Goal: Task Accomplishment & Management: Complete application form

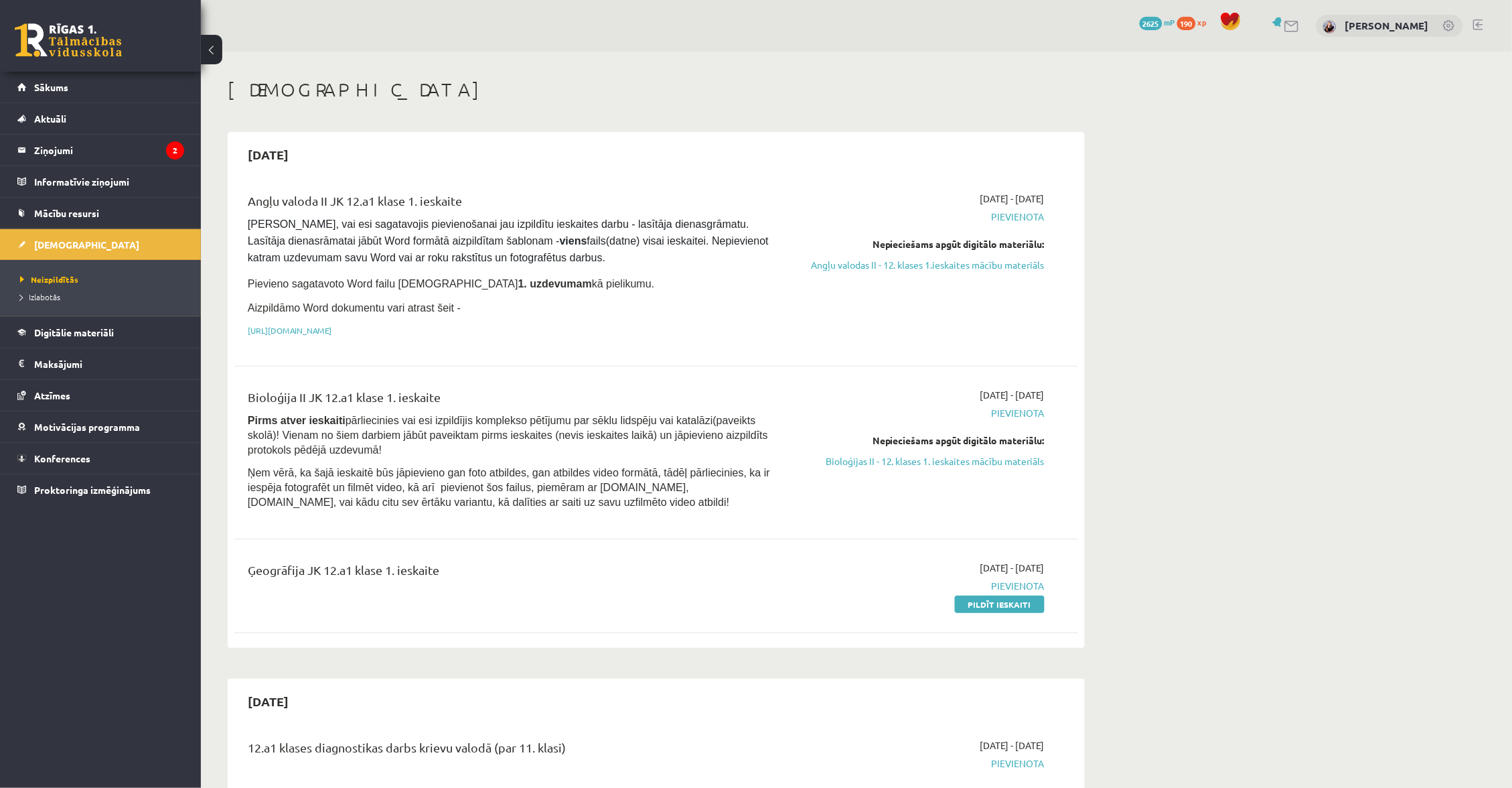
scroll to position [2, 0]
click at [144, 100] on link "Sākums" at bounding box center [101, 87] width 167 height 31
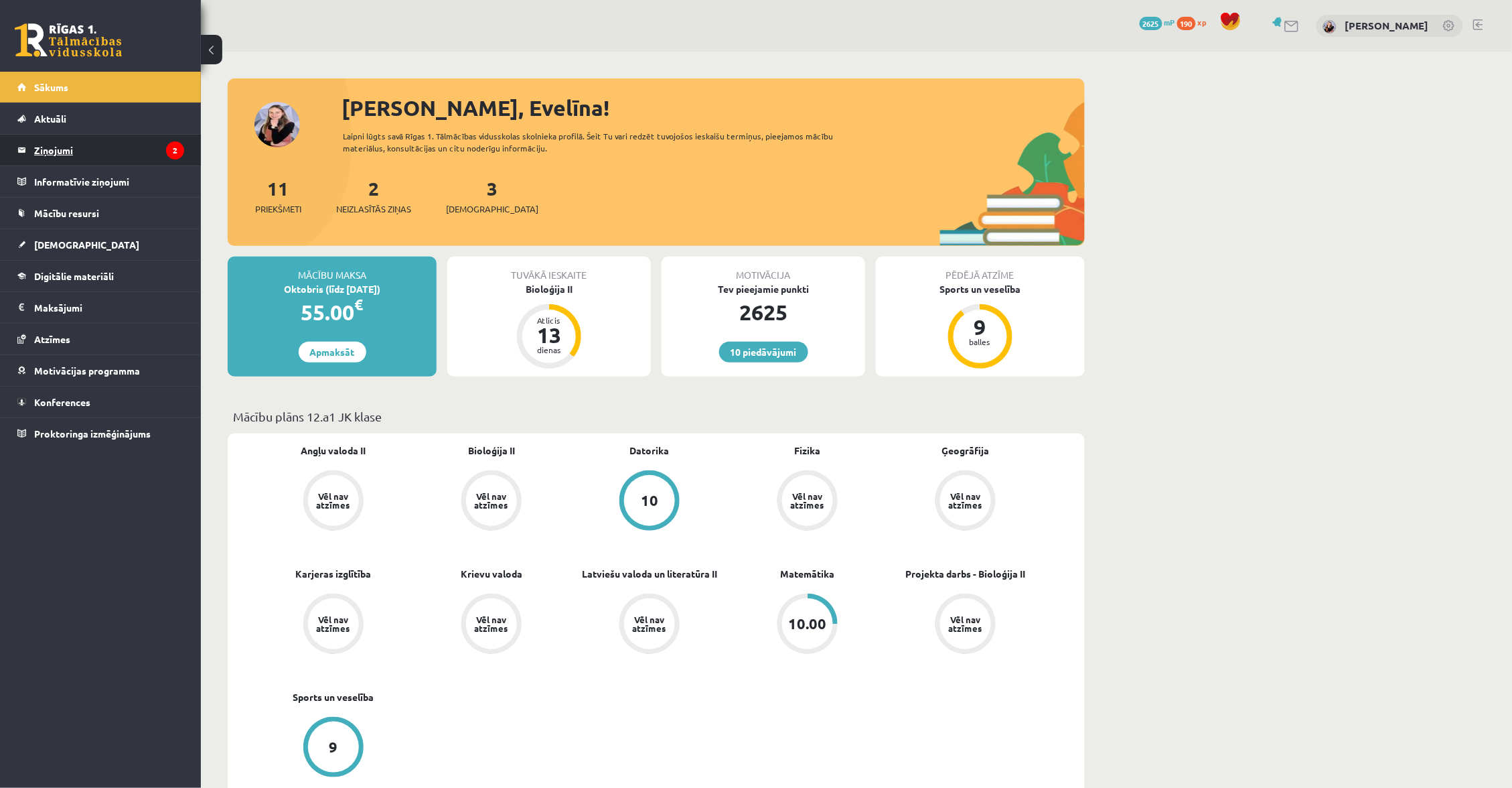
click at [125, 144] on legend "Ziņojumi 2" at bounding box center [109, 150] width 150 height 31
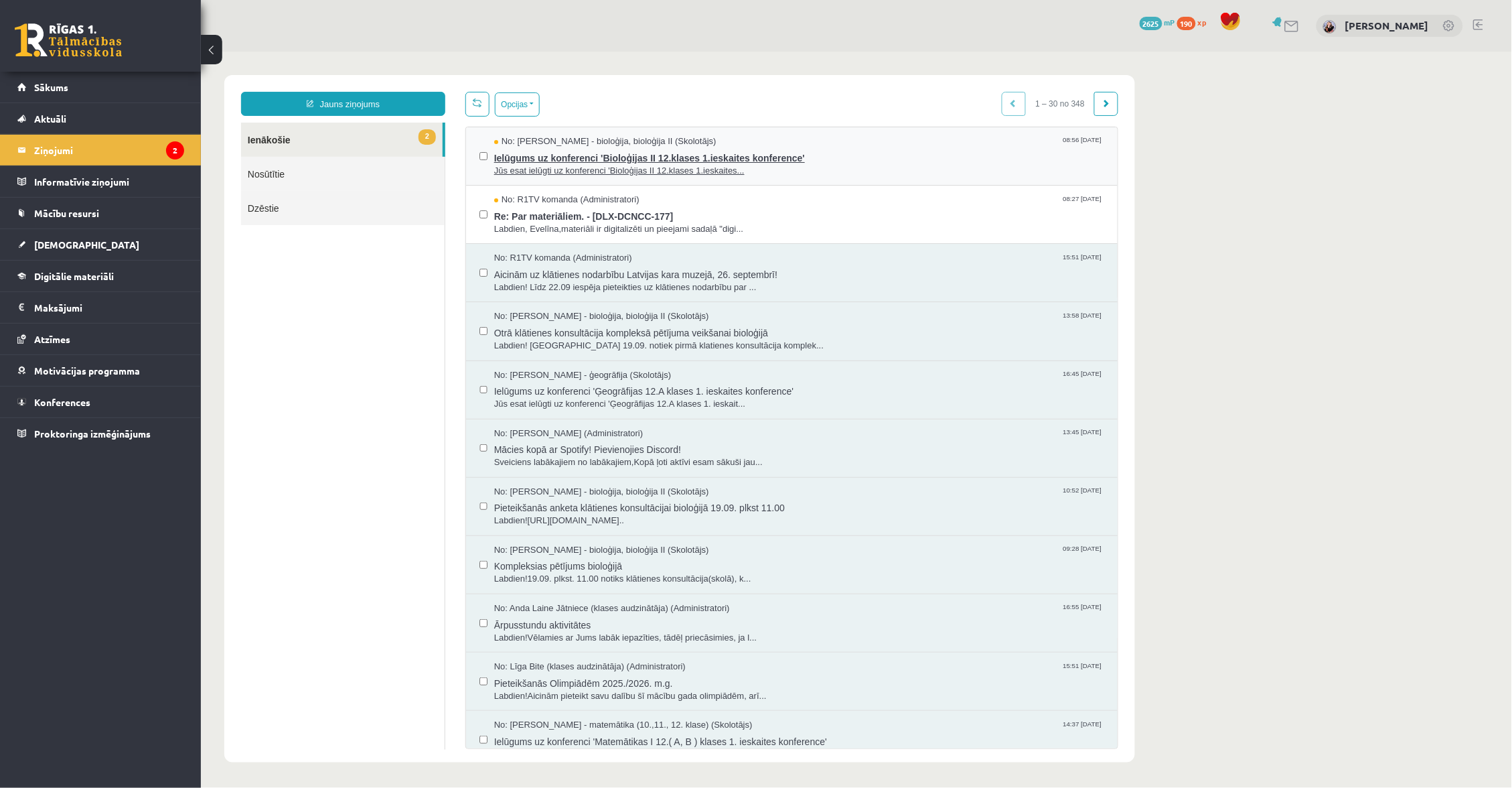
click at [609, 170] on span "Jūs esat ielūgti uz konferenci 'Bioloģijas II 12.klases 1.ieskaites..." at bounding box center [798, 170] width 610 height 13
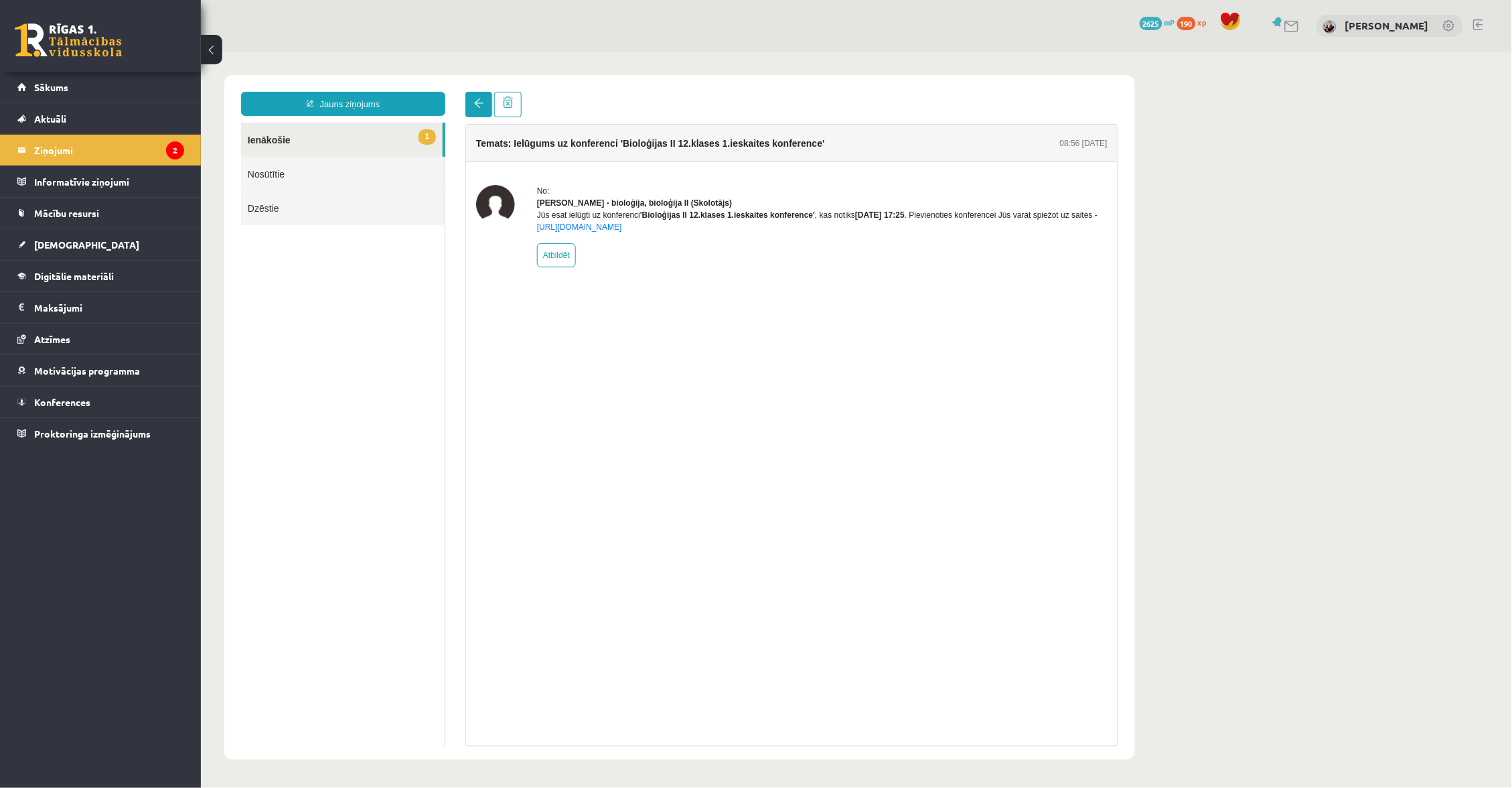
click at [470, 104] on link at bounding box center [478, 104] width 27 height 25
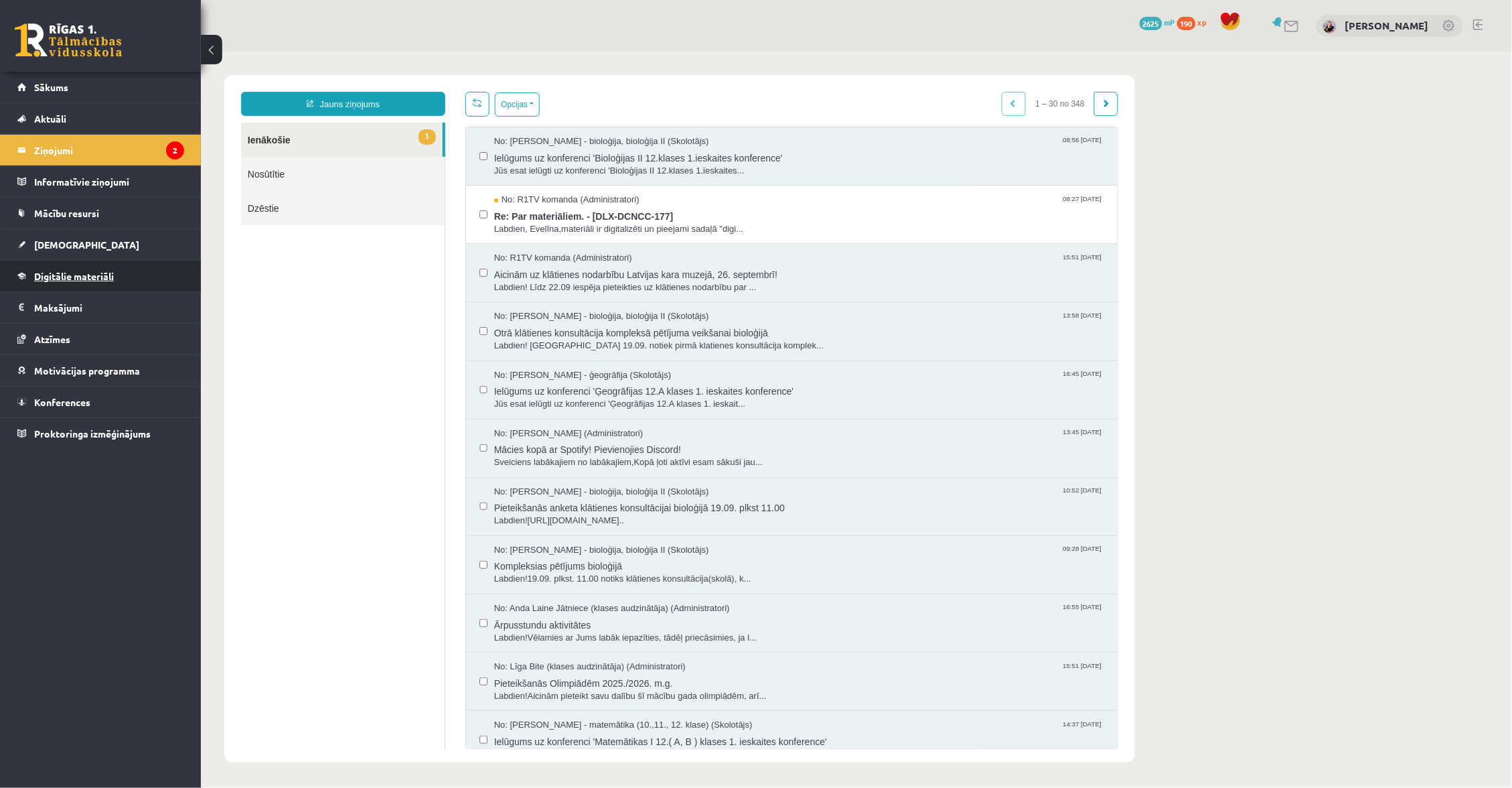
click at [87, 281] on span "Digitālie materiāli" at bounding box center [73, 276] width 79 height 12
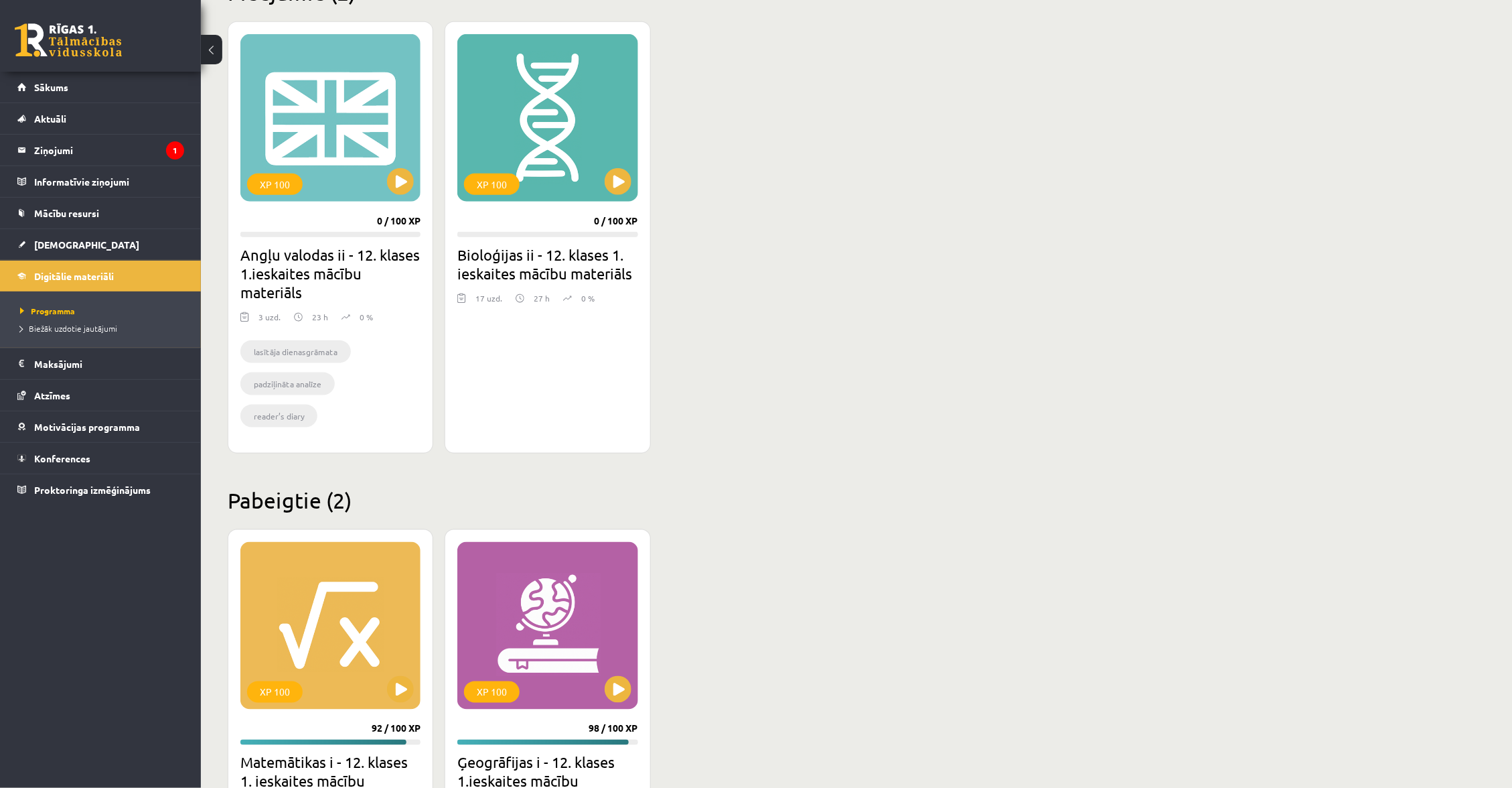
scroll to position [363, 0]
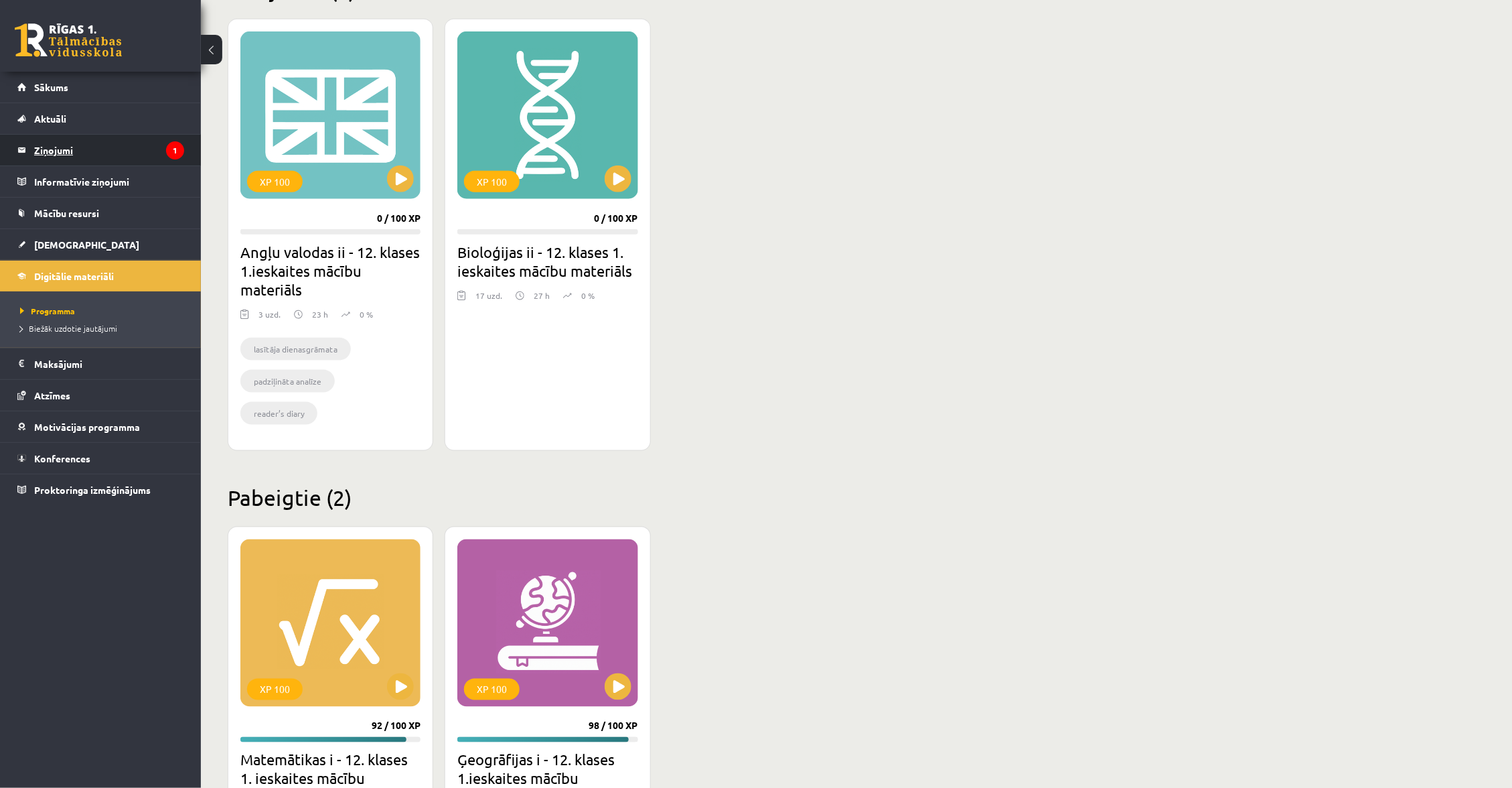
click at [90, 147] on legend "Ziņojumi 1" at bounding box center [109, 150] width 150 height 31
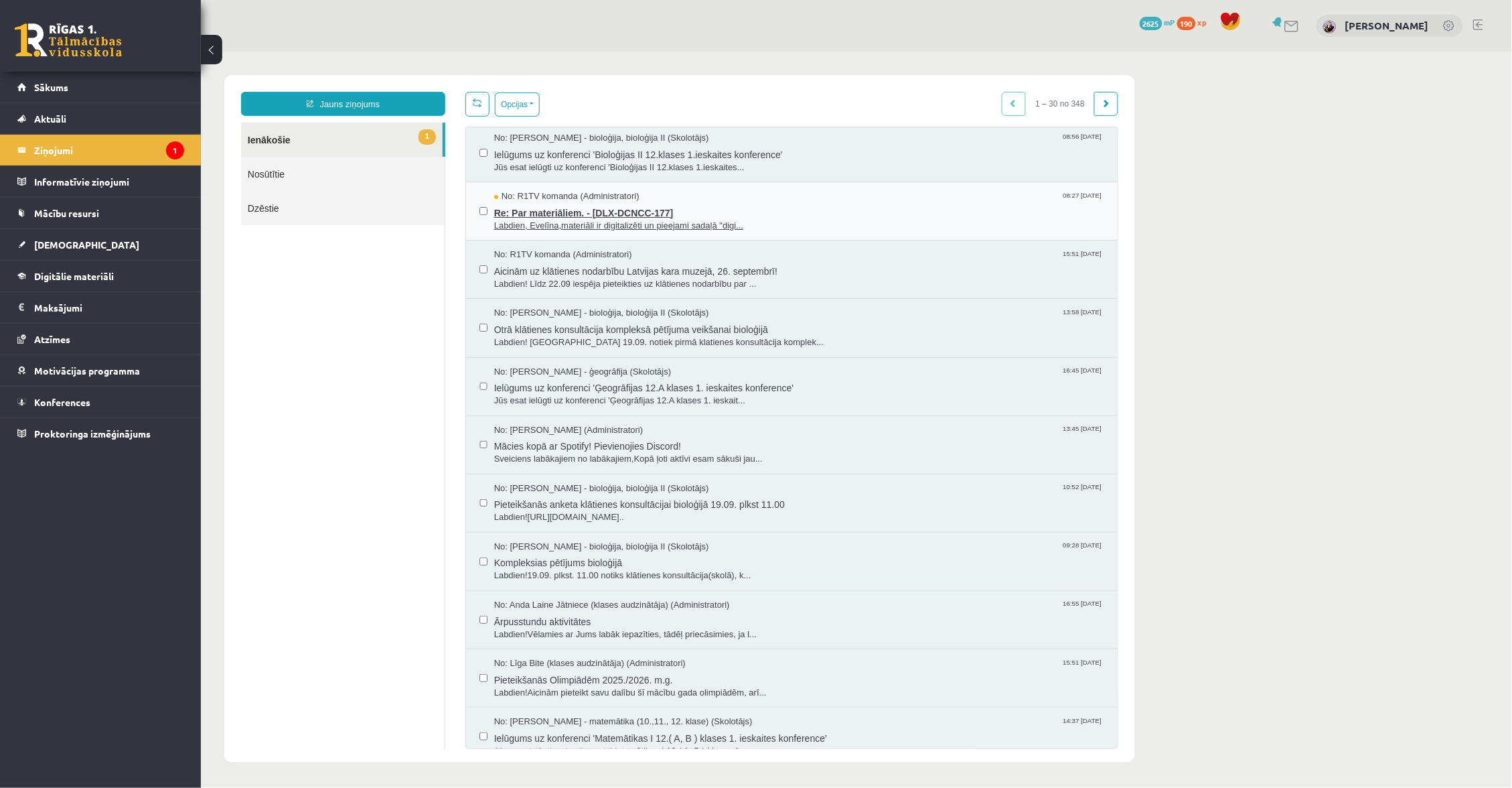
click at [593, 206] on span "Re: Par materiāliem. - [DLX-DCNCC-177]" at bounding box center [798, 211] width 610 height 17
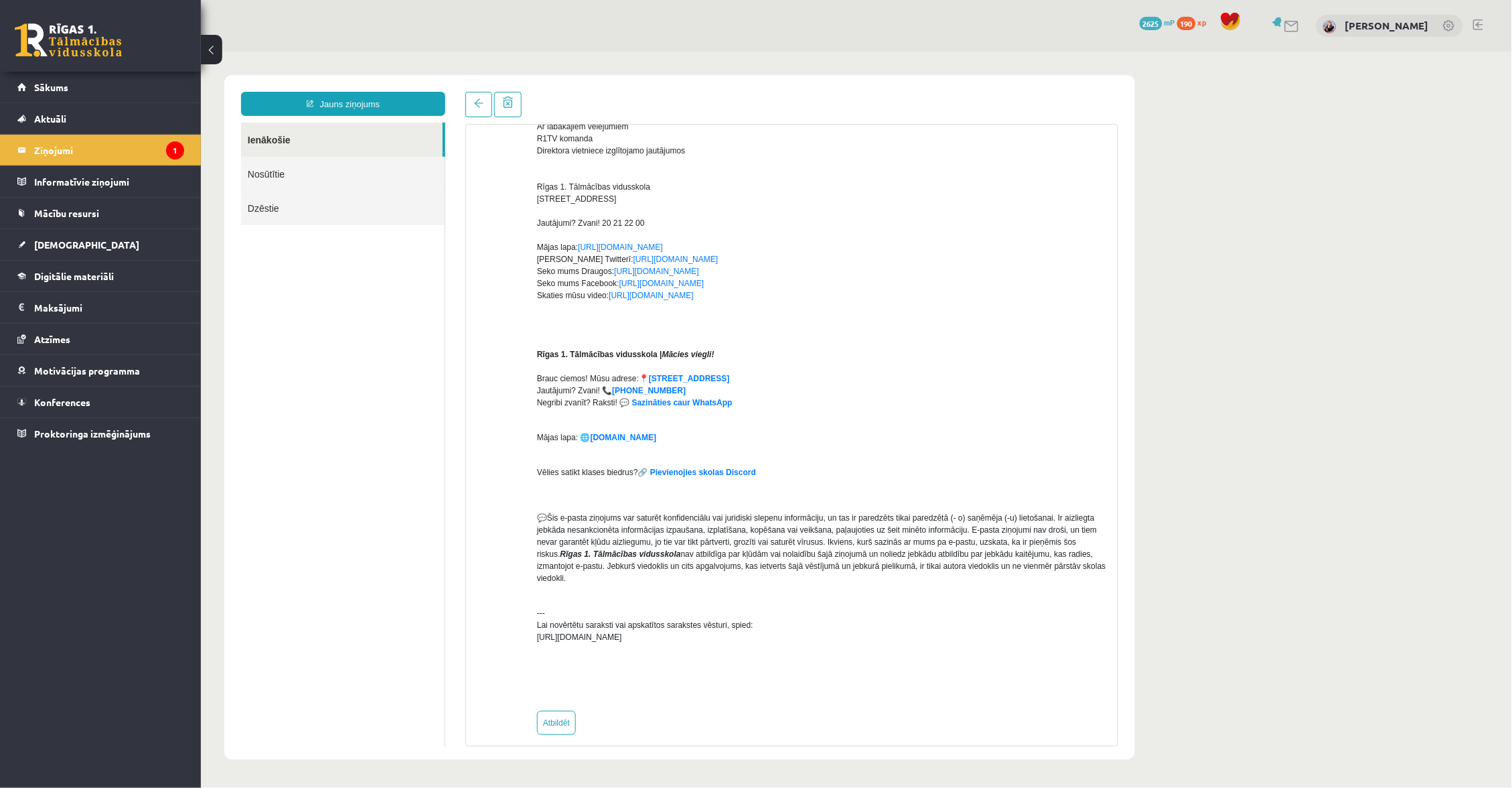
scroll to position [159, 0]
click at [537, 718] on link "Atbildēt" at bounding box center [556, 722] width 39 height 24
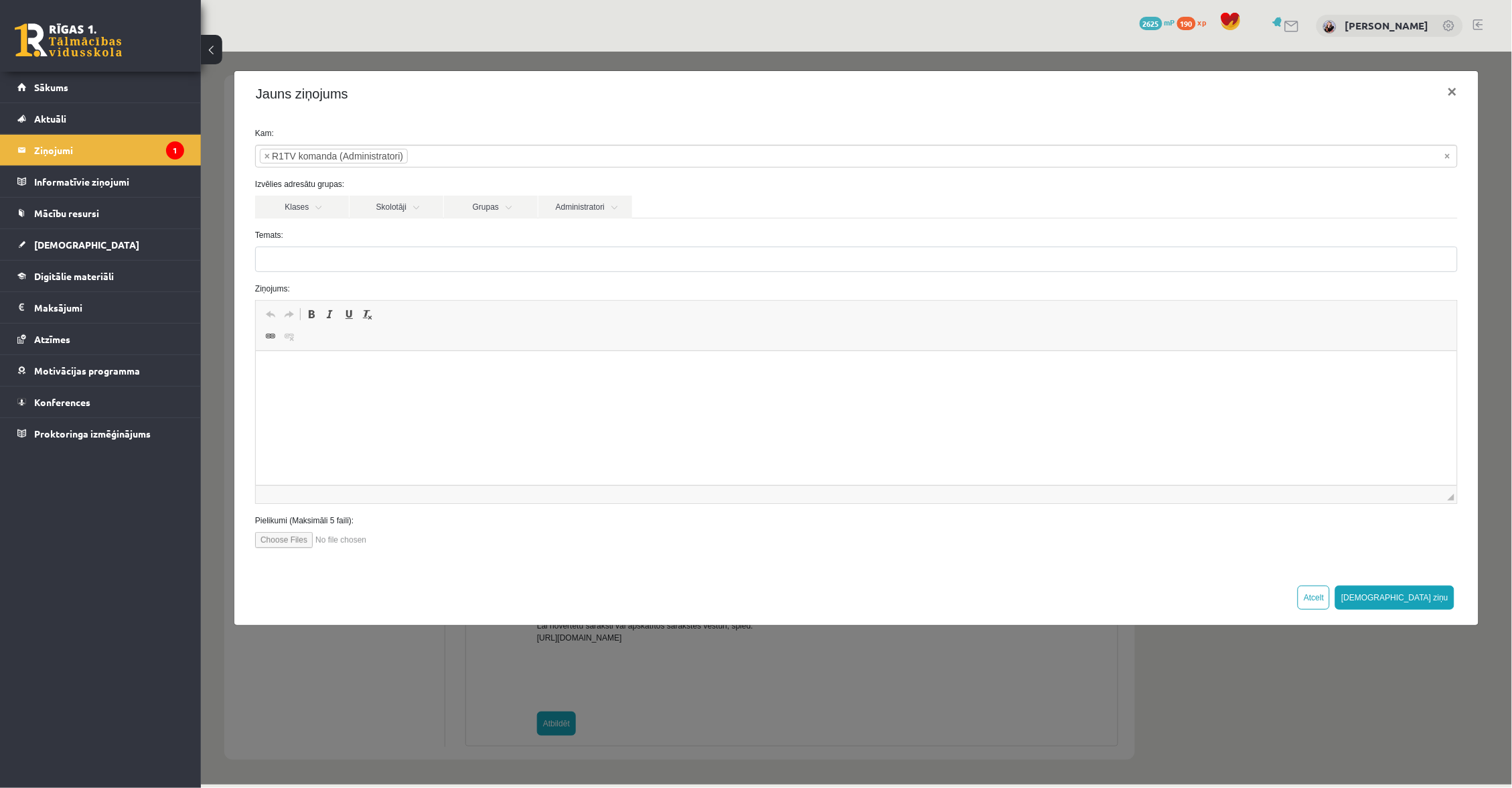
type input "**********"
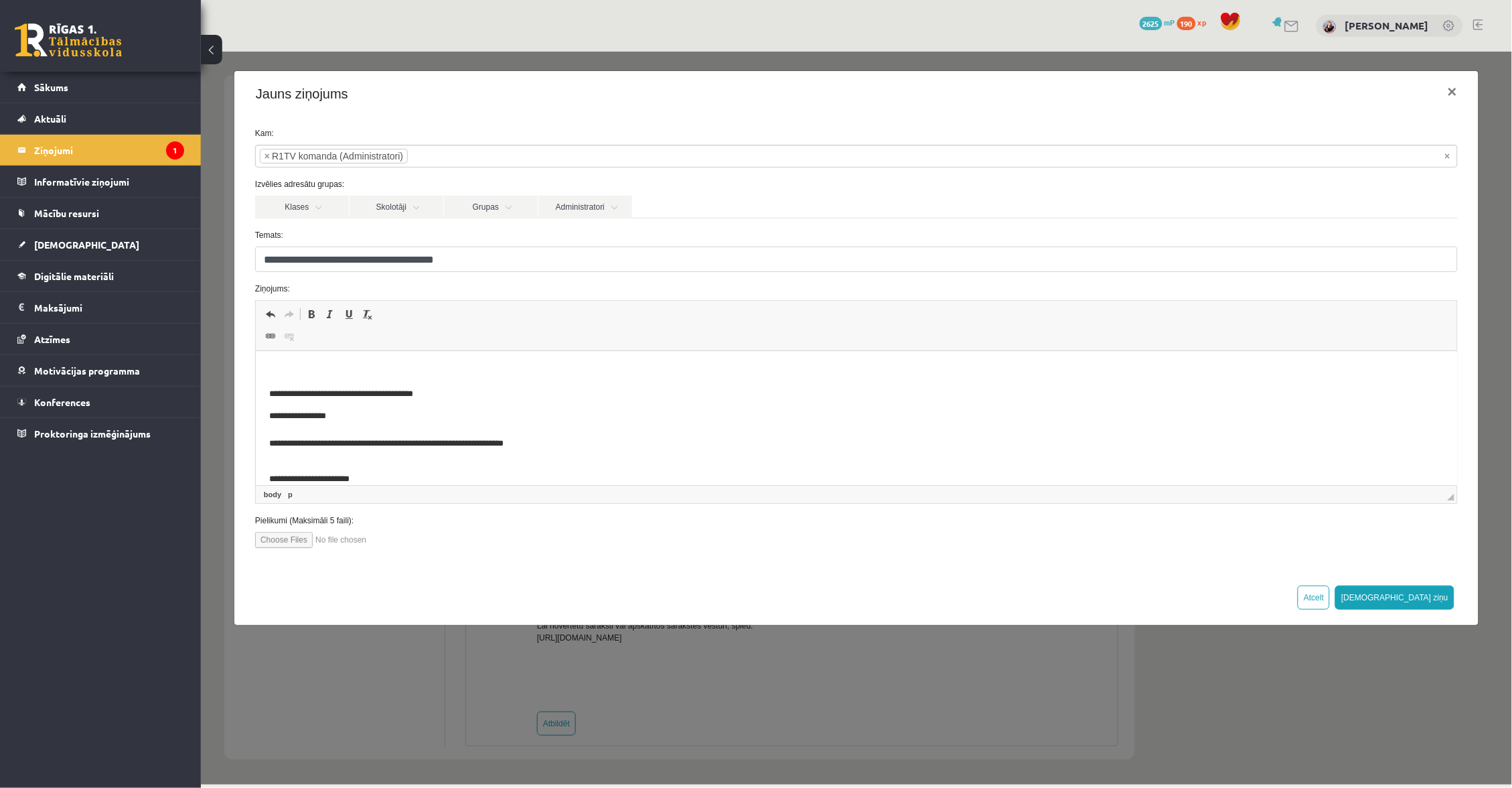
click at [538, 361] on html "**********" at bounding box center [855, 696] width 1201 height 691
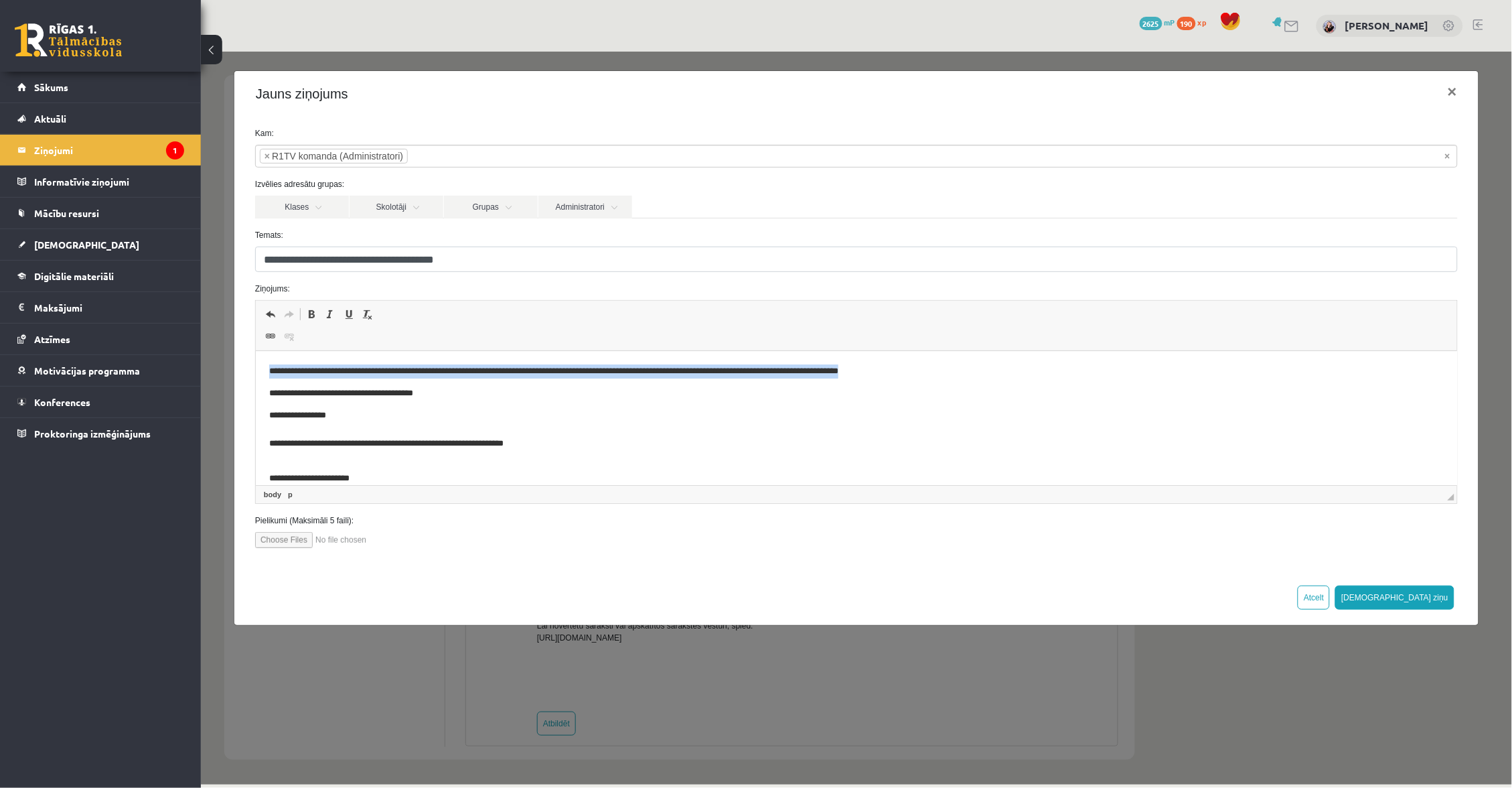
drag, startPoint x: 263, startPoint y: 370, endPoint x: 950, endPoint y: 365, distance: 687.0
click at [950, 368] on html "**********" at bounding box center [855, 696] width 1201 height 691
copy p "**********"
click at [136, 284] on link "Digitālie materiāli" at bounding box center [101, 276] width 167 height 31
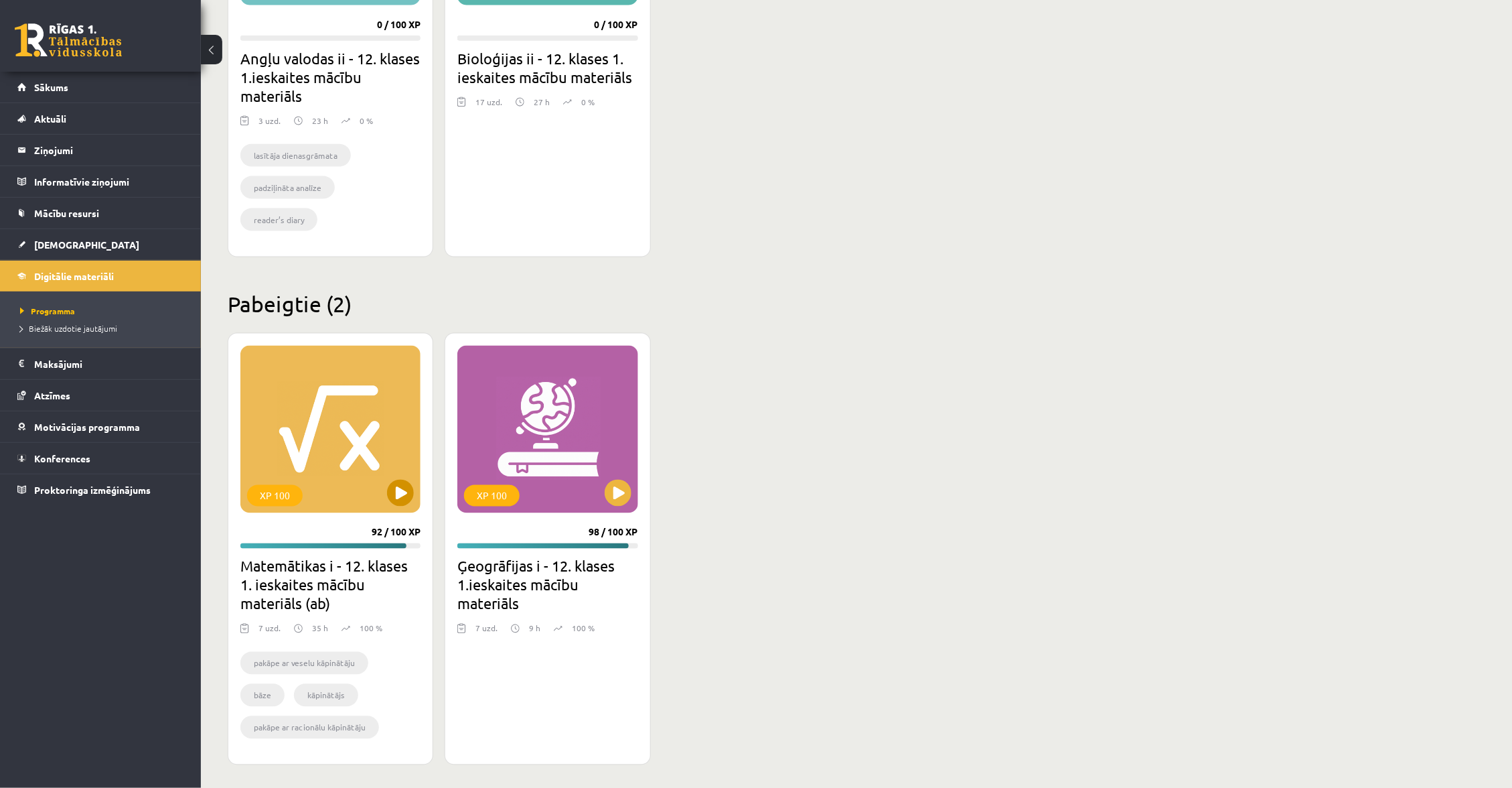
scroll to position [556, 0]
click at [376, 496] on div "XP 100" at bounding box center [331, 429] width 180 height 167
click at [386, 502] on div "XP 100" at bounding box center [331, 429] width 180 height 167
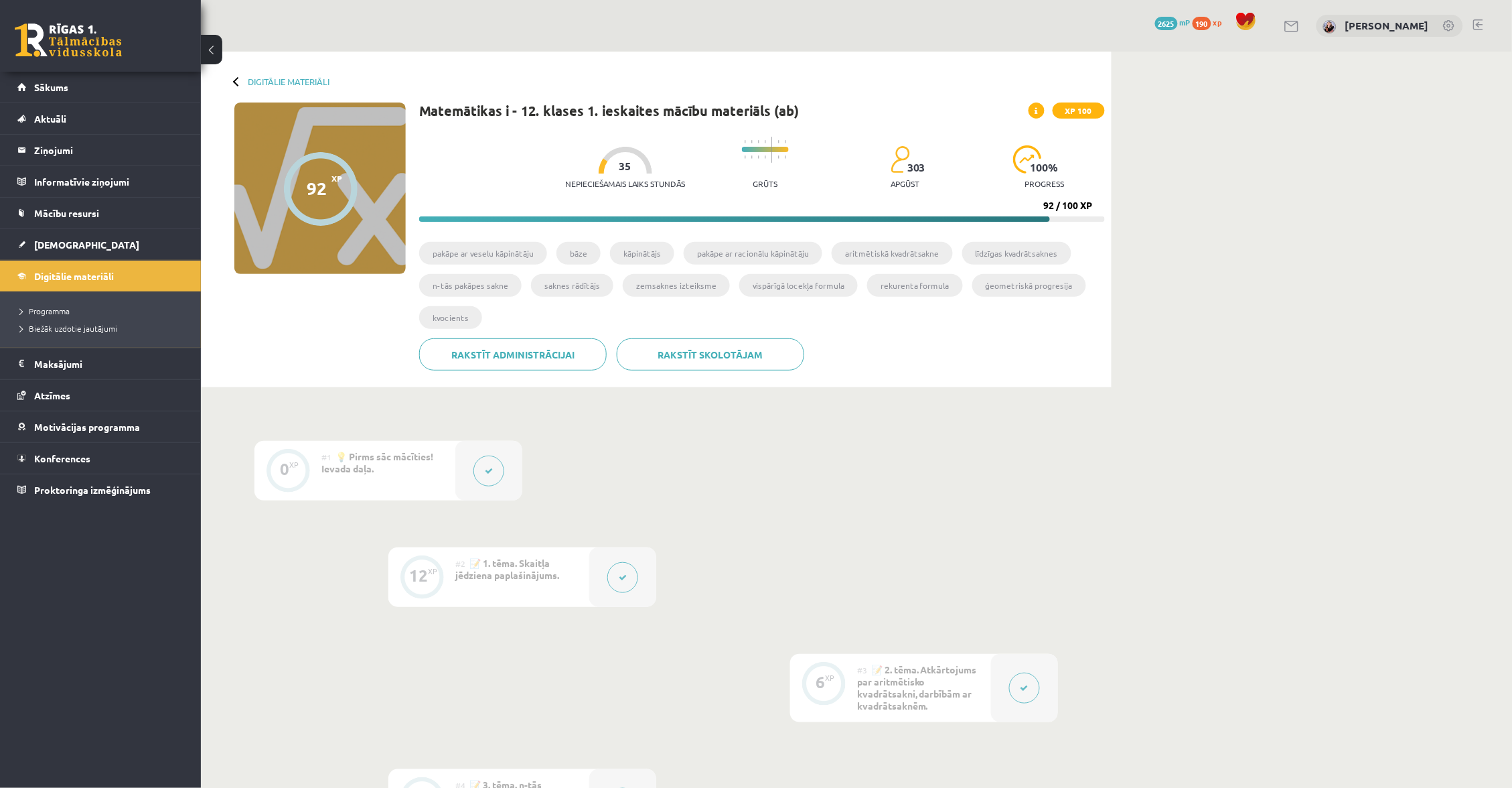
click at [476, 470] on button at bounding box center [488, 471] width 31 height 31
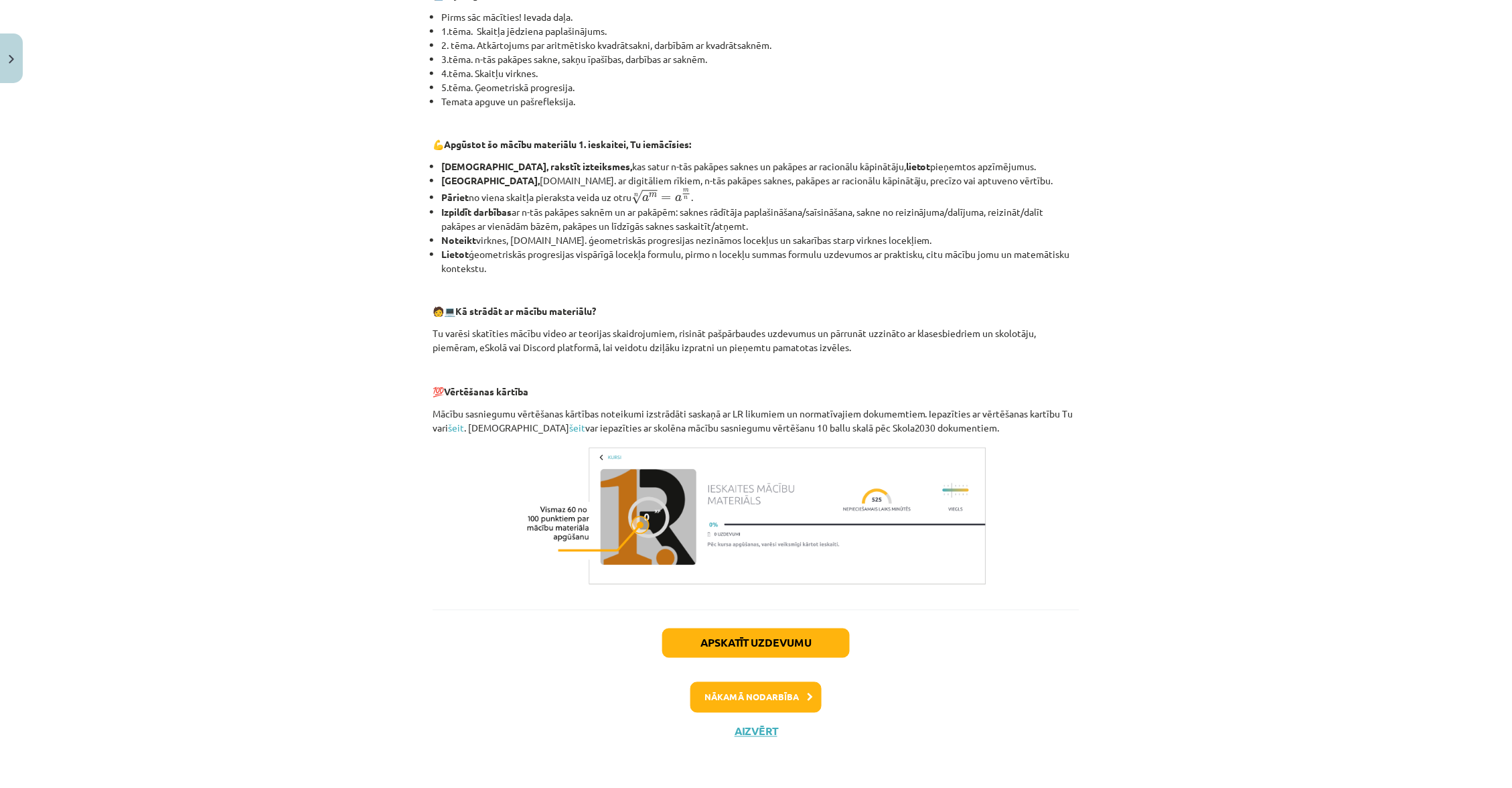
scroll to position [314, 0]
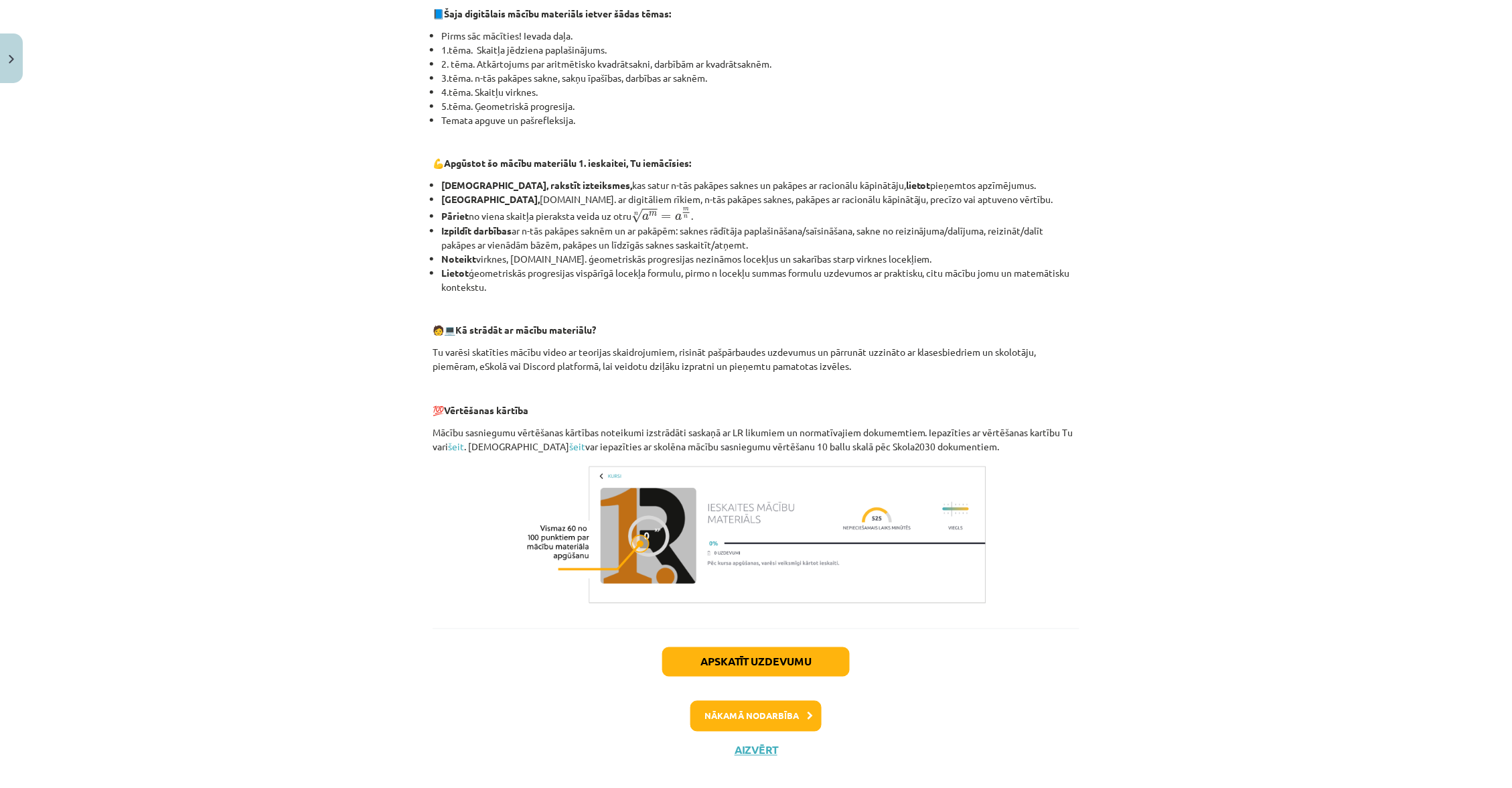
click at [766, 743] on button "Aizvērt" at bounding box center [756, 750] width 51 height 13
click at [592, 580] on div "Mācību tēma: Matemātikas i - 12. klases 1. ieskaites mācību materiāls (ab) #1 💡…" at bounding box center [756, 394] width 1512 height 788
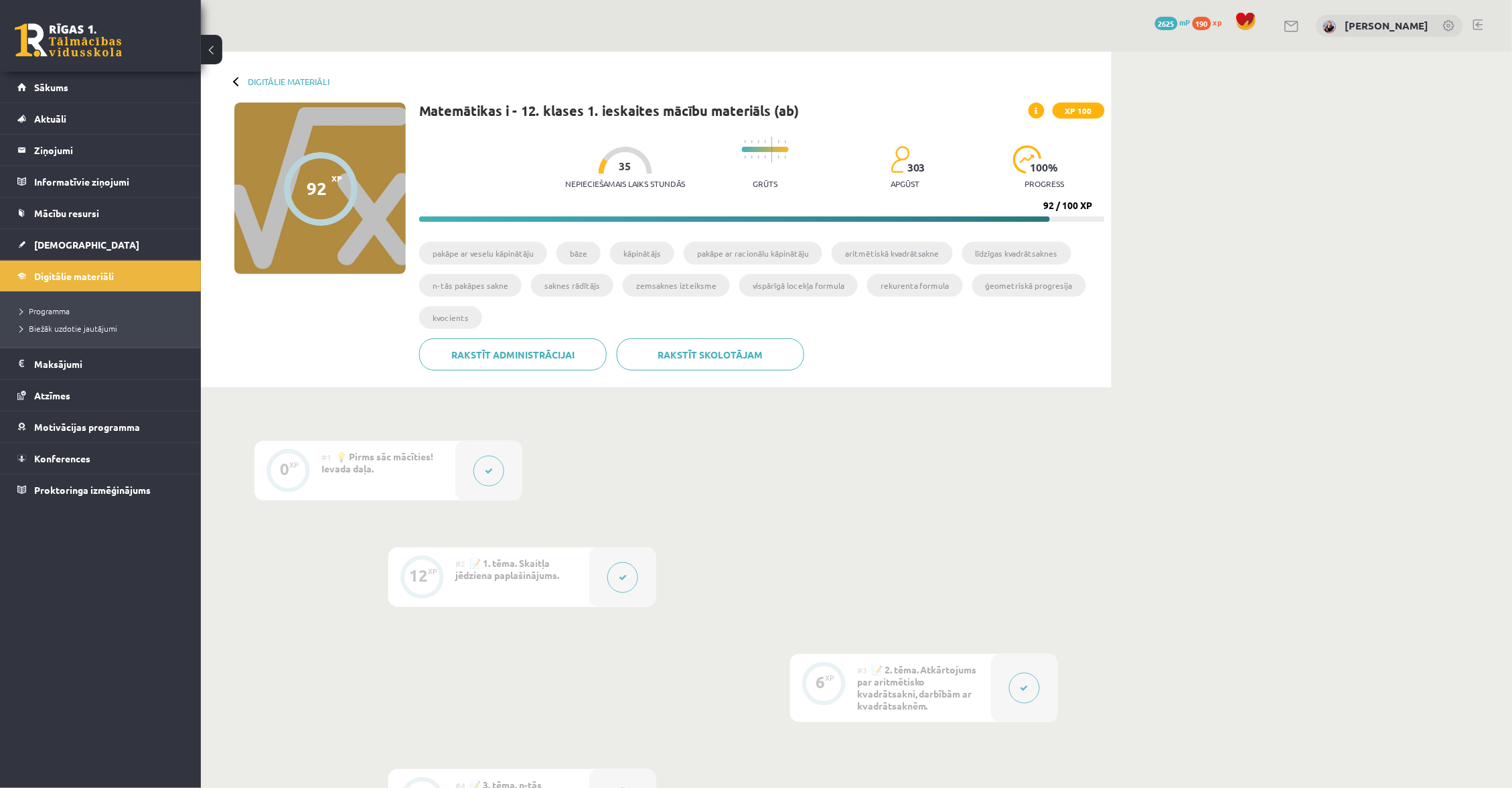
click at [632, 560] on div at bounding box center [622, 577] width 67 height 60
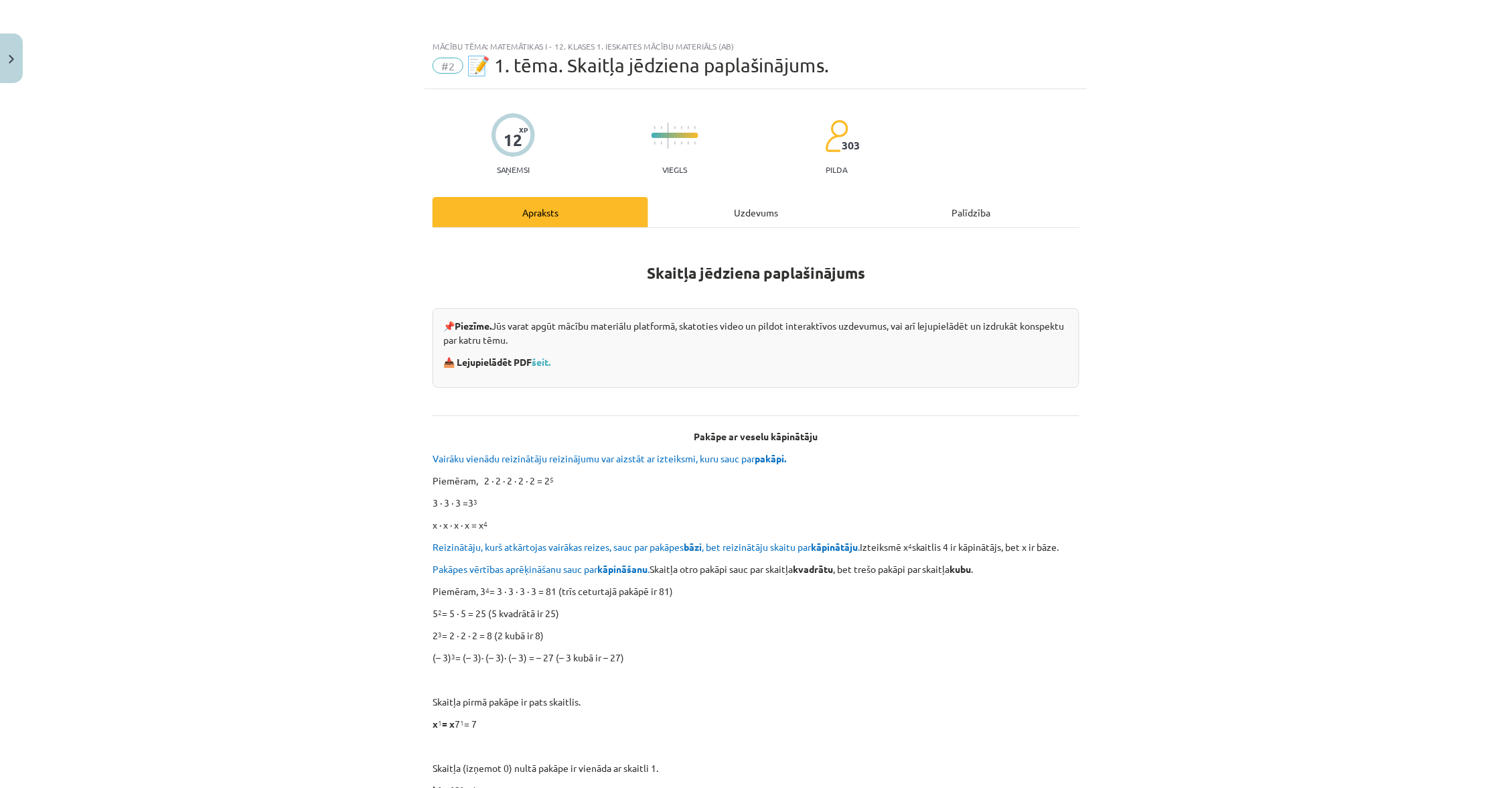
click at [631, 570] on div "Mācību tēma: Matemātikas i - 12. klases 1. ieskaites mācību materiāls (ab) #2 📝…" at bounding box center [756, 394] width 1512 height 788
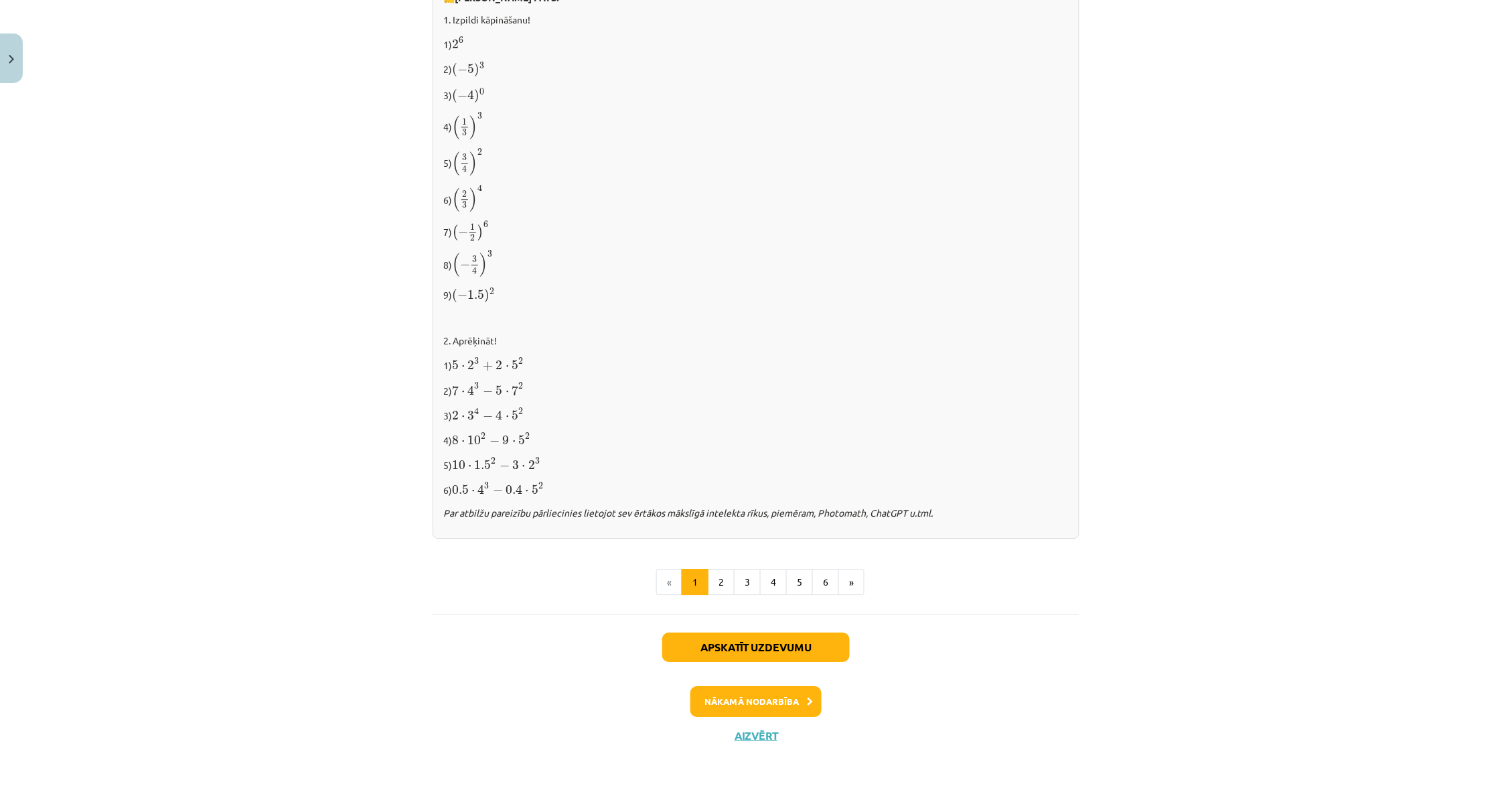
scroll to position [1141, 0]
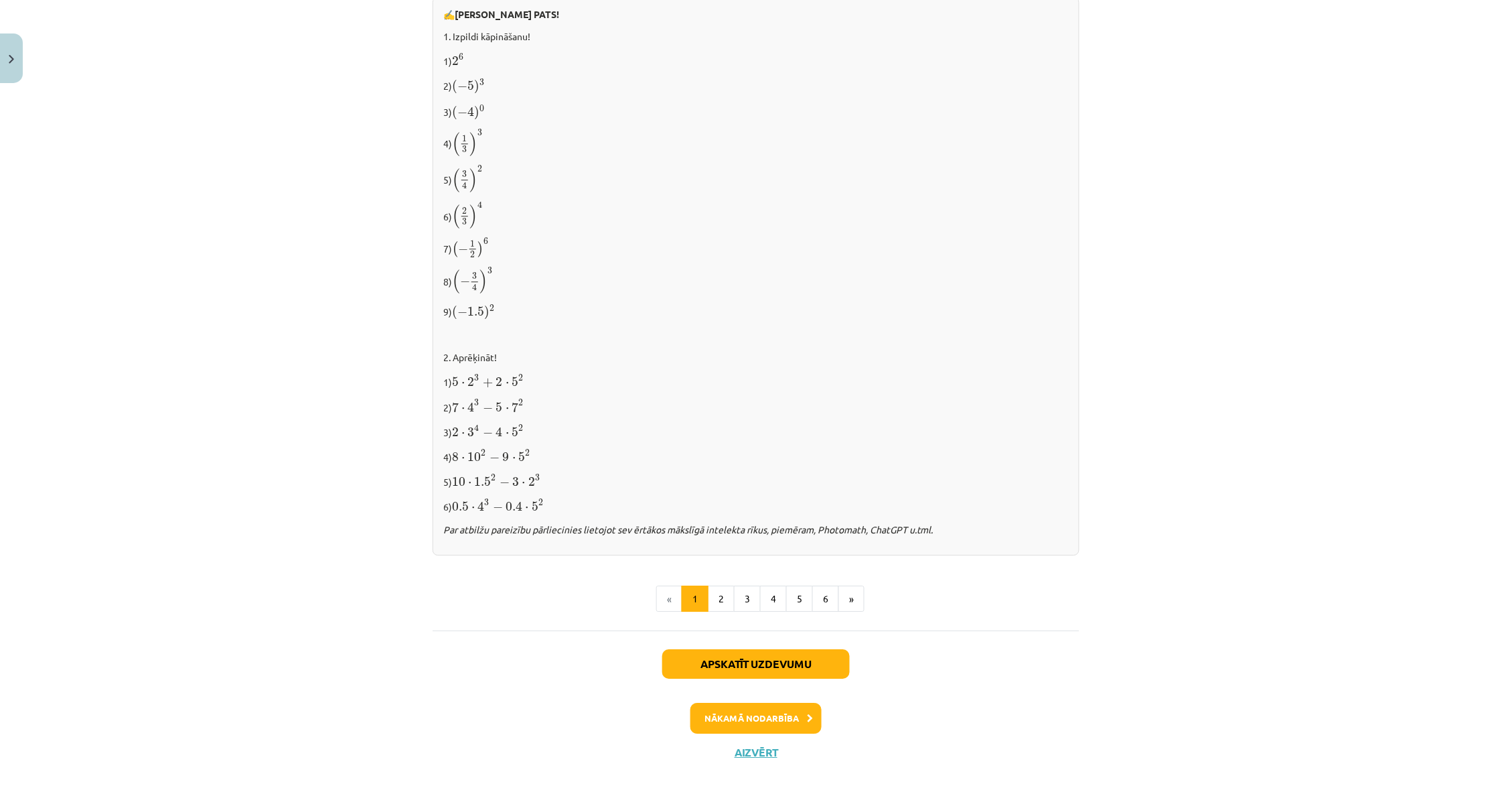
click at [742, 746] on button "Aizvērt" at bounding box center [756, 753] width 51 height 13
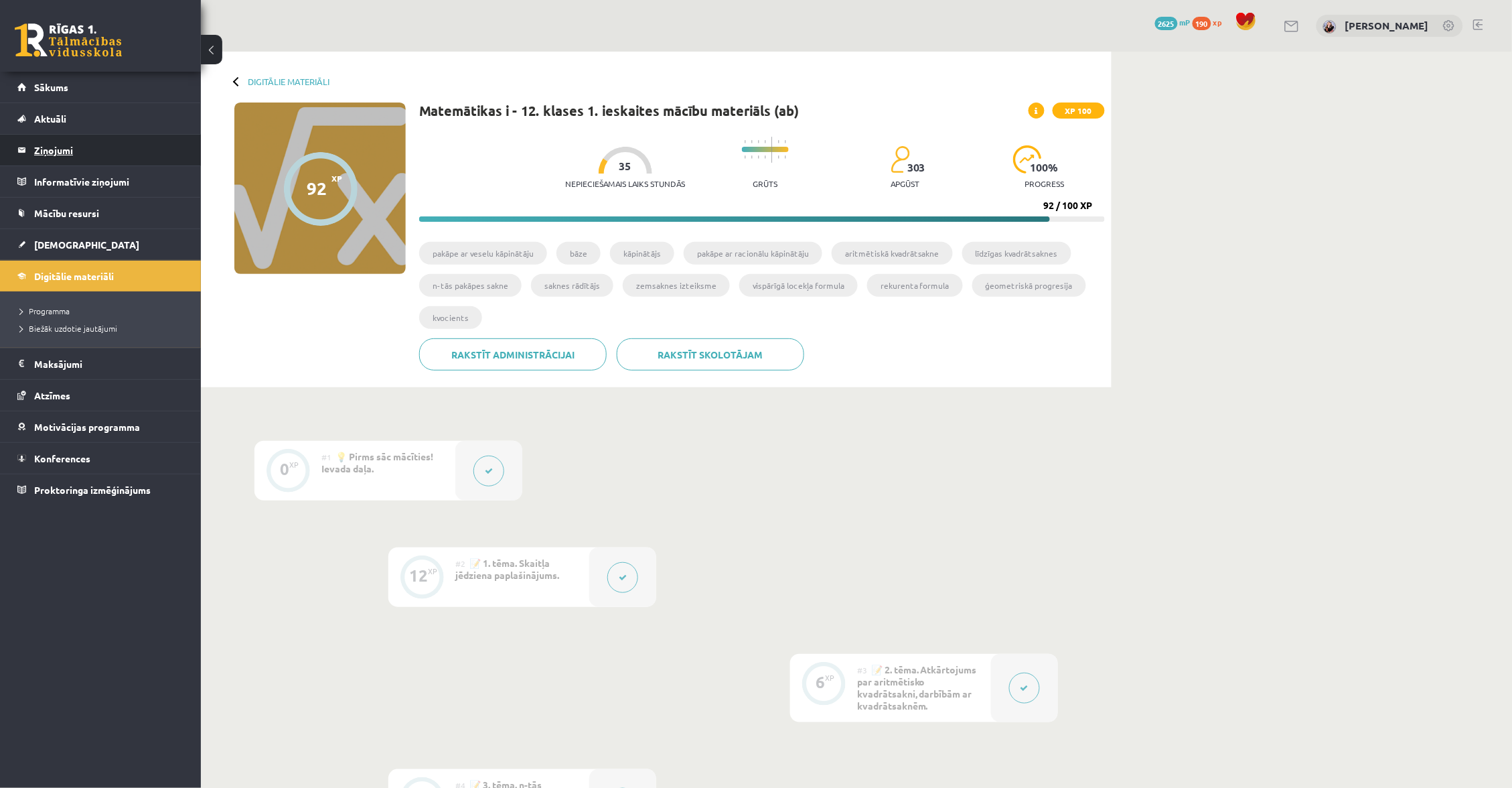
click at [74, 155] on legend "Ziņojumi 0" at bounding box center [109, 150] width 150 height 31
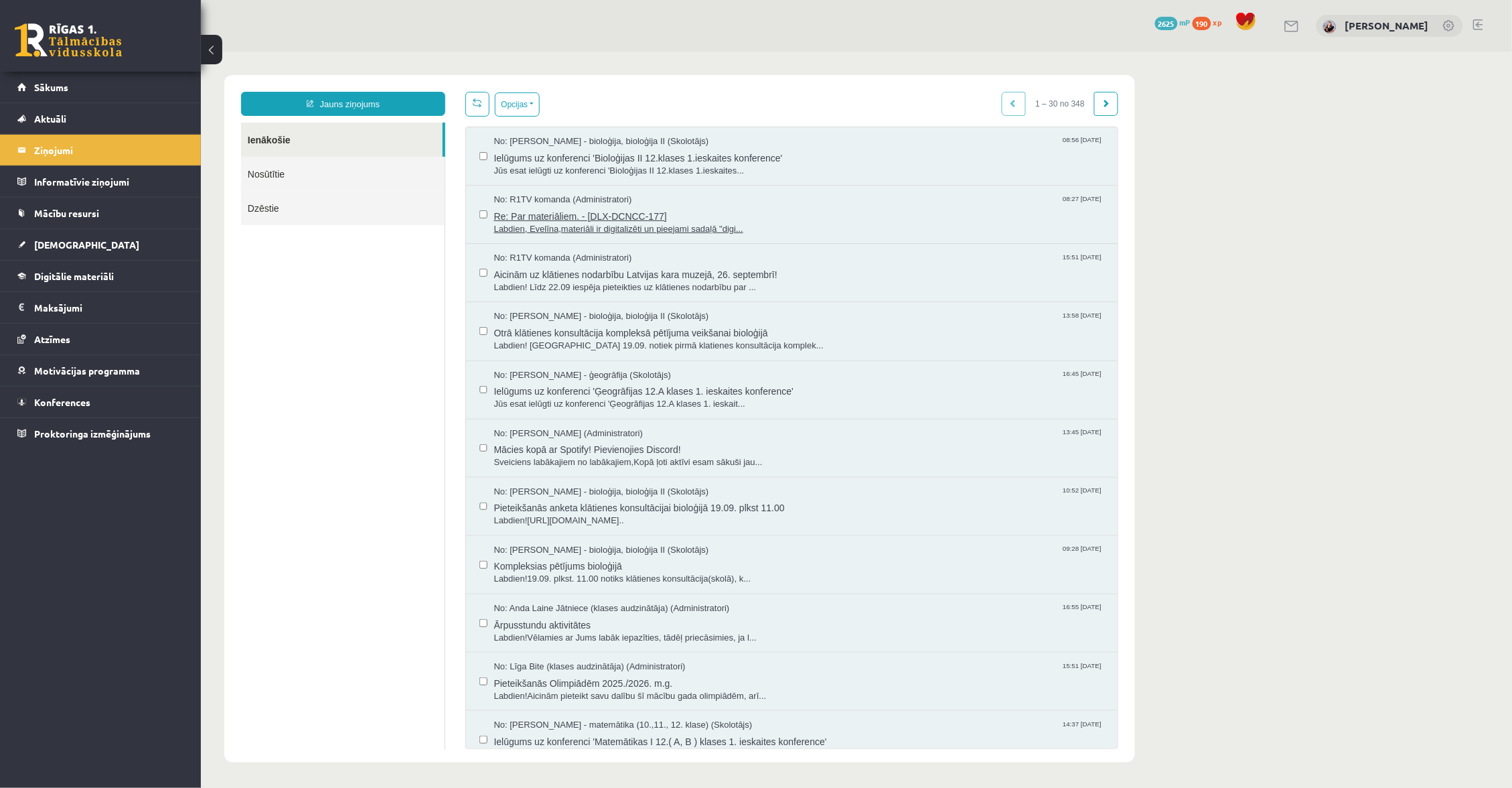
click at [626, 210] on span "Re: Par materiāliem. - [DLX-DCNCC-177]" at bounding box center [798, 214] width 610 height 17
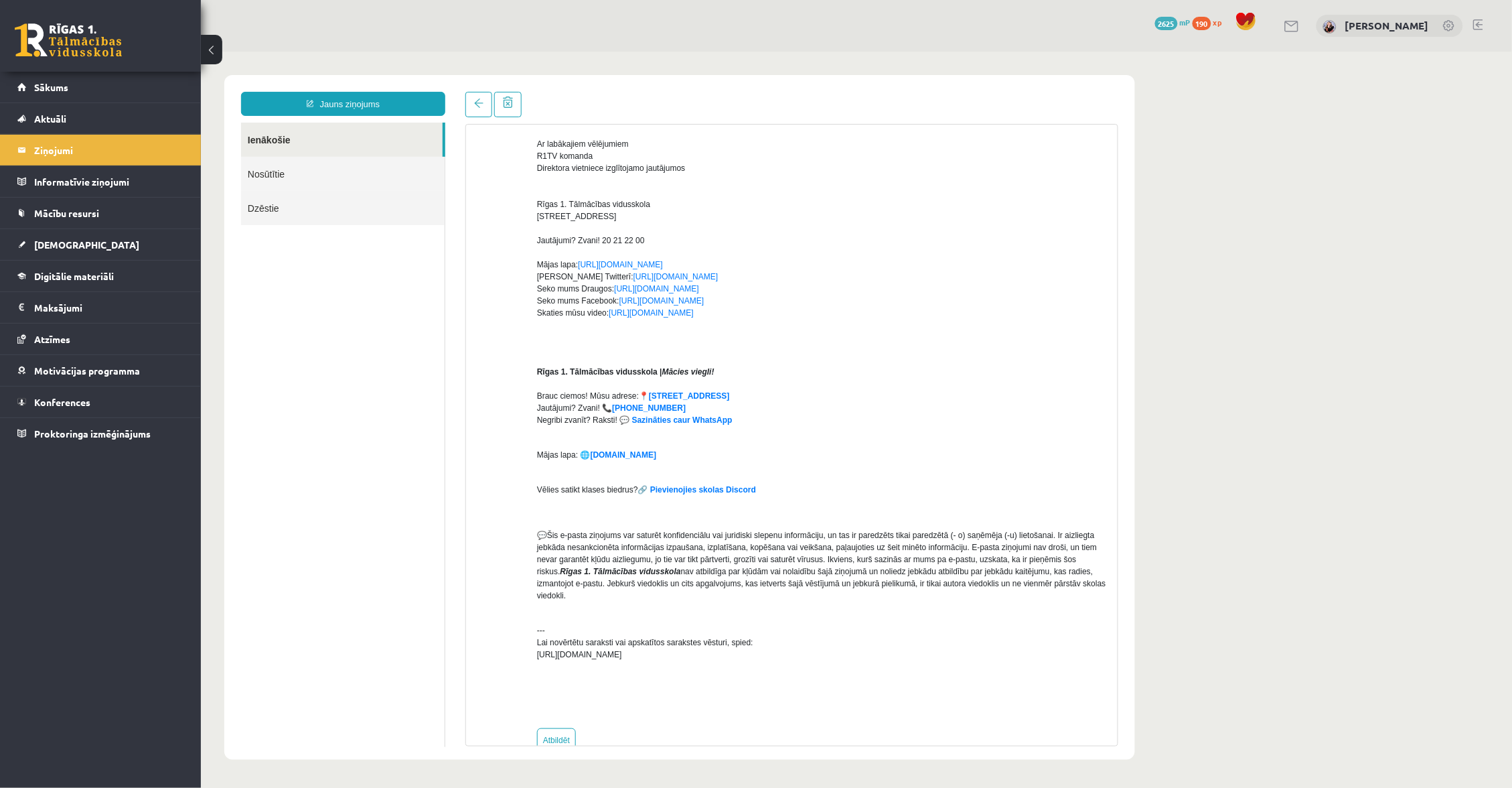
scroll to position [154, 0]
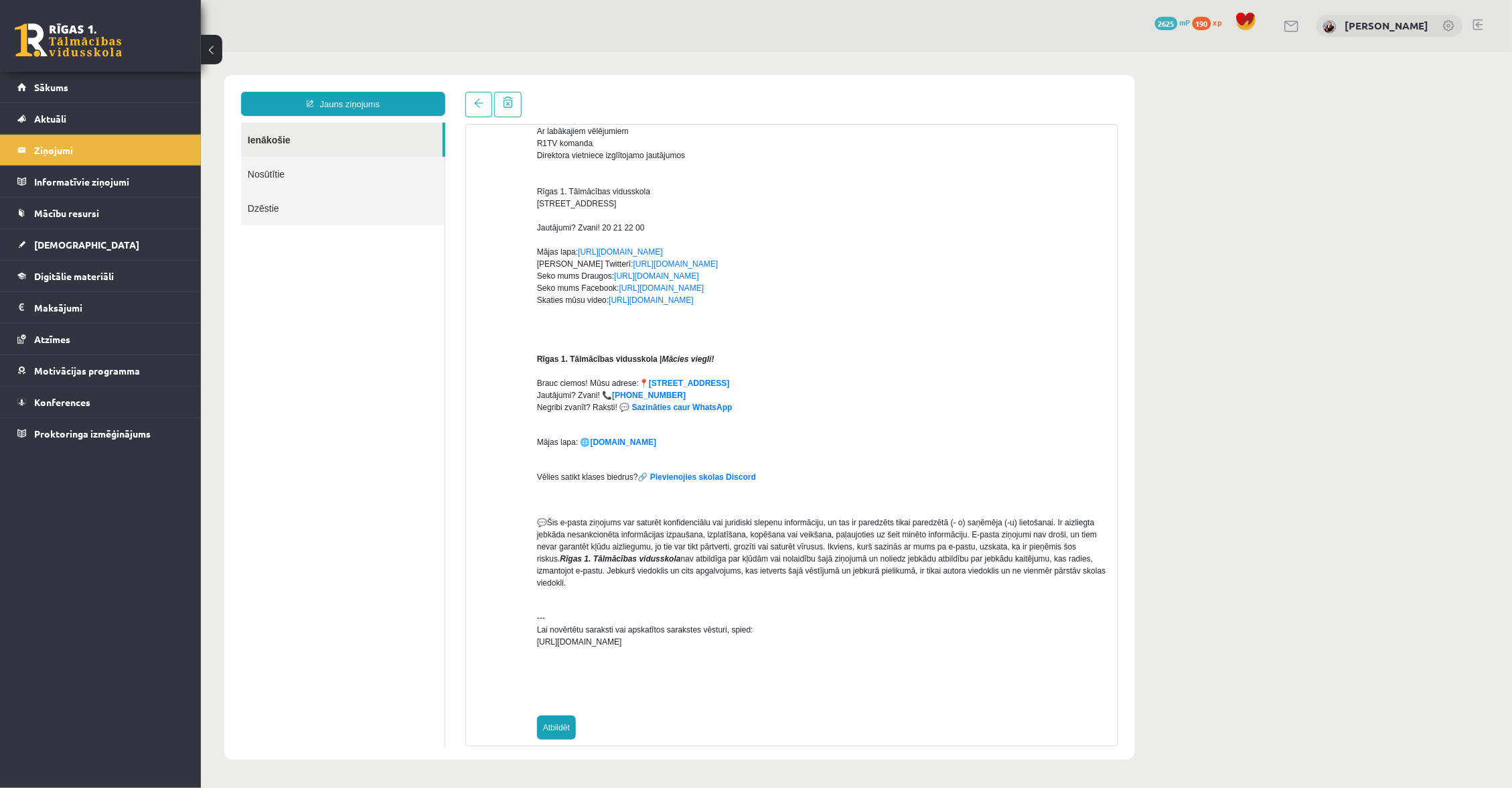
click at [557, 717] on link "Atbildēt" at bounding box center [556, 726] width 39 height 24
type input "**********"
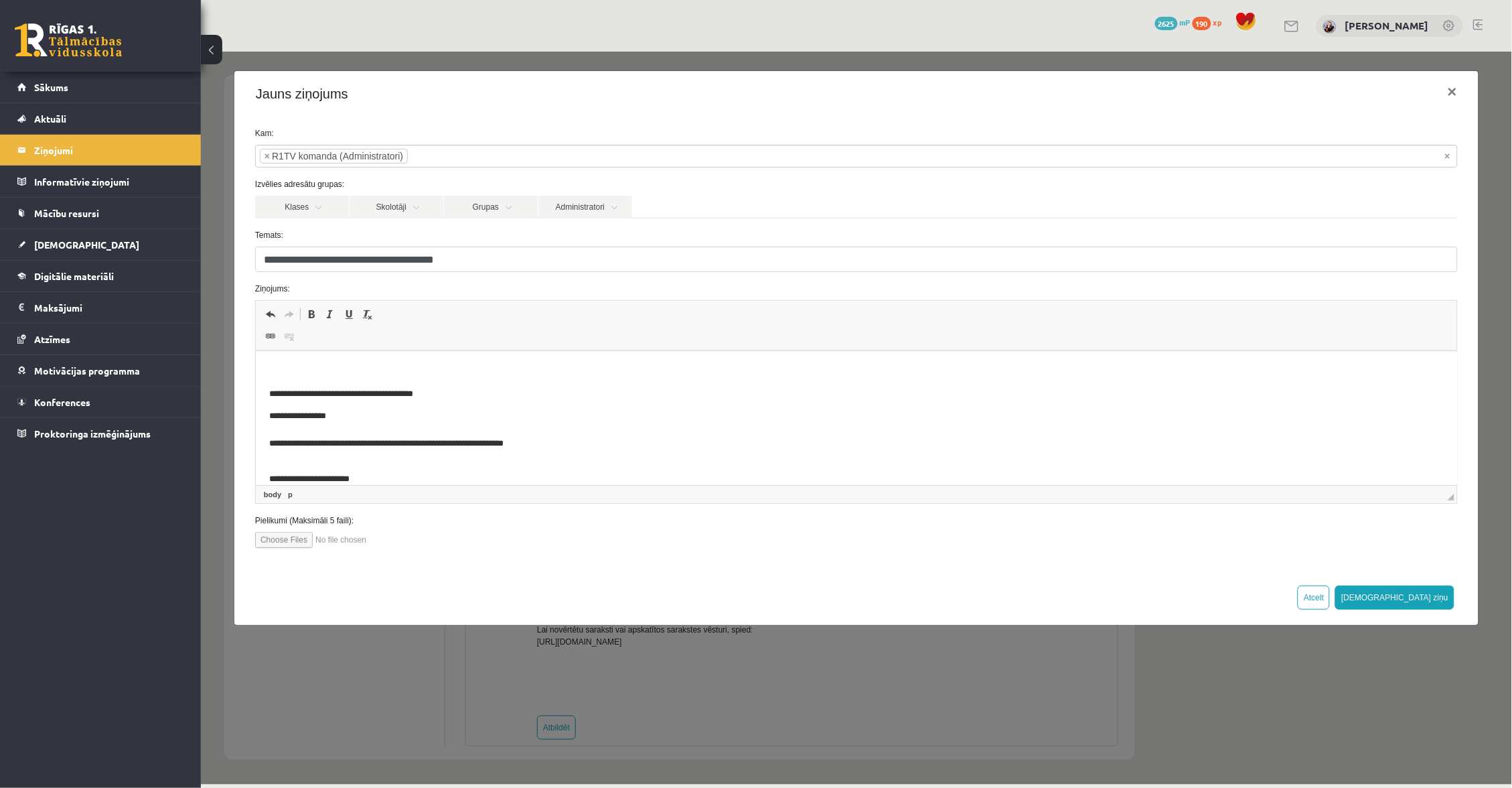
click at [687, 385] on body "**********" at bounding box center [855, 697] width 1174 height 665
click at [611, 363] on html "**********" at bounding box center [855, 696] width 1201 height 691
paste body "Rich Text Editor, wiswyg-editor-47024815026100-1758185160-458"
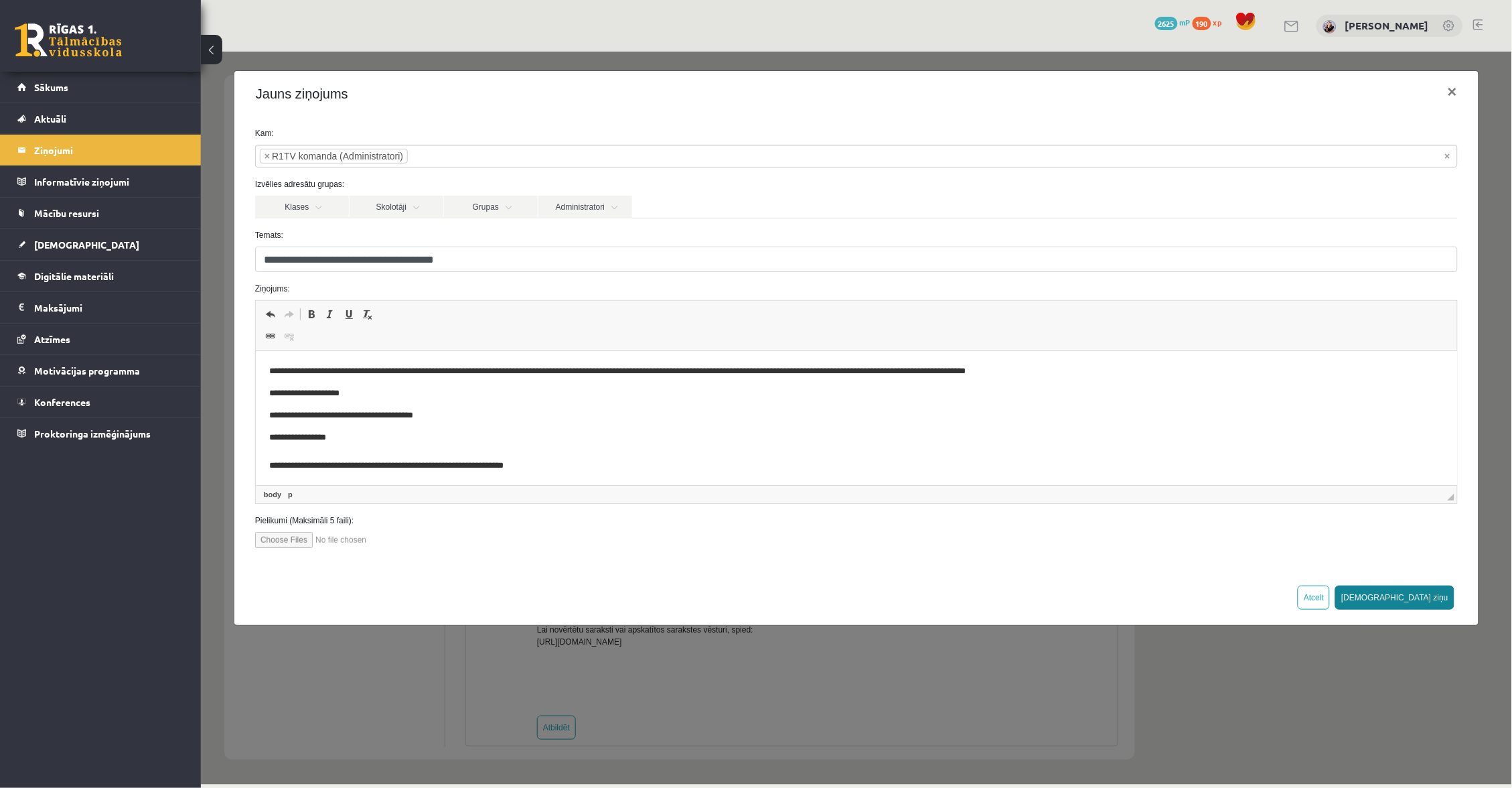
click at [1427, 593] on button "Sūtīt ziņu" at bounding box center [1393, 596] width 119 height 24
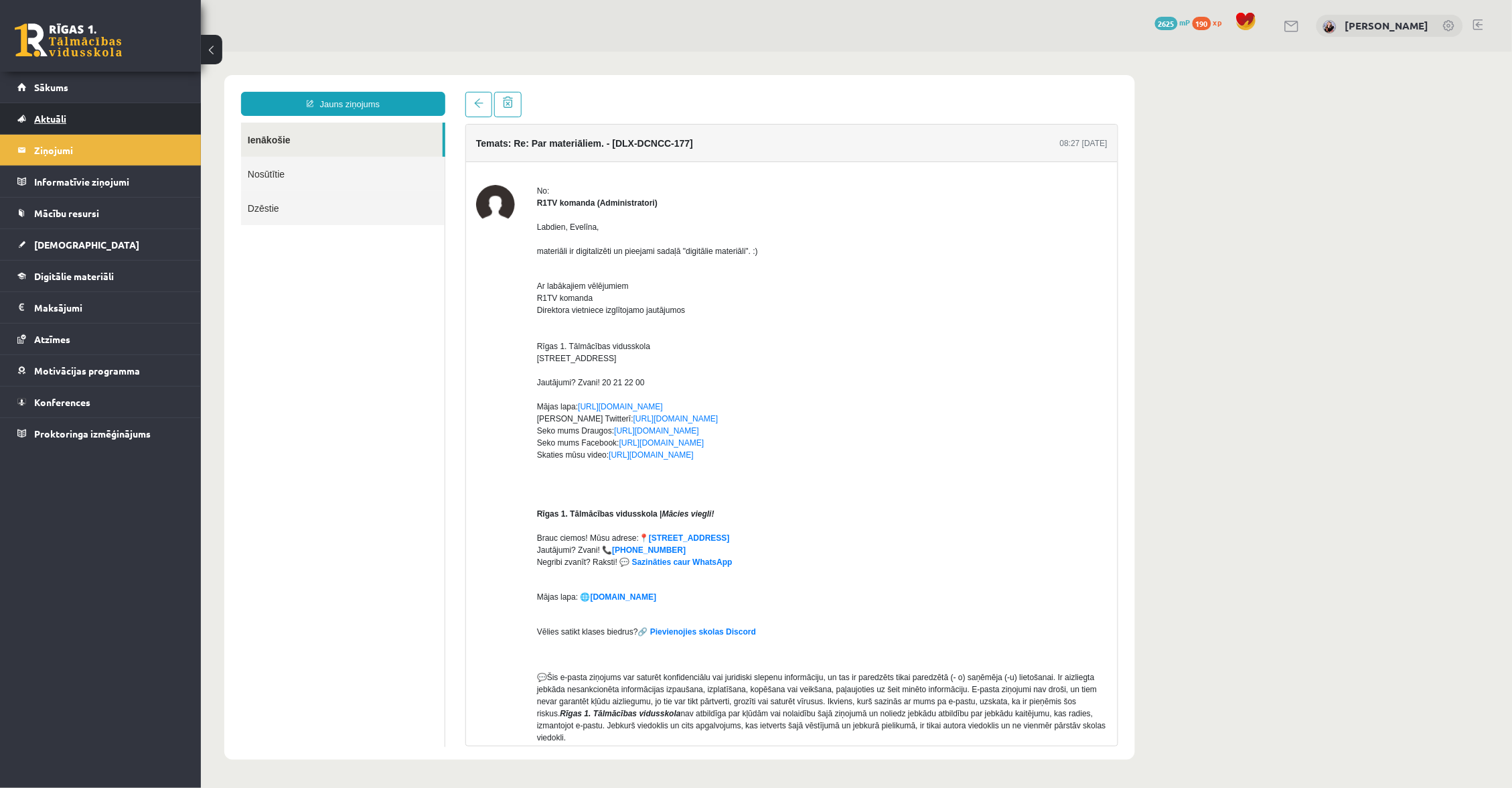
scroll to position [0, 0]
click at [132, 85] on link "Sākums" at bounding box center [101, 87] width 167 height 31
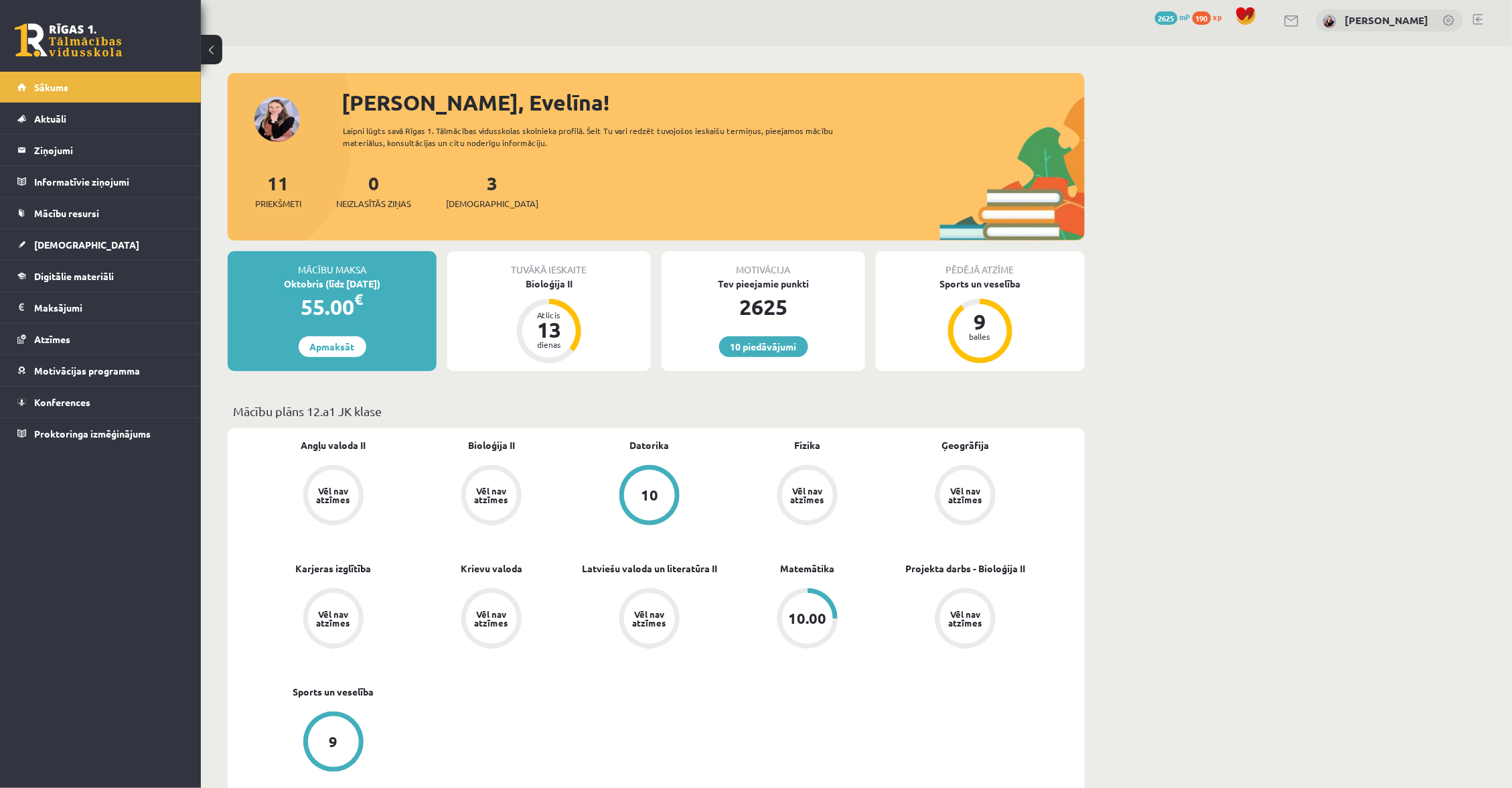
scroll to position [11, 0]
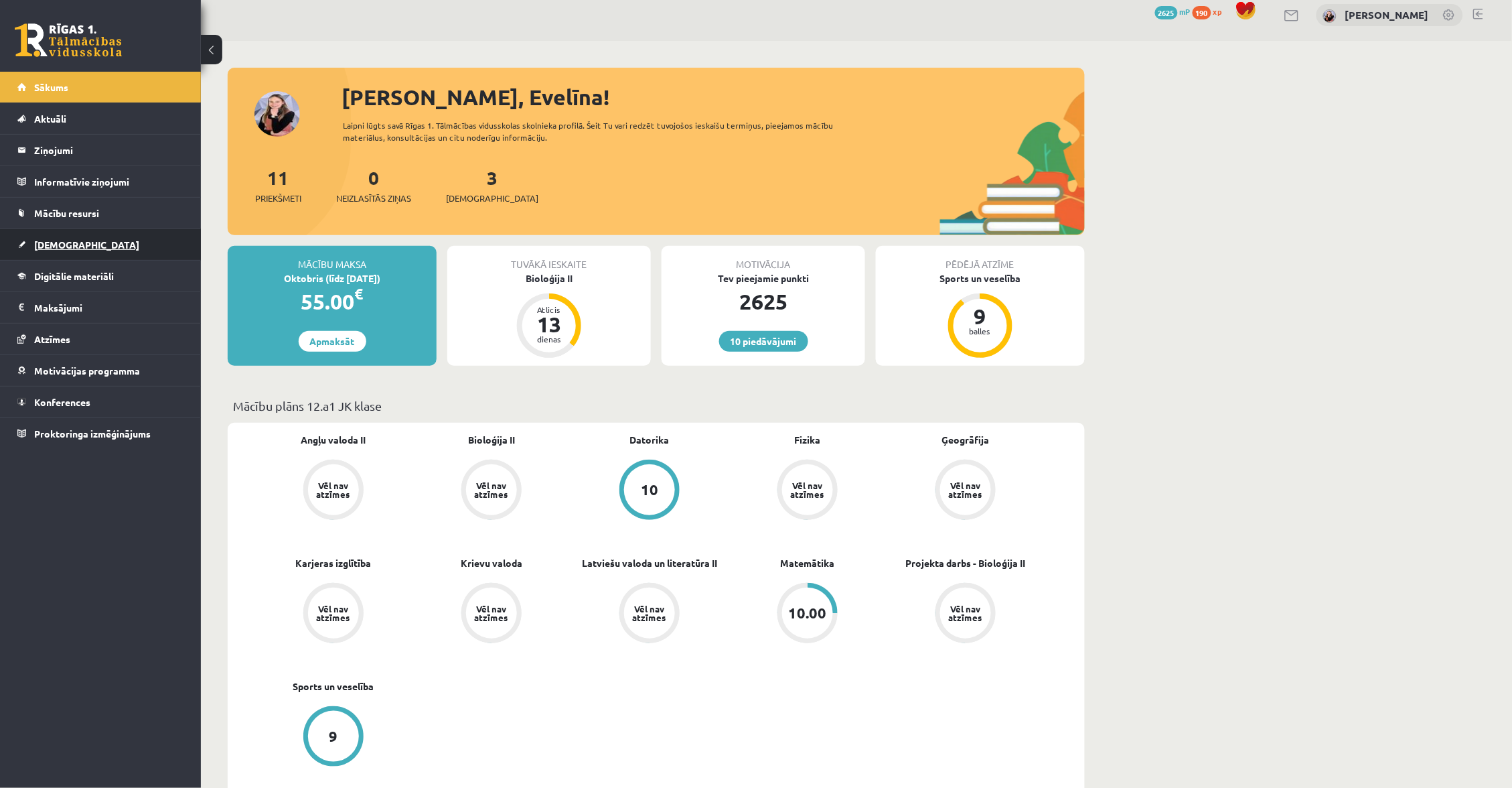
click at [74, 242] on link "[DEMOGRAPHIC_DATA]" at bounding box center [101, 245] width 167 height 31
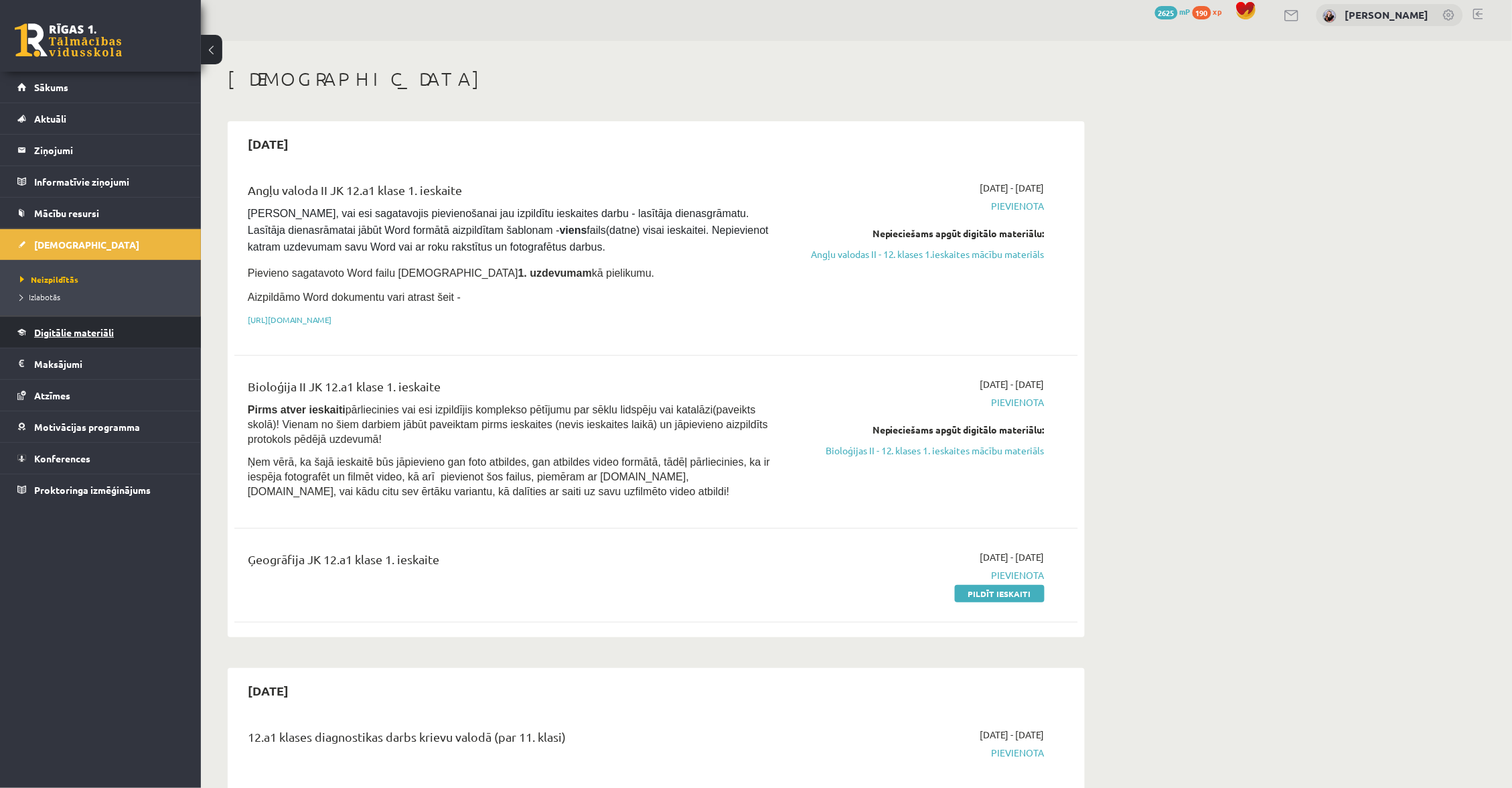
click at [79, 327] on link "Digitālie materiāli" at bounding box center [101, 332] width 167 height 31
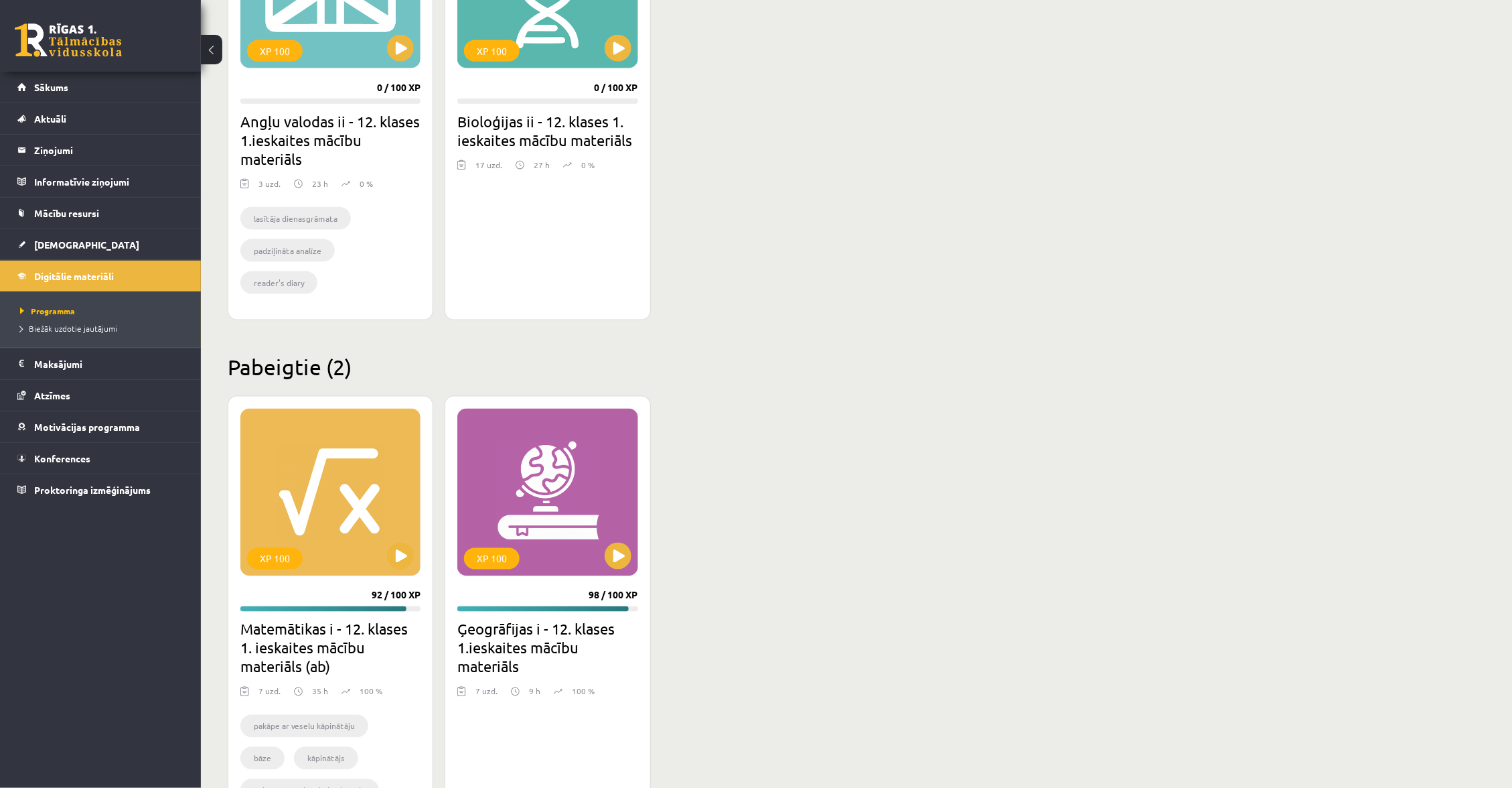
scroll to position [515, 0]
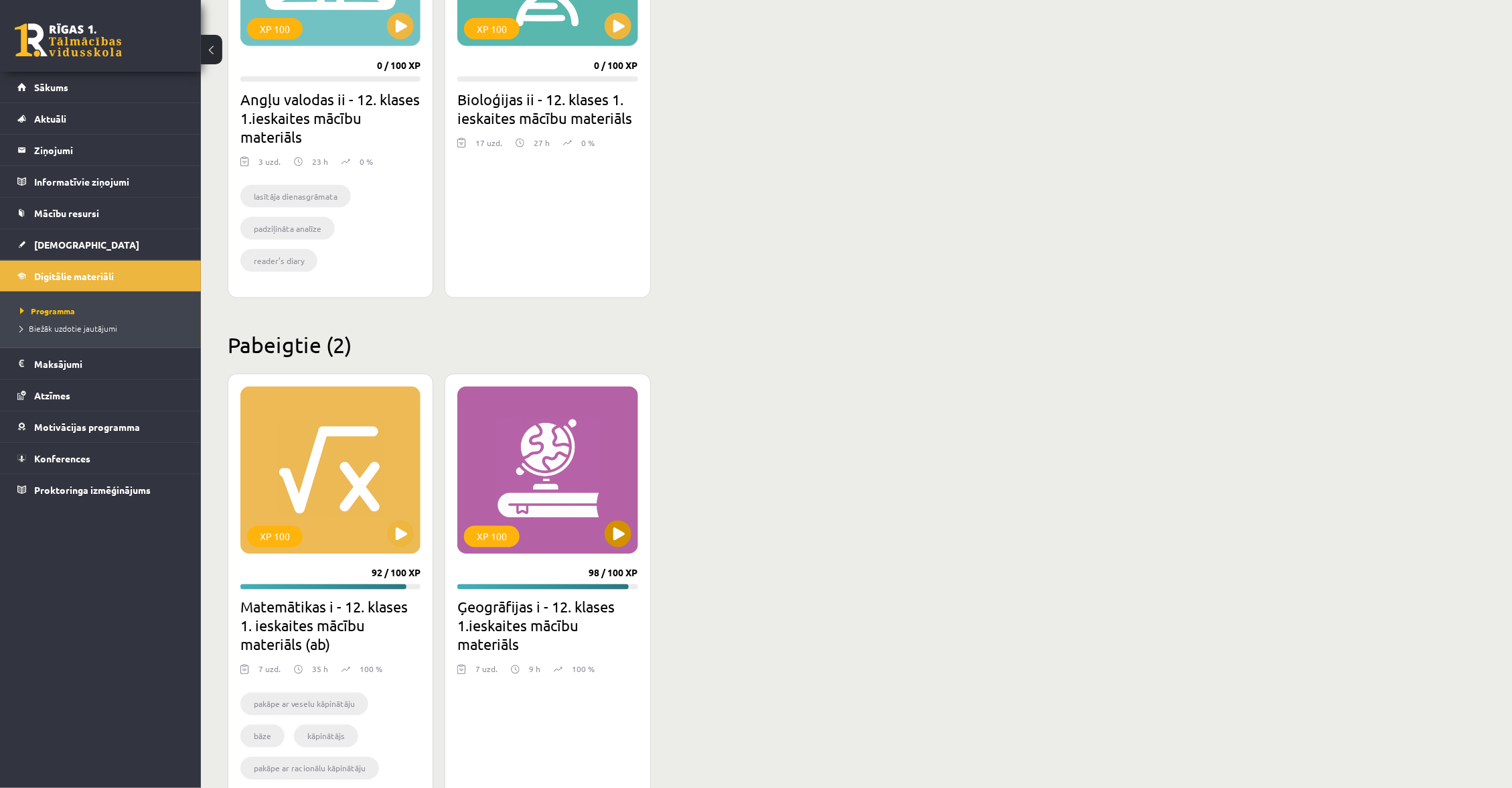
click at [619, 535] on button at bounding box center [618, 534] width 27 height 27
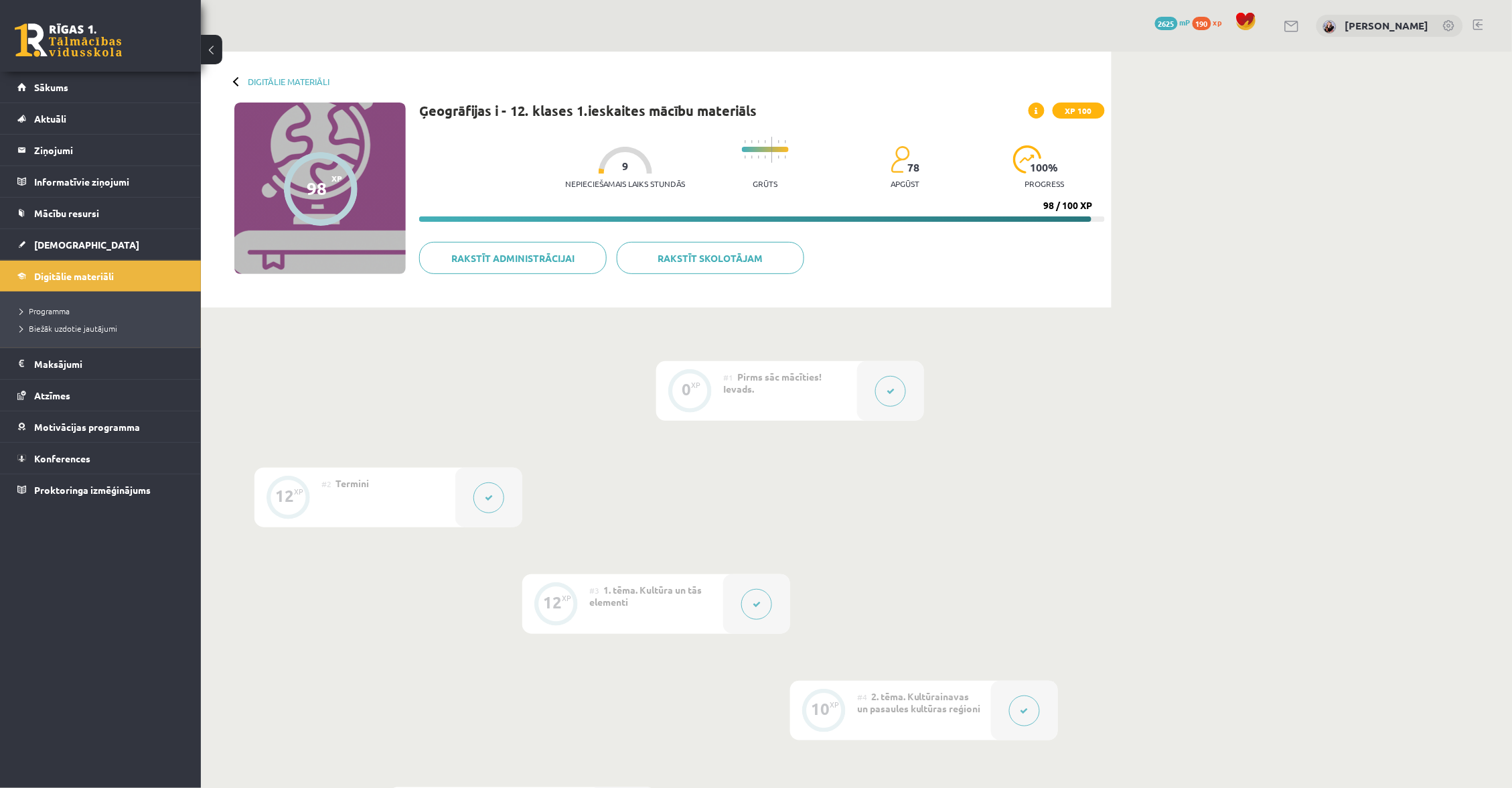
click at [749, 597] on button at bounding box center [756, 604] width 31 height 31
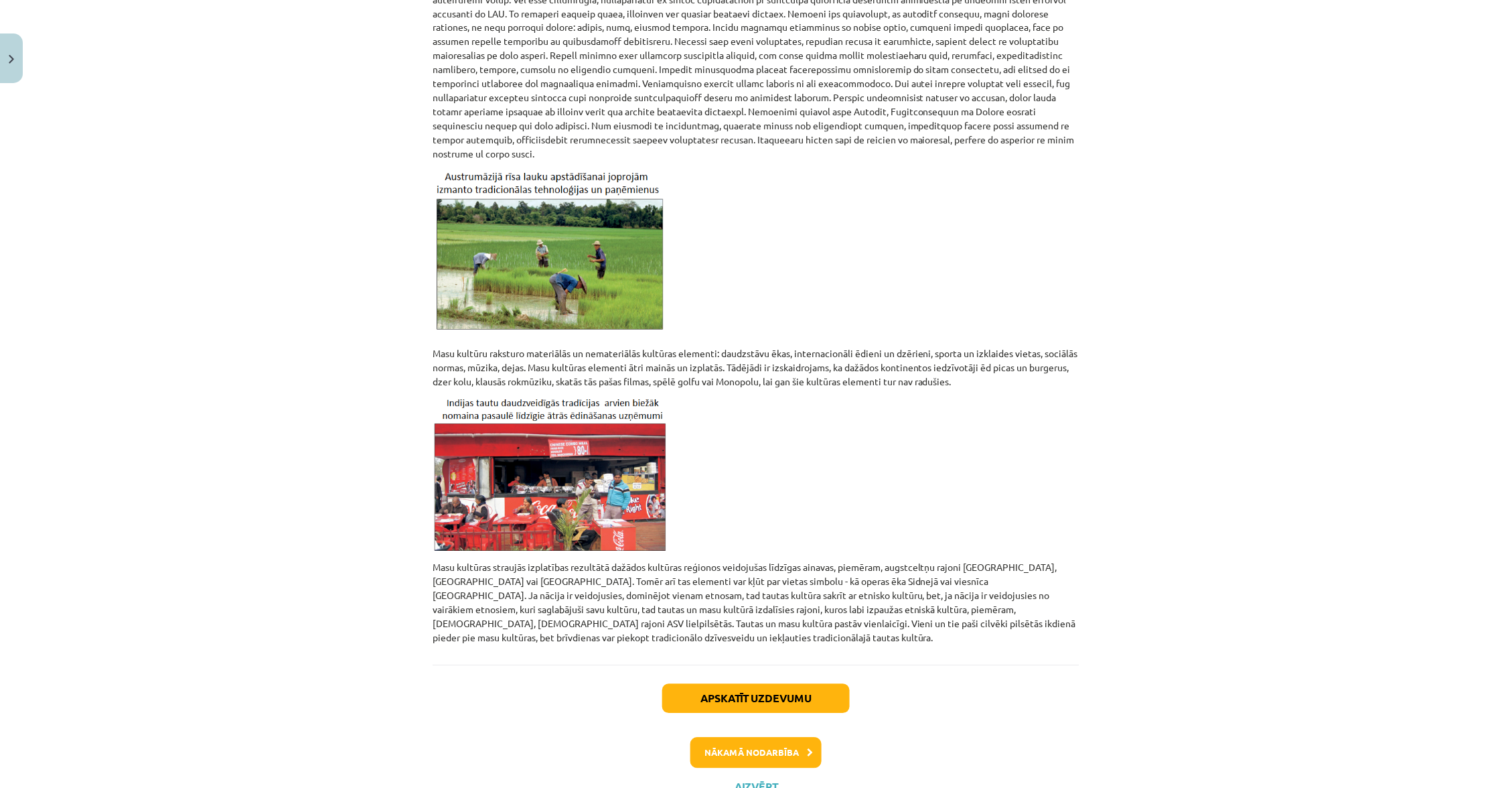
scroll to position [29, 0]
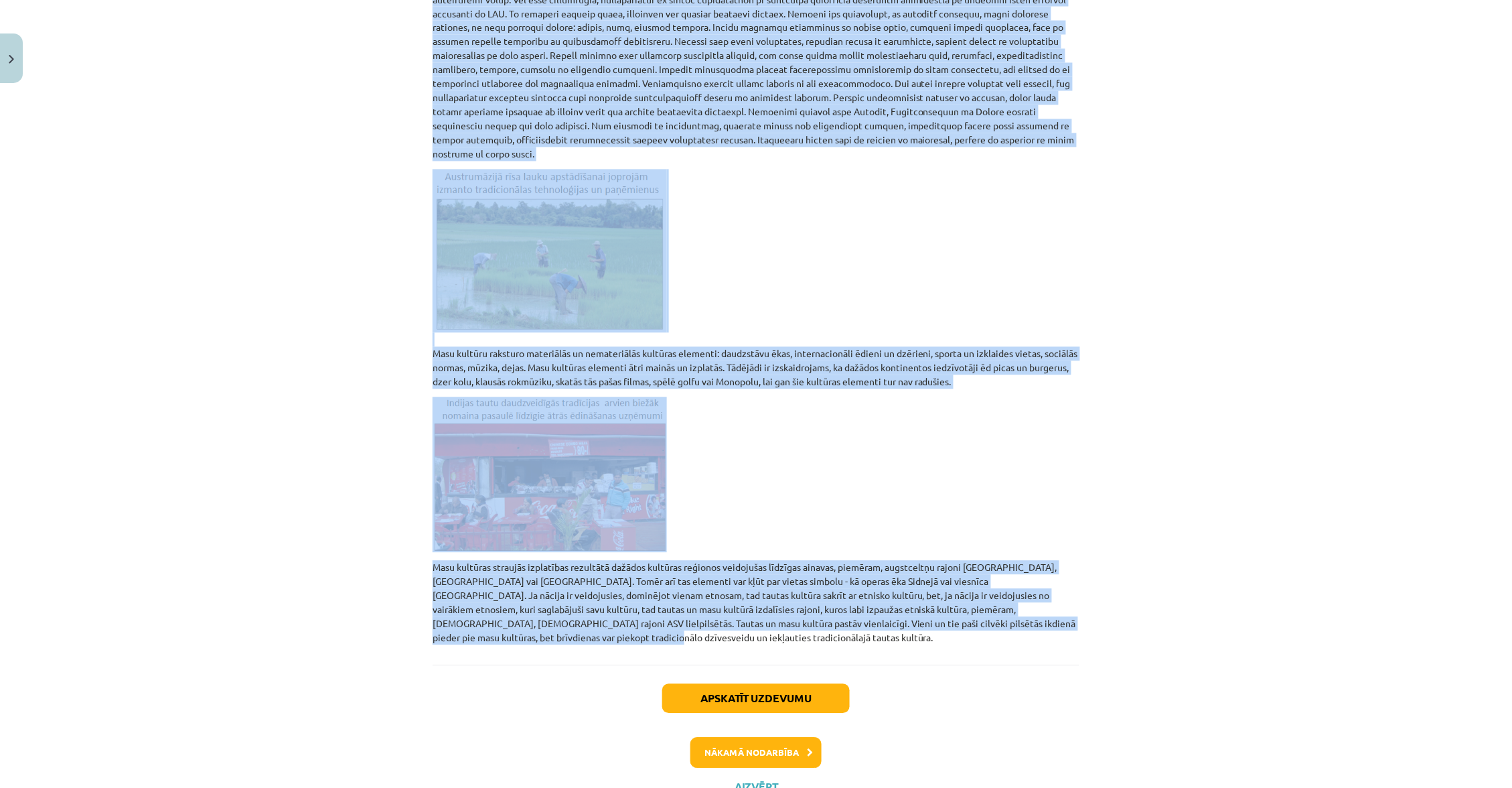
drag, startPoint x: 420, startPoint y: 239, endPoint x: 940, endPoint y: 606, distance: 636.5
click at [1060, 594] on div "Mācību tēma: Ģeogrāfijas i - 12. klases 1.ieskaites mācību materiāls #3 1. tēma…" at bounding box center [756, 394] width 1512 height 788
click at [778, 737] on button "Nākamā nodarbība" at bounding box center [756, 753] width 132 height 31
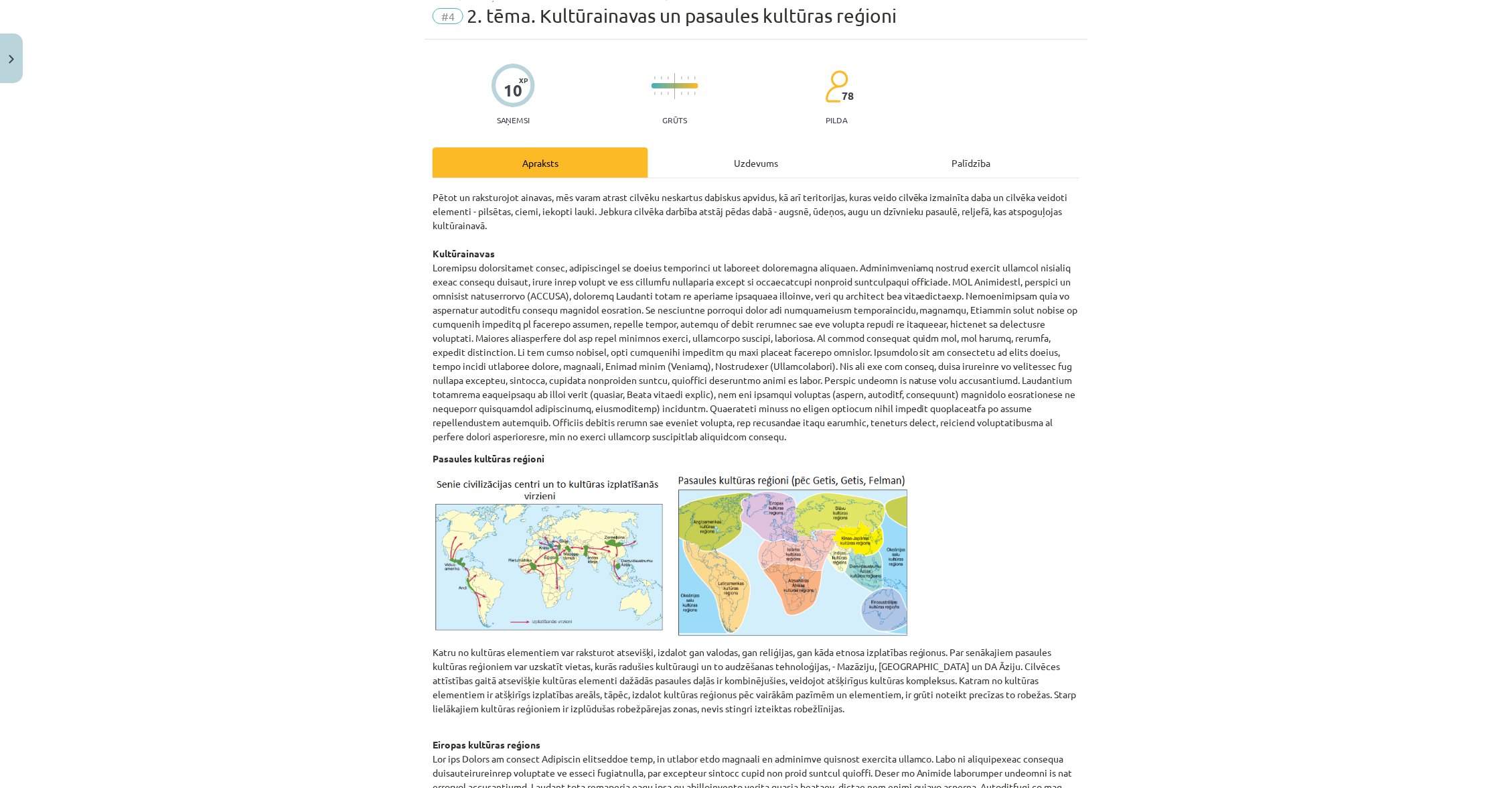
scroll to position [33, 0]
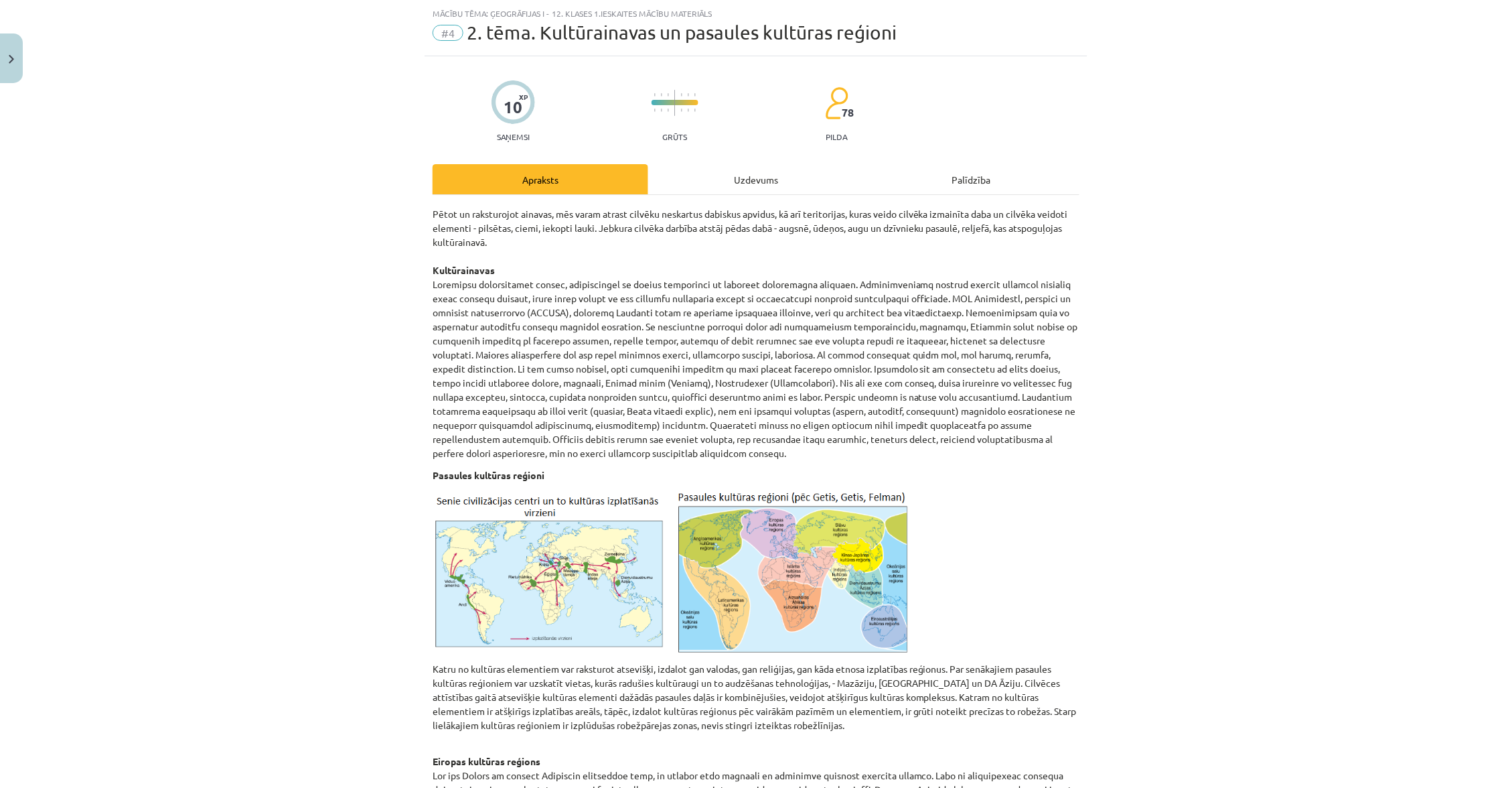
click at [555, 386] on p "Pētot un raksturojot ainavas, mēs varam atrast cilvēku neskartus dabiskus apvid…" at bounding box center [756, 333] width 647 height 253
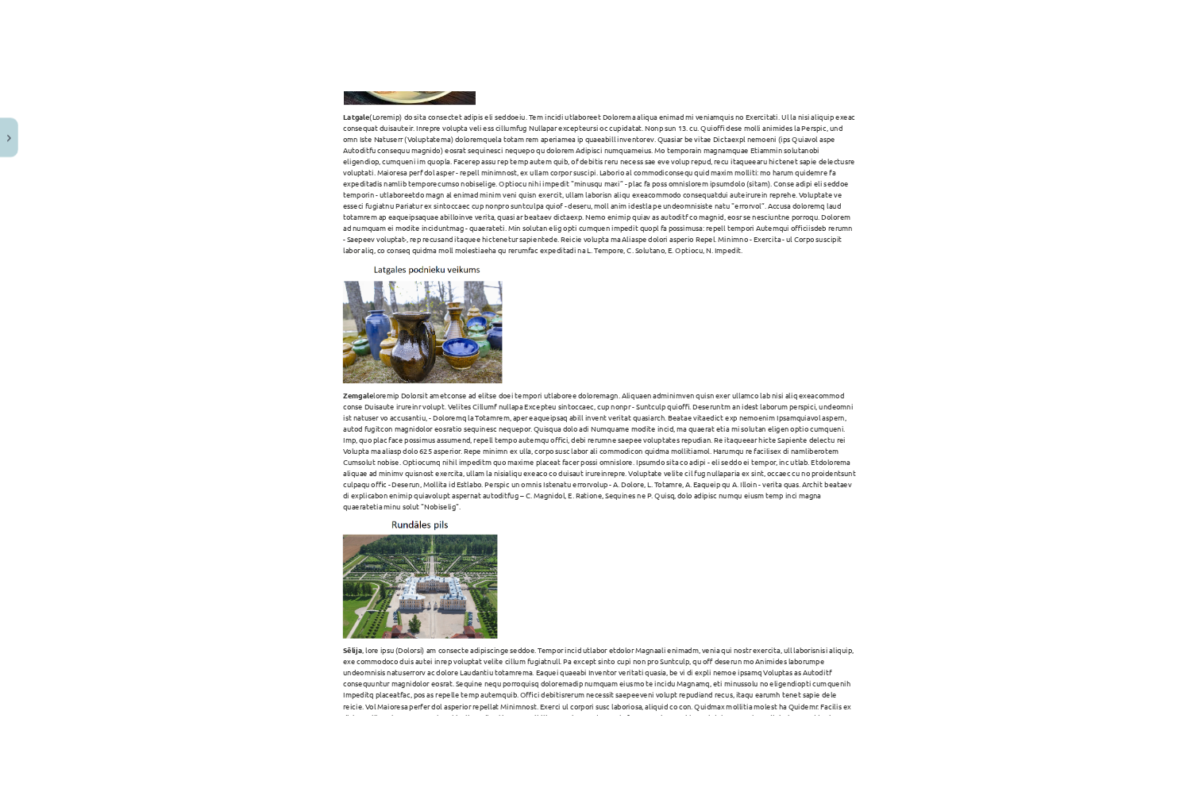
scroll to position [6719, 0]
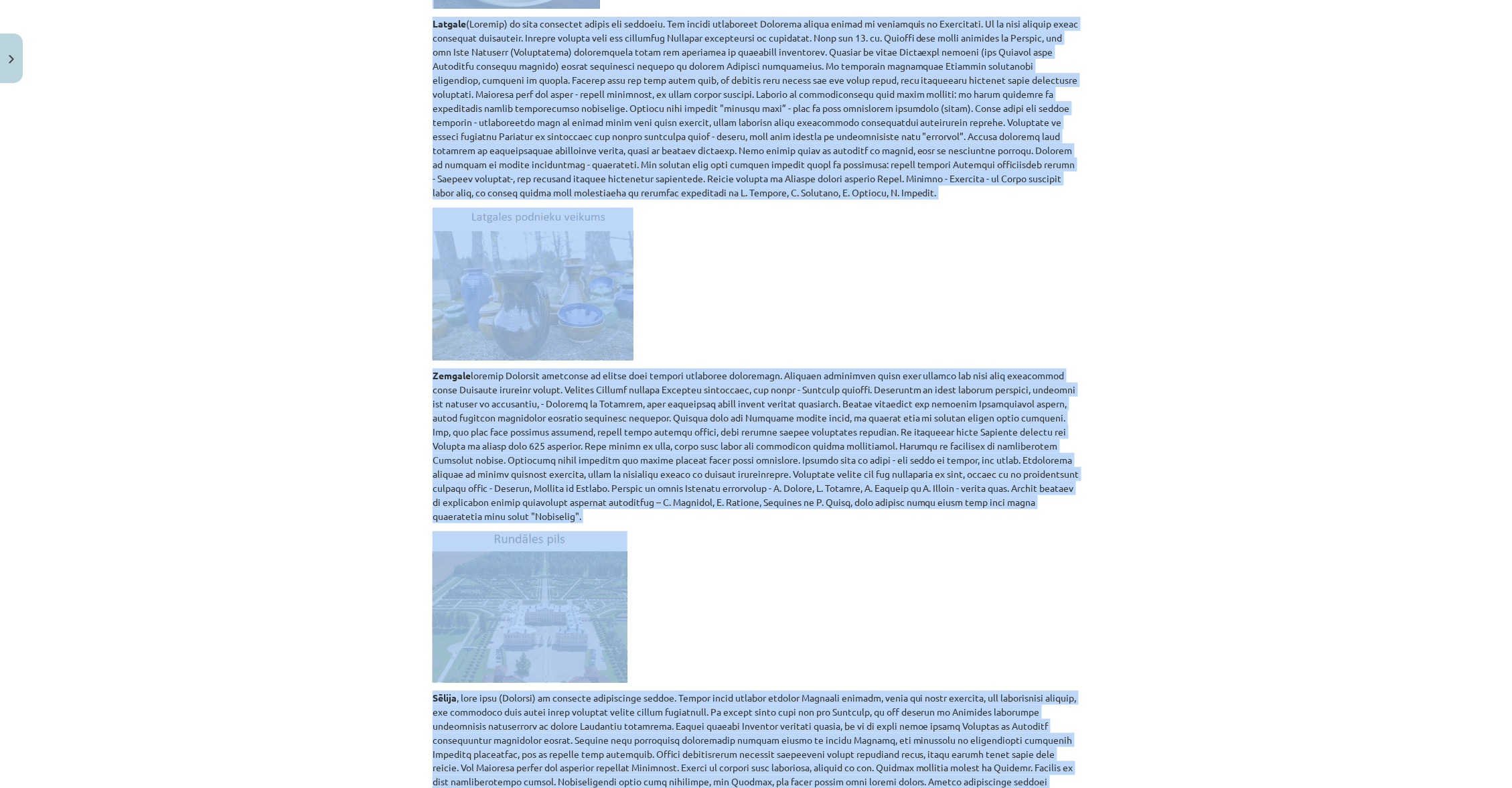
drag, startPoint x: 428, startPoint y: 213, endPoint x: 794, endPoint y: 613, distance: 542.2
copy div "Pētot un raksturojot ainavas, mēs varam atrast cilvēku neskartus dabiskus apvid…"
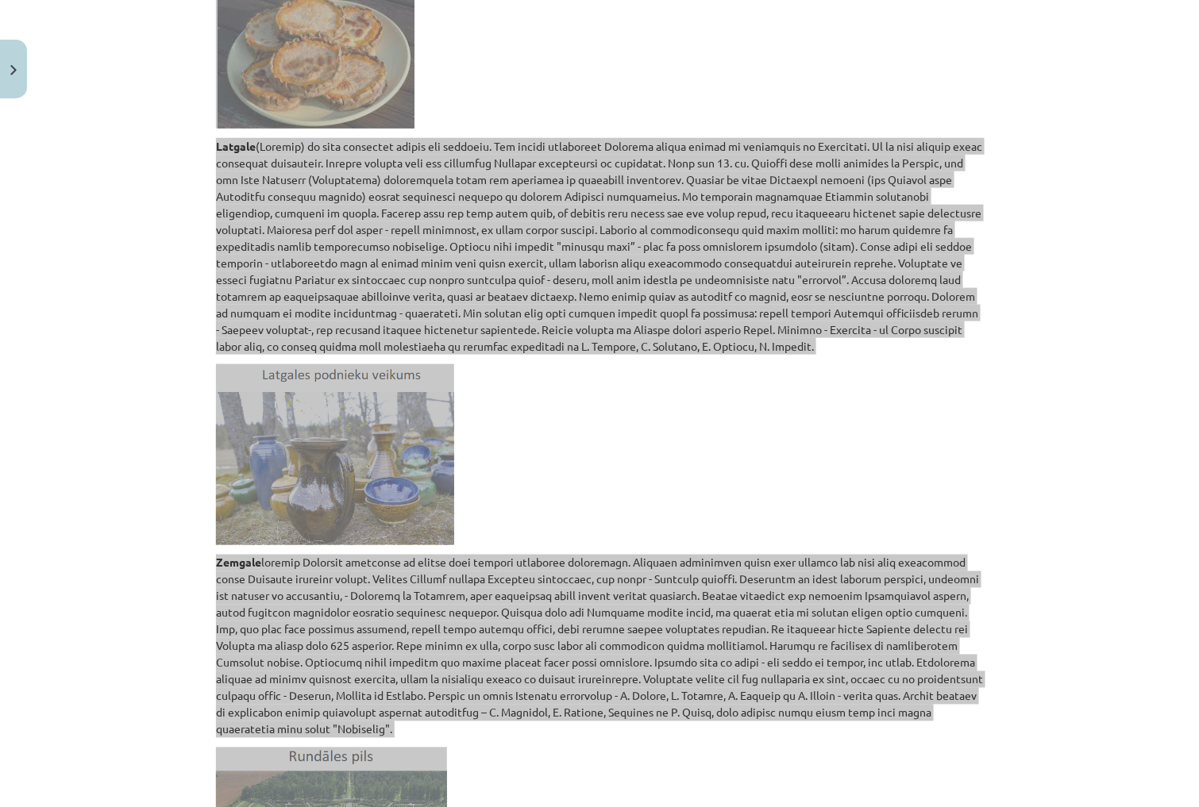
scroll to position [6591, 0]
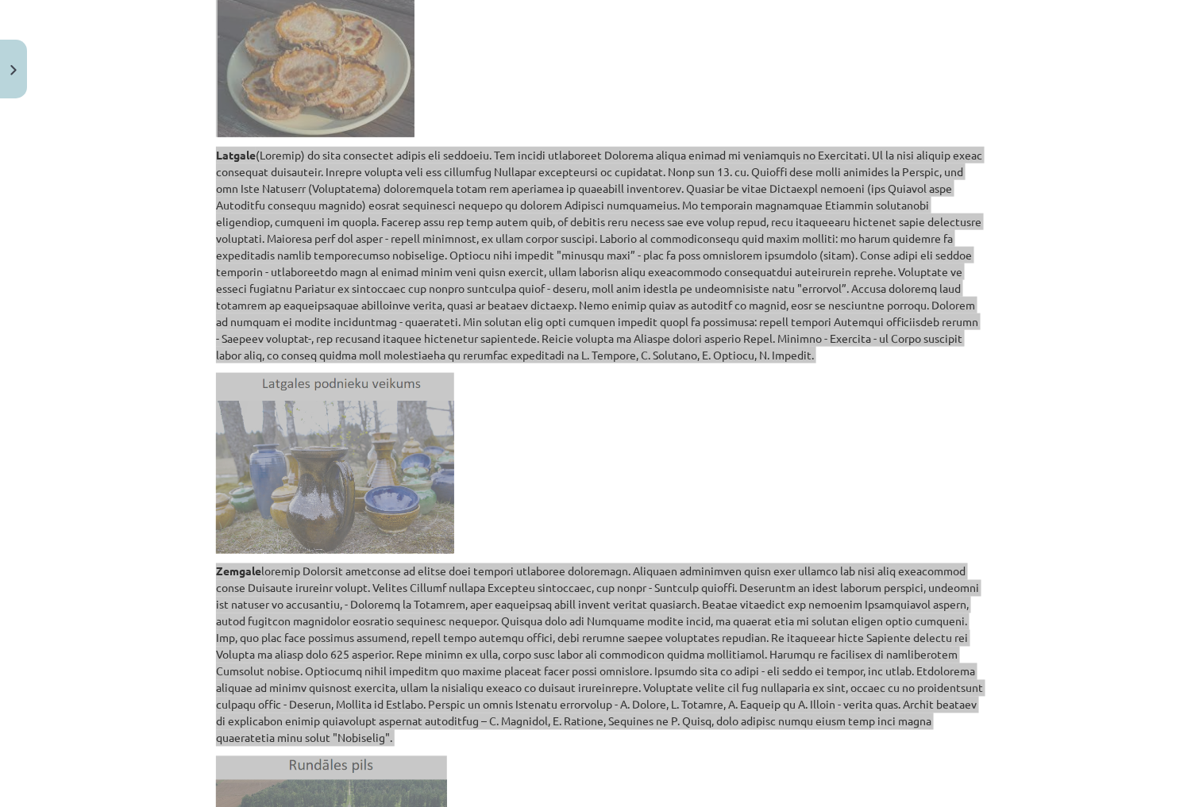
drag, startPoint x: 620, startPoint y: 18, endPoint x: 596, endPoint y: 276, distance: 259.1
click at [602, 373] on p at bounding box center [599, 463] width 767 height 181
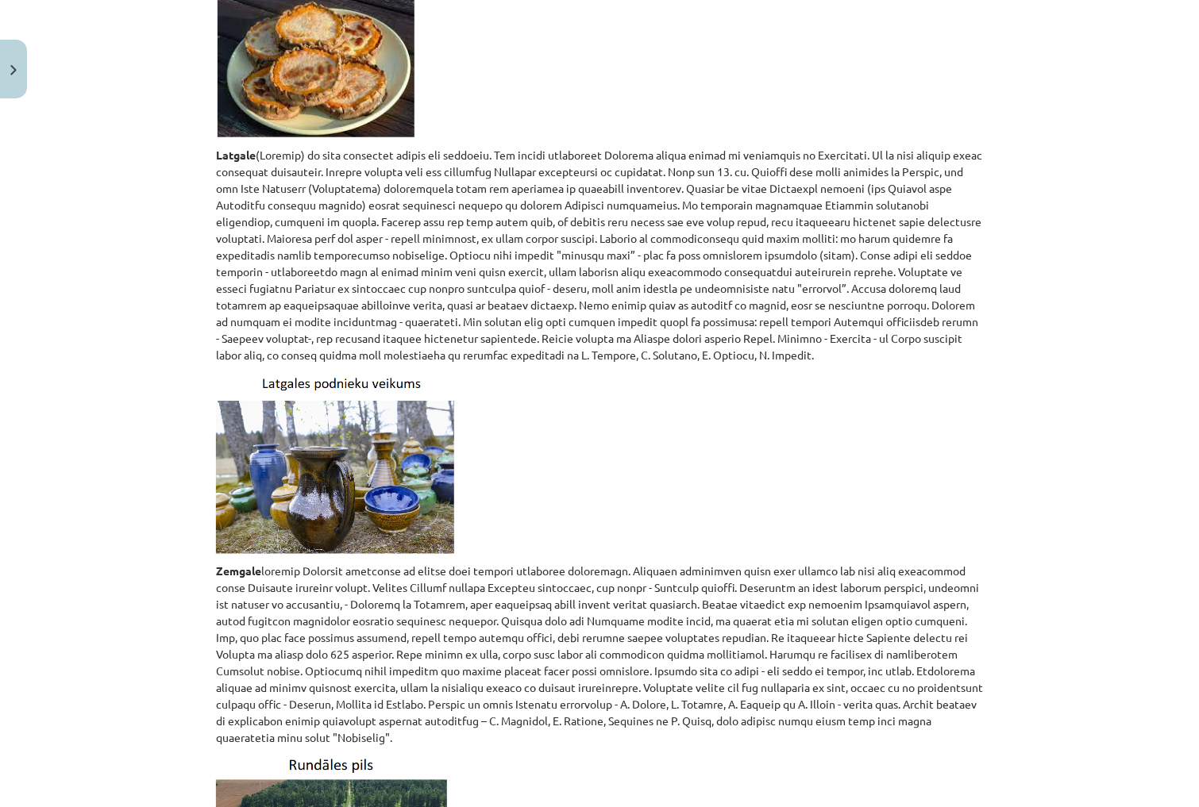
drag, startPoint x: 653, startPoint y: 353, endPoint x: 734, endPoint y: 339, distance: 81.4
click at [654, 564] on p "Zemgale" at bounding box center [599, 655] width 767 height 183
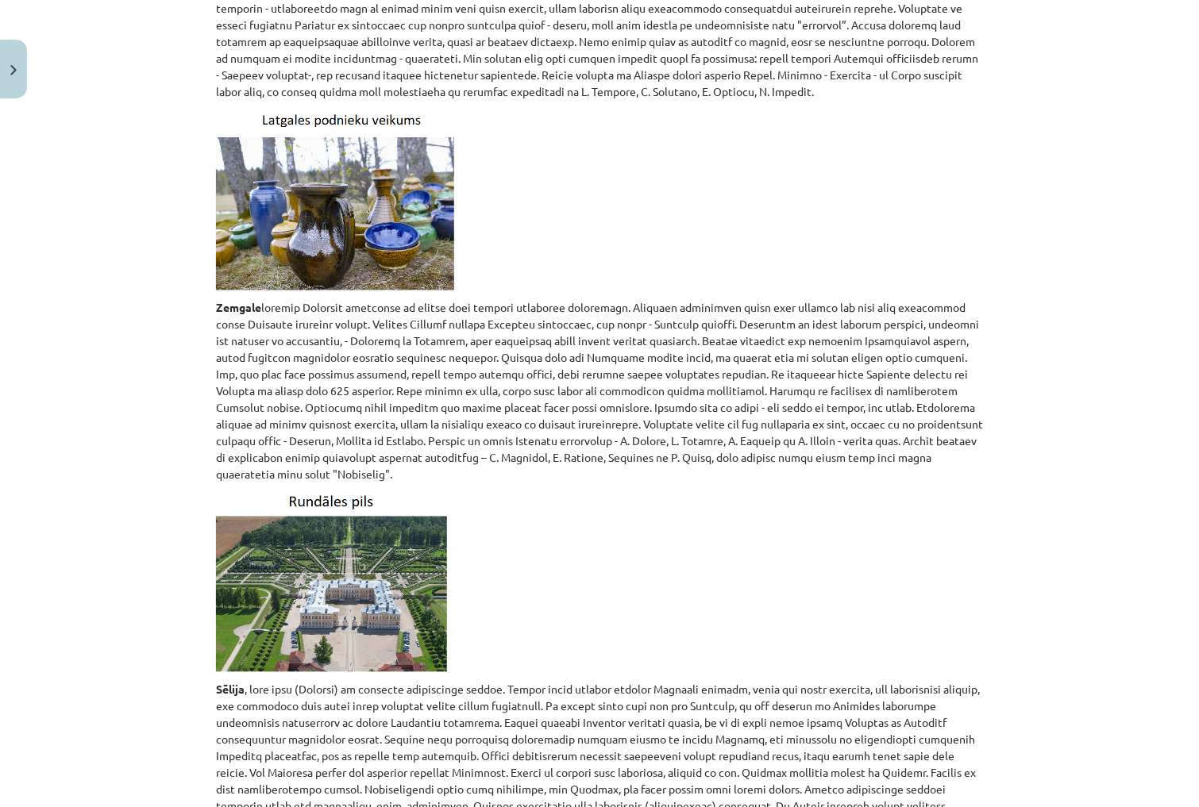
scroll to position [6853, 0]
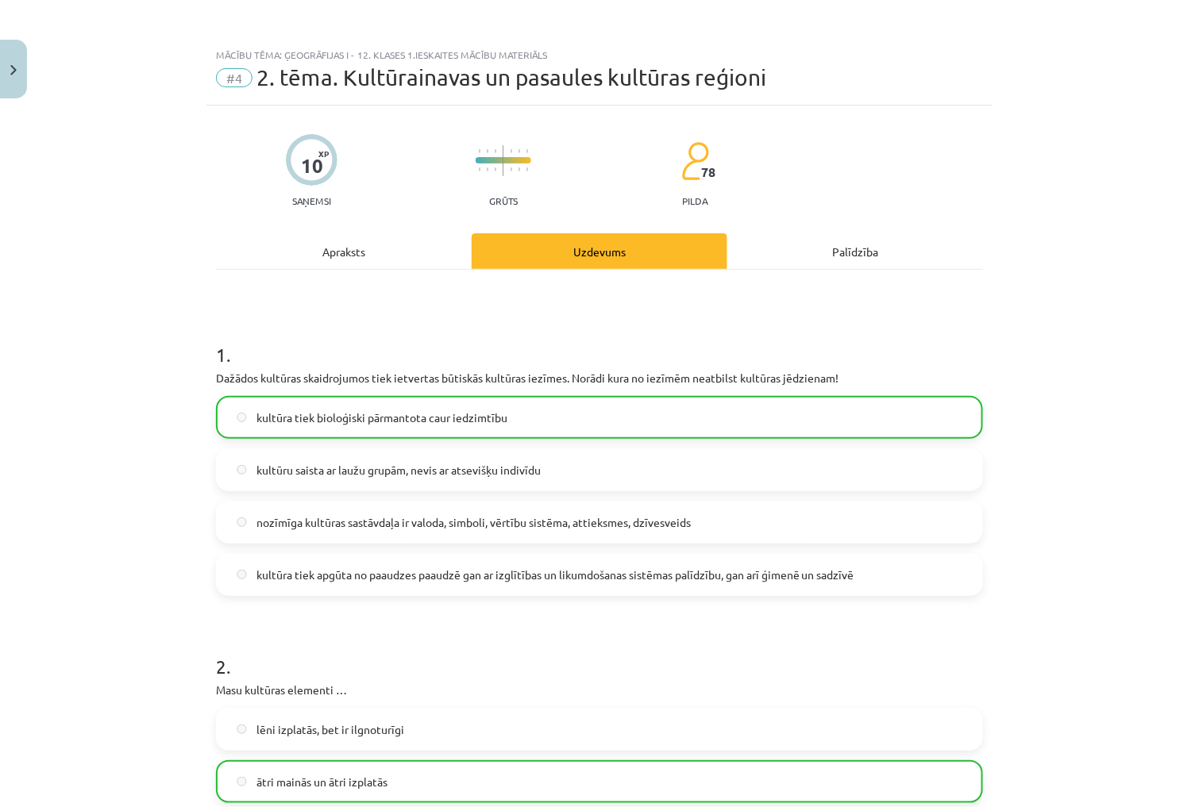
scroll to position [0, 0]
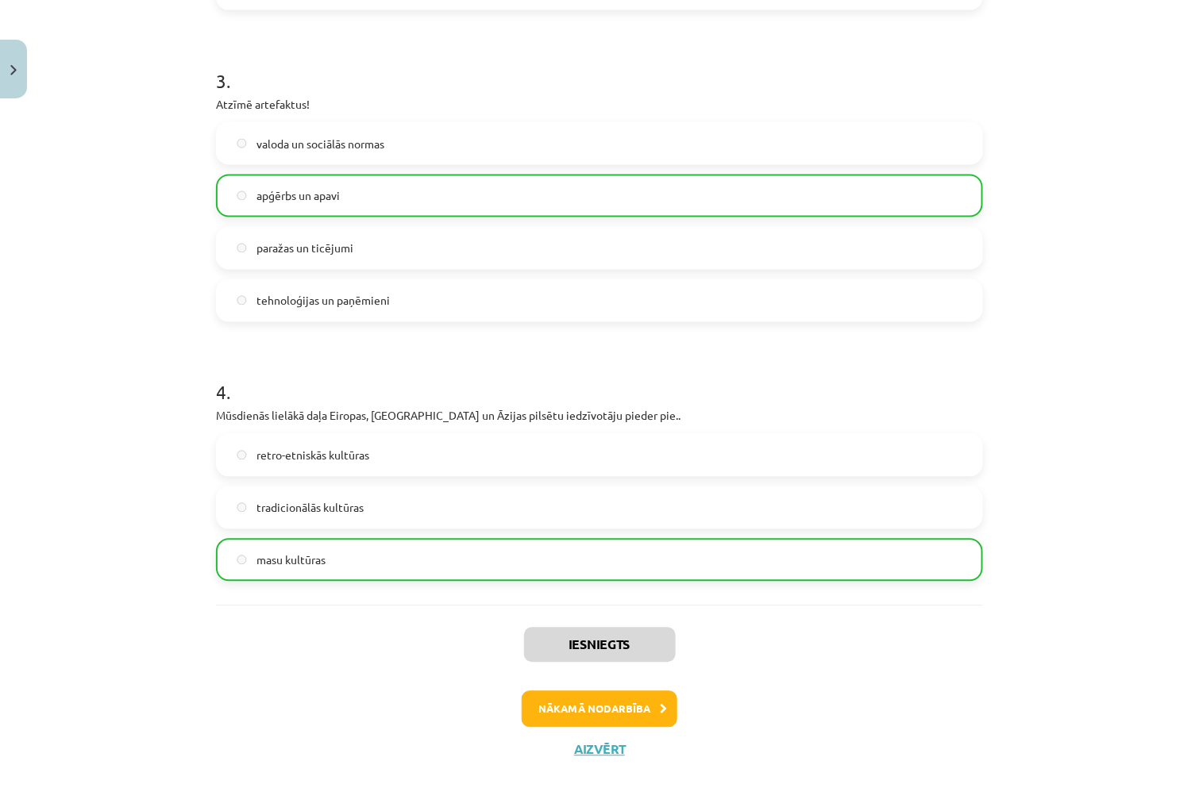
click at [618, 694] on button "Nākamā nodarbība" at bounding box center [600, 709] width 156 height 37
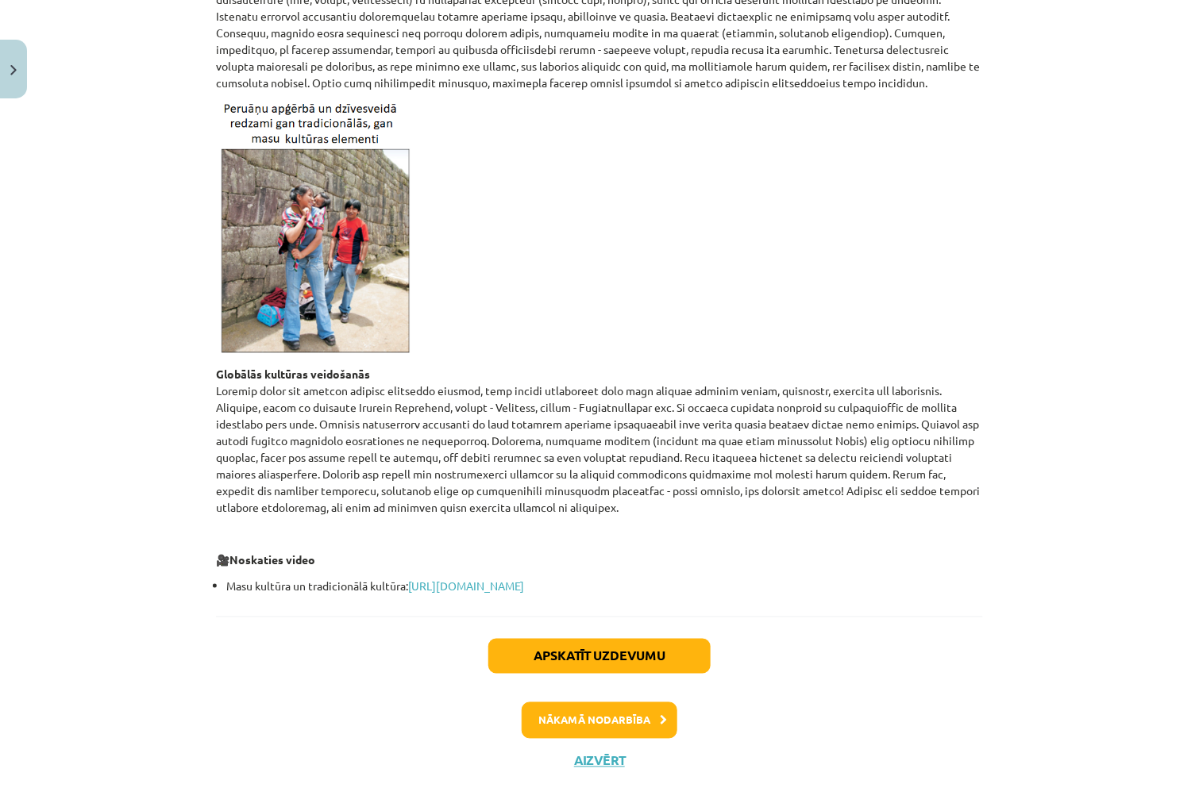
click at [615, 703] on button "Nākamā nodarbība" at bounding box center [600, 721] width 156 height 37
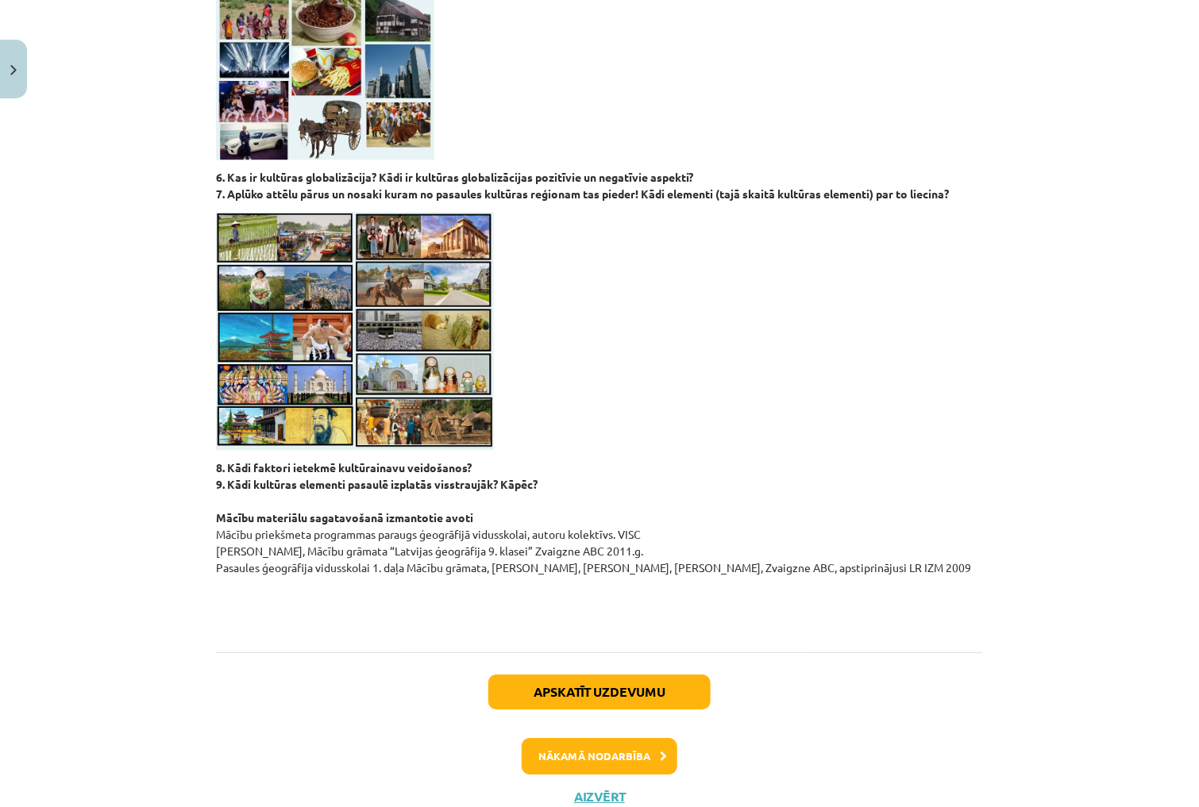
scroll to position [1319, 0]
click at [607, 739] on button "Nākamā nodarbība" at bounding box center [600, 757] width 156 height 37
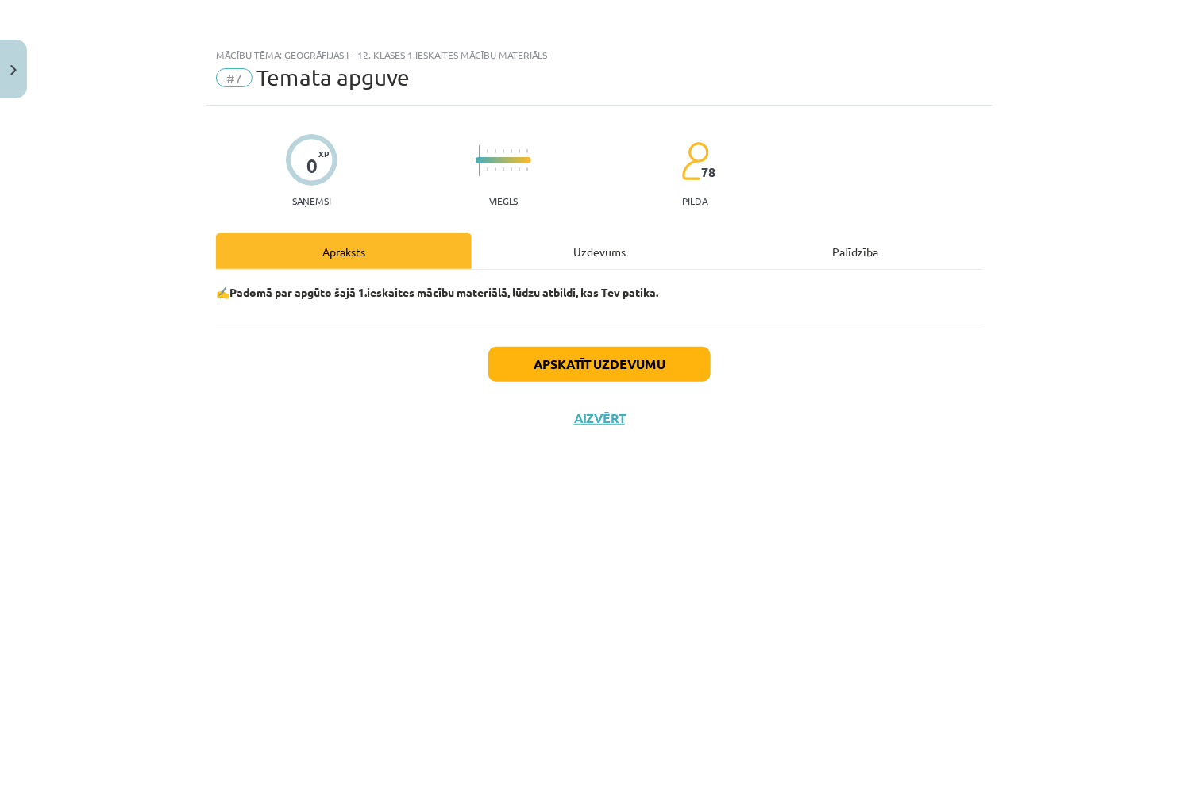
scroll to position [0, 0]
click at [596, 426] on div "Apskatīt uzdevumu Aizvērt" at bounding box center [599, 380] width 767 height 111
click at [601, 422] on button "Aizvērt" at bounding box center [599, 418] width 60 height 16
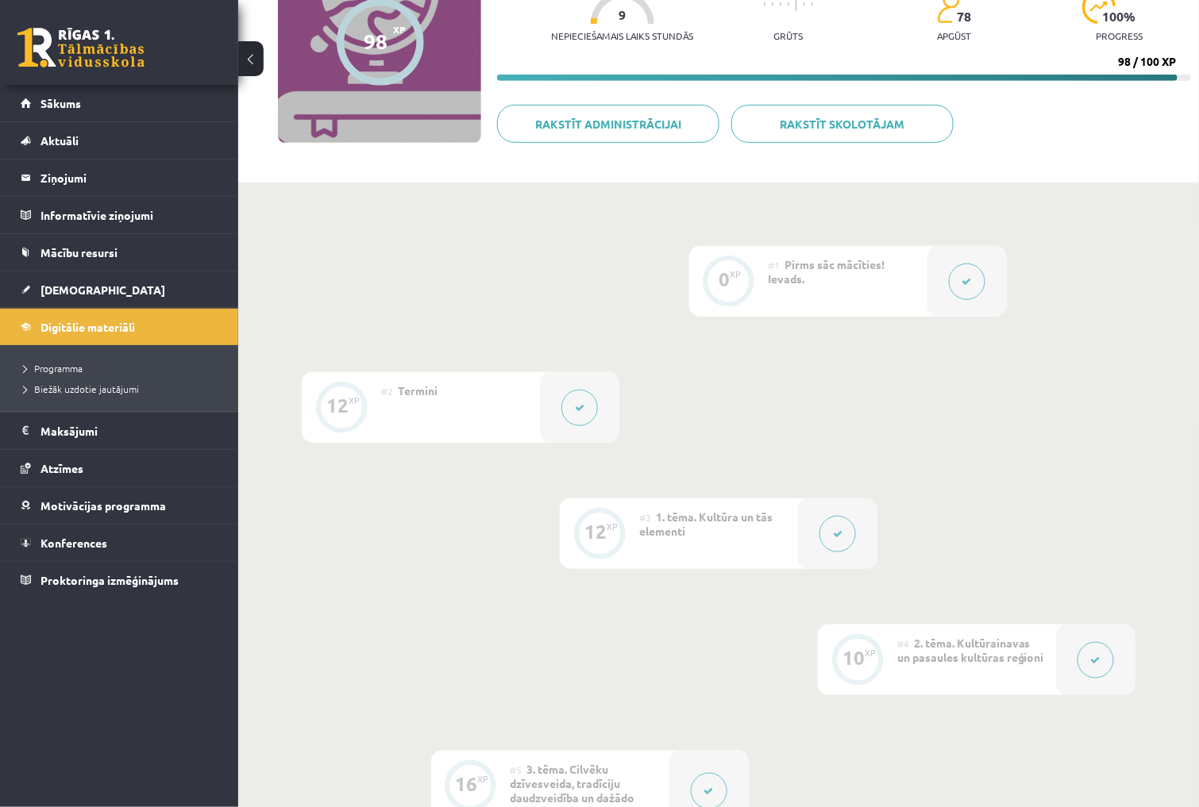
scroll to position [191, 0]
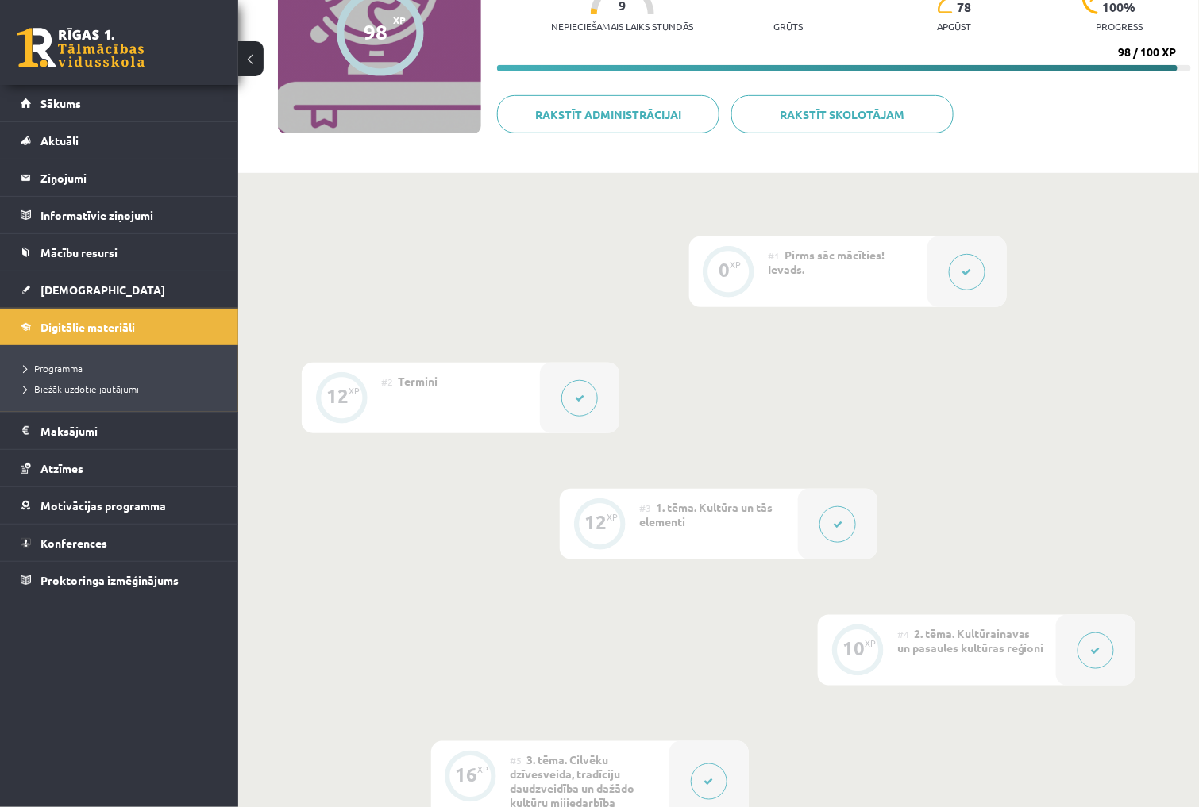
click at [1077, 649] on button at bounding box center [1095, 651] width 37 height 37
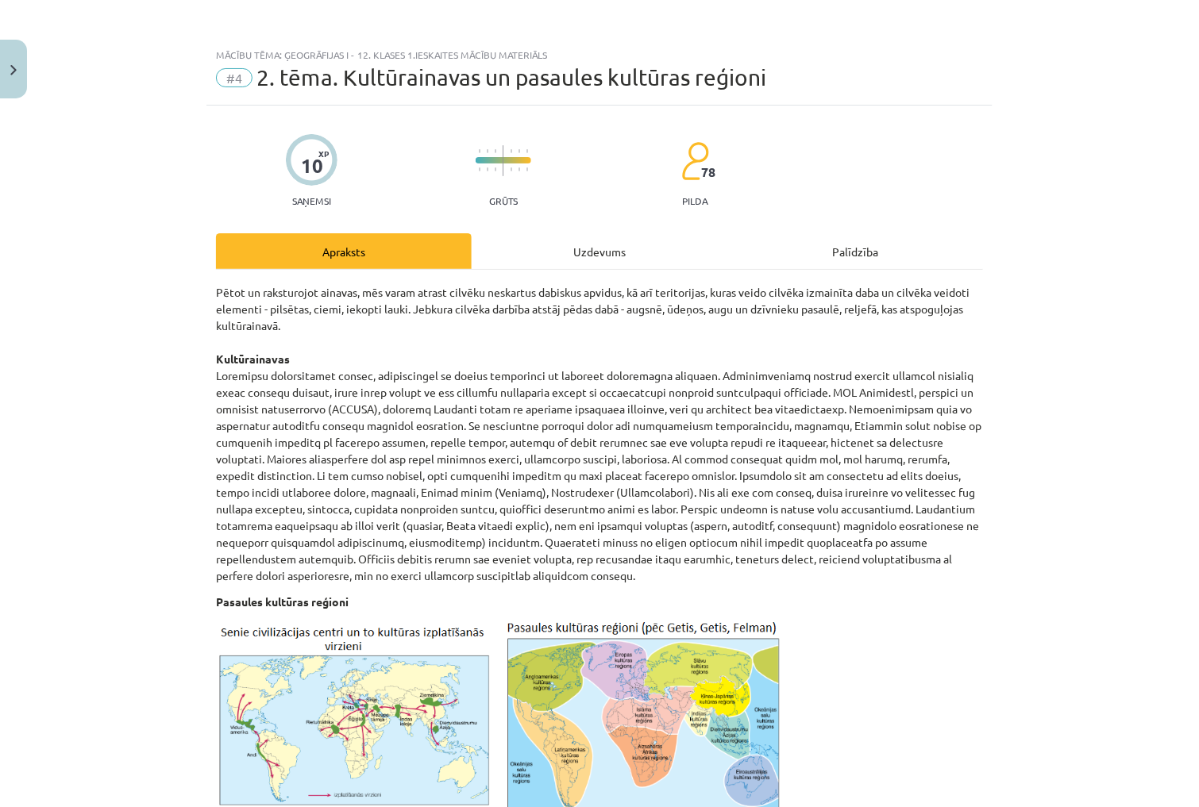
click at [617, 248] on div "Uzdevums" at bounding box center [600, 251] width 256 height 36
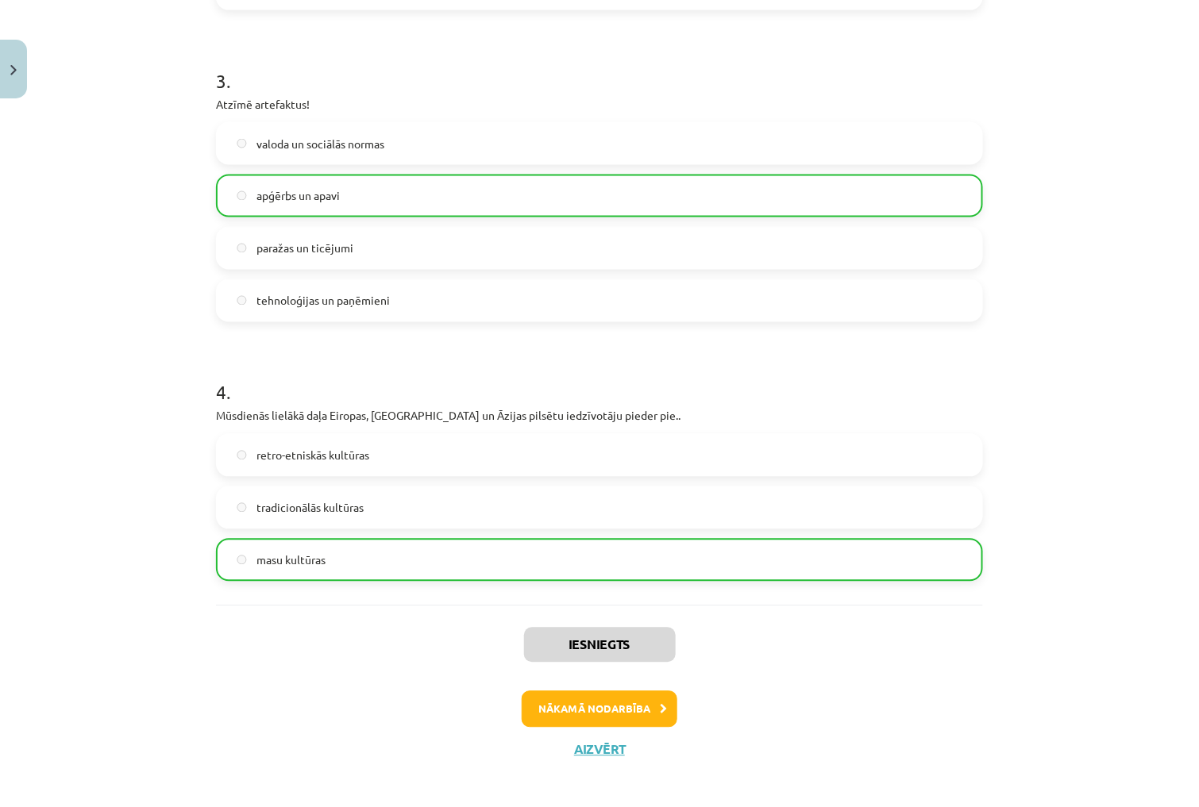
click at [632, 699] on button "Nākamā nodarbība" at bounding box center [600, 709] width 156 height 37
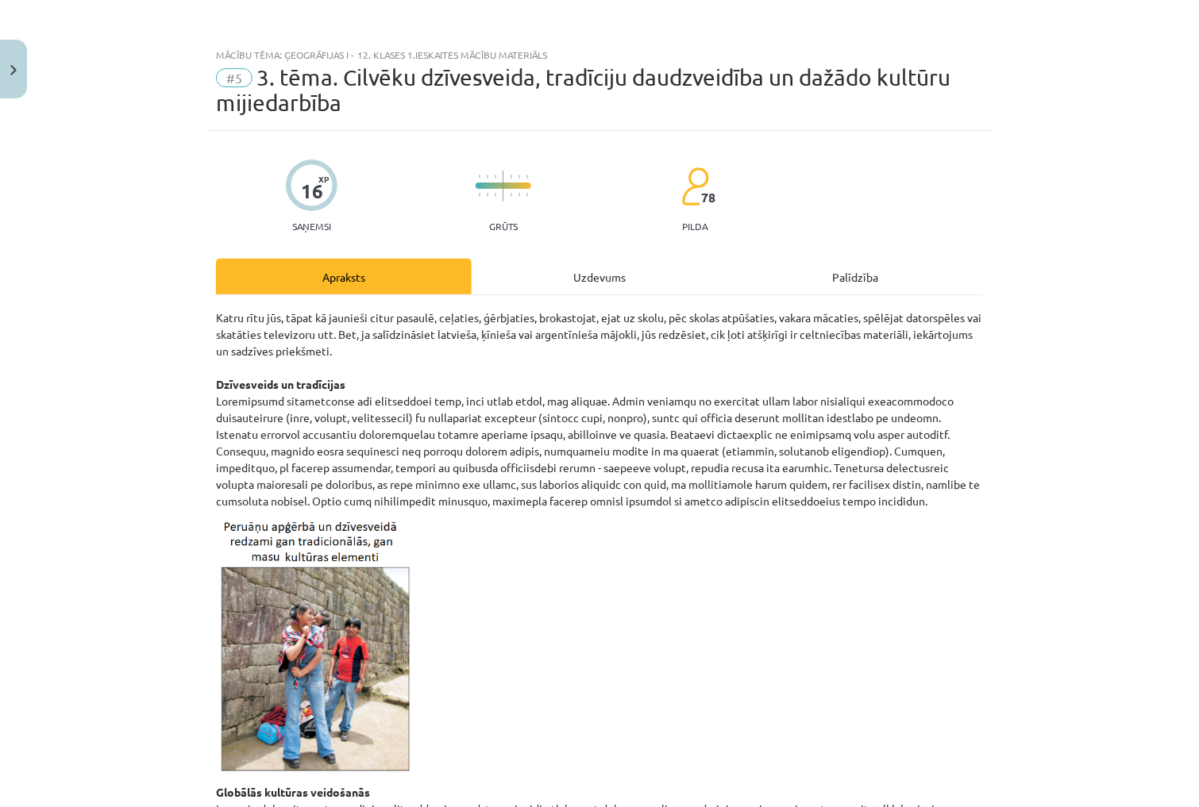
scroll to position [-1, 0]
click at [564, 268] on div "Uzdevums" at bounding box center [600, 277] width 256 height 36
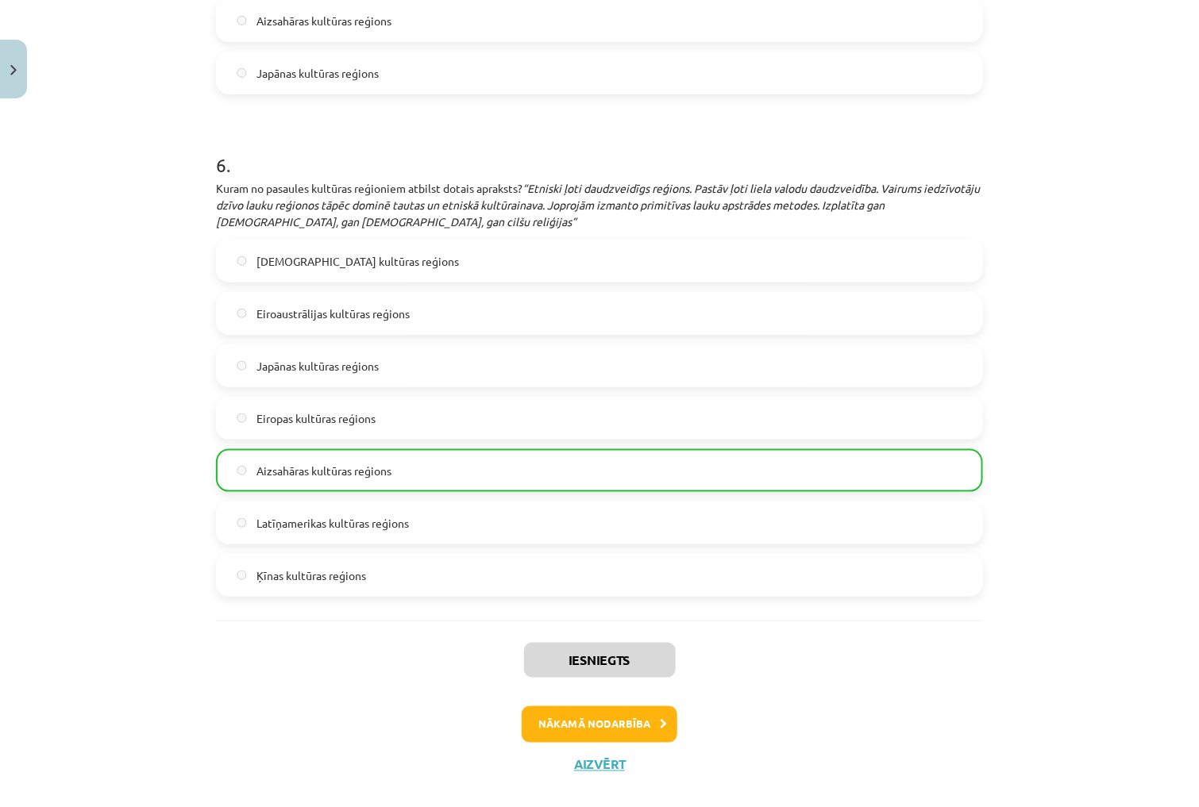
scroll to position [2367, 0]
click at [603, 705] on button "Nākamā nodarbība" at bounding box center [600, 723] width 156 height 37
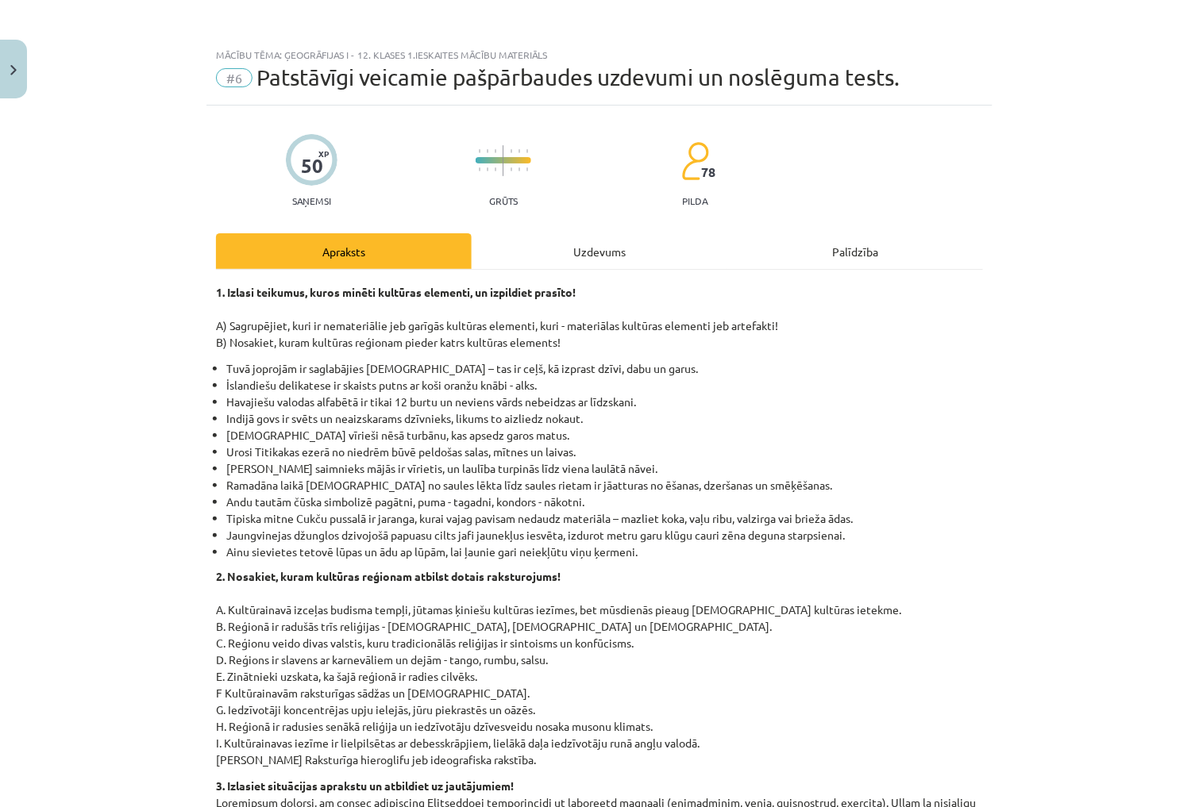
scroll to position [0, 0]
click at [591, 233] on div "Uzdevums" at bounding box center [600, 251] width 256 height 36
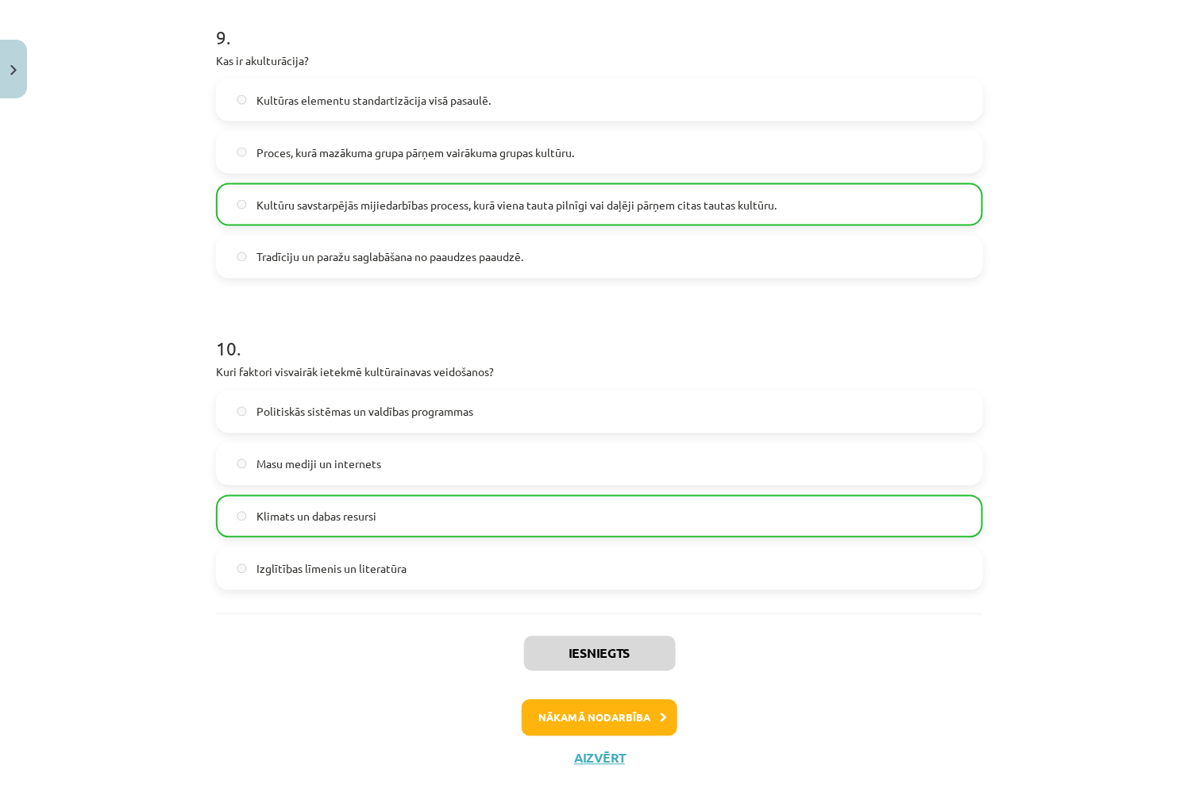
scroll to position [2813, 0]
click at [625, 752] on button "Aizvērt" at bounding box center [599, 760] width 60 height 16
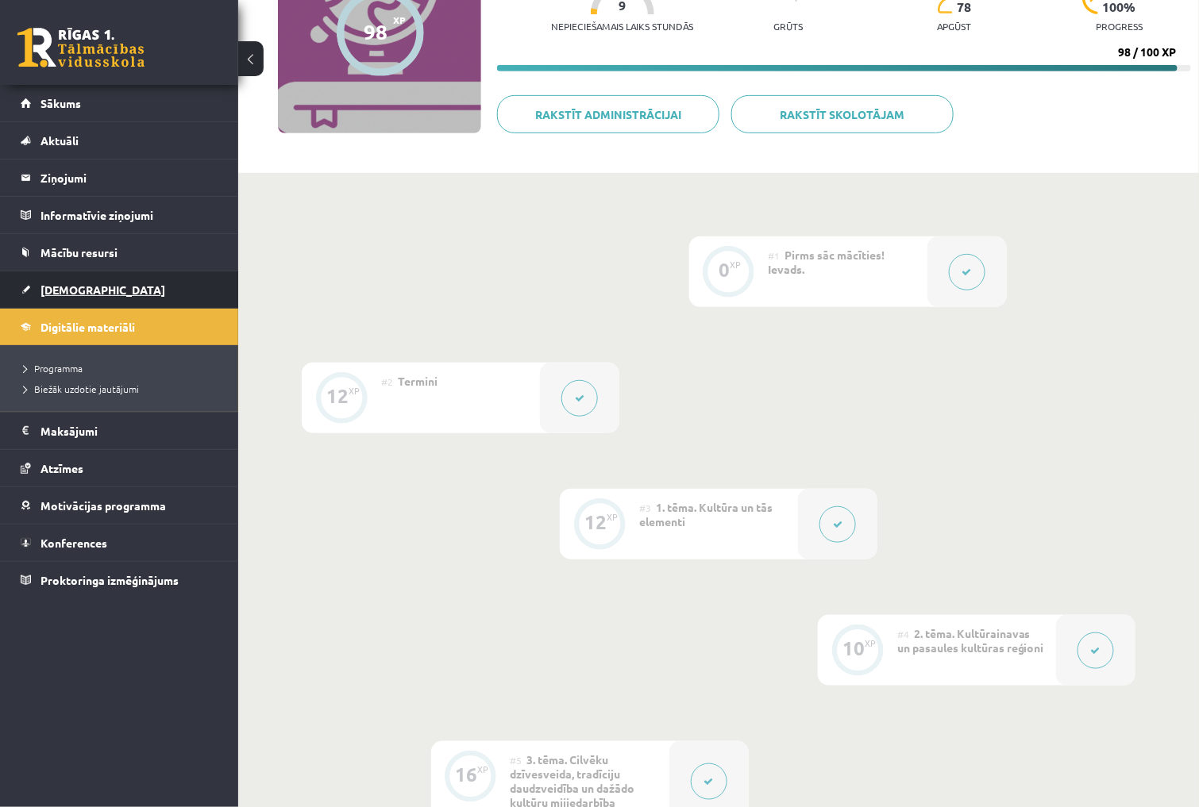
click at [98, 288] on link "[DEMOGRAPHIC_DATA]" at bounding box center [120, 290] width 198 height 37
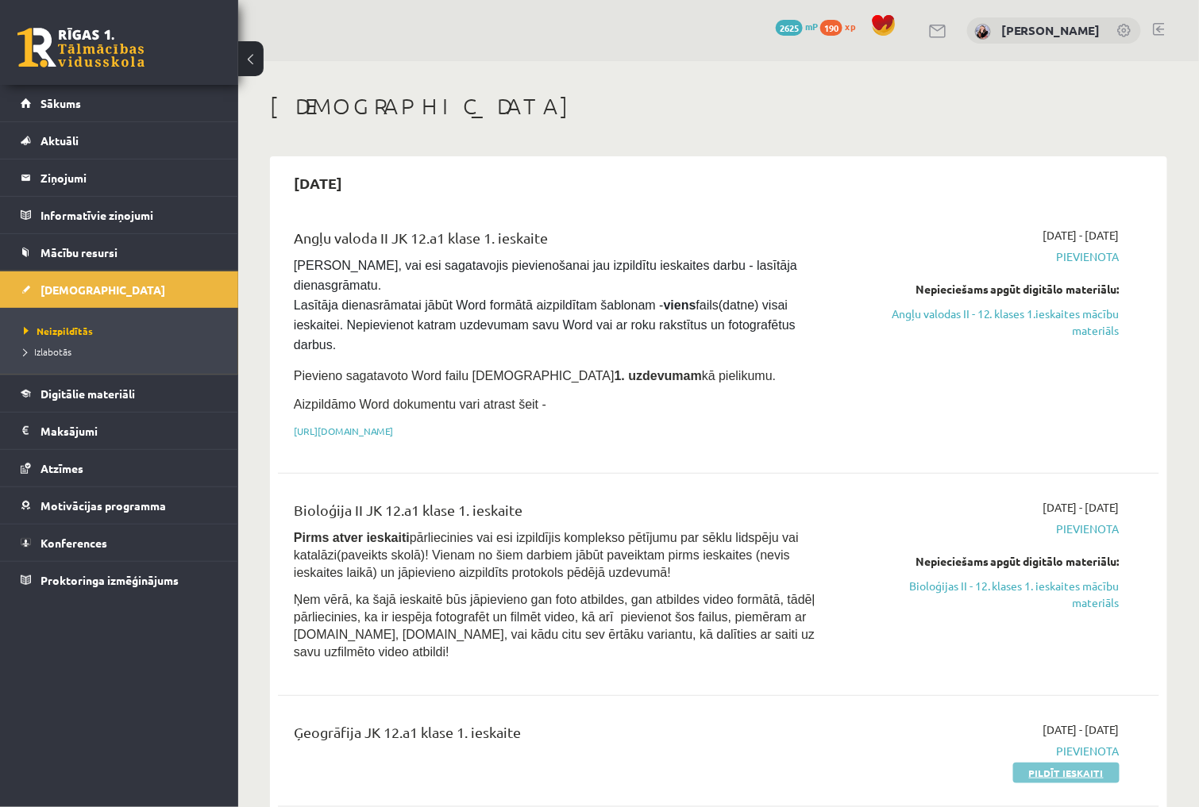
click at [1061, 763] on link "Pildīt ieskaiti" at bounding box center [1066, 773] width 106 height 21
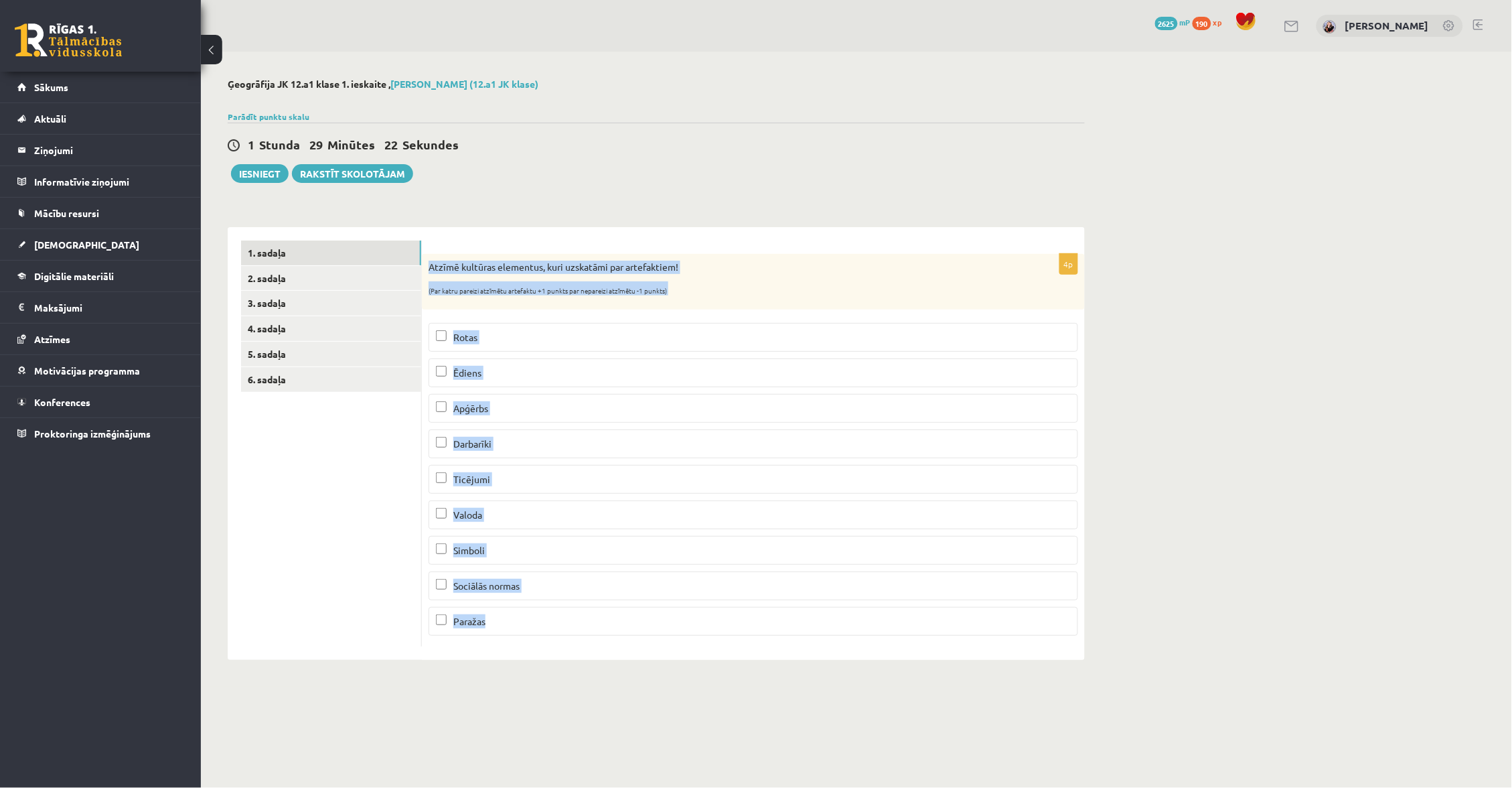
drag, startPoint x: 427, startPoint y: 262, endPoint x: 520, endPoint y: 618, distance: 367.9
click at [520, 619] on div "4p Atzīmē kultūras elementus, kuri uzskatāmi par artefaktiem! (Par katru pareiz…" at bounding box center [753, 450] width 663 height 392
copy div "Atzīmē kultūras elementus, kuri uzskatāmi par artefaktiem! (Par katru pareizi a…"
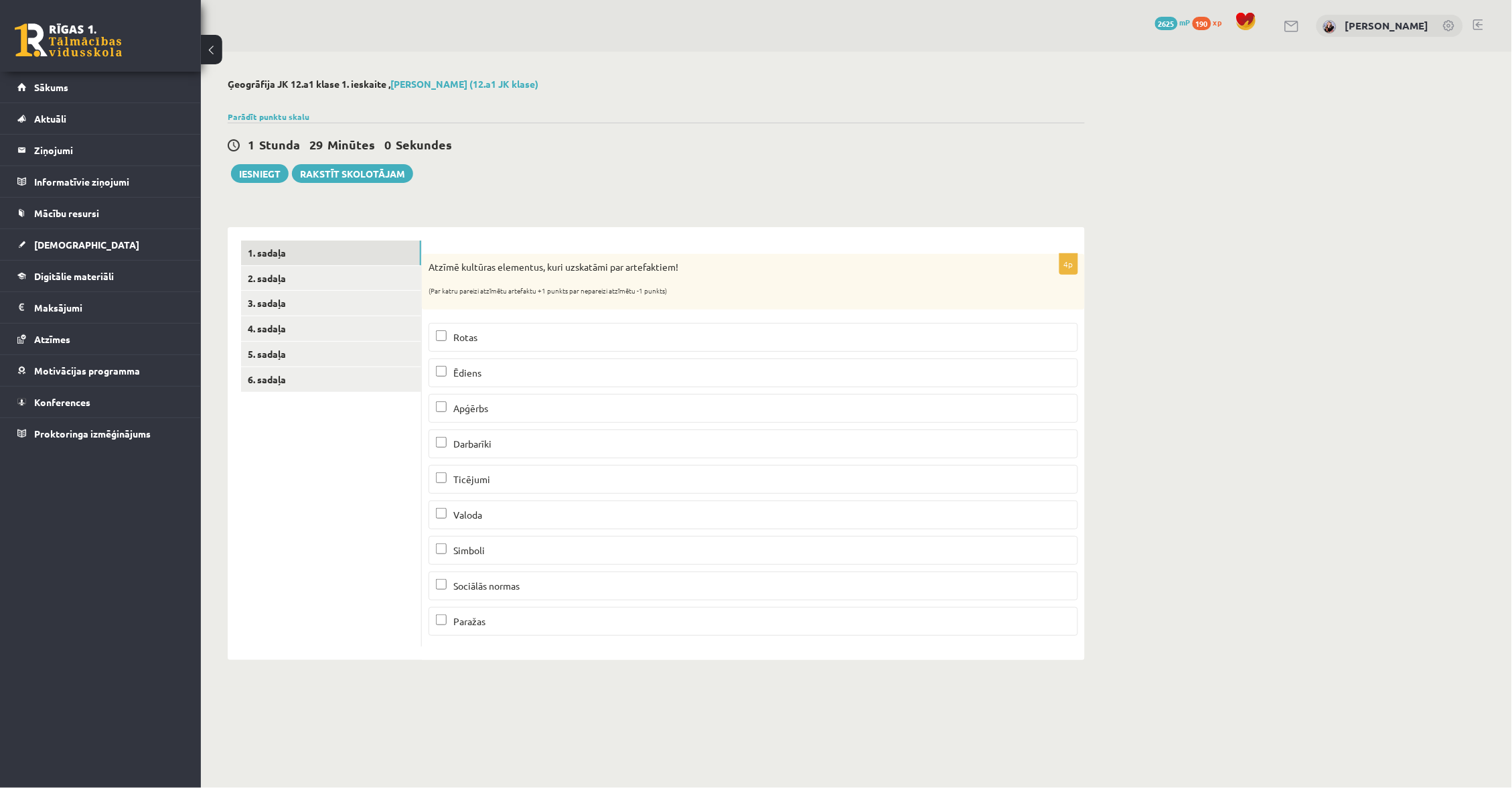
click at [714, 293] on div "Atzīmē kultūras elementus, kuri uzskatāmi par artefaktiem! (Par katru pareizi a…" at bounding box center [753, 282] width 663 height 56
click at [627, 360] on label "Ēdiens" at bounding box center [753, 373] width 649 height 29
click at [593, 396] on label "Apģērbs" at bounding box center [753, 408] width 649 height 29
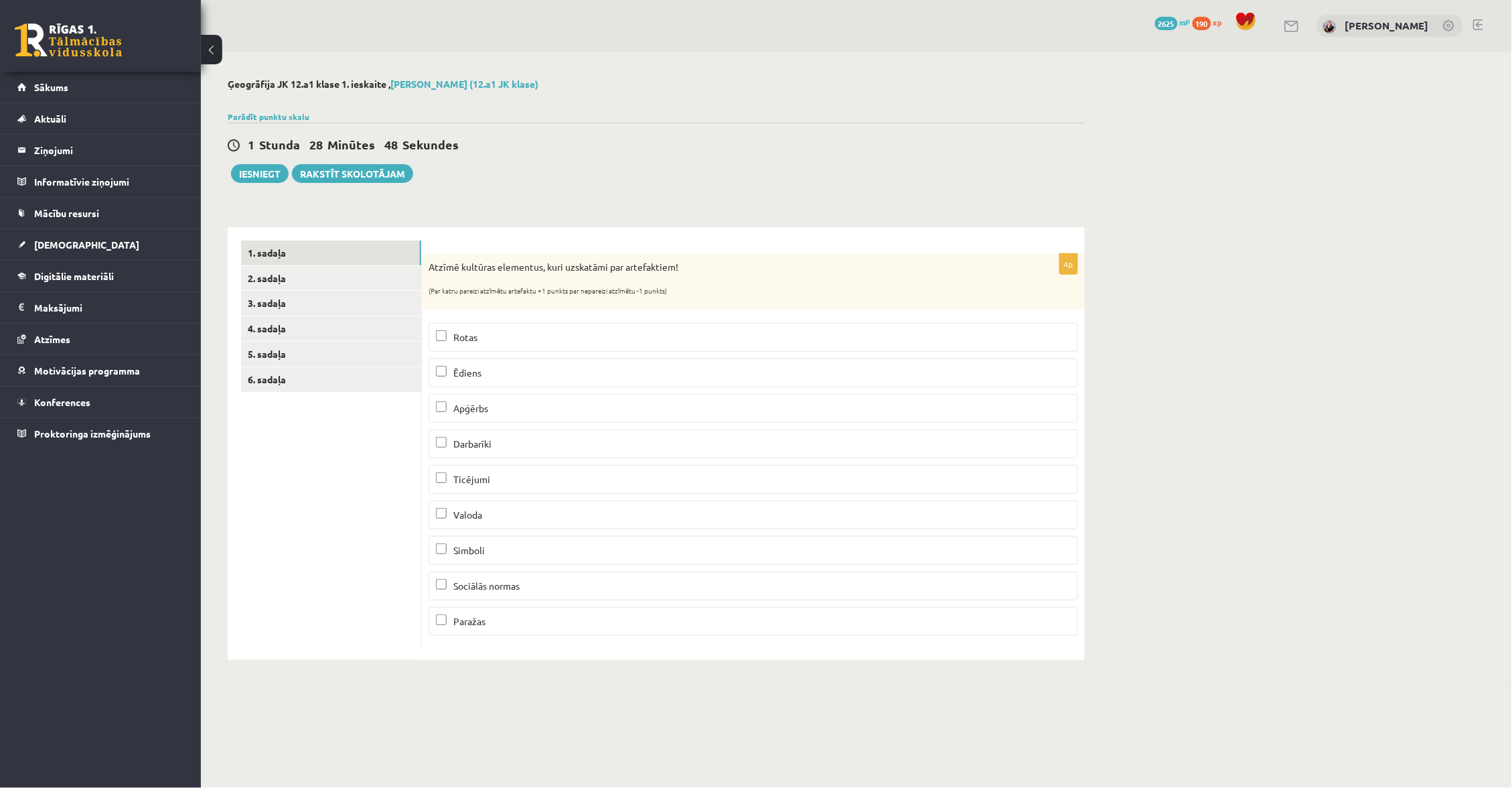
click at [580, 430] on label "Darbarīki" at bounding box center [753, 444] width 649 height 29
drag, startPoint x: 426, startPoint y: 264, endPoint x: 460, endPoint y: 267, distance: 34.1
click at [460, 267] on div "Atzīmē kultūras elementus, kuri uzskatāmi par artefaktiem! (Par katru pareizi a…" at bounding box center [753, 282] width 663 height 56
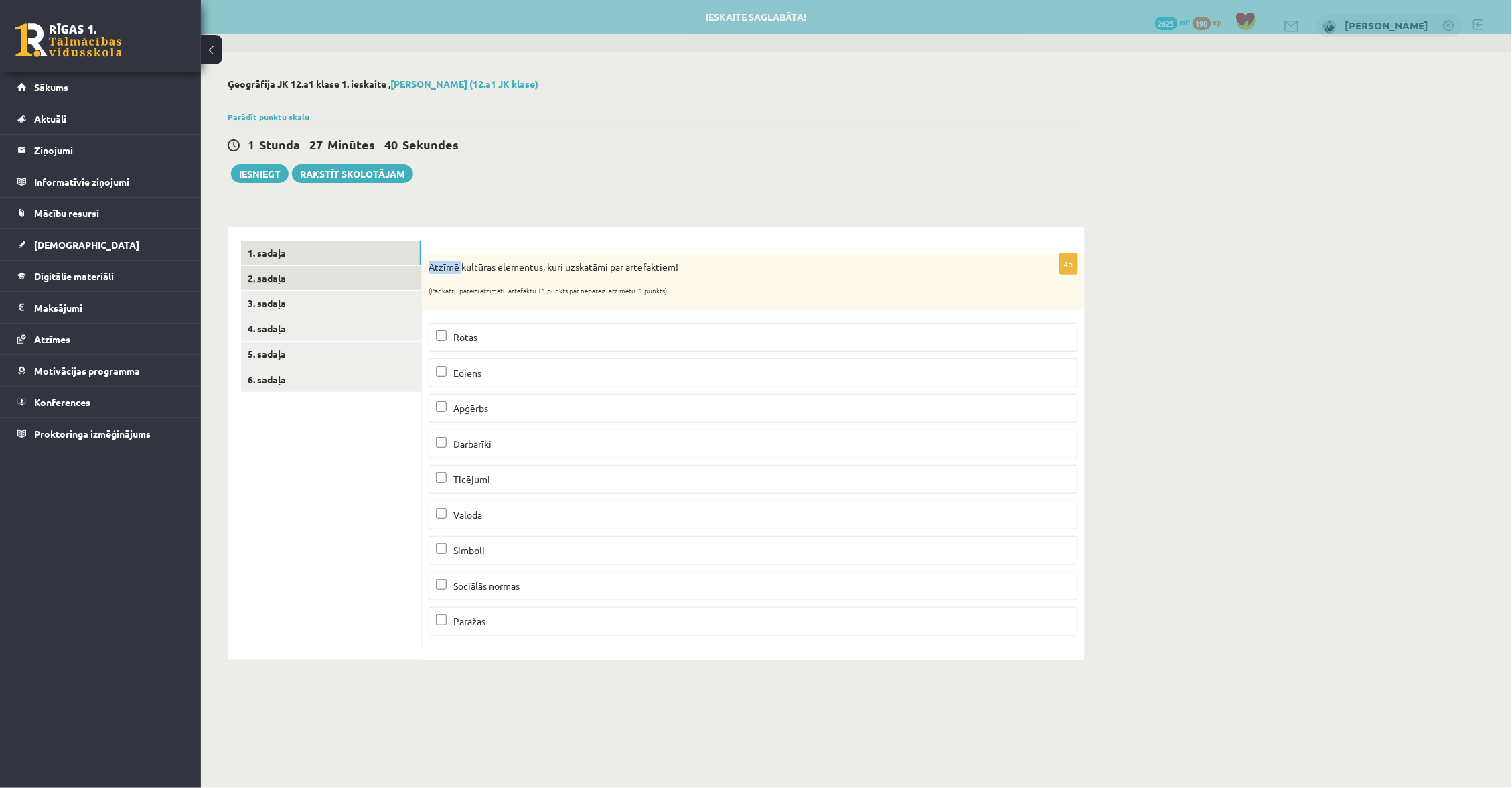
click at [369, 282] on link "2. sadaļa" at bounding box center [331, 278] width 180 height 24
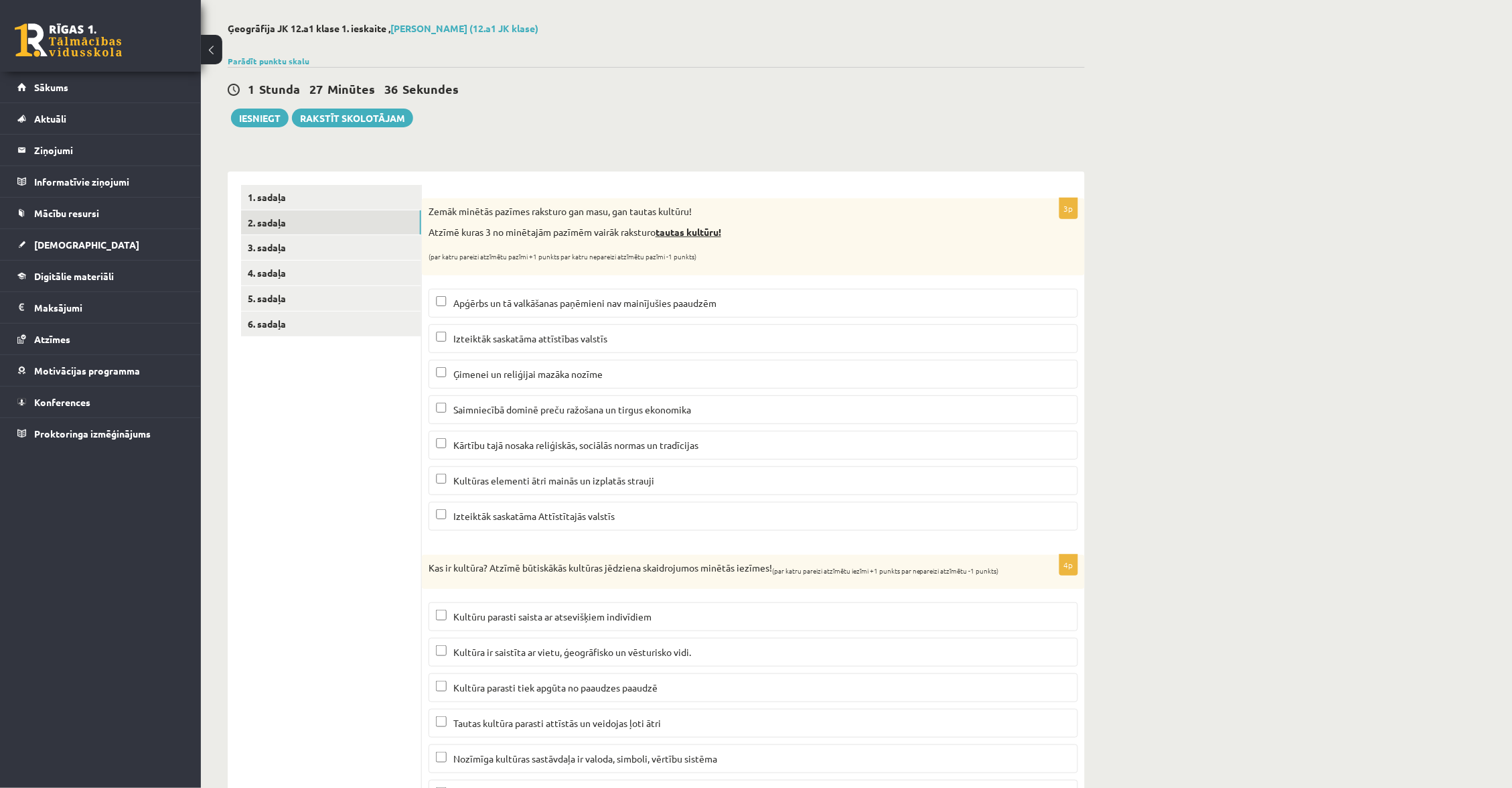
scroll to position [58, 0]
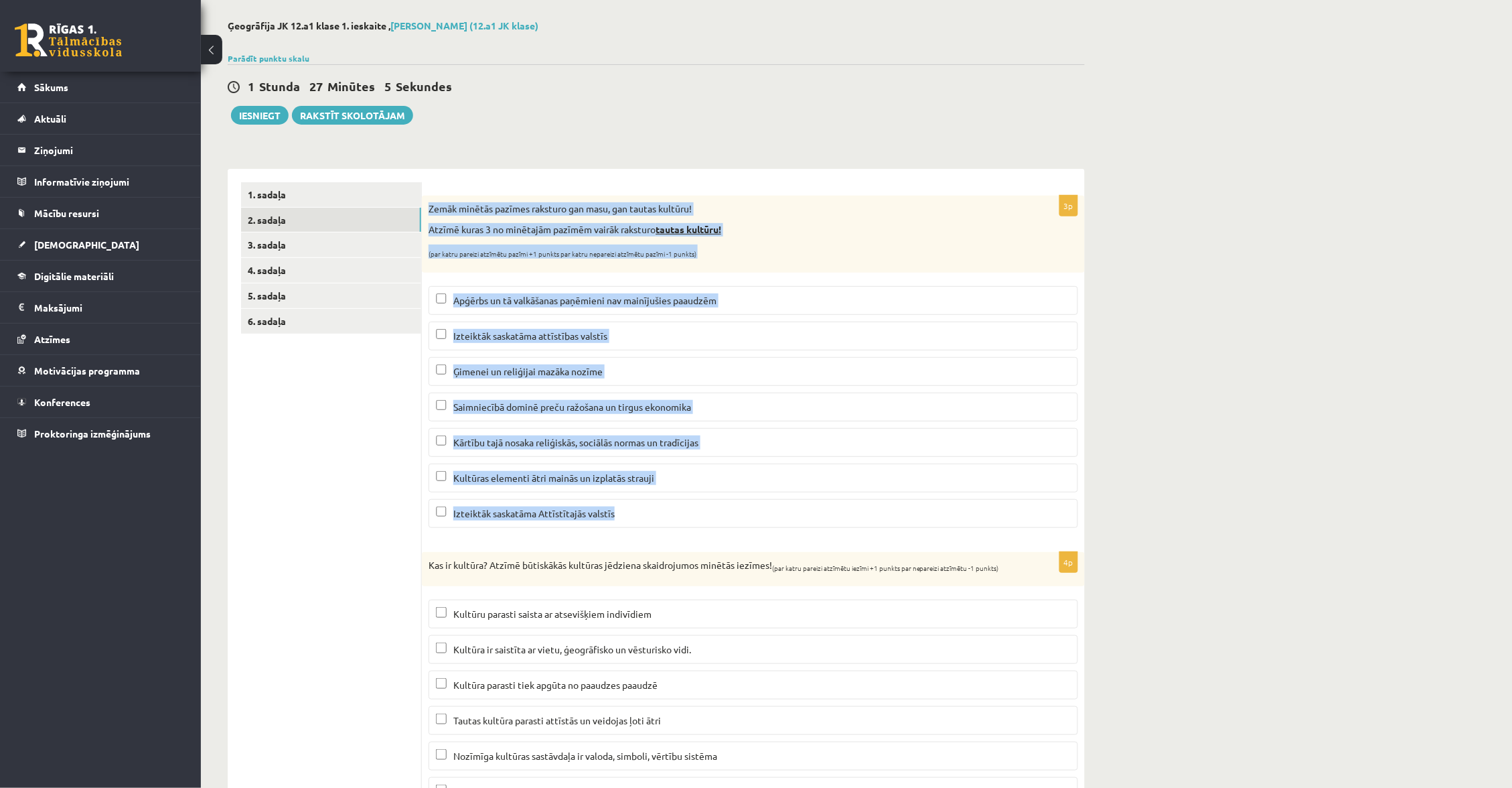
drag, startPoint x: 429, startPoint y: 207, endPoint x: 590, endPoint y: 530, distance: 360.9
click at [590, 530] on div "3p Zemāk minētās pazīmes raksturo gan masu, gan tautas kultūru! Atzīmē kuras 3 …" at bounding box center [753, 367] width 663 height 343
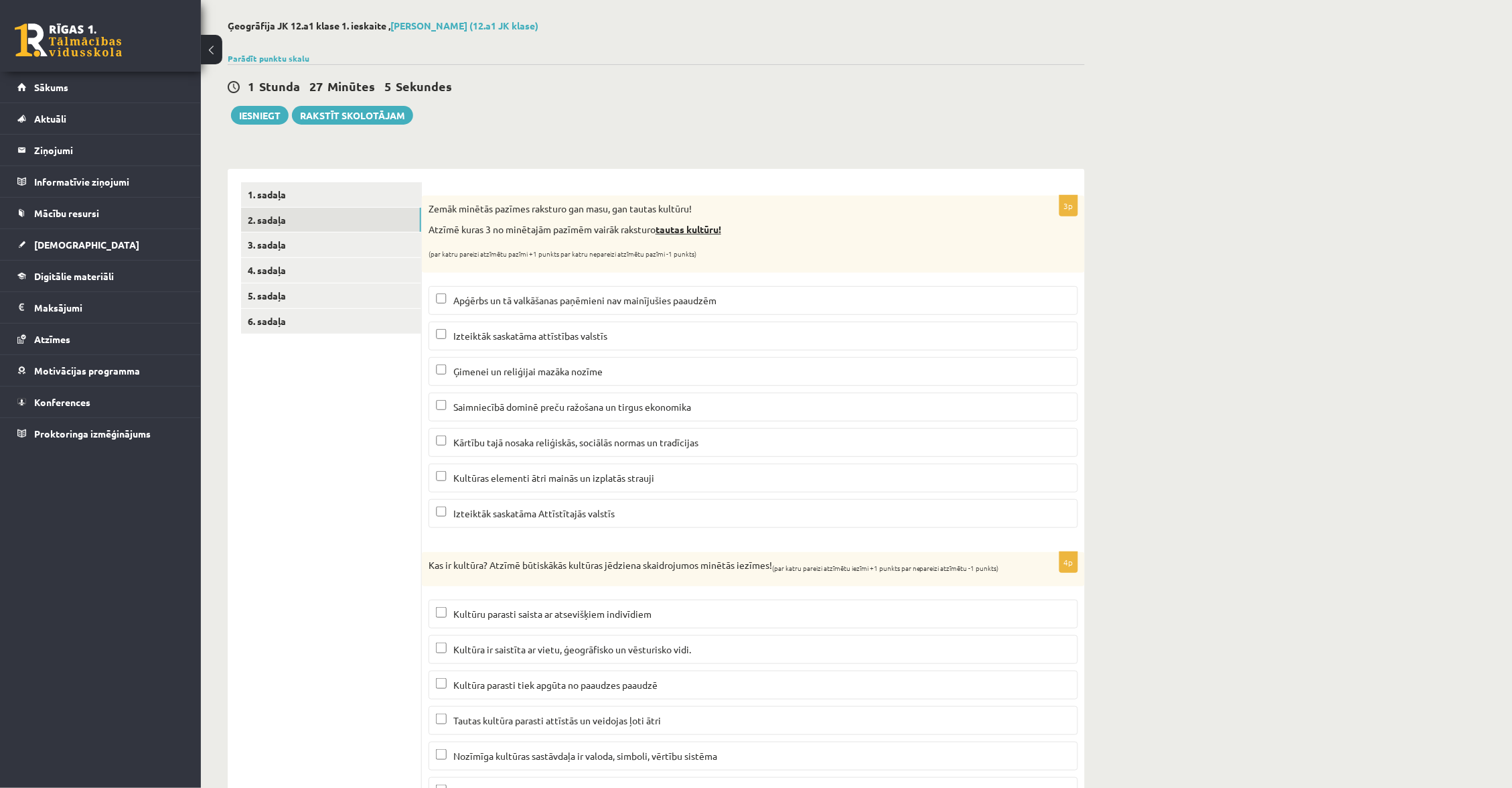
drag, startPoint x: 395, startPoint y: 434, endPoint x: 398, endPoint y: 400, distance: 34.1
click at [395, 434] on ul "1. sadaļa 2. sadaļa 3. sadaļa 4. sadaļa 5. sadaļa 6. sadaļa" at bounding box center [331, 517] width 180 height 670
click at [362, 235] on link "3. sadaļa" at bounding box center [331, 244] width 180 height 24
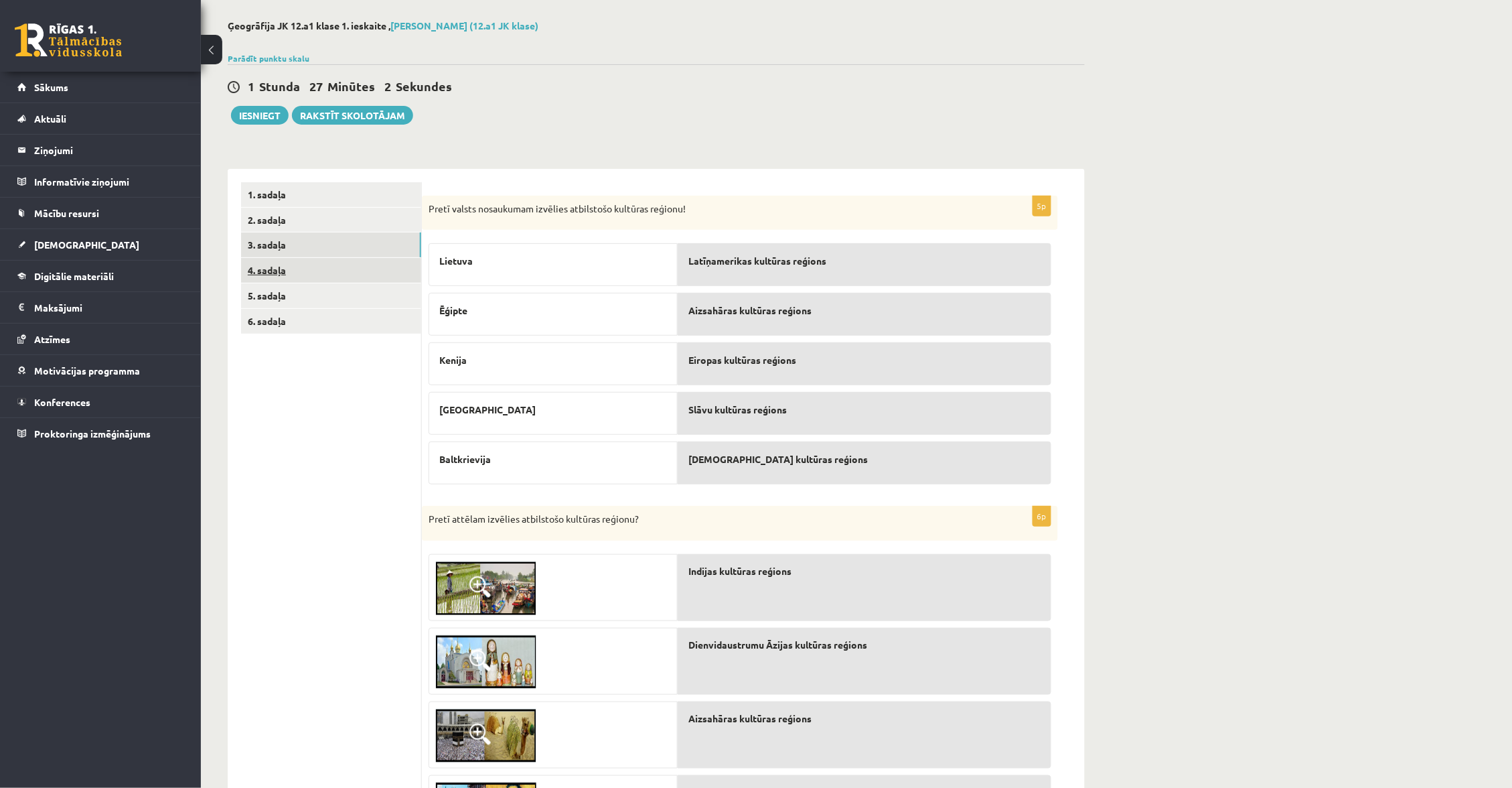
click at [372, 275] on link "4. sadaļa" at bounding box center [331, 270] width 180 height 24
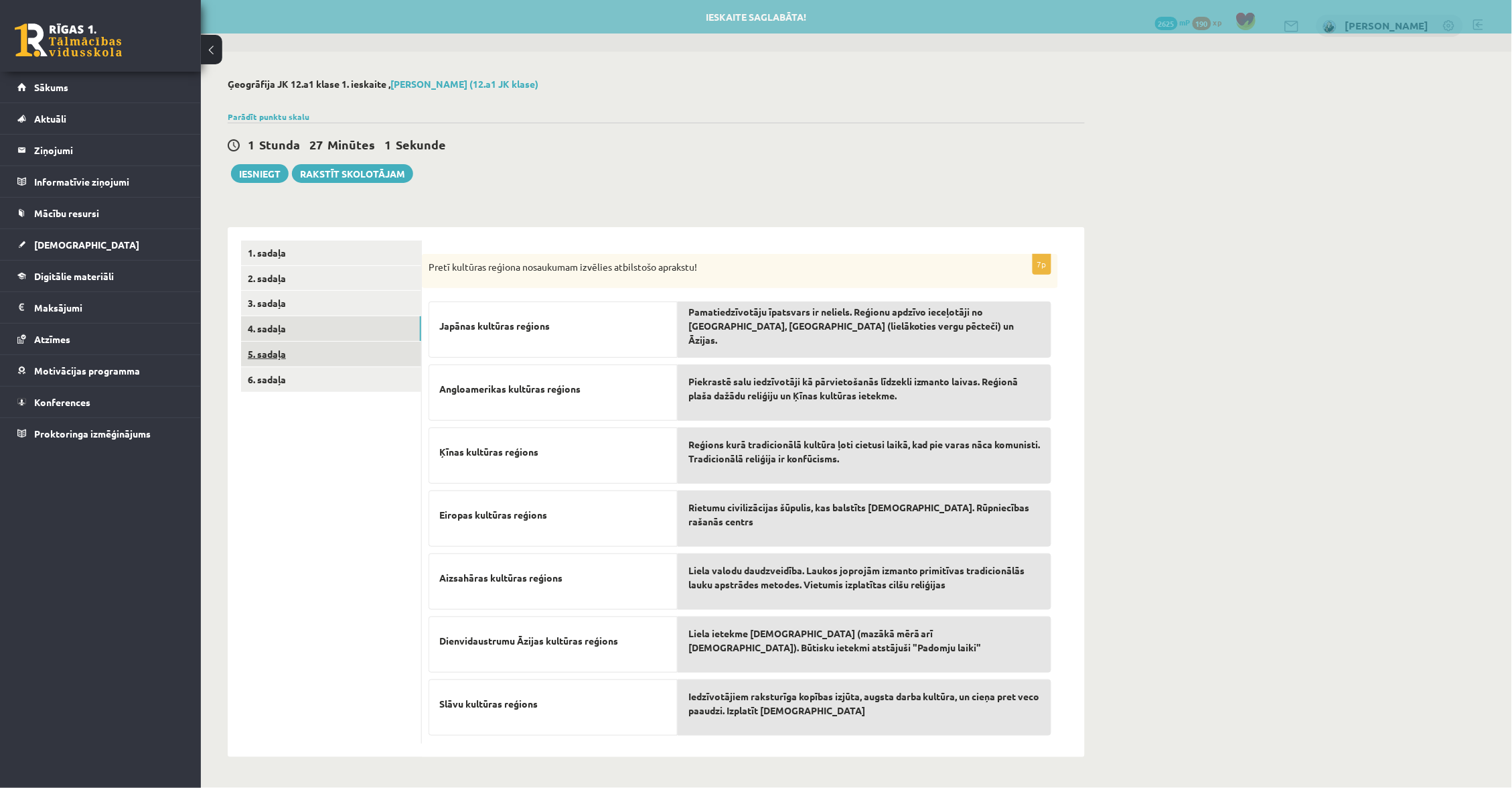
click at [353, 343] on link "5. sadaļa" at bounding box center [331, 354] width 180 height 24
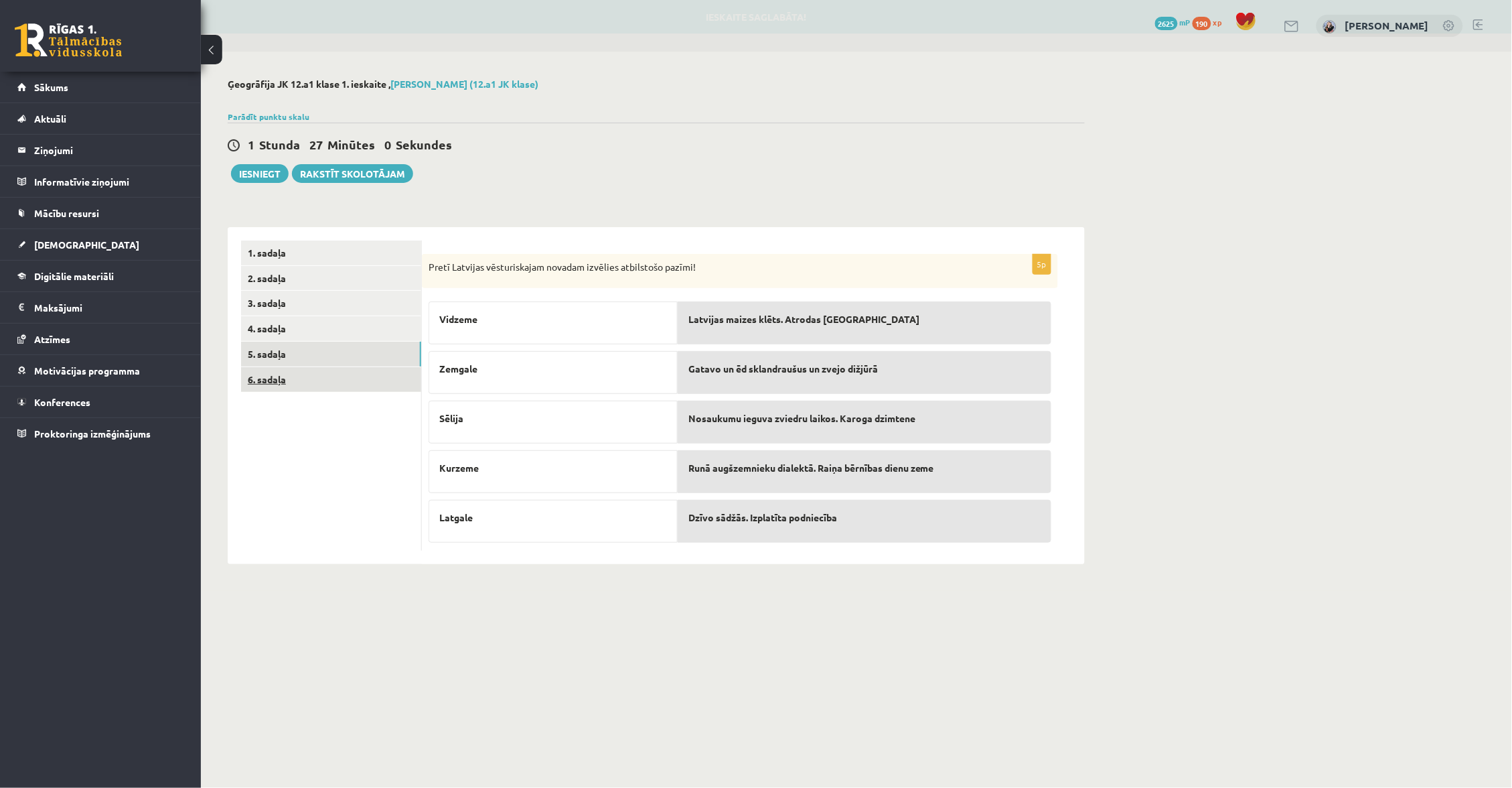
click at [352, 373] on link "6. sadaļa" at bounding box center [331, 379] width 180 height 24
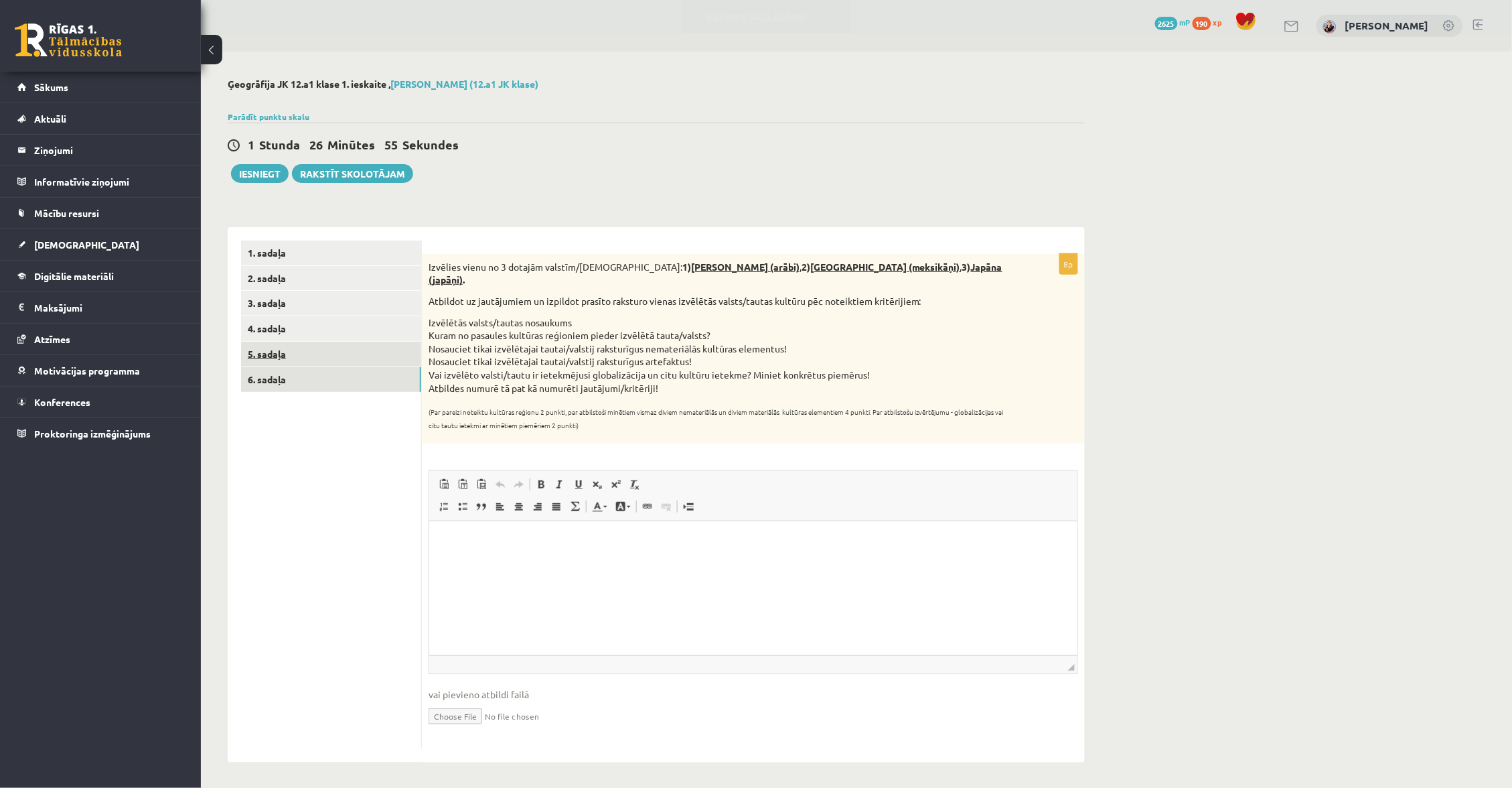
click at [336, 345] on link "5. sadaļa" at bounding box center [331, 354] width 180 height 24
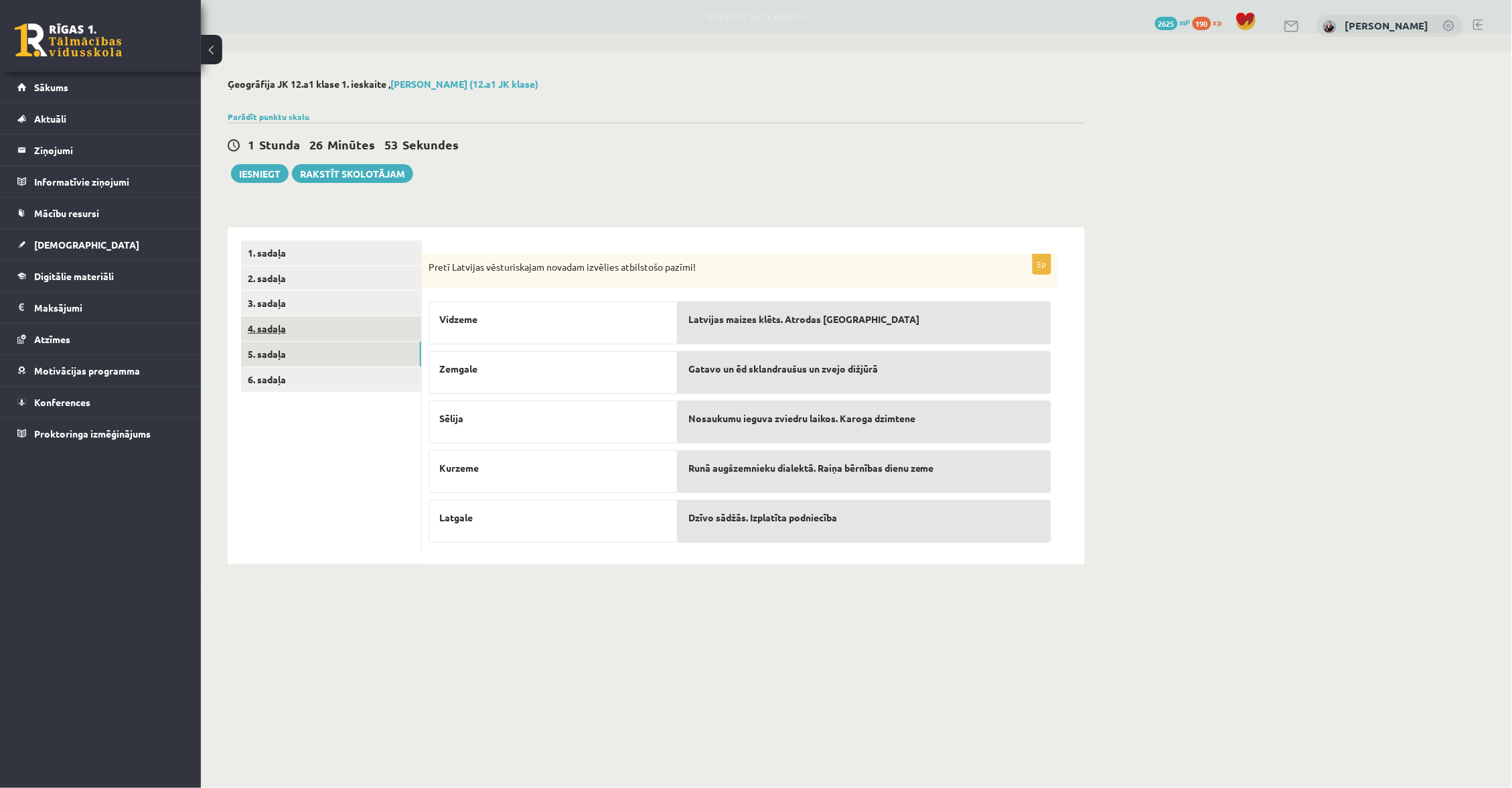
click at [309, 330] on link "4. sadaļa" at bounding box center [331, 328] width 180 height 24
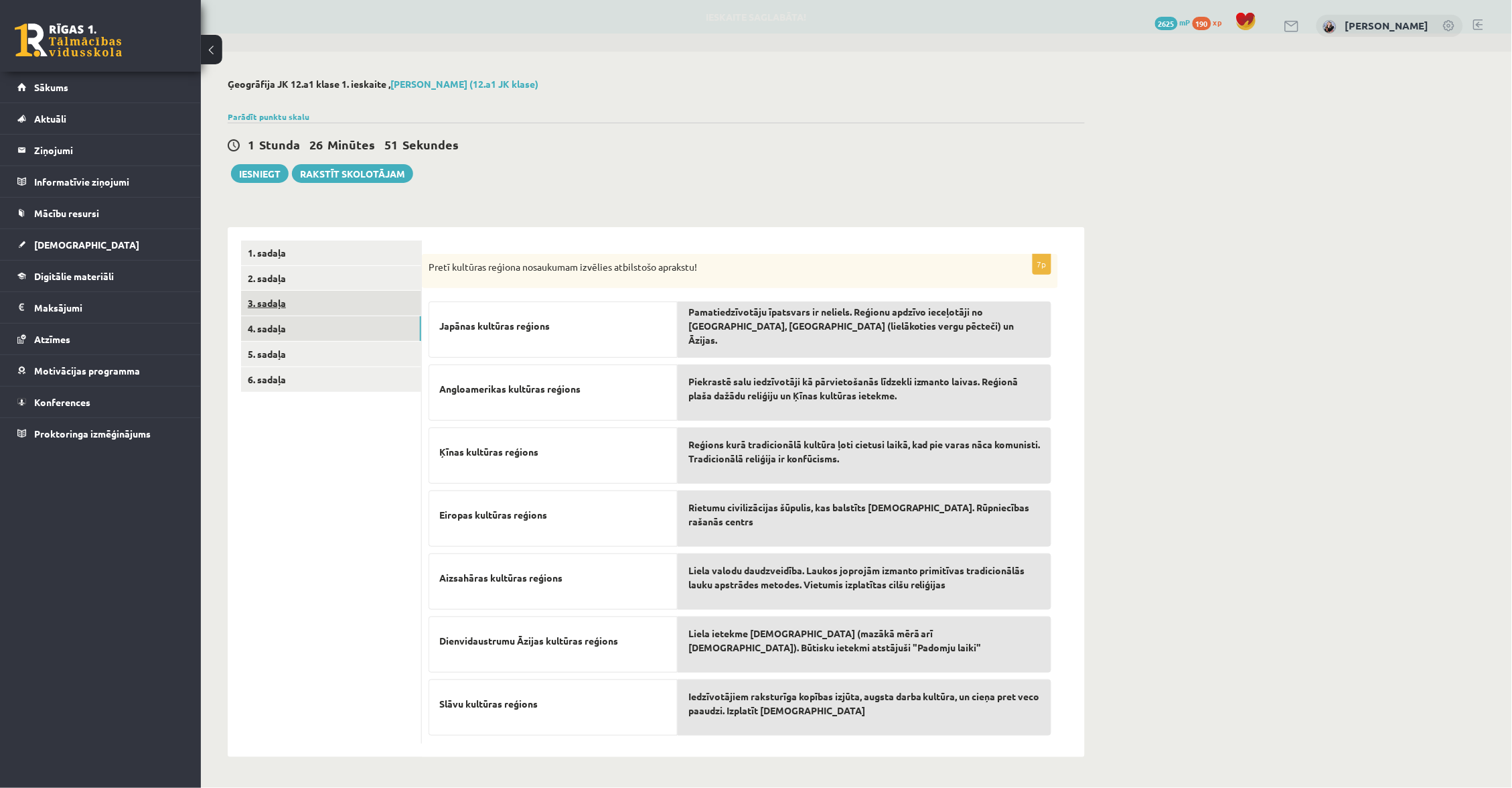
click at [307, 305] on link "3. sadaļa" at bounding box center [331, 303] width 180 height 24
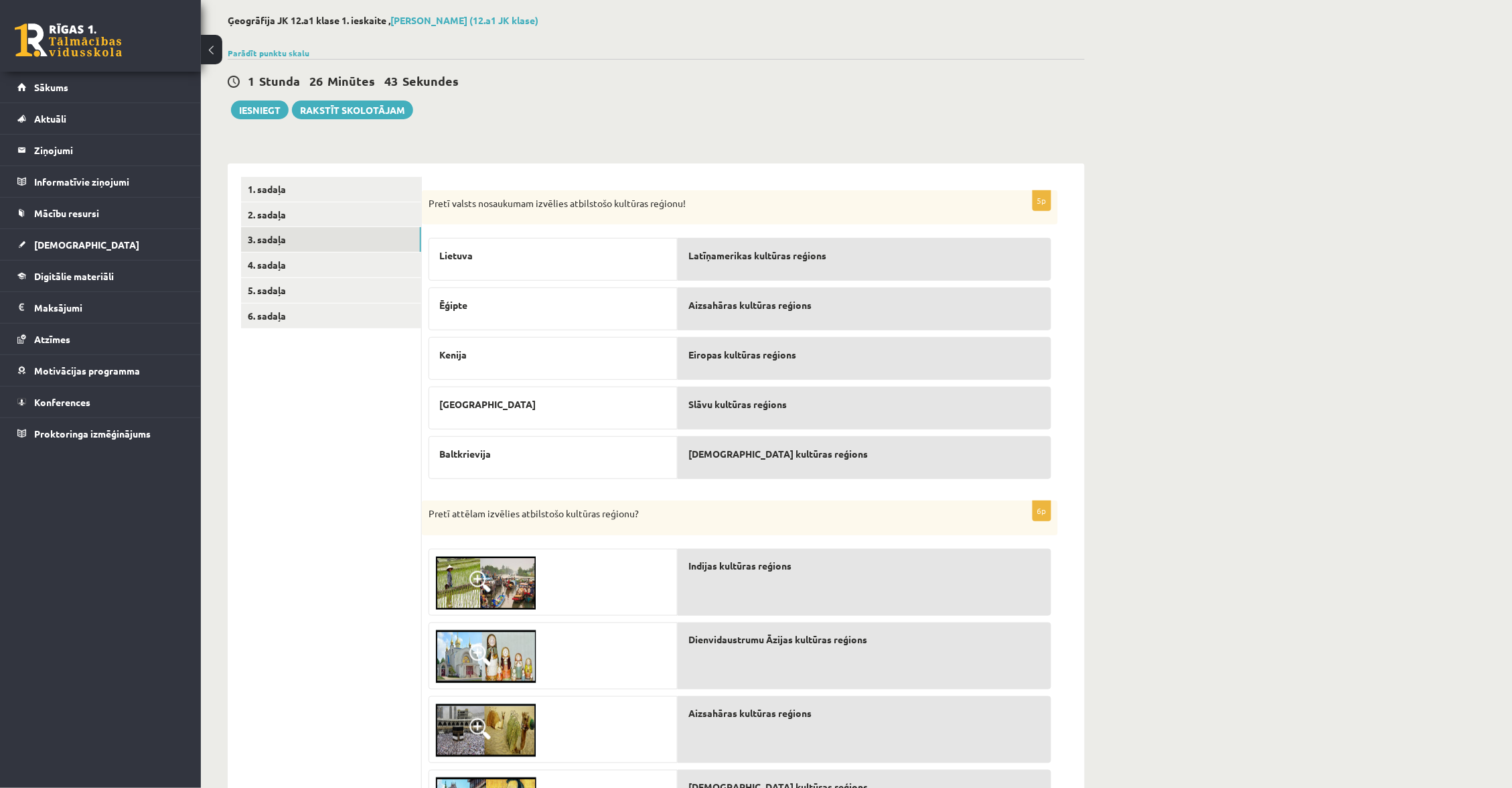
scroll to position [51, 0]
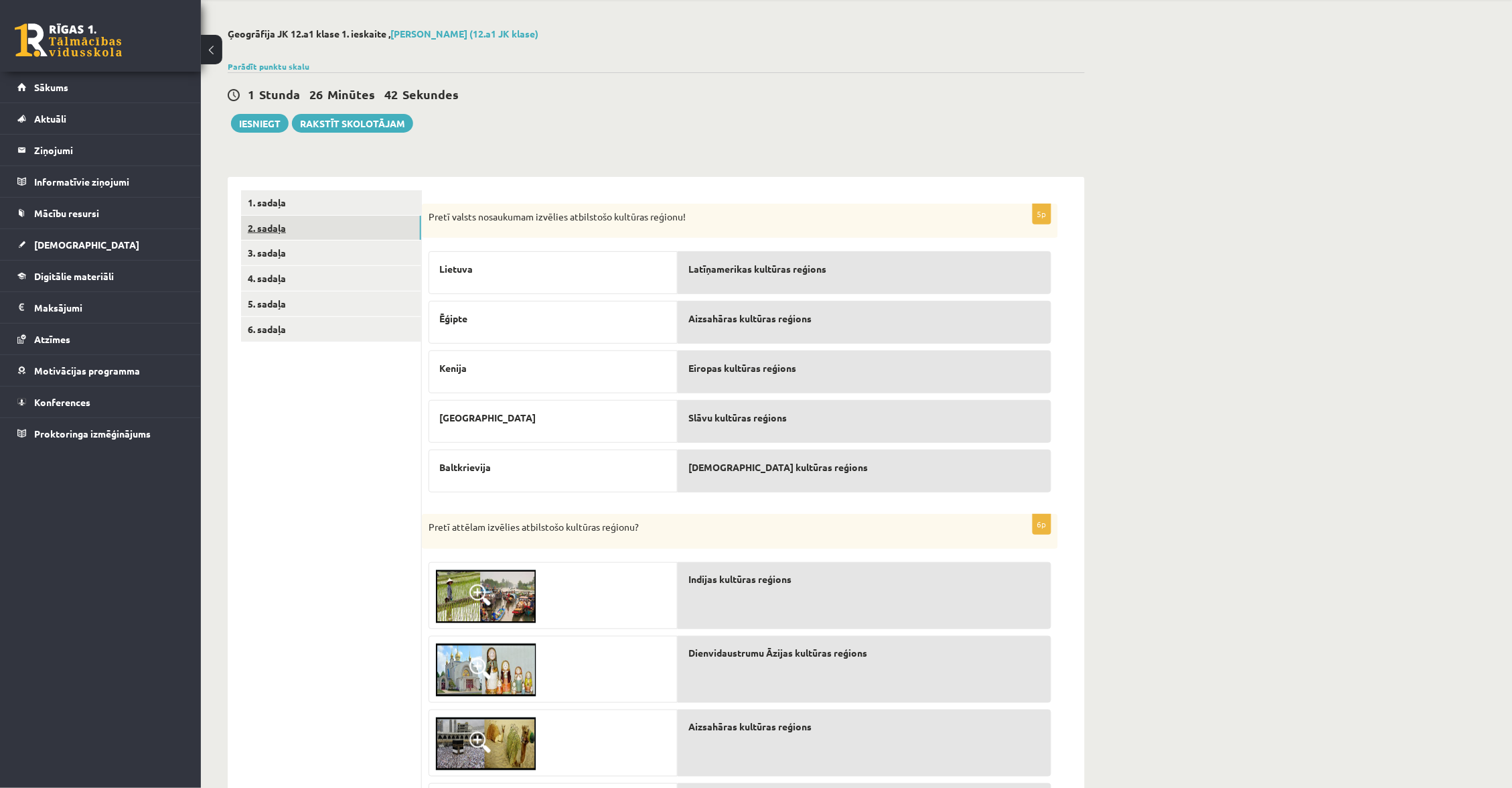
click at [326, 220] on link "2. sadaļa" at bounding box center [331, 228] width 180 height 24
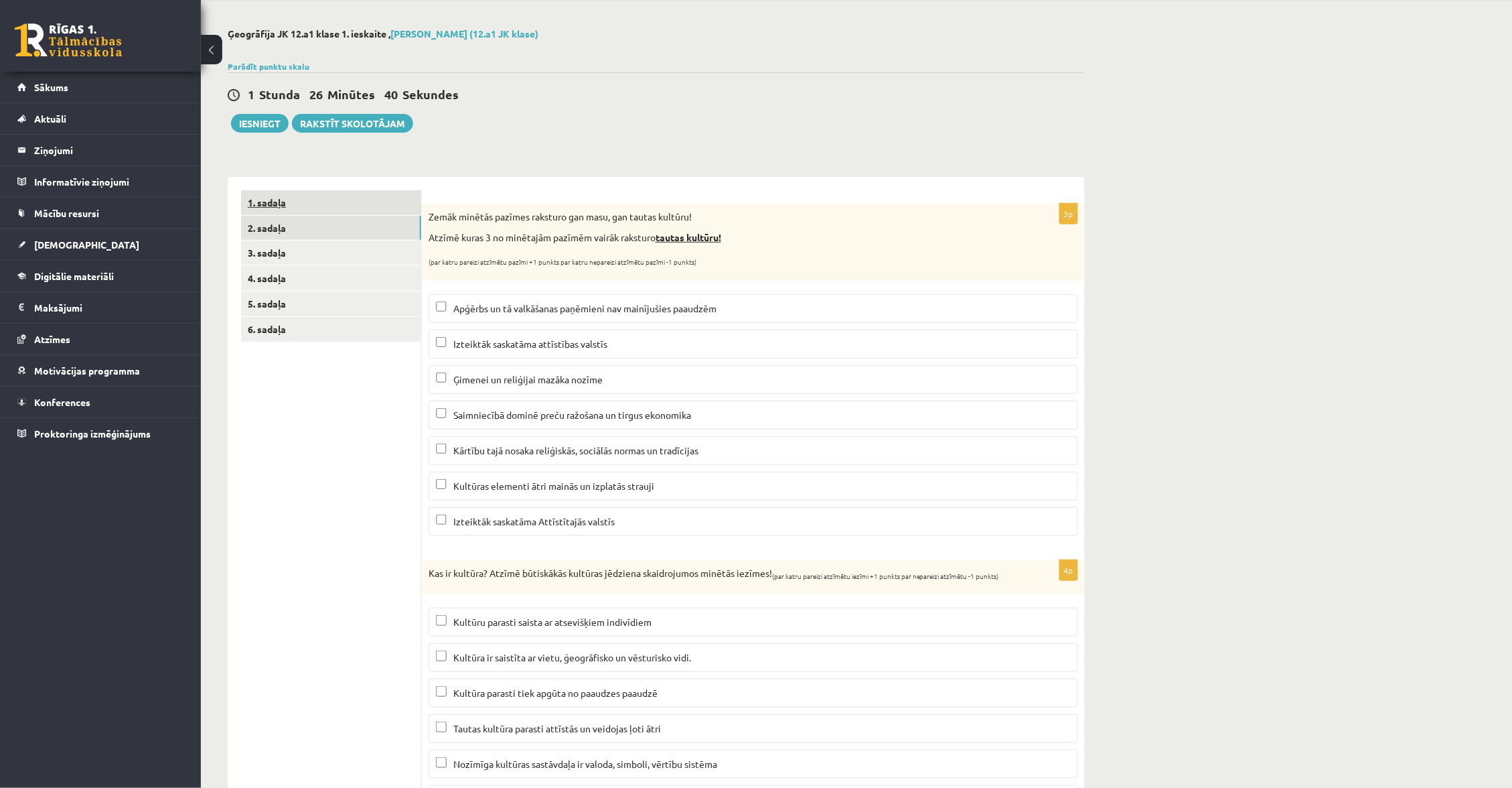
click at [331, 208] on link "1. sadaļa" at bounding box center [331, 202] width 180 height 24
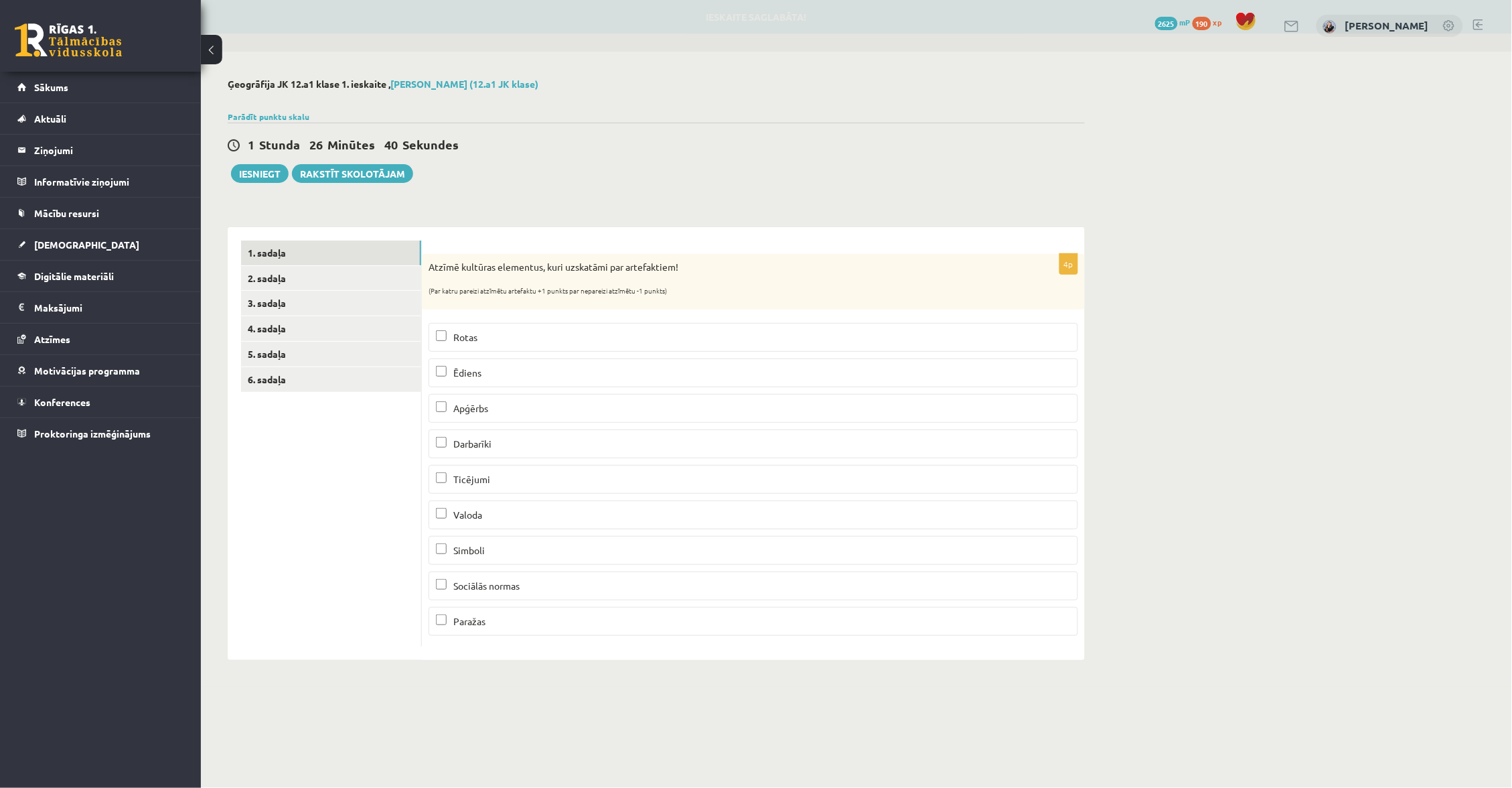
scroll to position [0, 0]
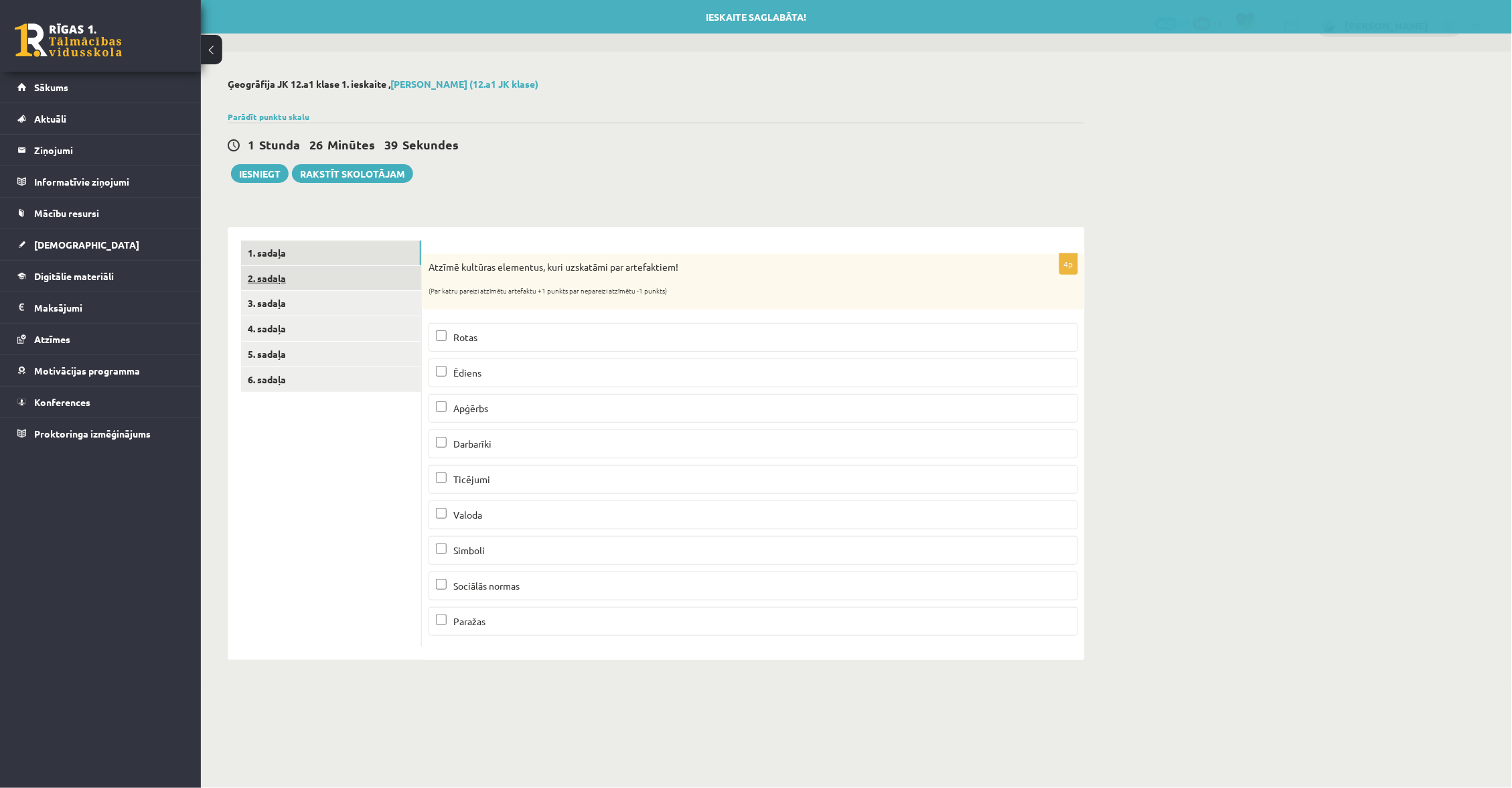
click at [347, 274] on link "2. sadaļa" at bounding box center [331, 278] width 180 height 24
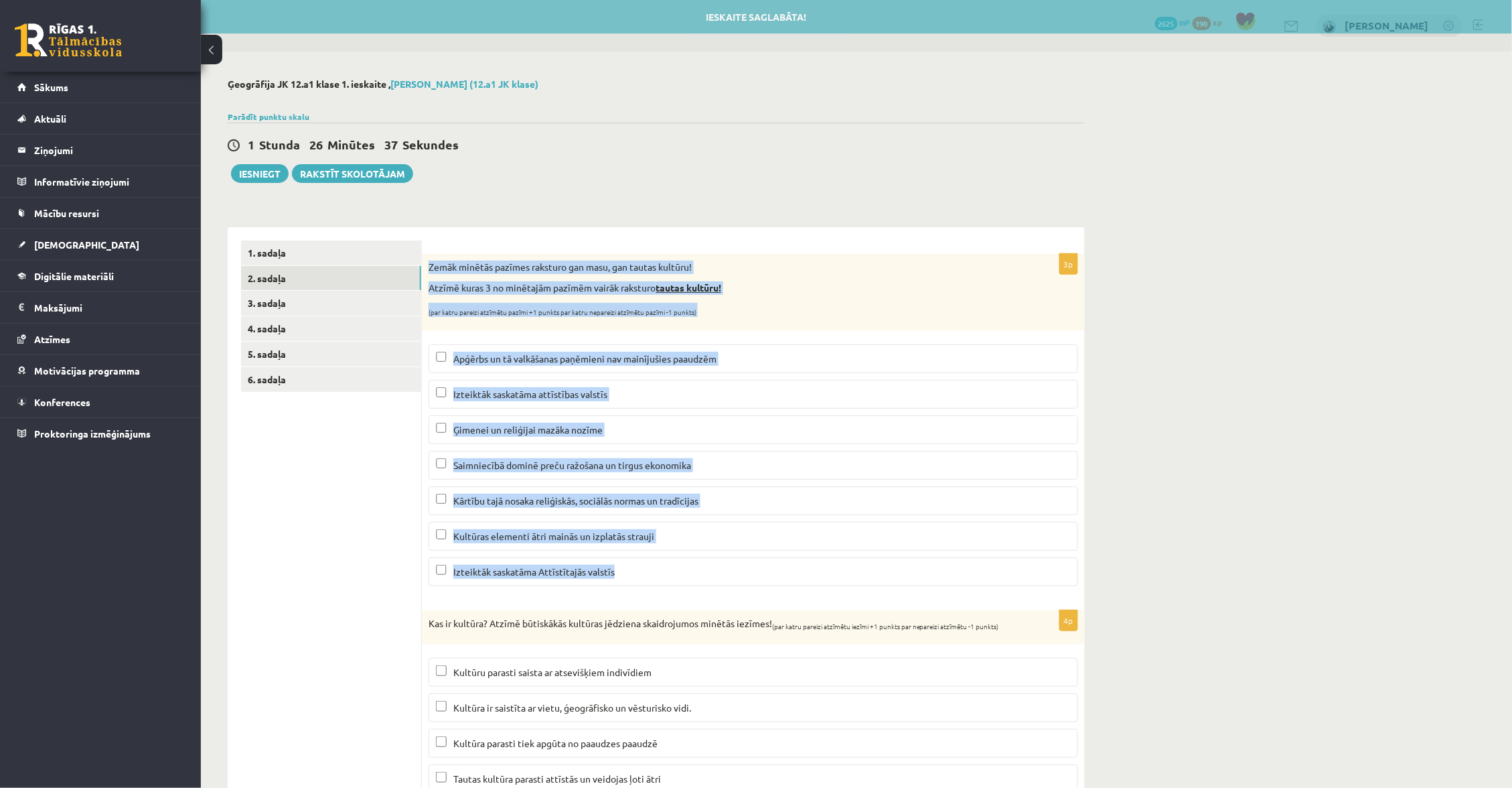
drag, startPoint x: 426, startPoint y: 262, endPoint x: 648, endPoint y: 551, distance: 364.4
click at [654, 564] on div "3p Zemāk minētās pazīmes raksturo gan masu, gan tautas kultūru! Atzīmē kuras 3 …" at bounding box center [753, 425] width 663 height 343
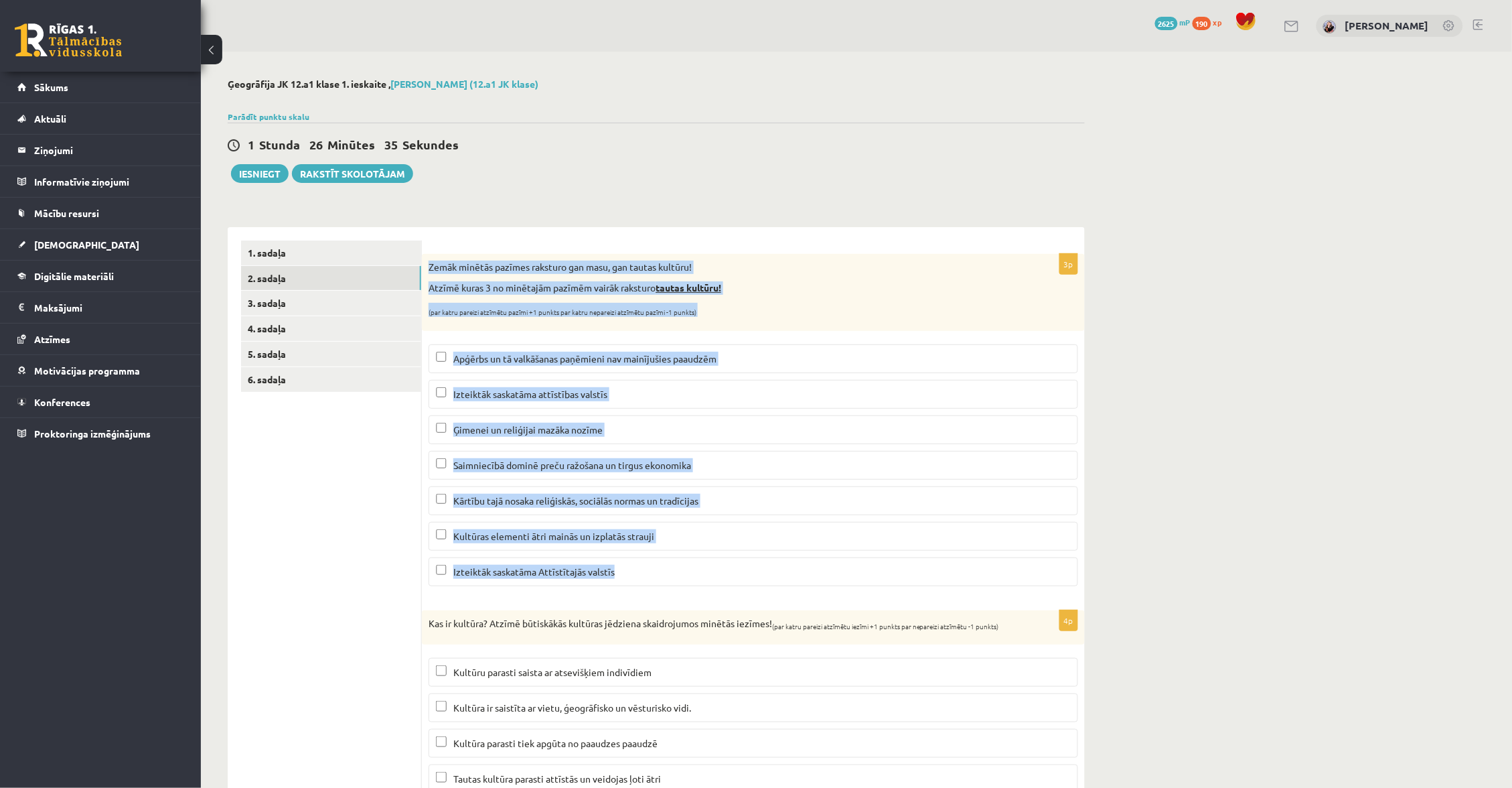
copy div "Zemāk minētās pazīmes raksturo gan masu, gan tautas kultūru! Atzīmē kuras 3 no …"
click at [614, 353] on span "Apģērbs un tā valkāšanas paņēmieni nav mainījušies paaudzēm" at bounding box center [584, 359] width 263 height 12
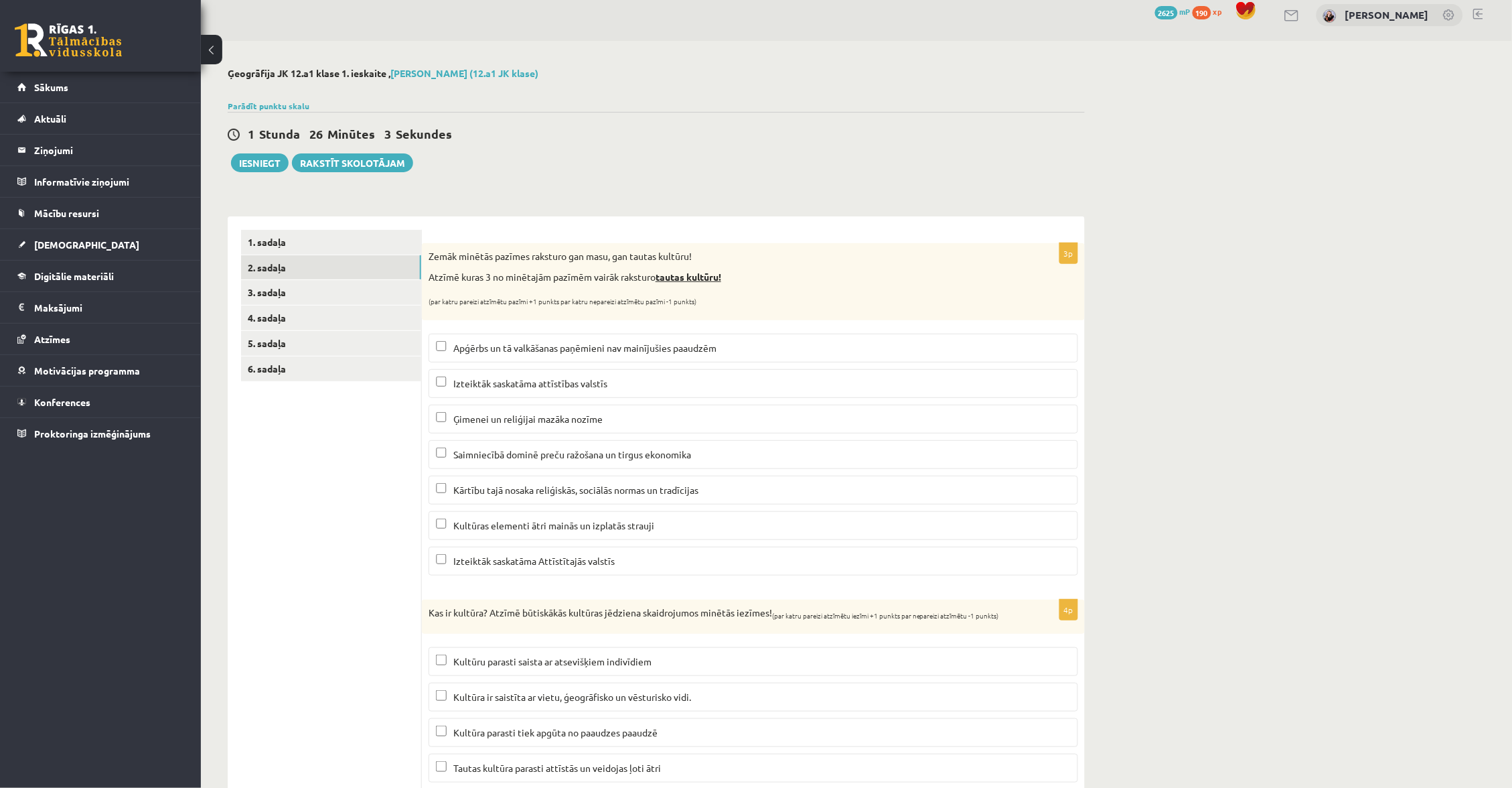
scroll to position [12, 0]
click at [605, 375] on span "Izteiktāk saskatāma attīstības valstīs" at bounding box center [530, 381] width 154 height 12
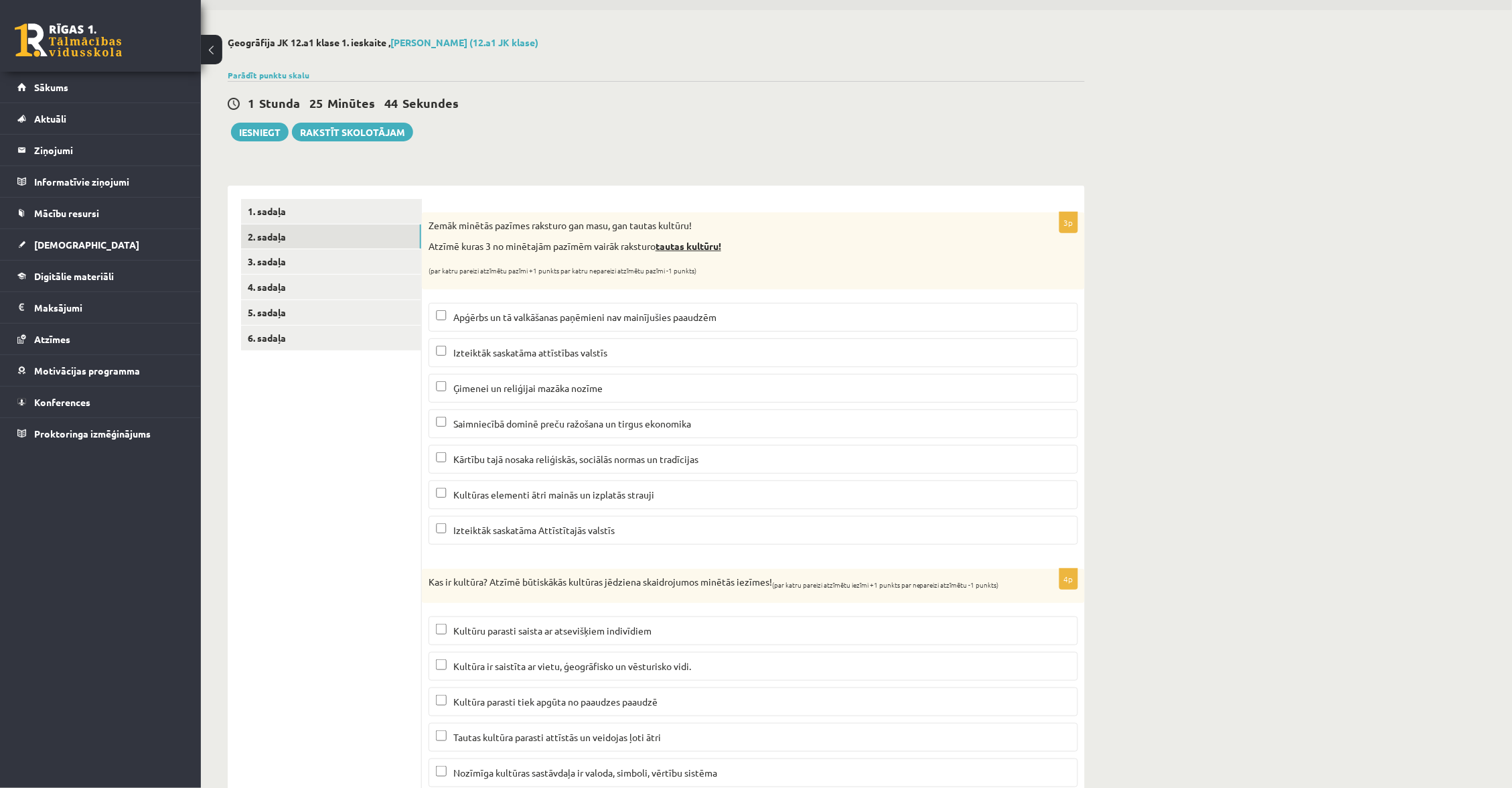
scroll to position [45, 0]
click at [644, 441] on label "Kārtību tajā nosaka reliģiskās, sociālās normas un tradīcijas" at bounding box center [753, 456] width 649 height 29
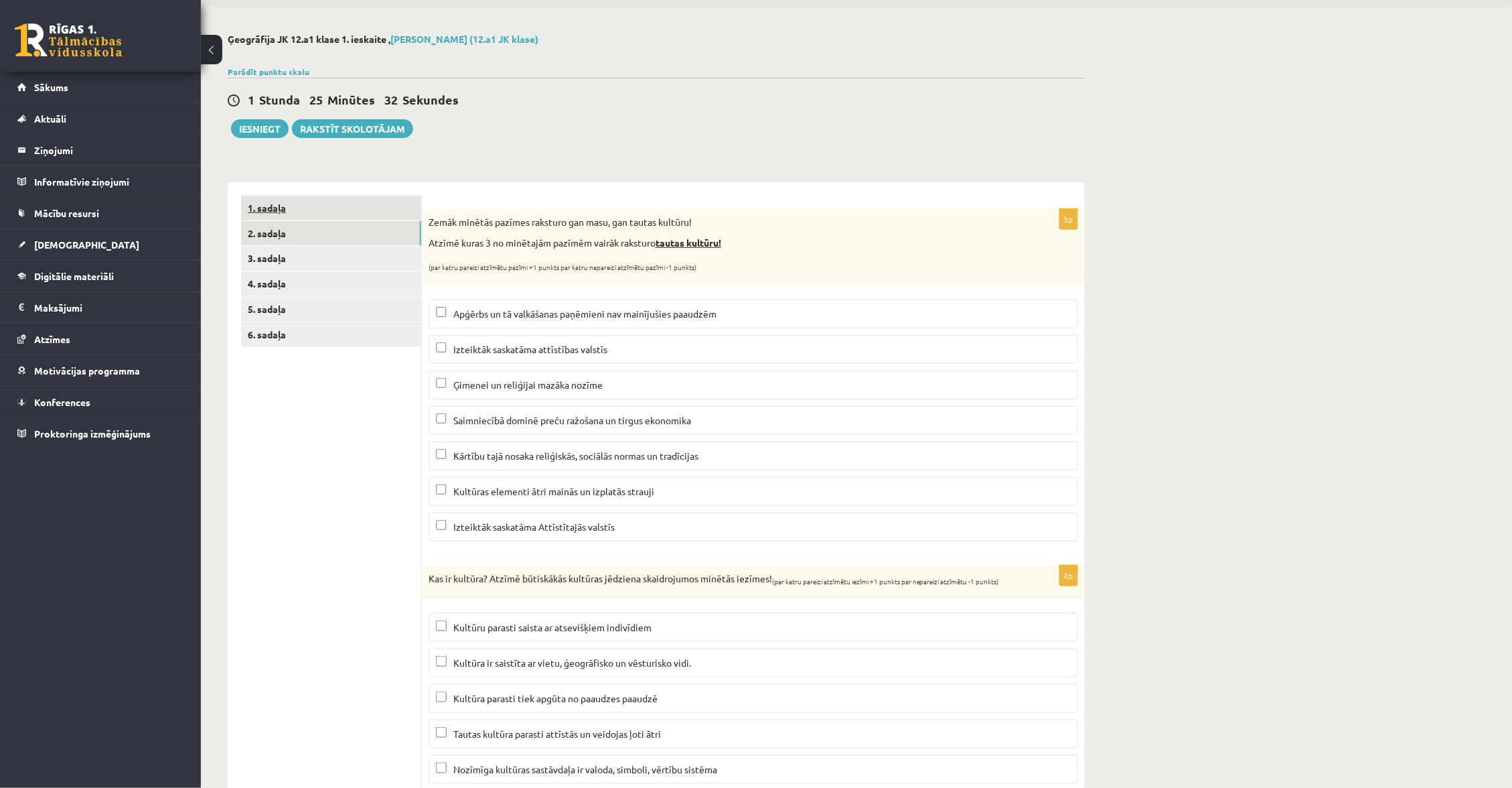
click at [365, 192] on div "1. sadaļa 2. sadaļa 3. sadaļa 4. sadaļa 5. sadaļa 6. sadaļa" at bounding box center [325, 531] width 194 height 697
click at [363, 196] on link "1. sadaļa" at bounding box center [331, 208] width 180 height 24
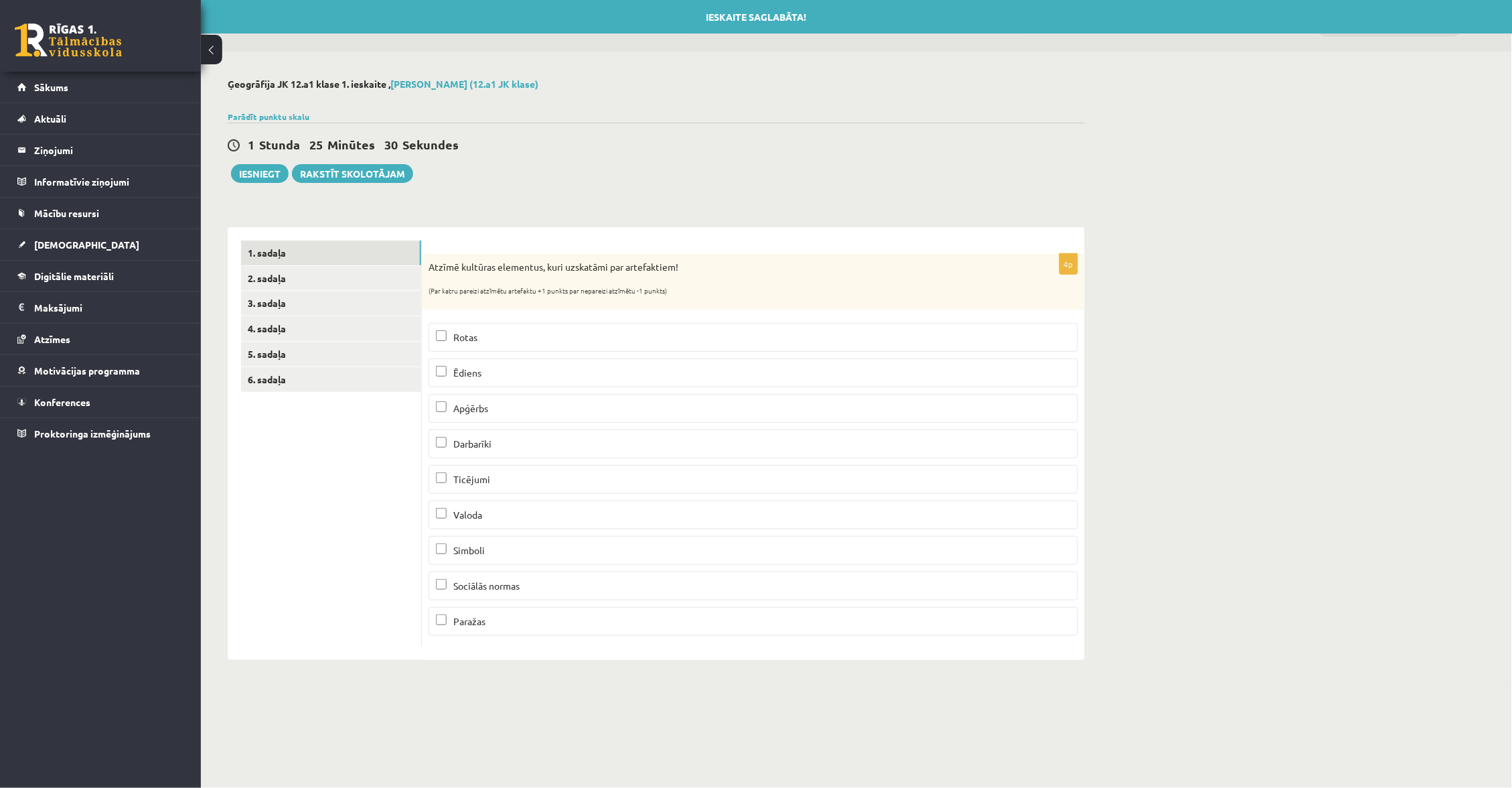
scroll to position [0, 0]
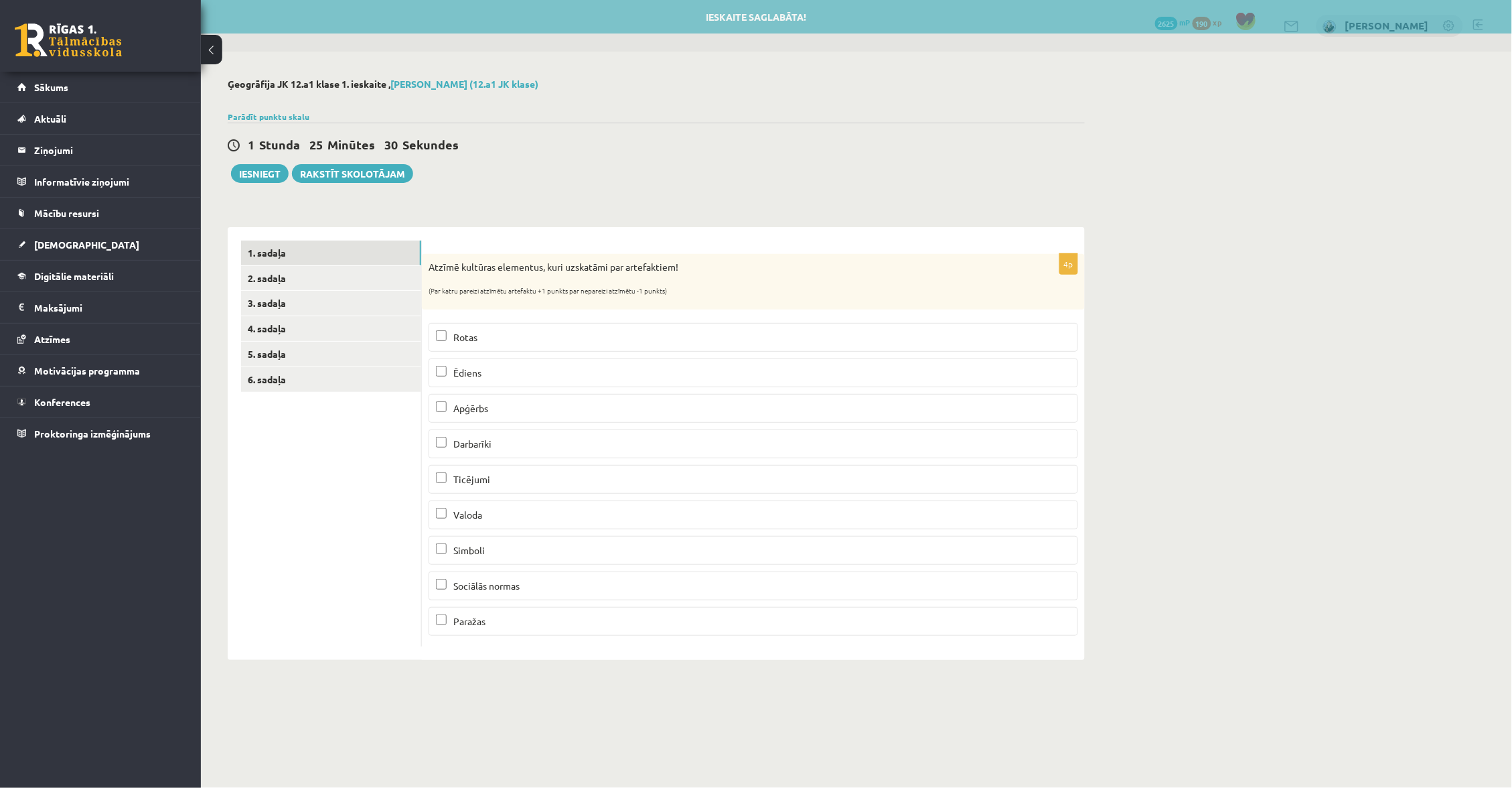
click at [476, 337] on span "Rotas" at bounding box center [465, 337] width 24 height 12
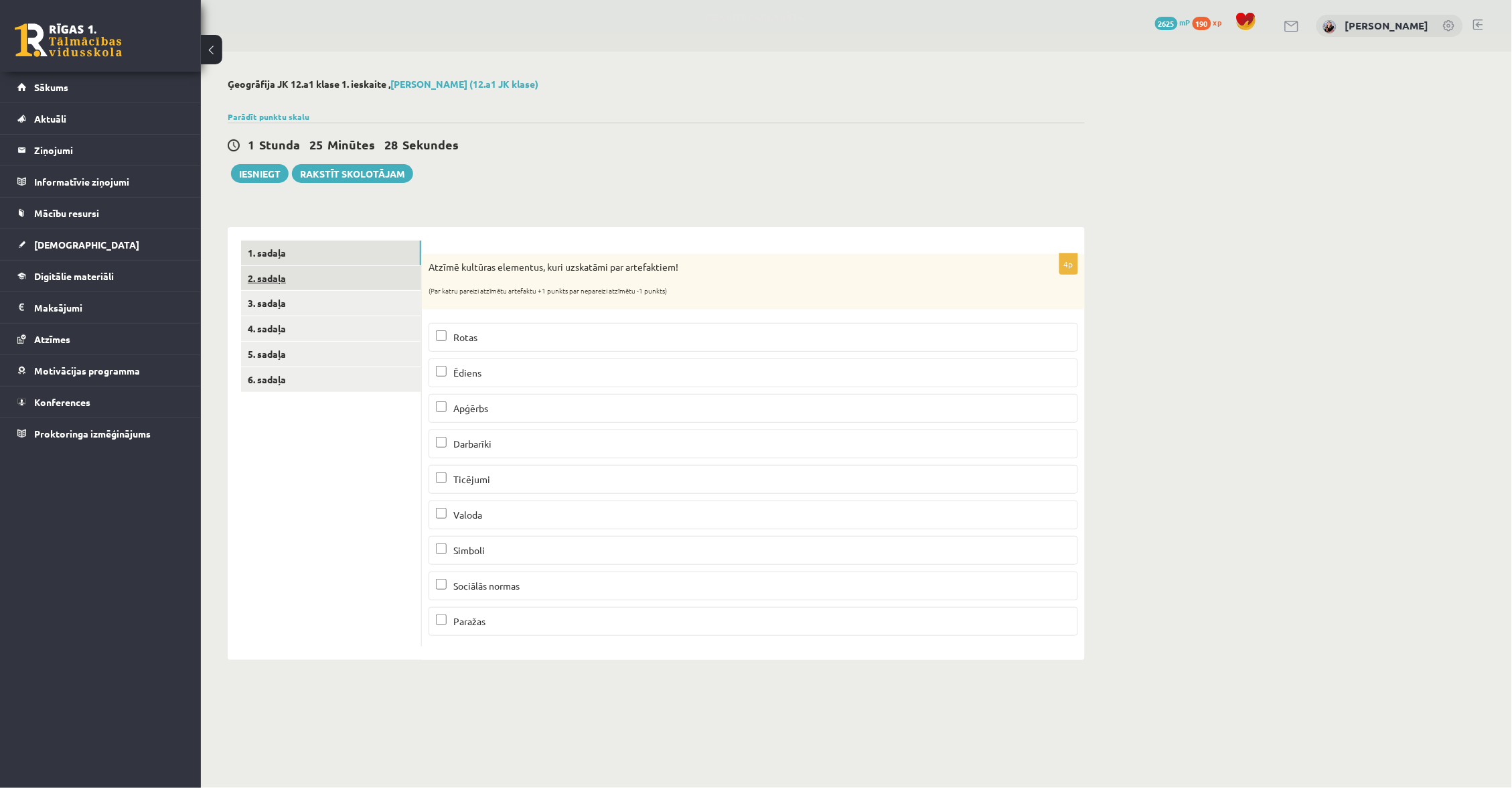
click at [341, 276] on link "2. sadaļa" at bounding box center [331, 278] width 180 height 24
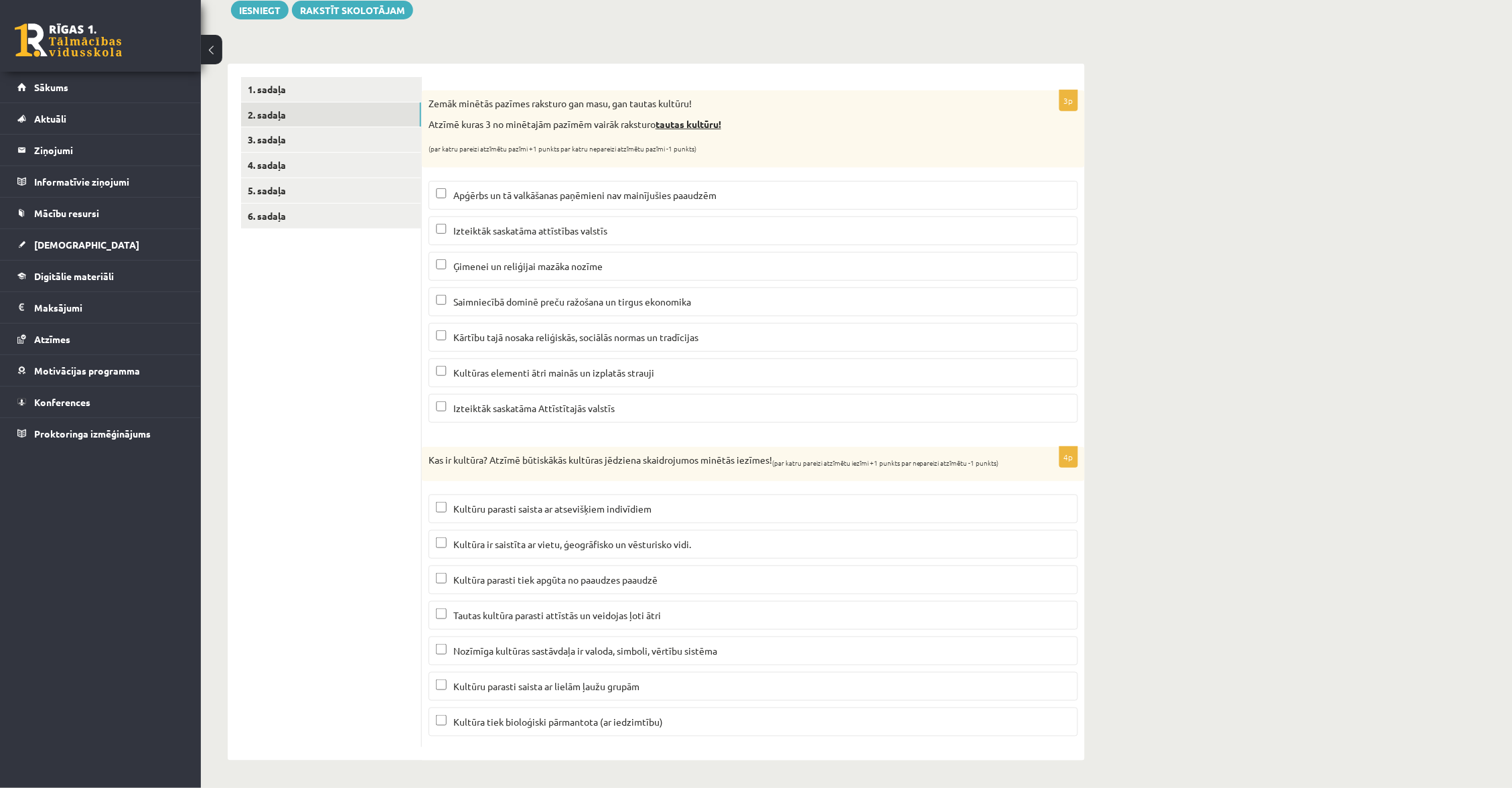
scroll to position [166, 0]
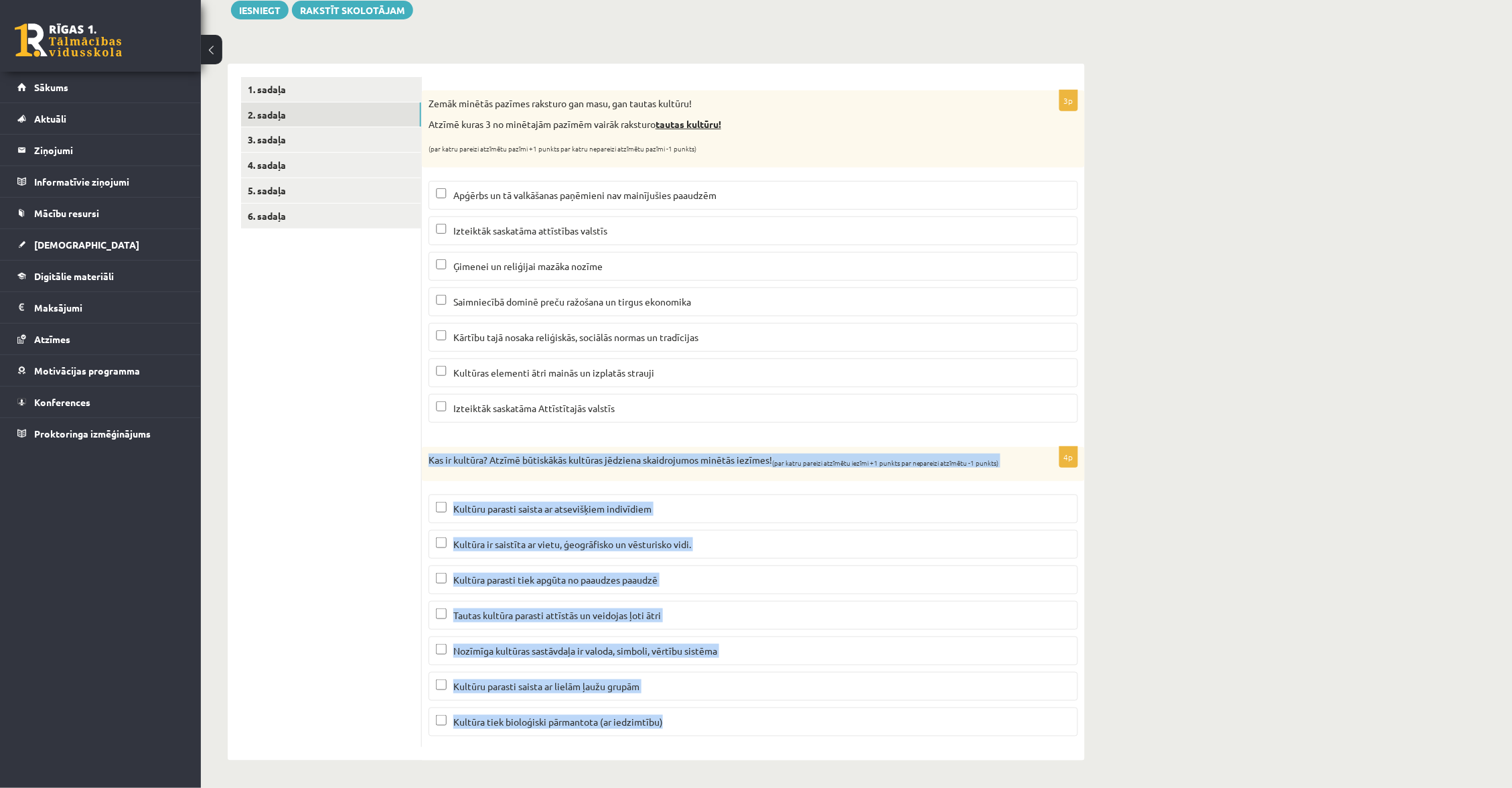
drag, startPoint x: 424, startPoint y: 448, endPoint x: 702, endPoint y: 785, distance: 436.9
click at [702, 681] on div "Ģeogrāfija JK 12.a1 klase 1. ieskaite , Evelīna Auziņa (12.a1 JK klase) Parādīt…" at bounding box center [656, 337] width 911 height 899
copy div "Kas ir kultūra? Atzīmē būtiskākās kultūras jēdziena skaidrojumos minētās iezīme…"
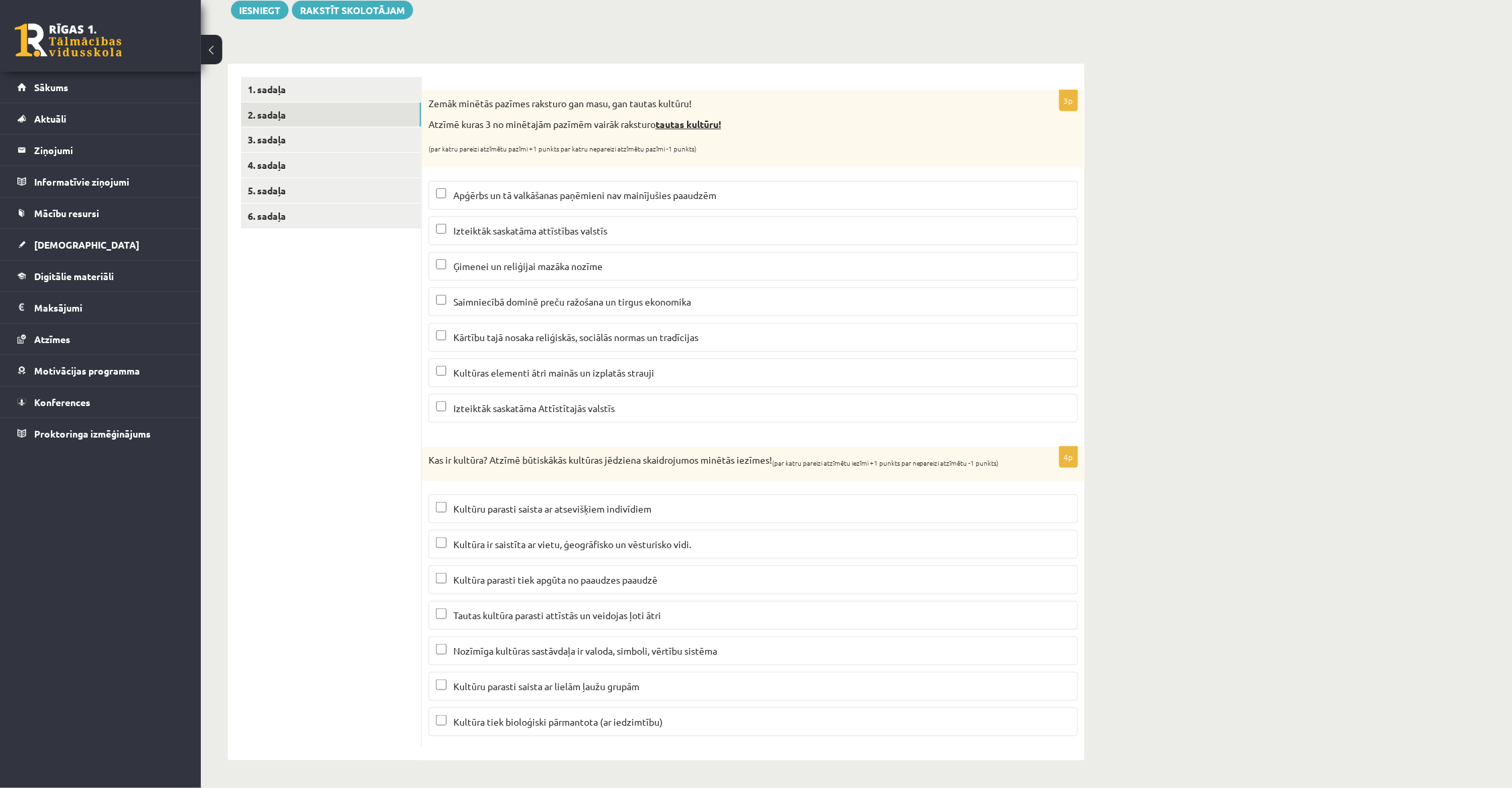
click at [749, 478] on div "Kas ir kultūra? Atzīmē būtiskākās kultūras jēdziena skaidrojumos minētās iezīme…" at bounding box center [753, 464] width 663 height 35
click at [732, 534] on label "Kultūra ir saistīta ar vietu, ģeogrāfisko un vēsturisko vidi." at bounding box center [753, 544] width 649 height 29
click at [752, 651] on p "Nozīmīga kultūras sastāvdaļa ir valoda, simboli, vērtību sistēma" at bounding box center [753, 650] width 635 height 14
click at [707, 681] on p "Kultūru parasti saista ar lielām ļaužu grupām" at bounding box center [753, 686] width 635 height 14
click at [670, 580] on p "Kultūra parasti tiek apgūta no paaudzes paaudzē" at bounding box center [753, 580] width 635 height 14
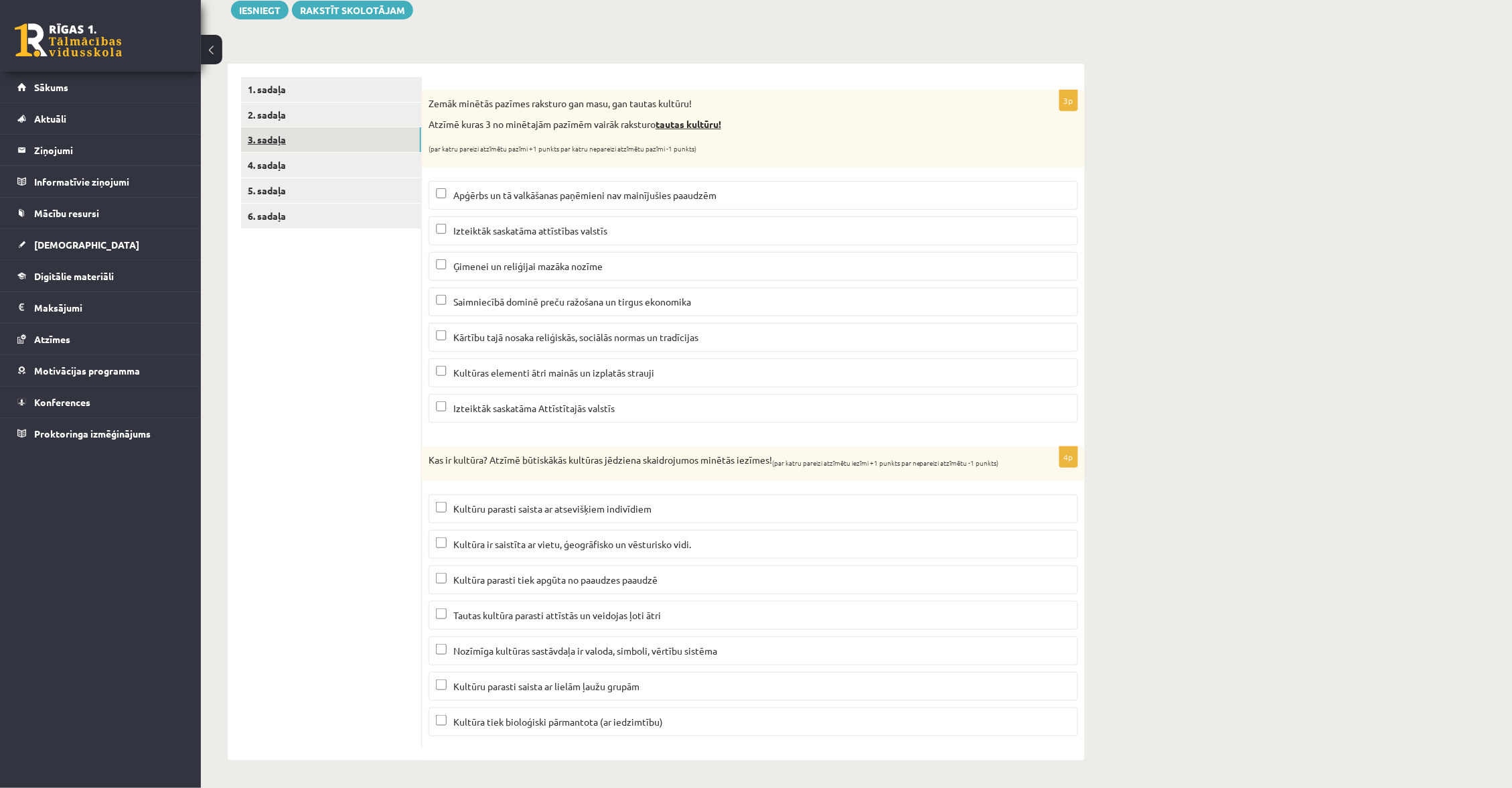
click at [383, 135] on link "3. sadaļa" at bounding box center [331, 139] width 180 height 24
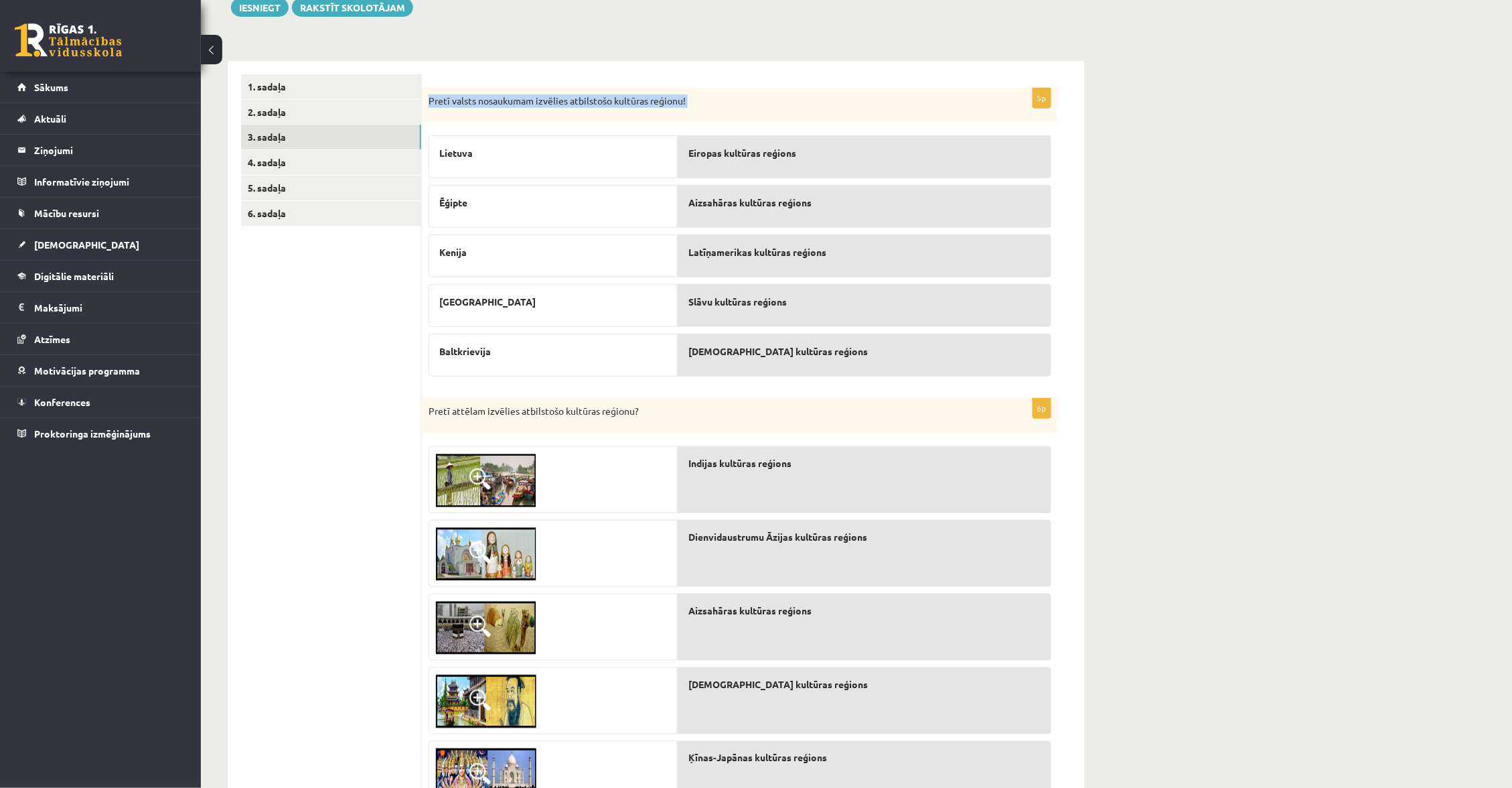
drag, startPoint x: 426, startPoint y: 97, endPoint x: 810, endPoint y: 376, distance: 474.7
click at [810, 376] on div "5p Pretī valsts nosaukumam izvēlies atbilstošo kultūras reģionu! Lietuva Ēģipte…" at bounding box center [740, 236] width 636 height 297
copy div "Pretī valsts nosaukumam izvēlies atbilstošo kultūras reģionu!"
drag, startPoint x: 433, startPoint y: 150, endPoint x: 485, endPoint y: 359, distance: 215.4
click at [483, 359] on div "Lietuva Ēģipte Kenija Peru Baltkrievija" at bounding box center [552, 252] width 249 height 248
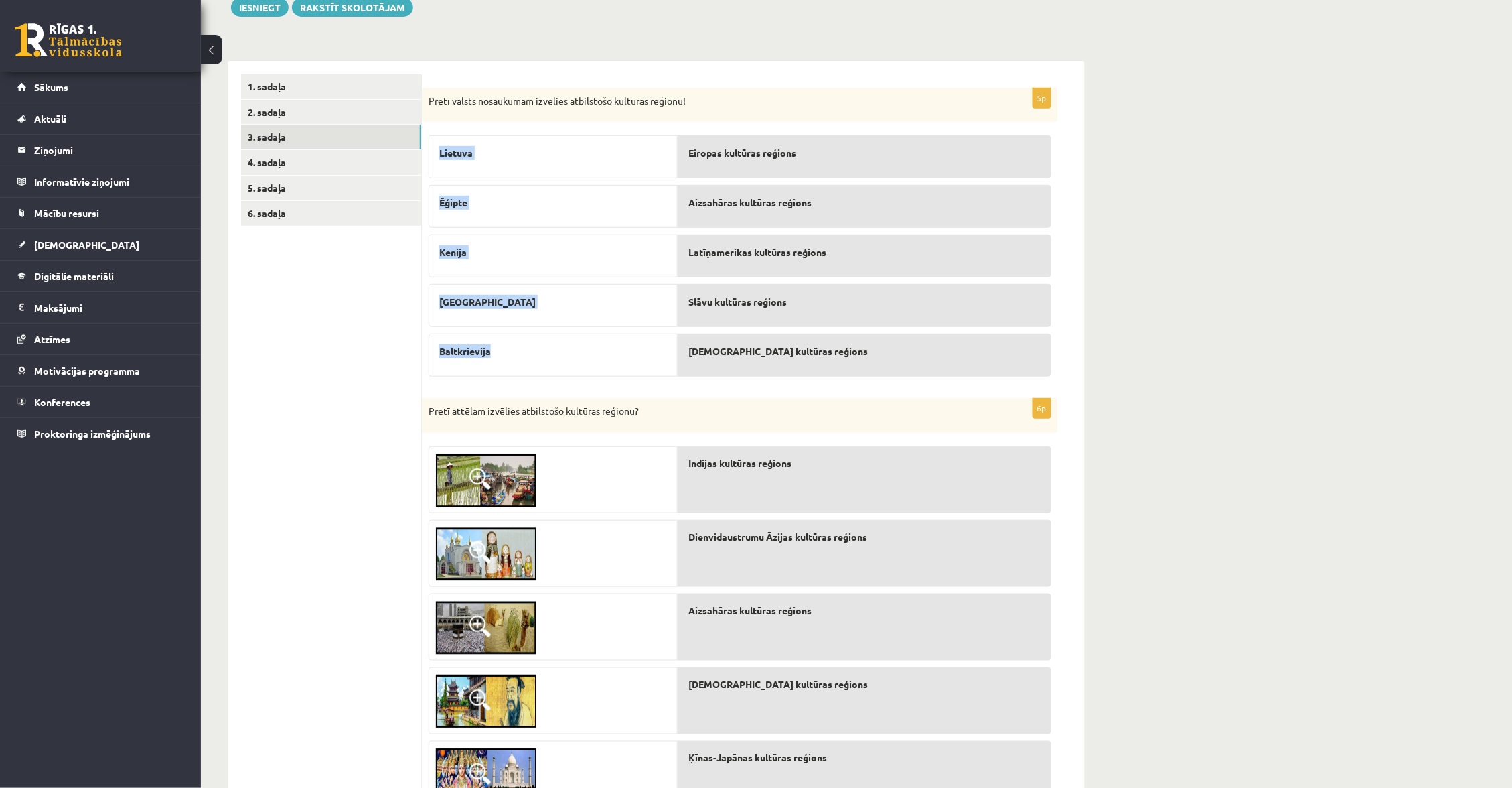
copy div "Lietuva Ēģipte Kenija Peru Baltkrievija"
drag, startPoint x: 675, startPoint y: 114, endPoint x: 706, endPoint y: 147, distance: 45.3
click at [706, 147] on div "5p Pretī valsts nosaukumam izvēlies atbilstošo kultūras reģionu! Lietuva Ēģipte…" at bounding box center [740, 236] width 636 height 297
click at [681, 125] on div "5p Pretī valsts nosaukumam izvēlies atbilstošo kultūras reģionu! Lietuva Ēģipte…" at bounding box center [740, 236] width 636 height 297
drag, startPoint x: 644, startPoint y: 141, endPoint x: 801, endPoint y: 356, distance: 266.2
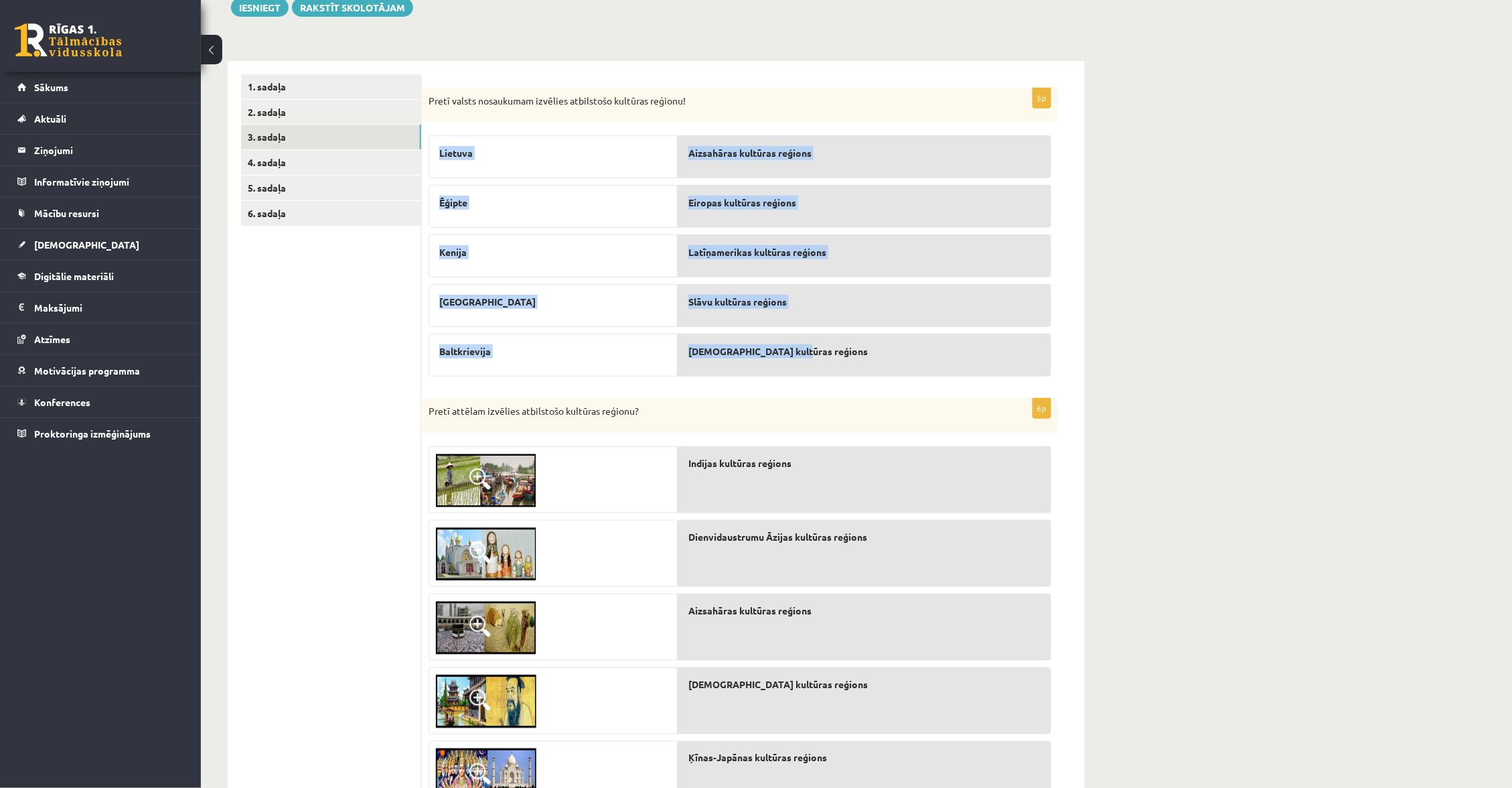
click at [801, 356] on fieldset "Lietuva Ēģipte Kenija Peru Baltkrievija Aizsahāras kultūras reģions Eiropas kul…" at bounding box center [740, 252] width 622 height 249
copy fieldset "Lietuva Ēģipte Kenija Peru Baltkrievija Aizsahāras kultūras reģions Eiropas kul…"
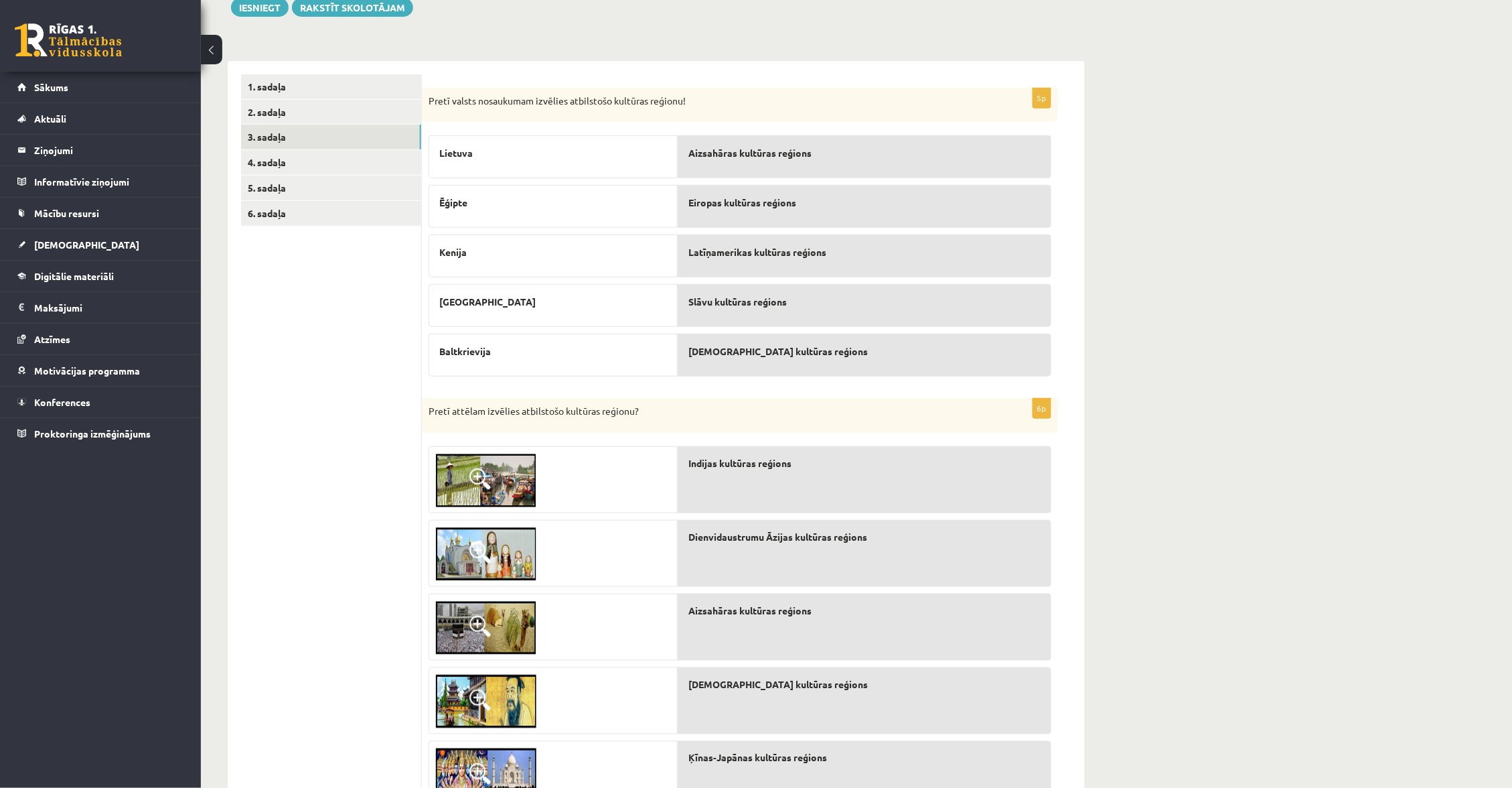
click at [632, 120] on div "5p Pretī valsts nosaukumam izvēlies atbilstošo kultūras reģionu! Lietuva Ēģipte…" at bounding box center [740, 236] width 636 height 297
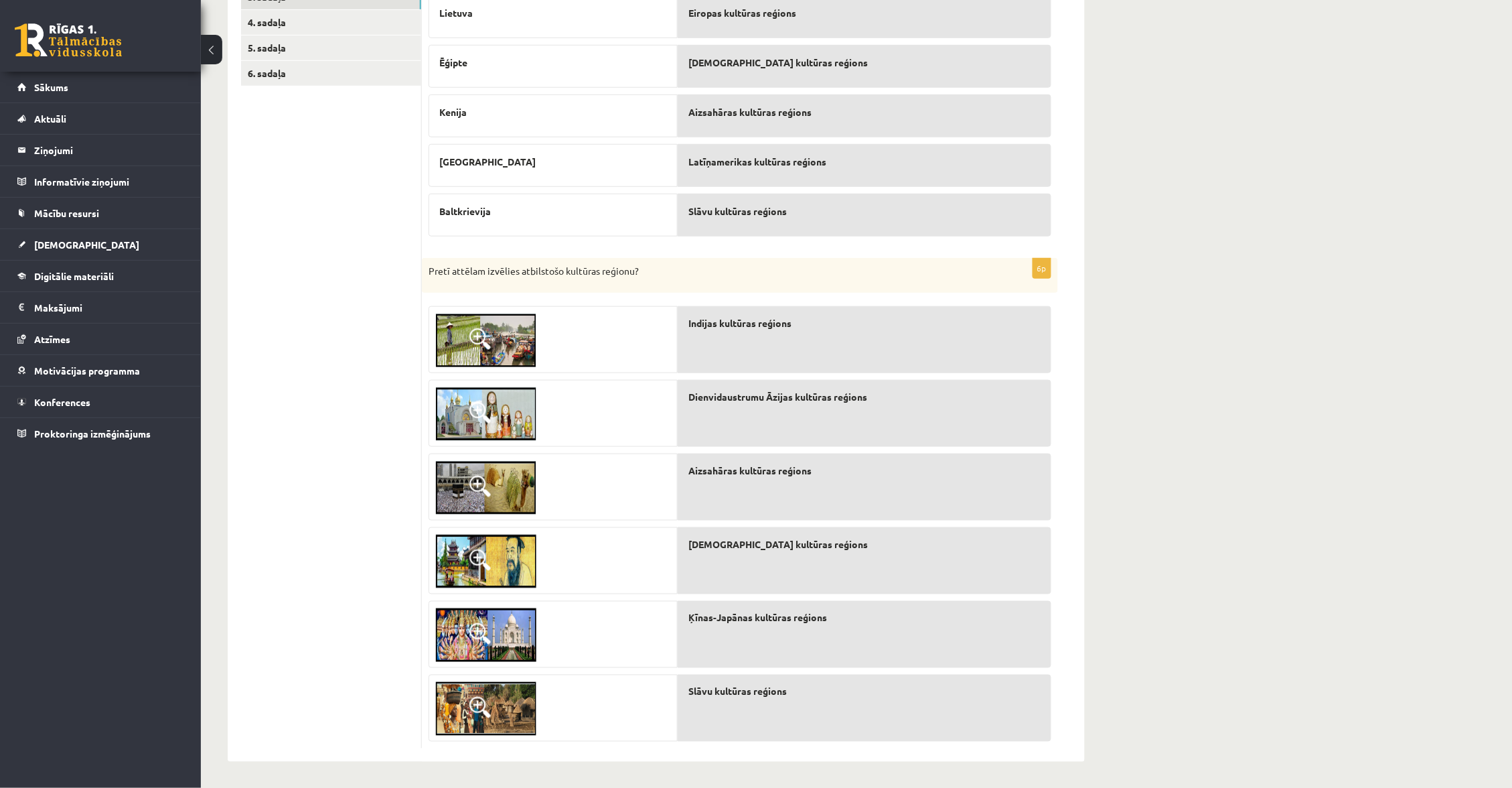
scroll to position [305, 0]
click at [505, 330] on img at bounding box center [486, 342] width 100 height 54
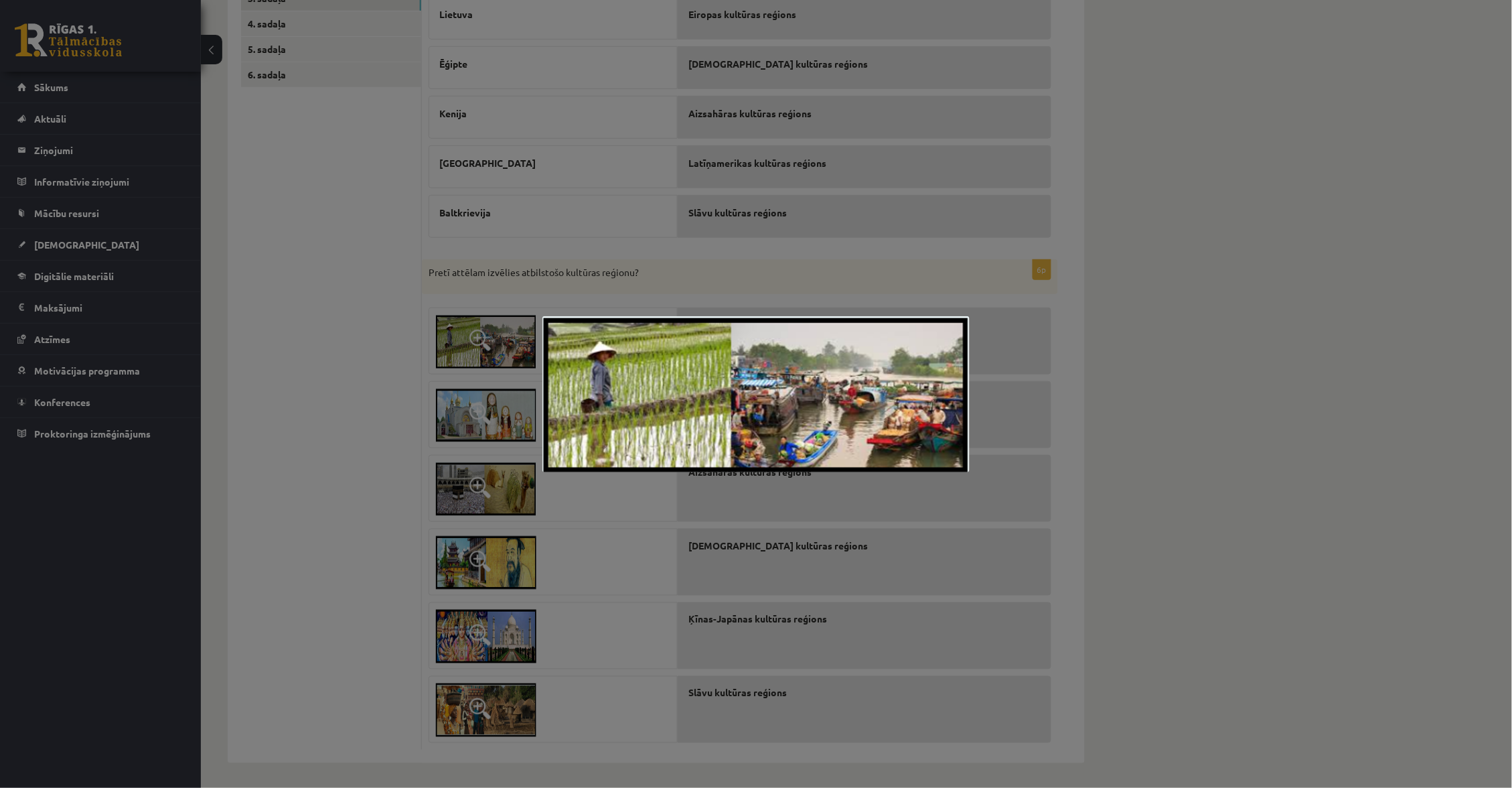
click at [502, 325] on div at bounding box center [756, 394] width 1512 height 788
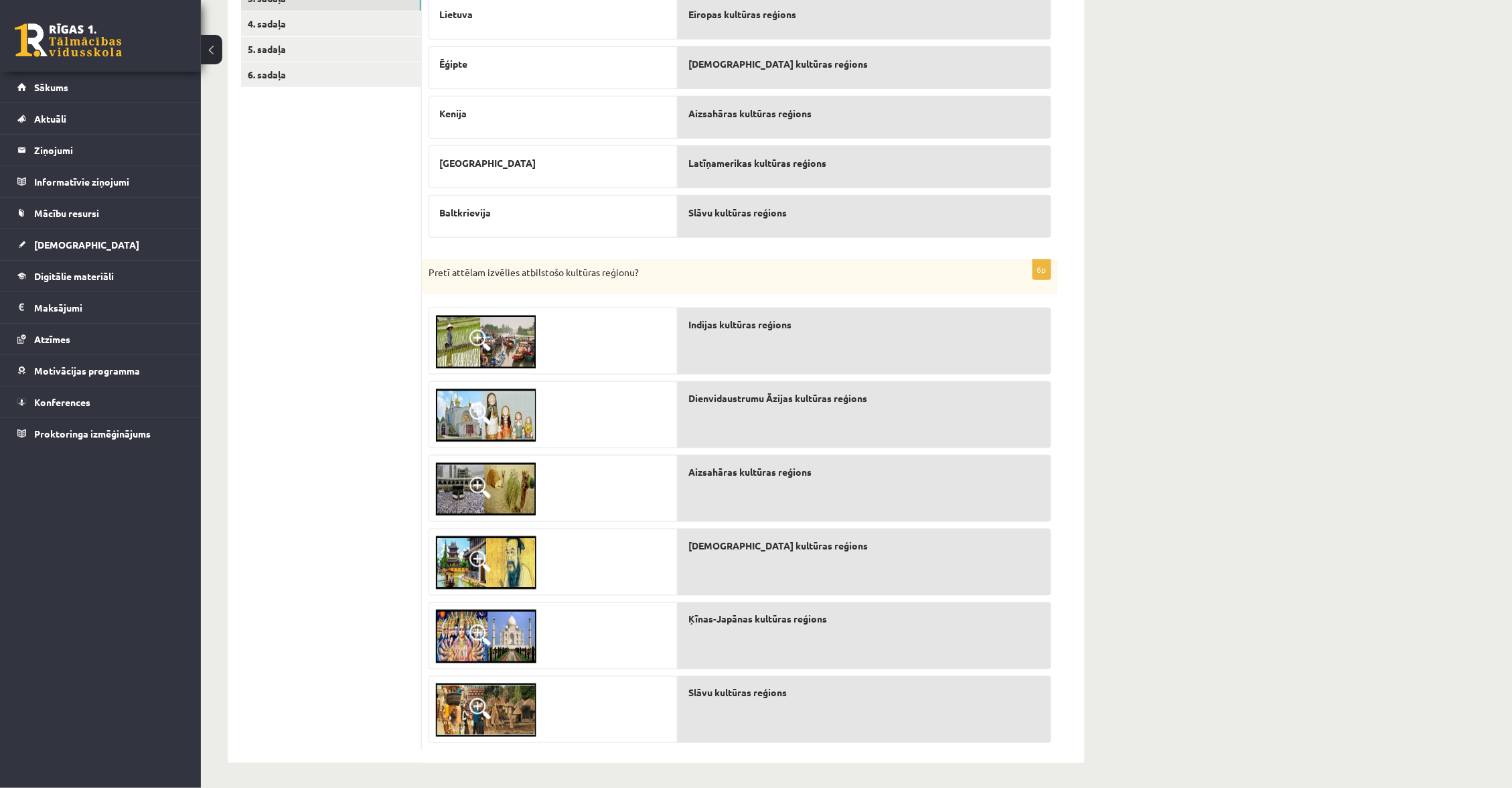
click at [490, 681] on link at bounding box center [486, 710] width 114 height 67
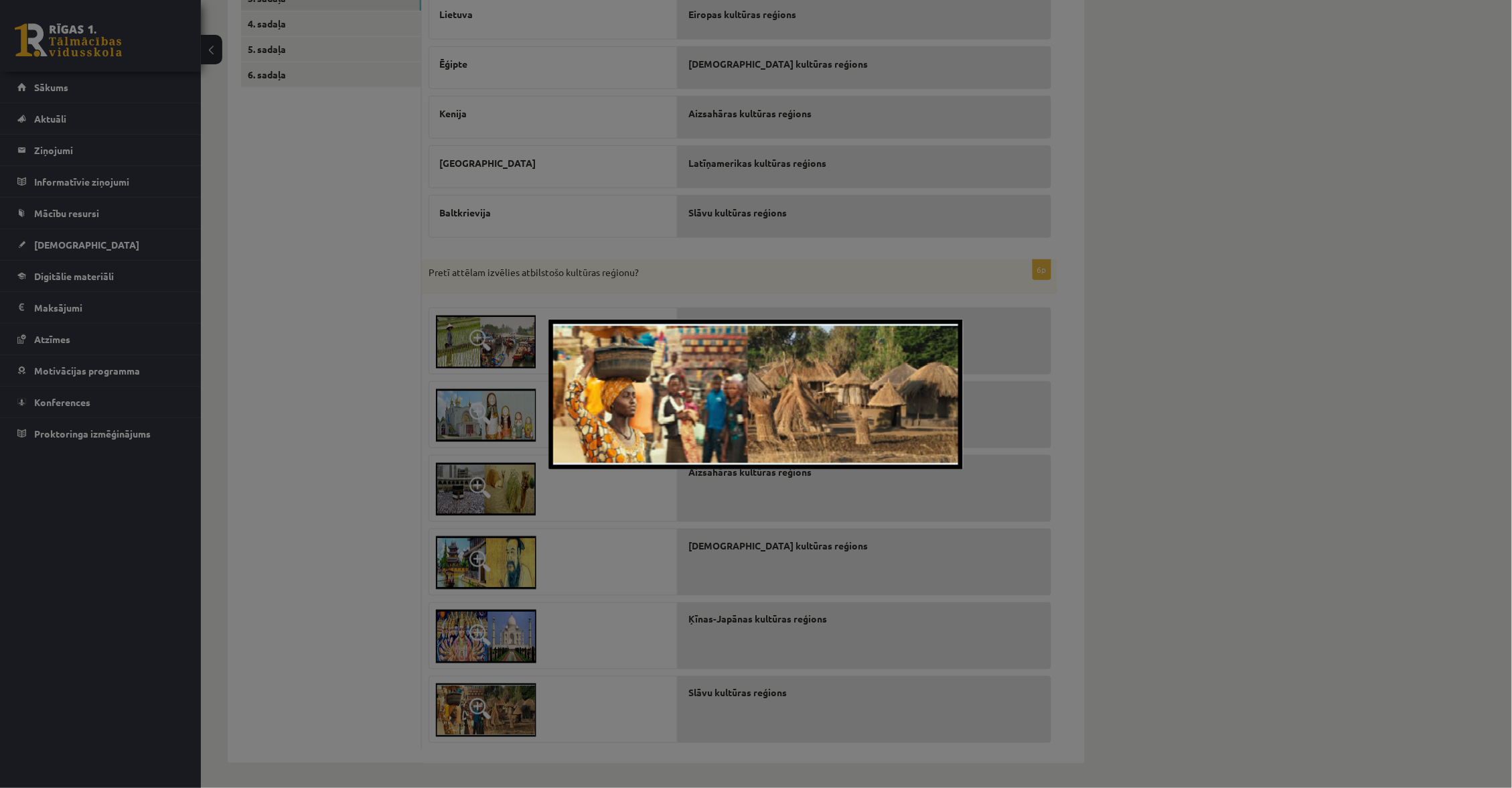
drag, startPoint x: 569, startPoint y: 667, endPoint x: 478, endPoint y: 630, distance: 98.2
click at [568, 667] on div at bounding box center [756, 394] width 1512 height 788
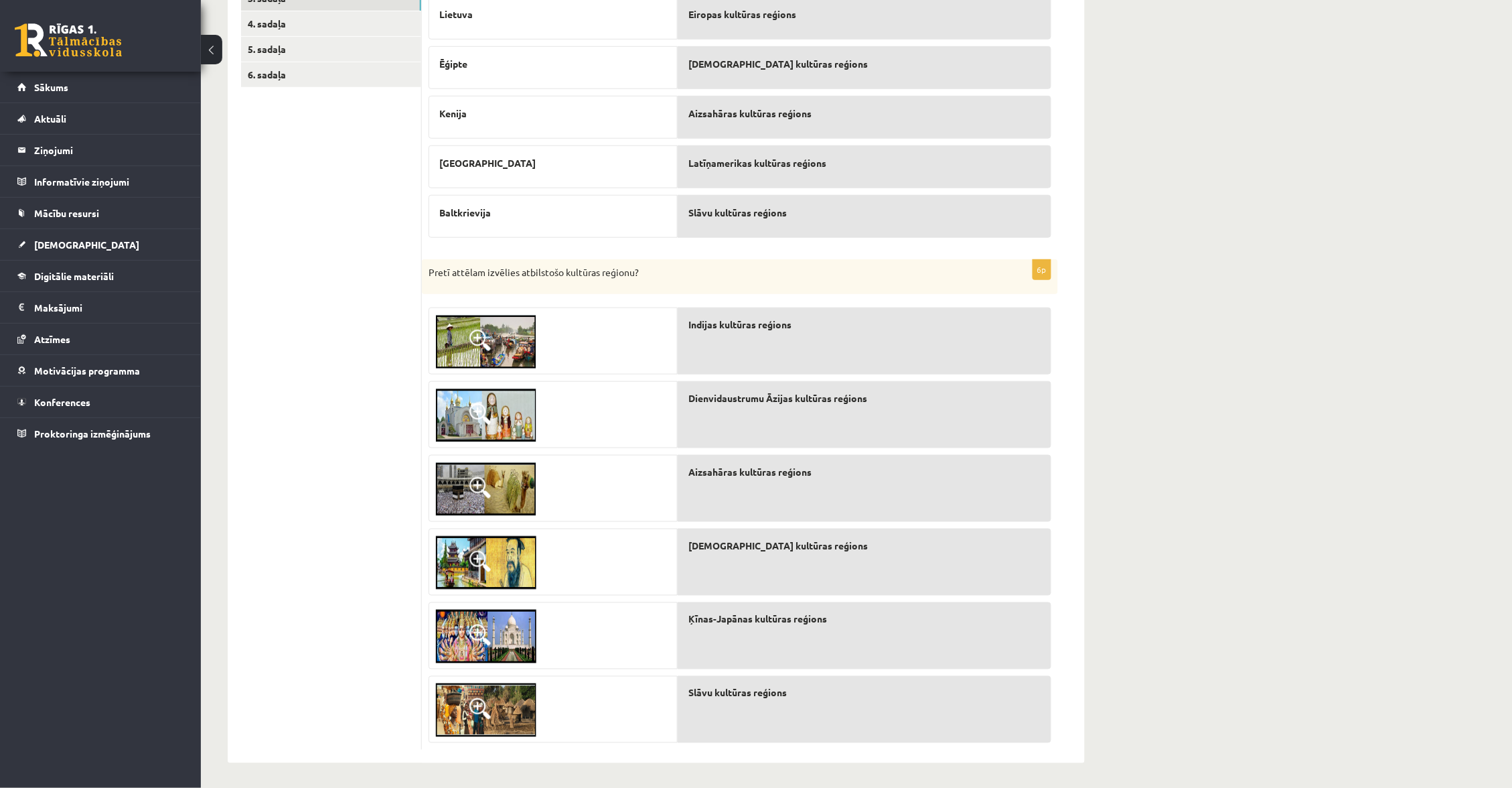
click at [481, 624] on span at bounding box center [480, 634] width 21 height 21
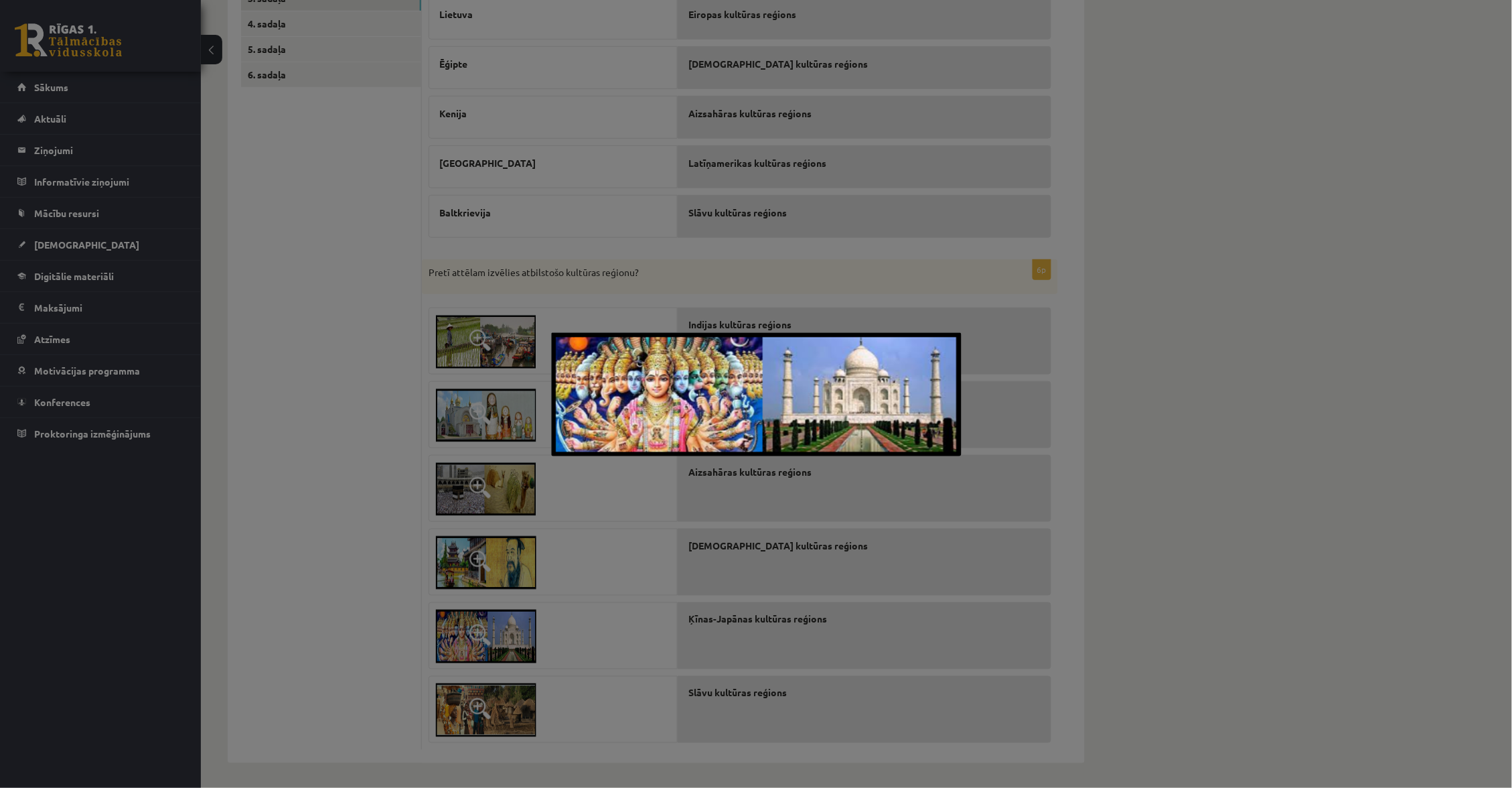
click at [481, 622] on div at bounding box center [756, 394] width 1512 height 788
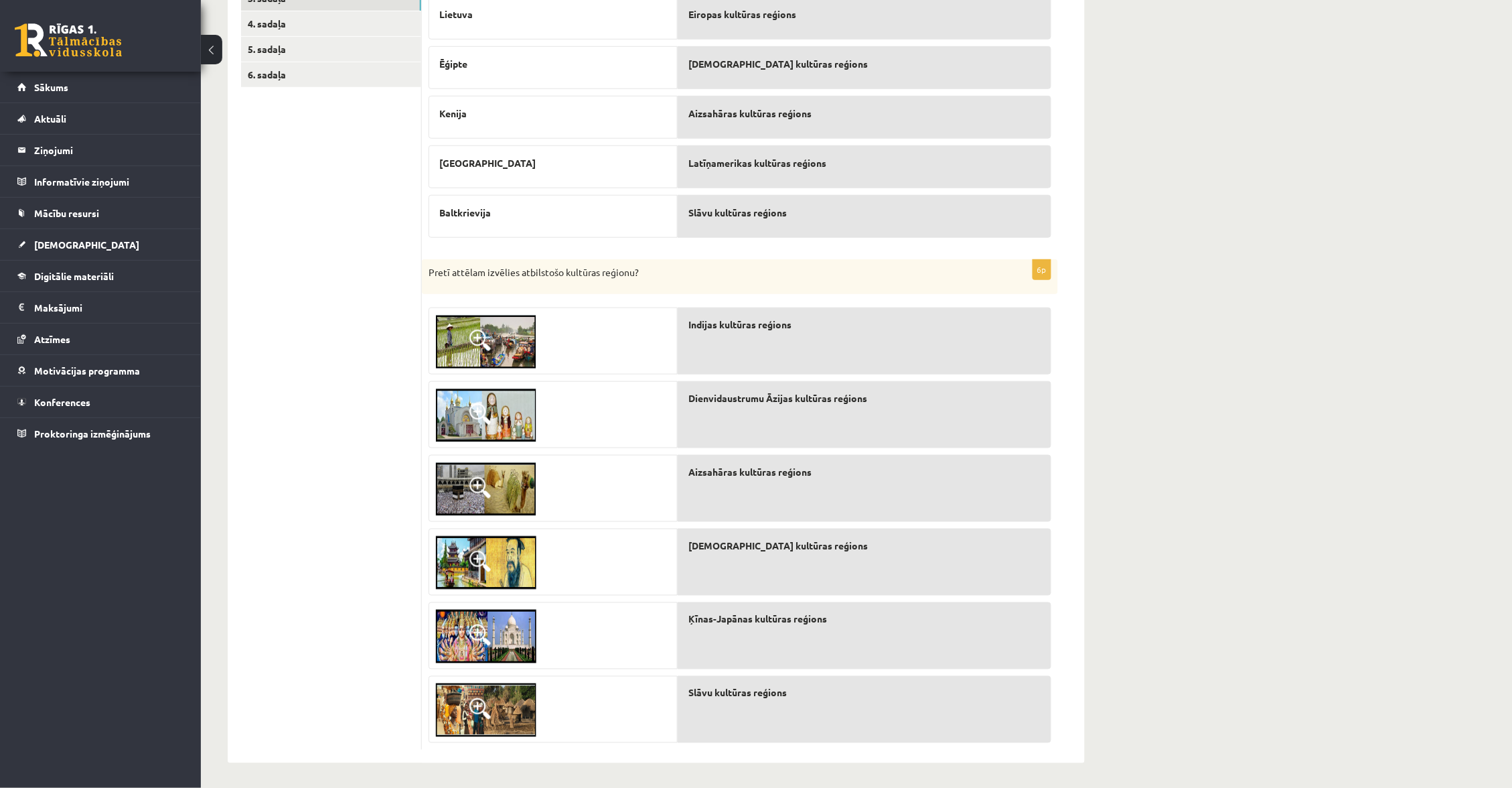
click at [479, 569] on img at bounding box center [486, 563] width 100 height 54
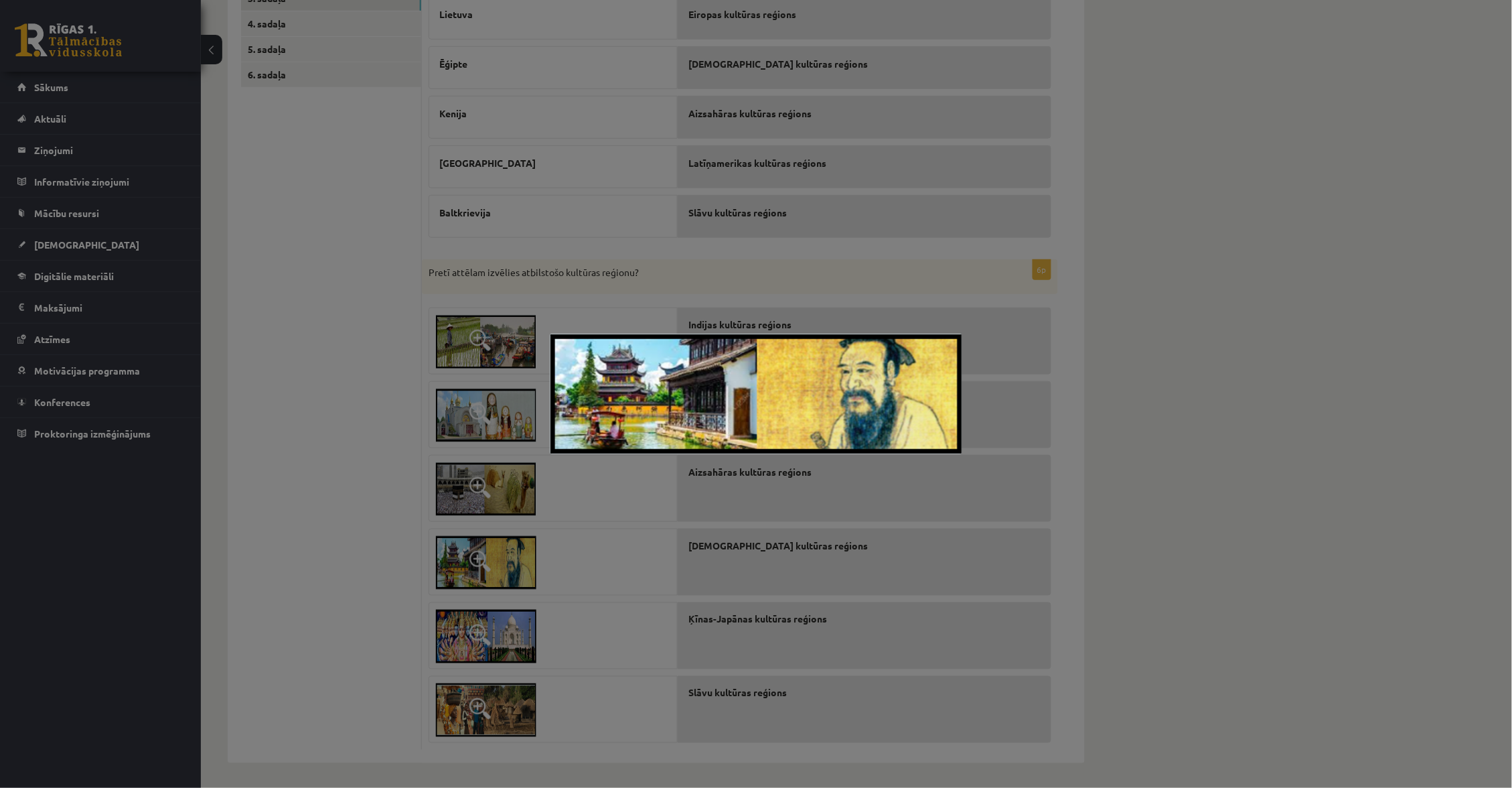
click at [479, 569] on div at bounding box center [756, 394] width 1512 height 788
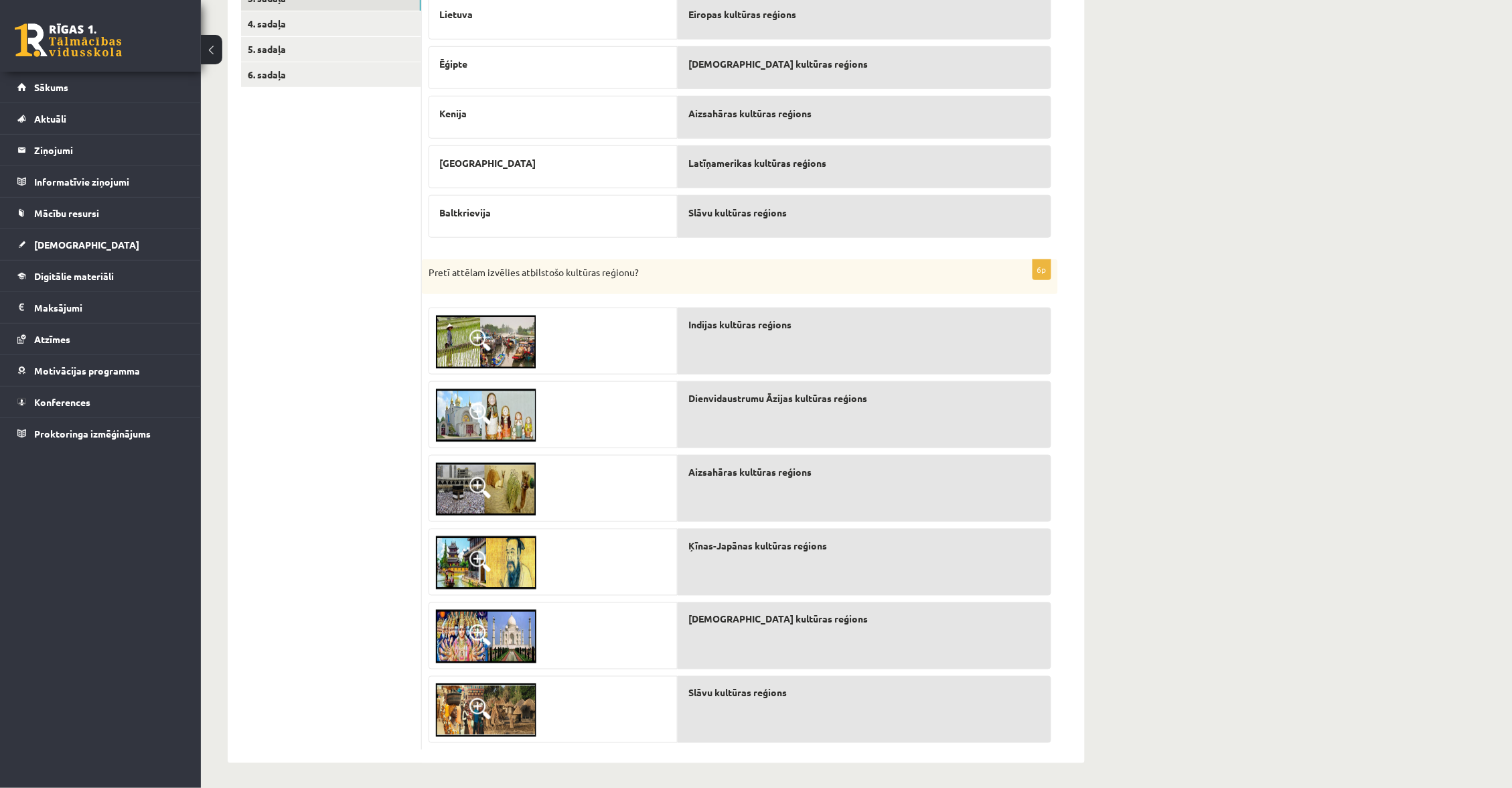
click at [503, 494] on img at bounding box center [486, 489] width 100 height 54
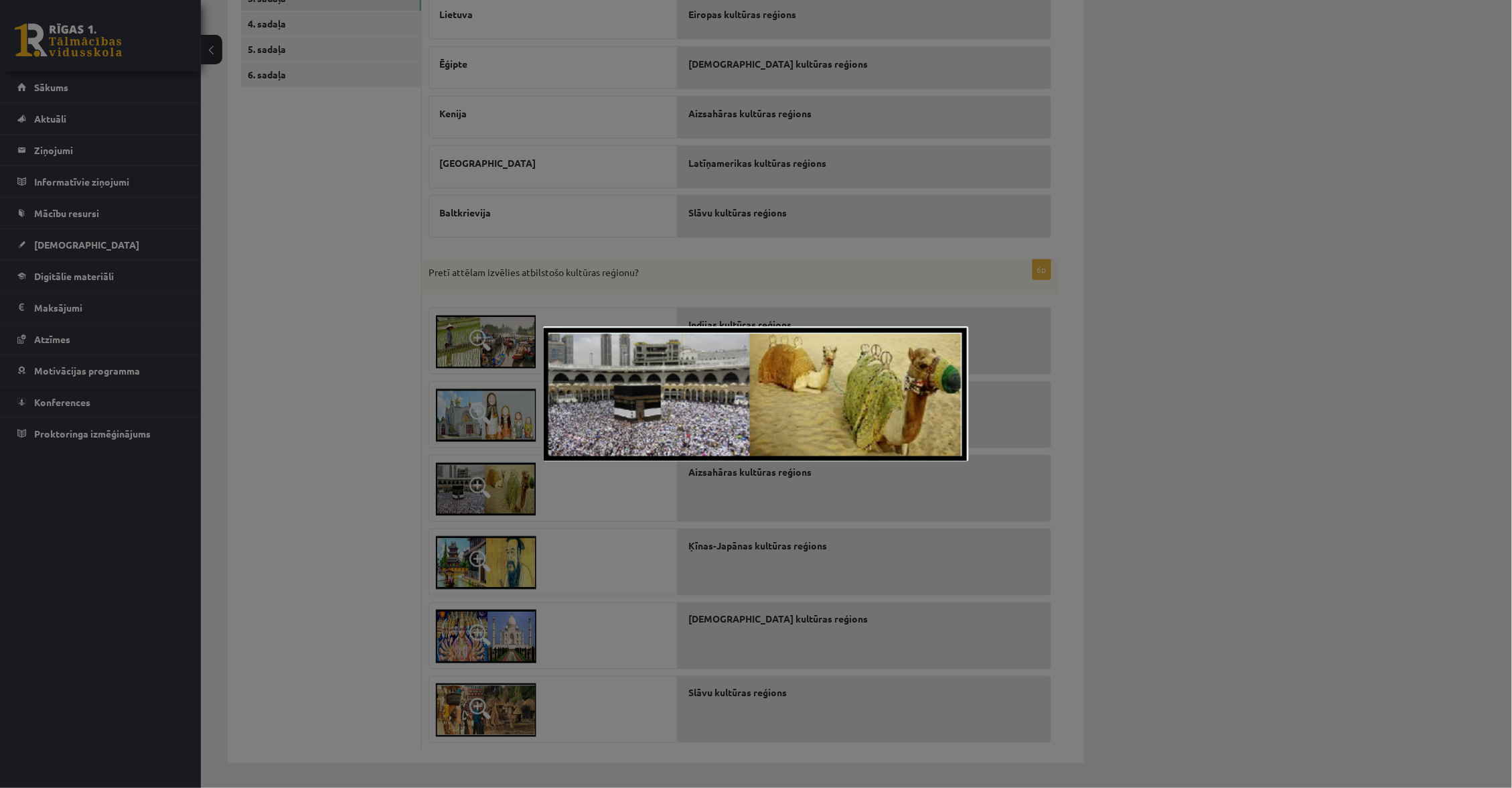
click at [503, 495] on div at bounding box center [756, 394] width 1512 height 788
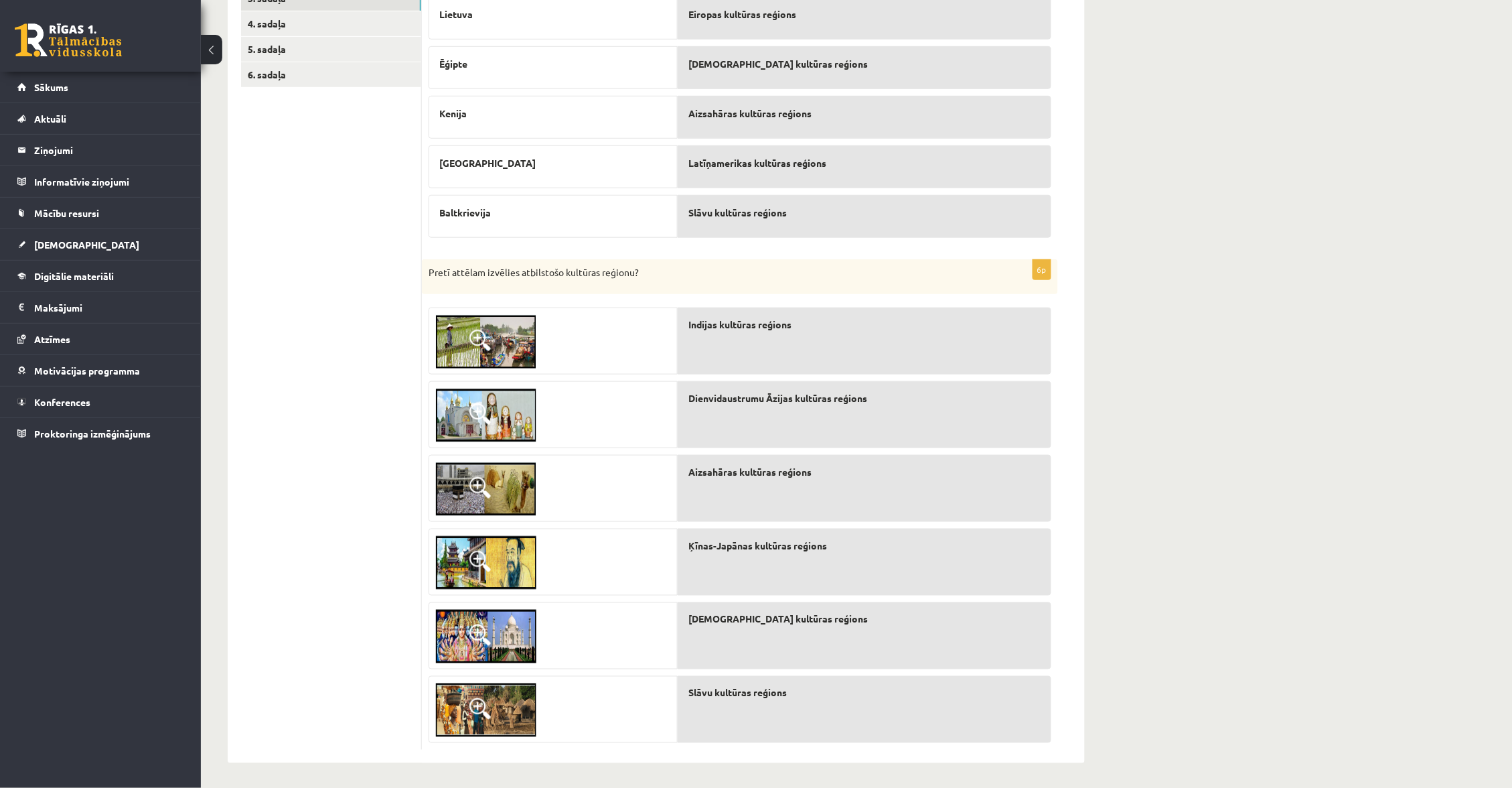
click at [519, 329] on img at bounding box center [486, 342] width 100 height 54
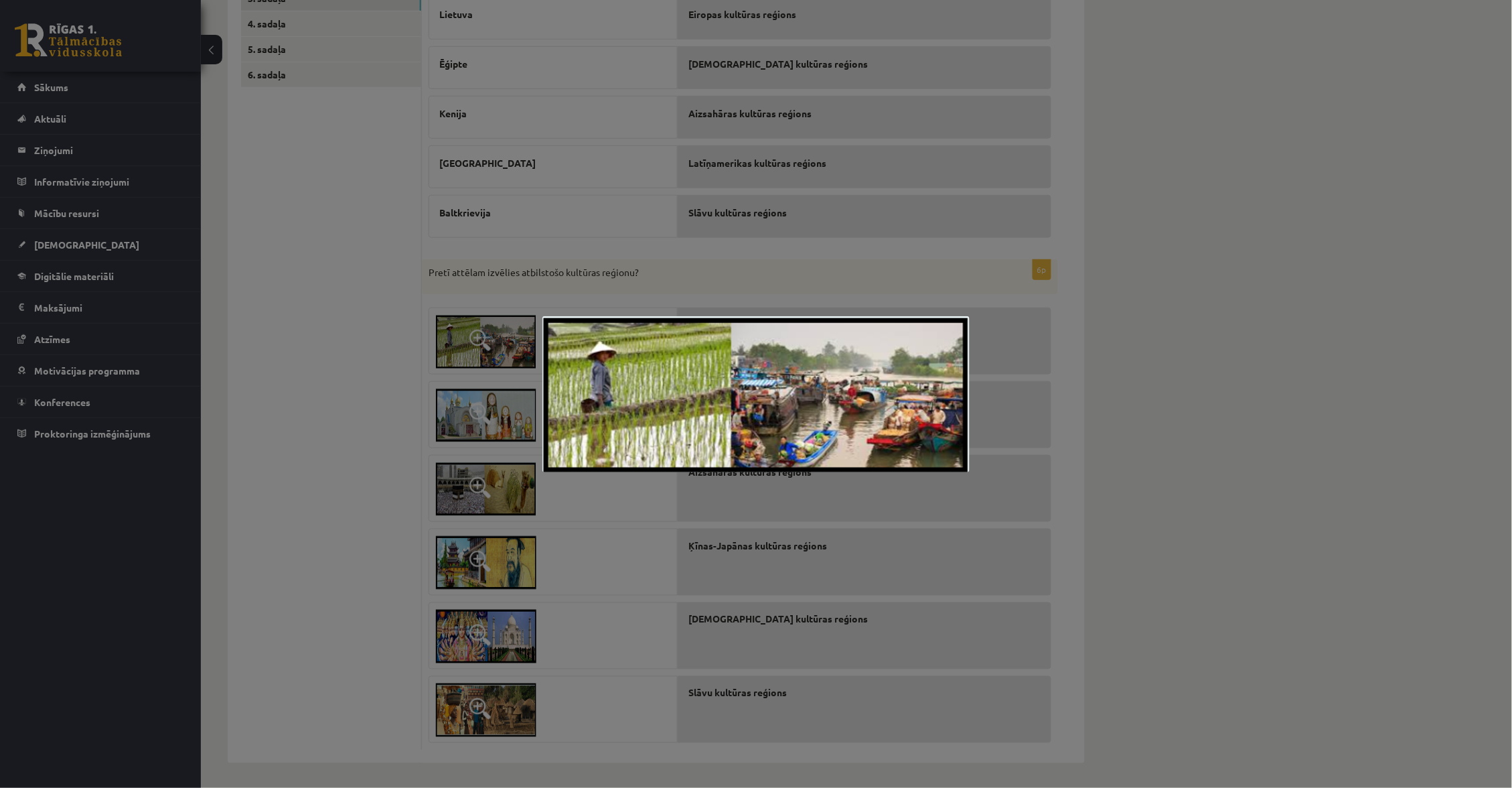
click at [479, 414] on div at bounding box center [756, 394] width 1512 height 788
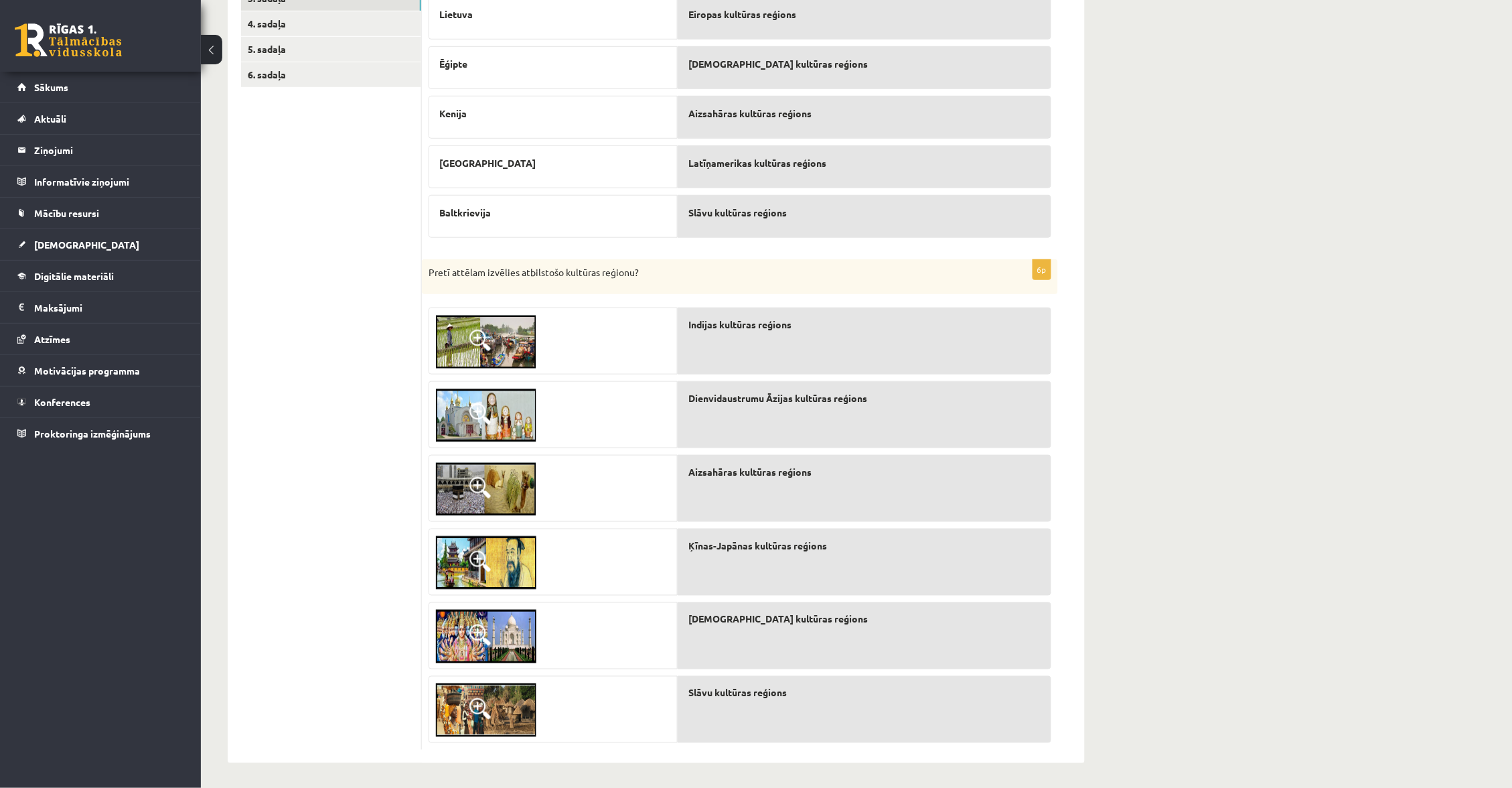
click at [492, 418] on link at bounding box center [486, 415] width 114 height 67
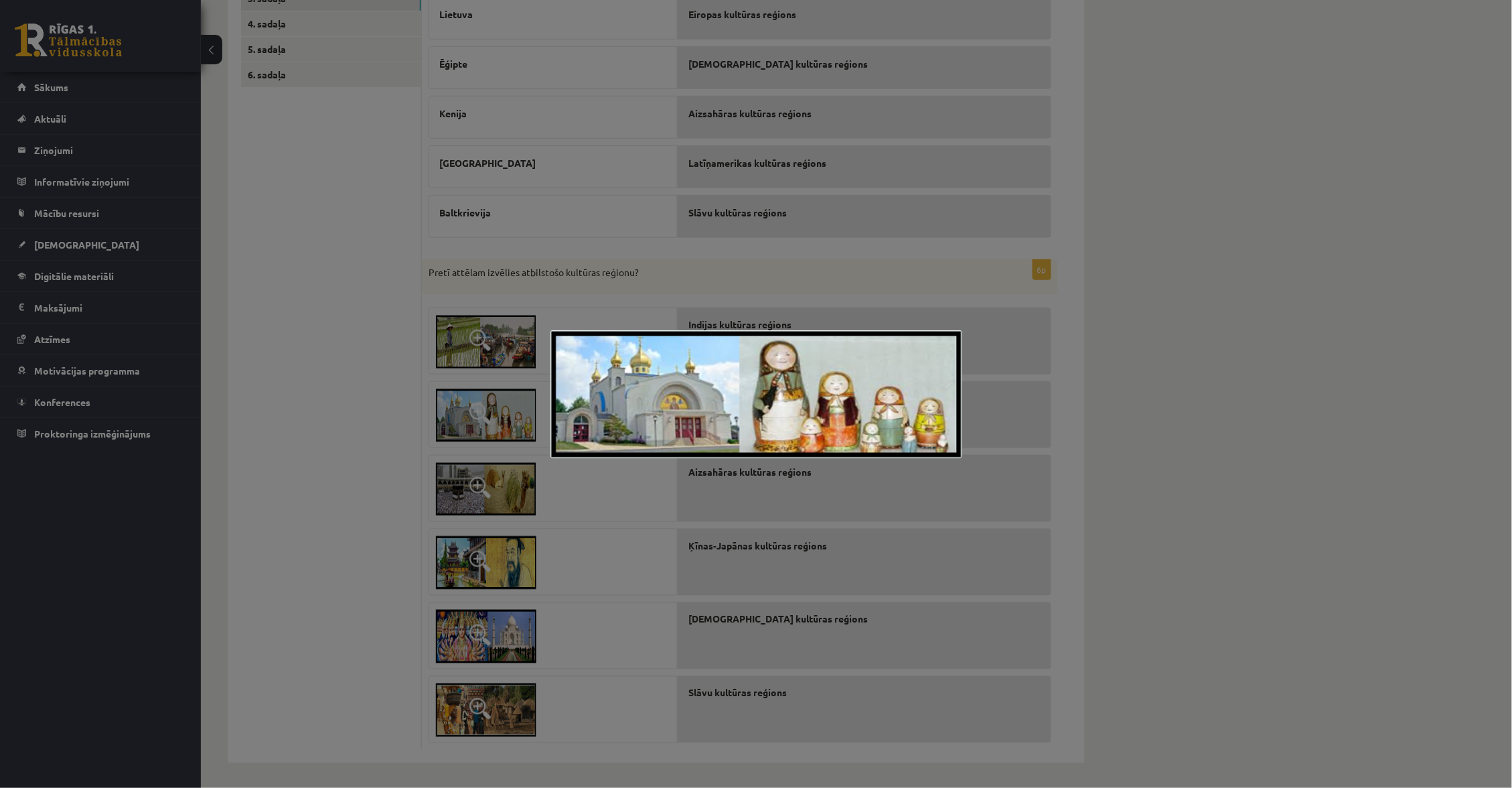
click at [586, 600] on div at bounding box center [756, 394] width 1512 height 788
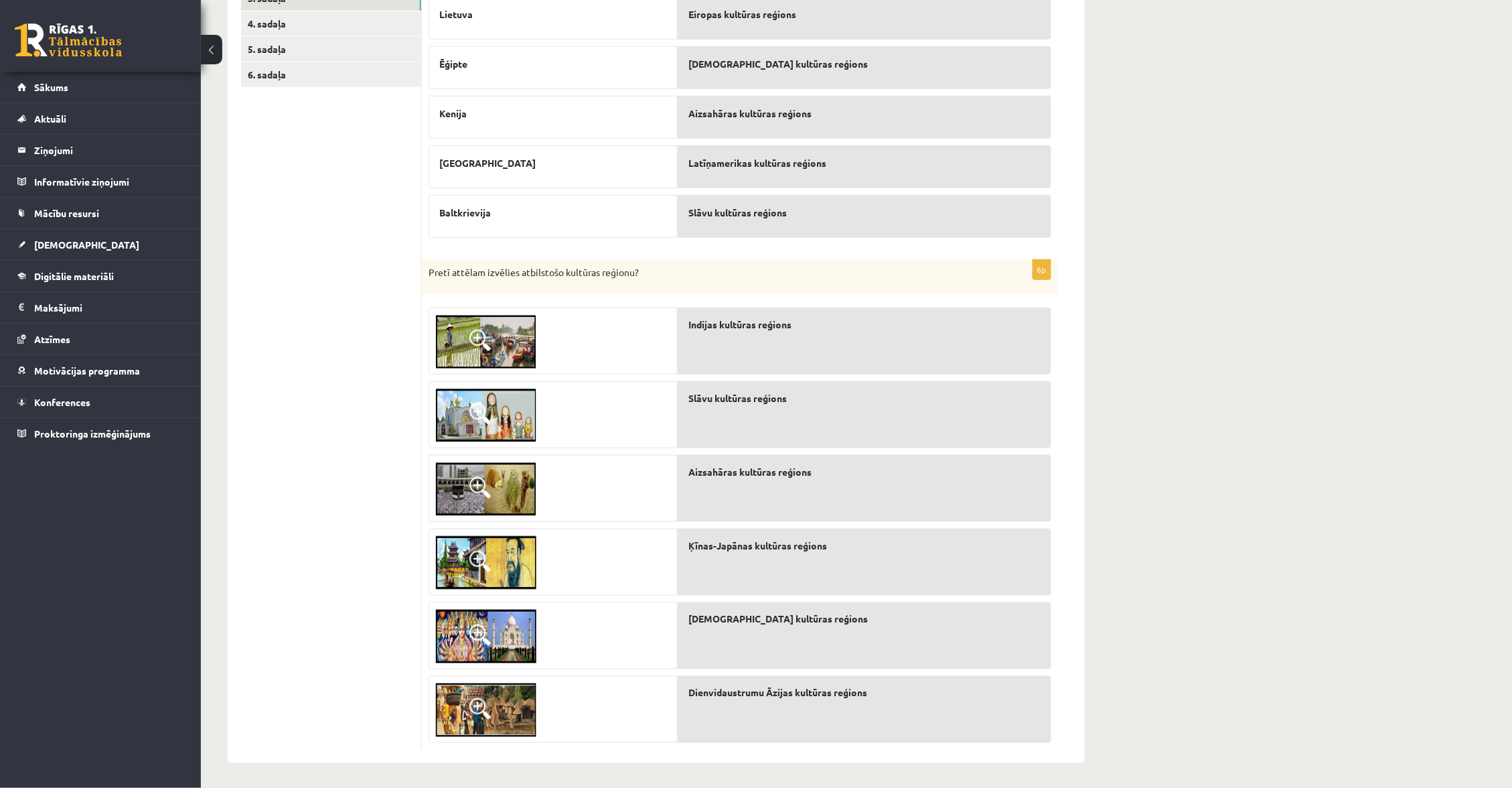
click at [508, 486] on img at bounding box center [486, 489] width 100 height 54
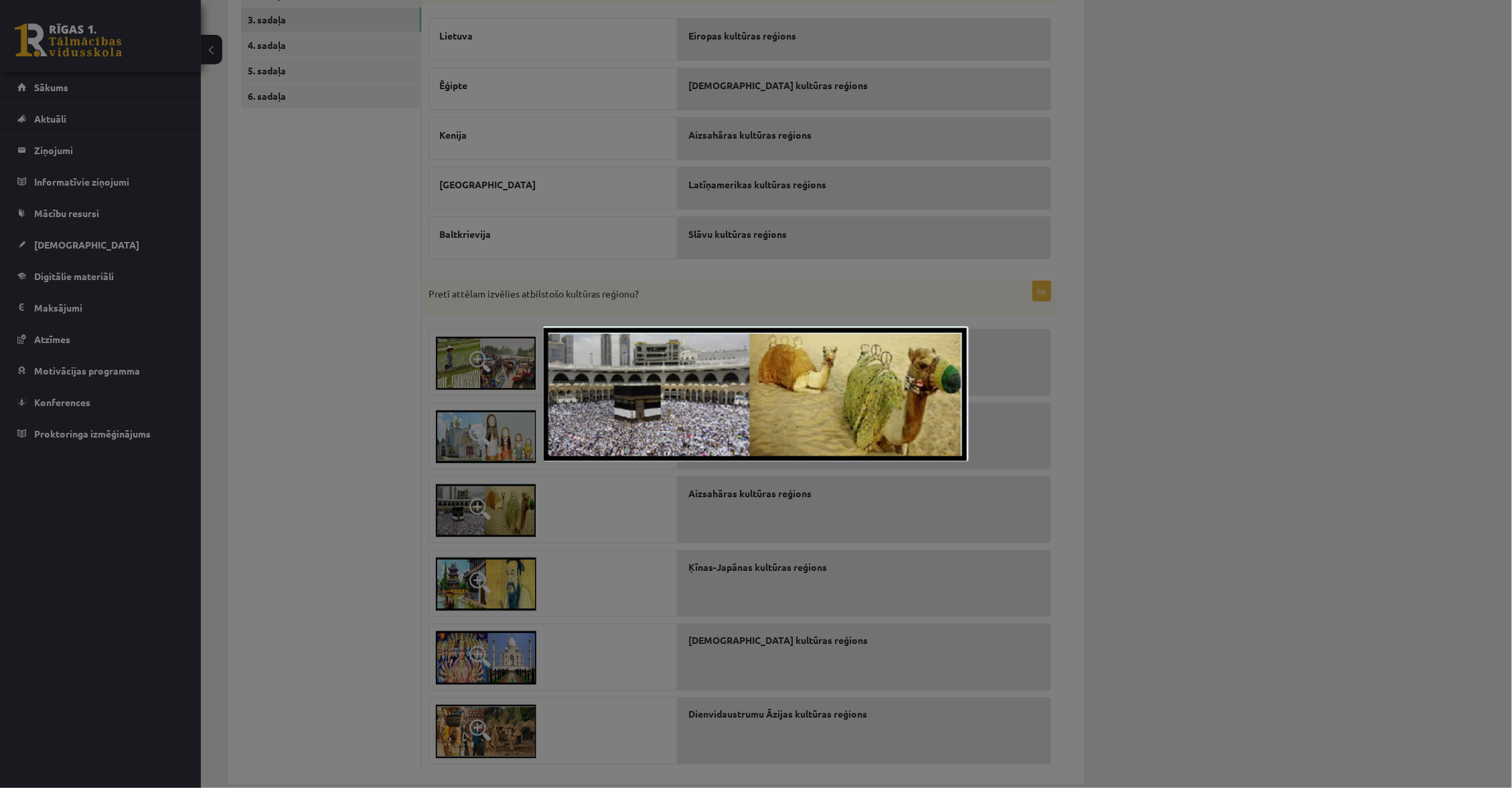
click at [523, 481] on div at bounding box center [756, 394] width 1512 height 788
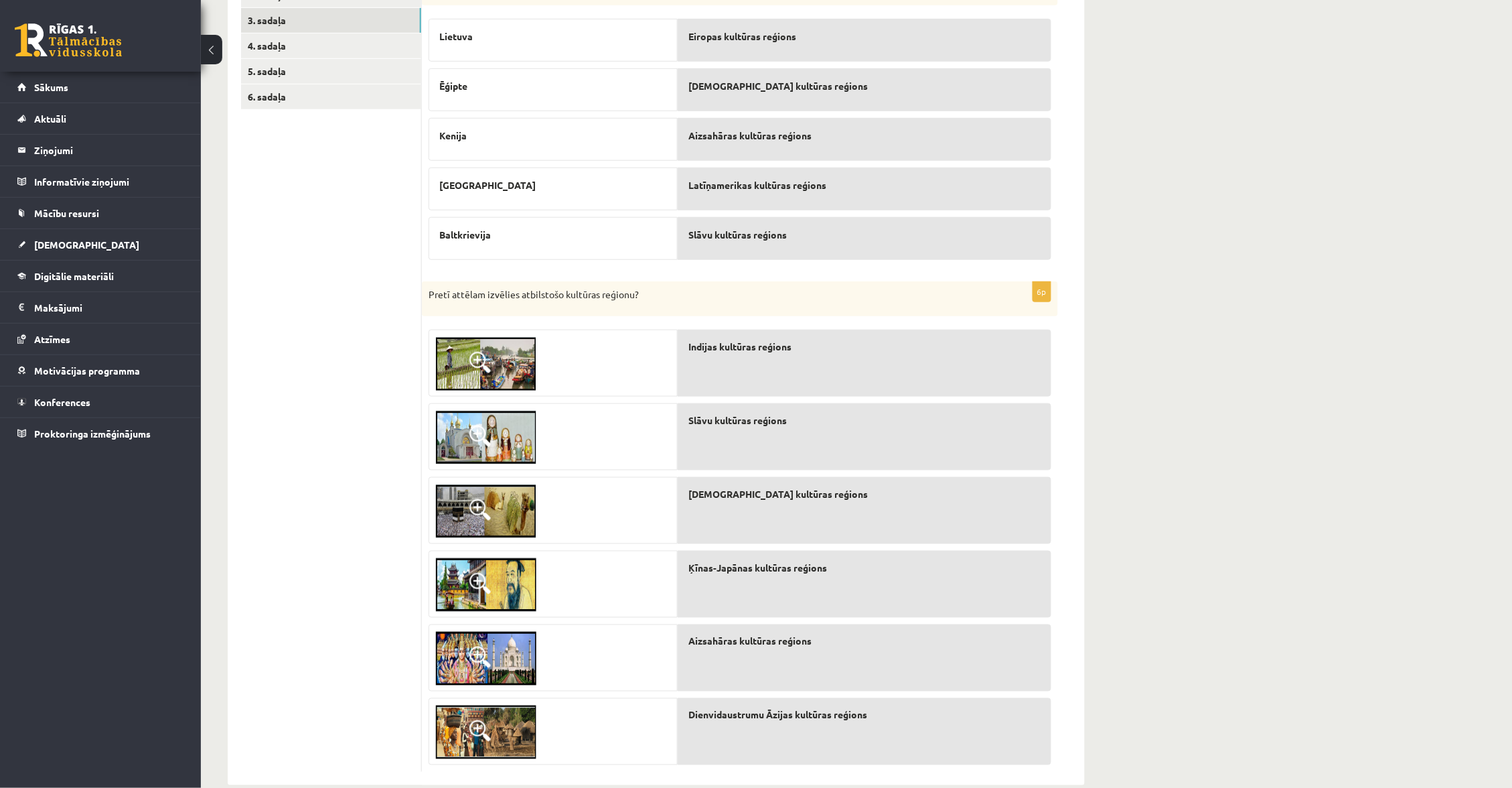
click at [530, 584] on img at bounding box center [486, 585] width 100 height 54
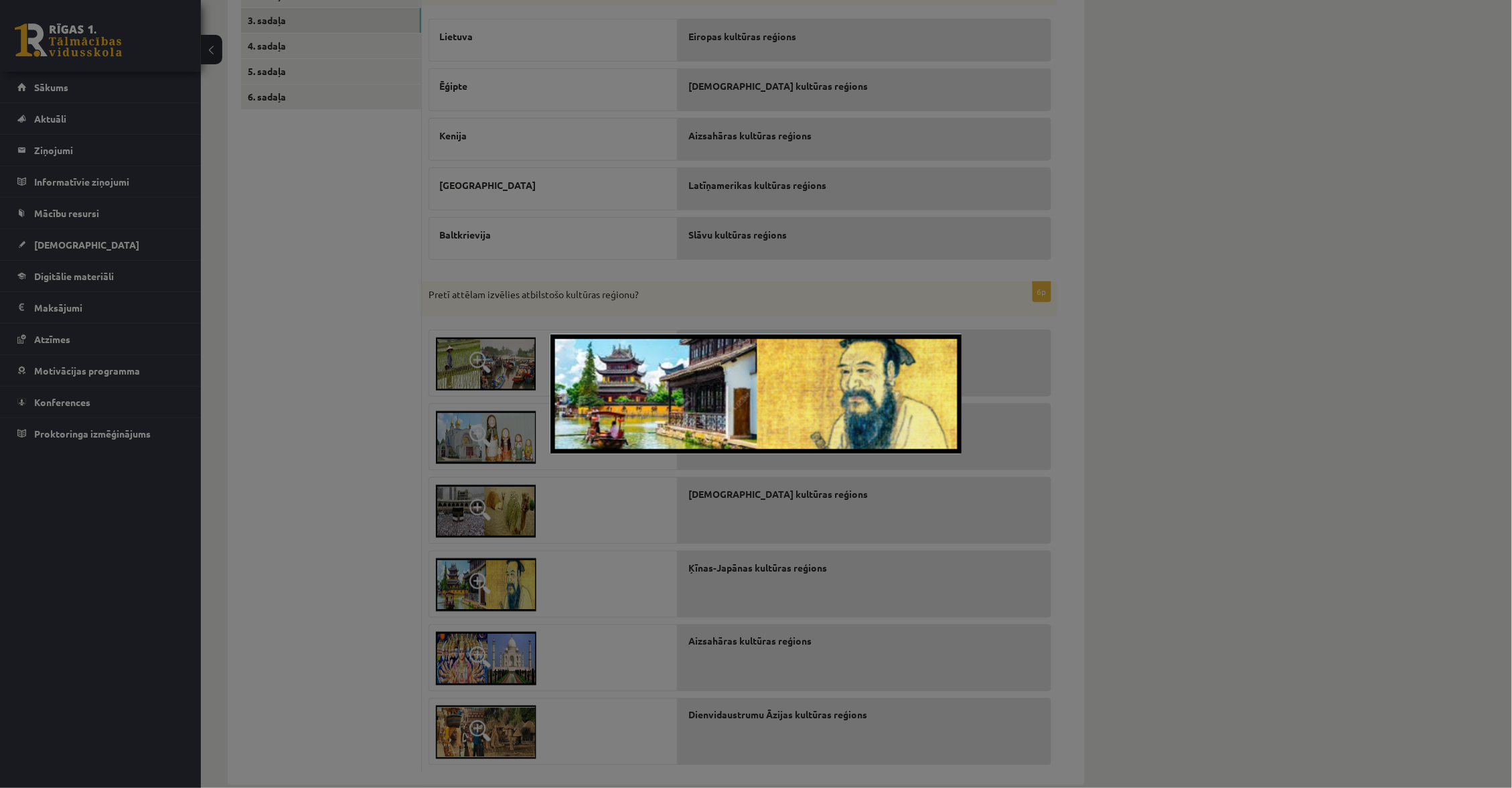
click at [495, 659] on div at bounding box center [756, 394] width 1512 height 788
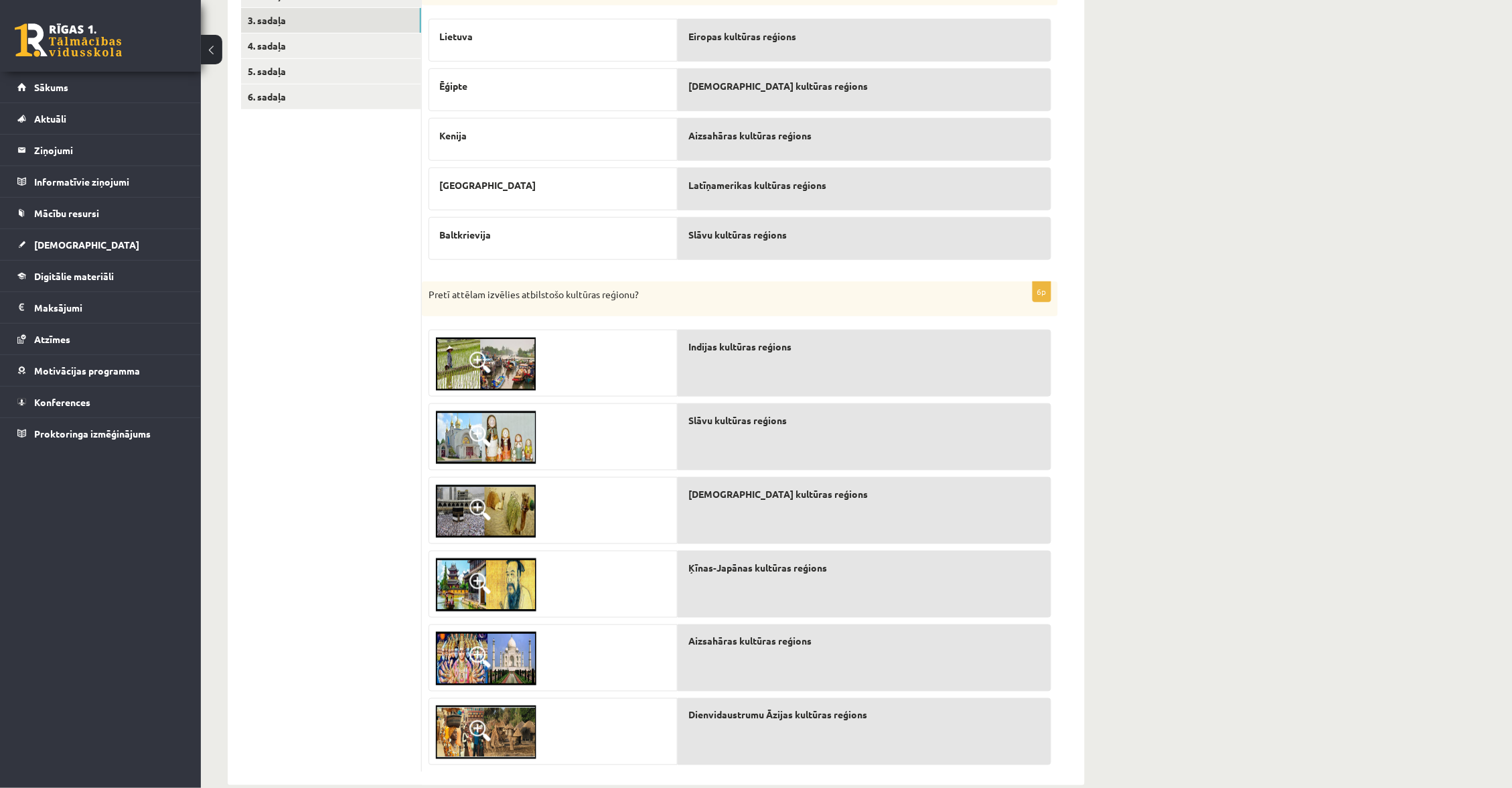
click at [492, 658] on img at bounding box center [486, 659] width 100 height 54
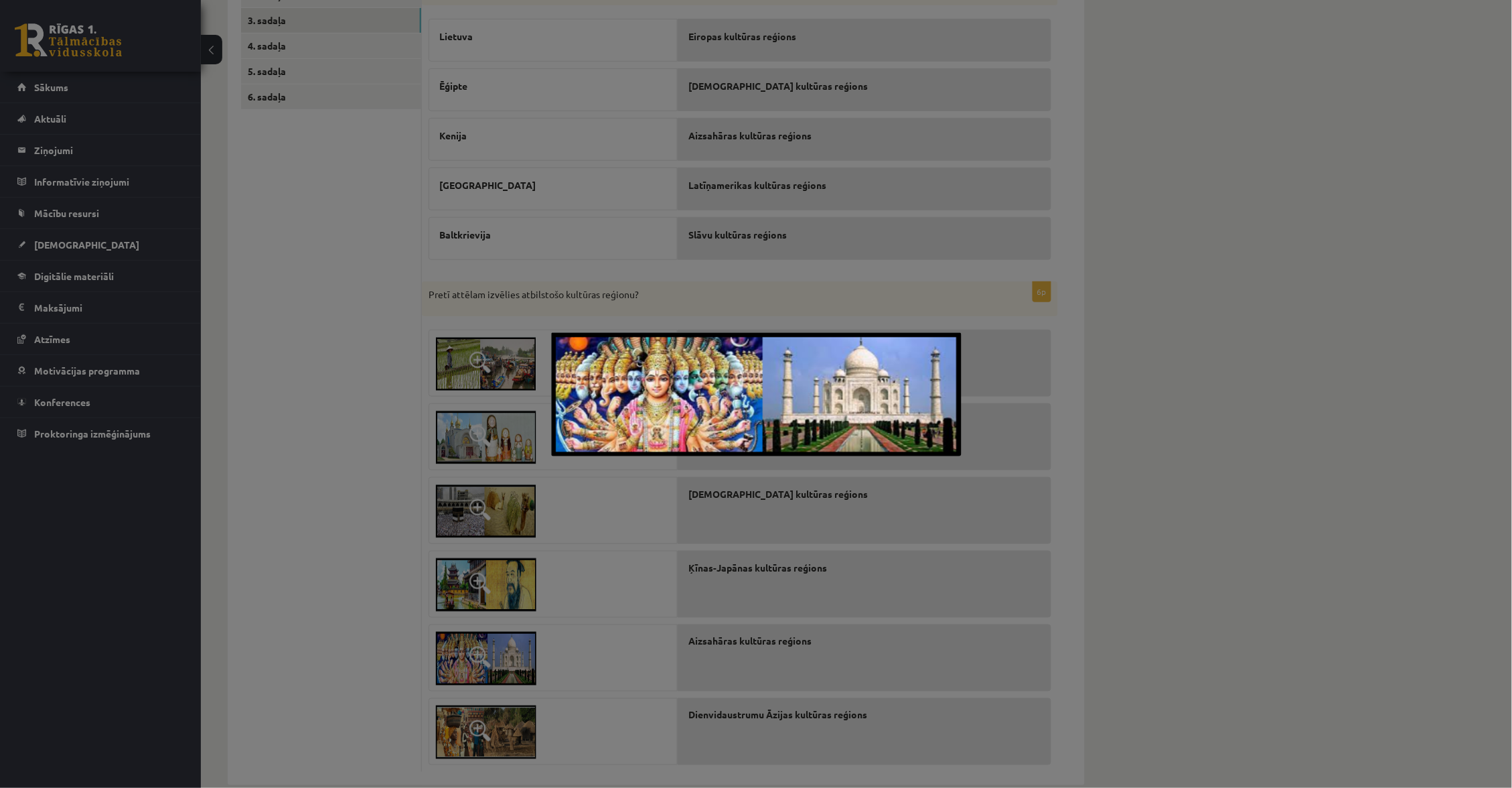
click at [653, 298] on div at bounding box center [756, 394] width 1512 height 788
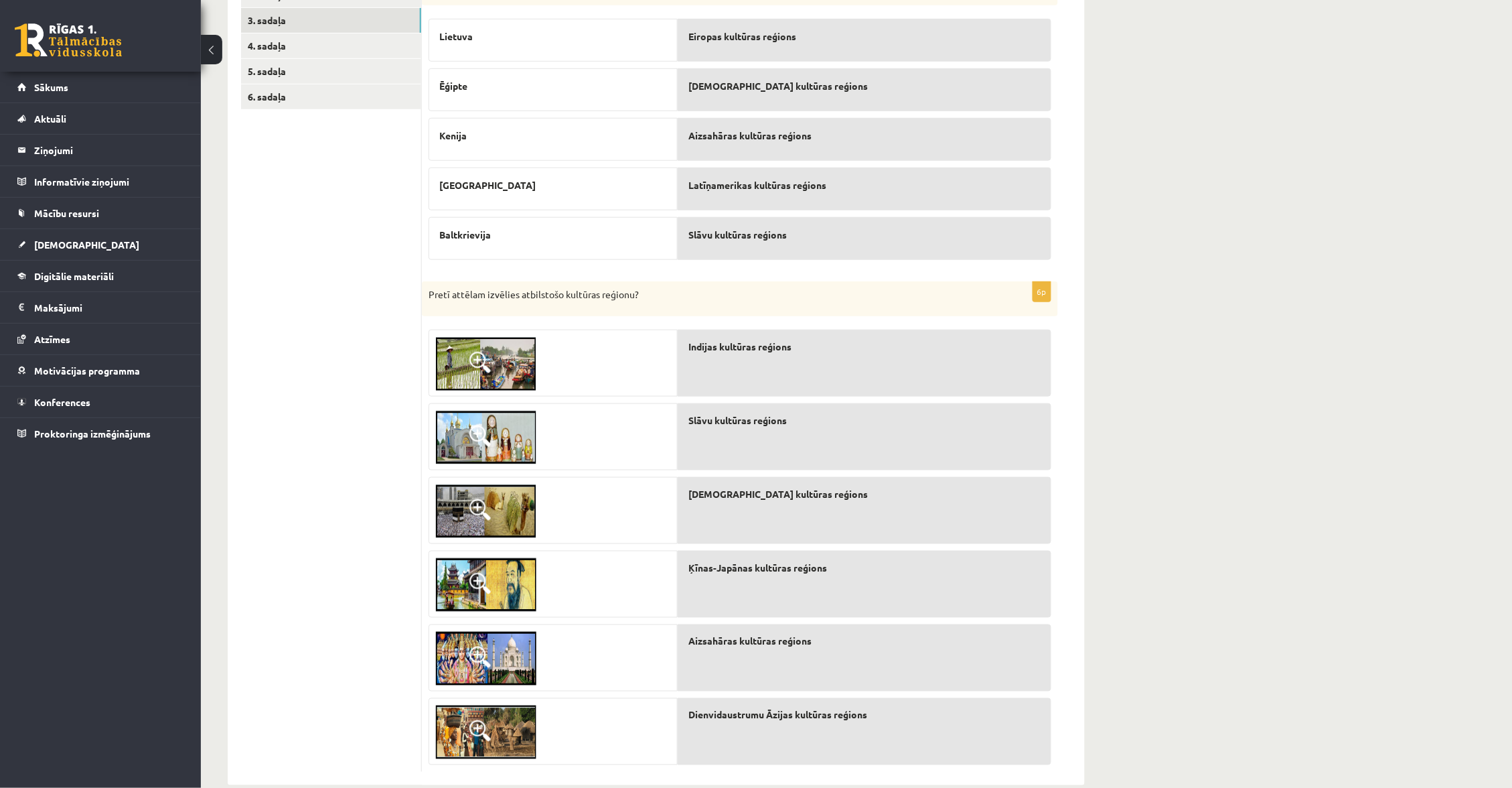
drag, startPoint x: 642, startPoint y: 294, endPoint x: 416, endPoint y: 293, distance: 226.0
click at [416, 293] on div "********* ********* ********* ********* ********* ********* 1. sadaļa 2. sadaļa…" at bounding box center [656, 364] width 857 height 840
click at [456, 294] on p "Pretī attēlam izvēlies atbilstošo kultūras reģionu?" at bounding box center [706, 294] width 556 height 13
drag, startPoint x: 422, startPoint y: 294, endPoint x: 664, endPoint y: 300, distance: 242.1
click at [697, 305] on div "Pretī attēlam izvēlies atbilstošo kultūras reģionu?" at bounding box center [740, 298] width 636 height 35
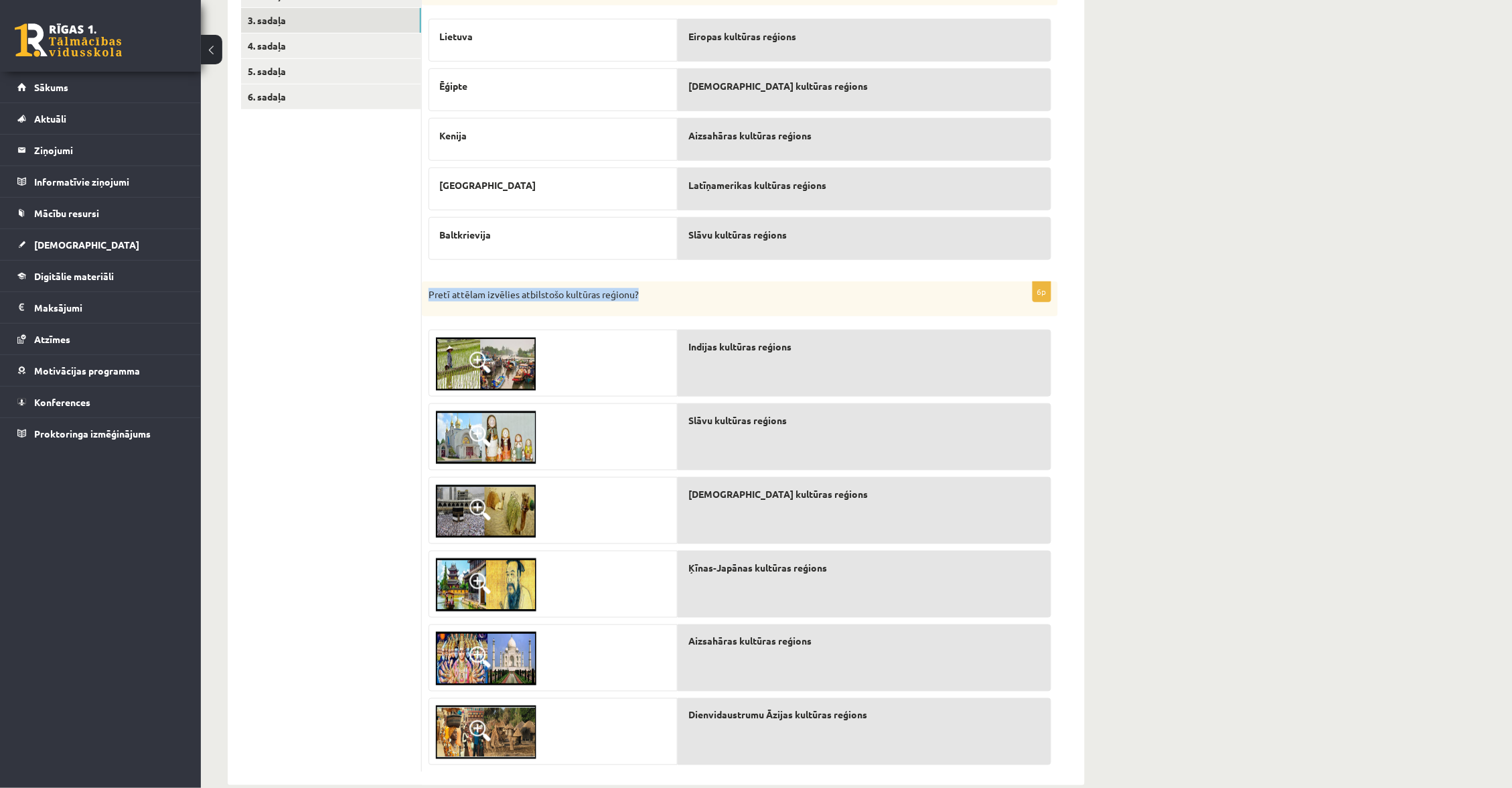
copy p "Pretī attēlam izvēlies atbilstošo kultūras reģionu?"
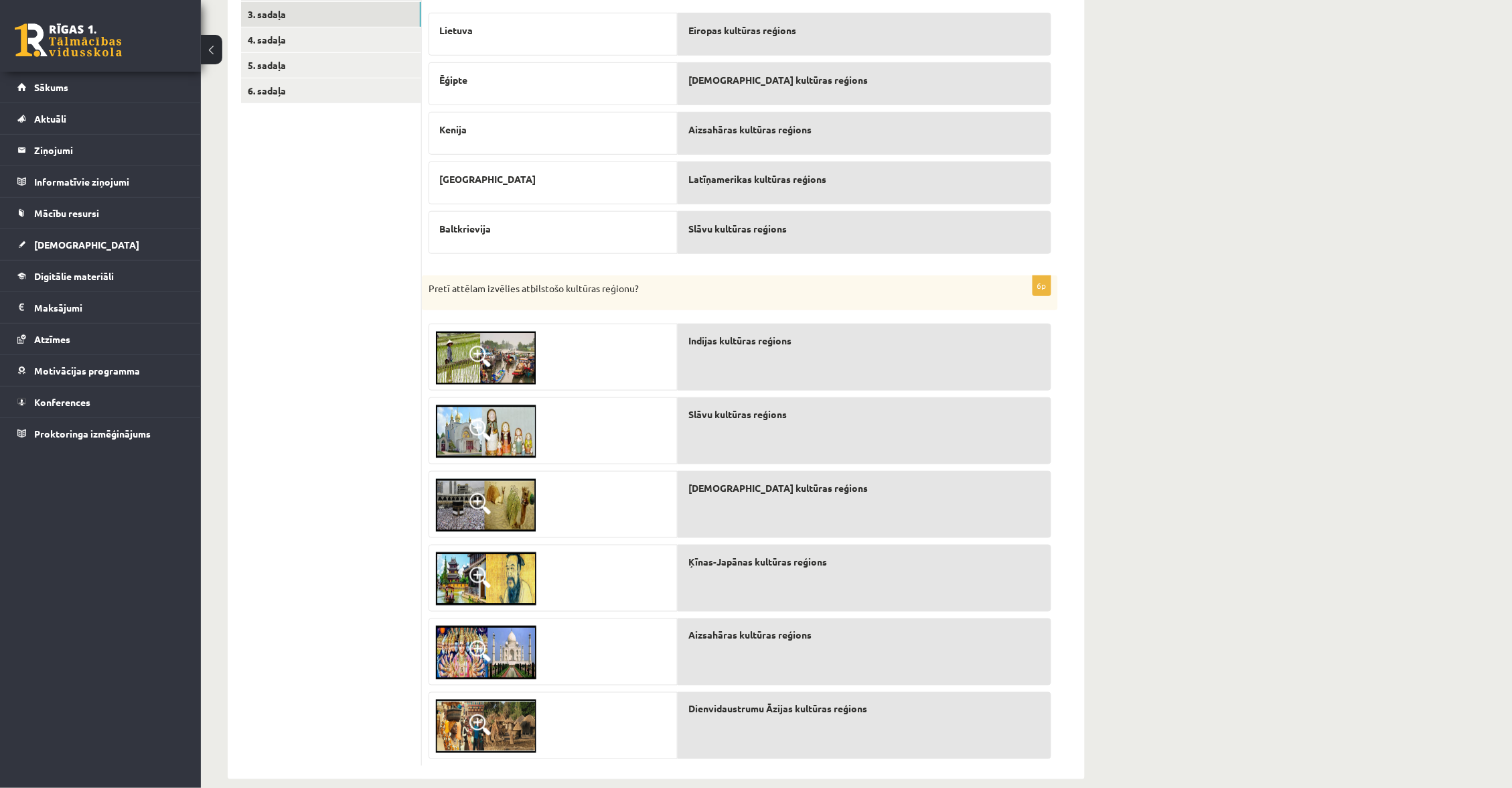
click at [1010, 377] on div "Ģeogrāfija JK 12.a1 klase 1. ieskaite , Evelīna Auziņa (12.a1 JK klase) Parādīt…" at bounding box center [856, 284] width 1310 height 1043
click at [498, 681] on img at bounding box center [486, 726] width 100 height 54
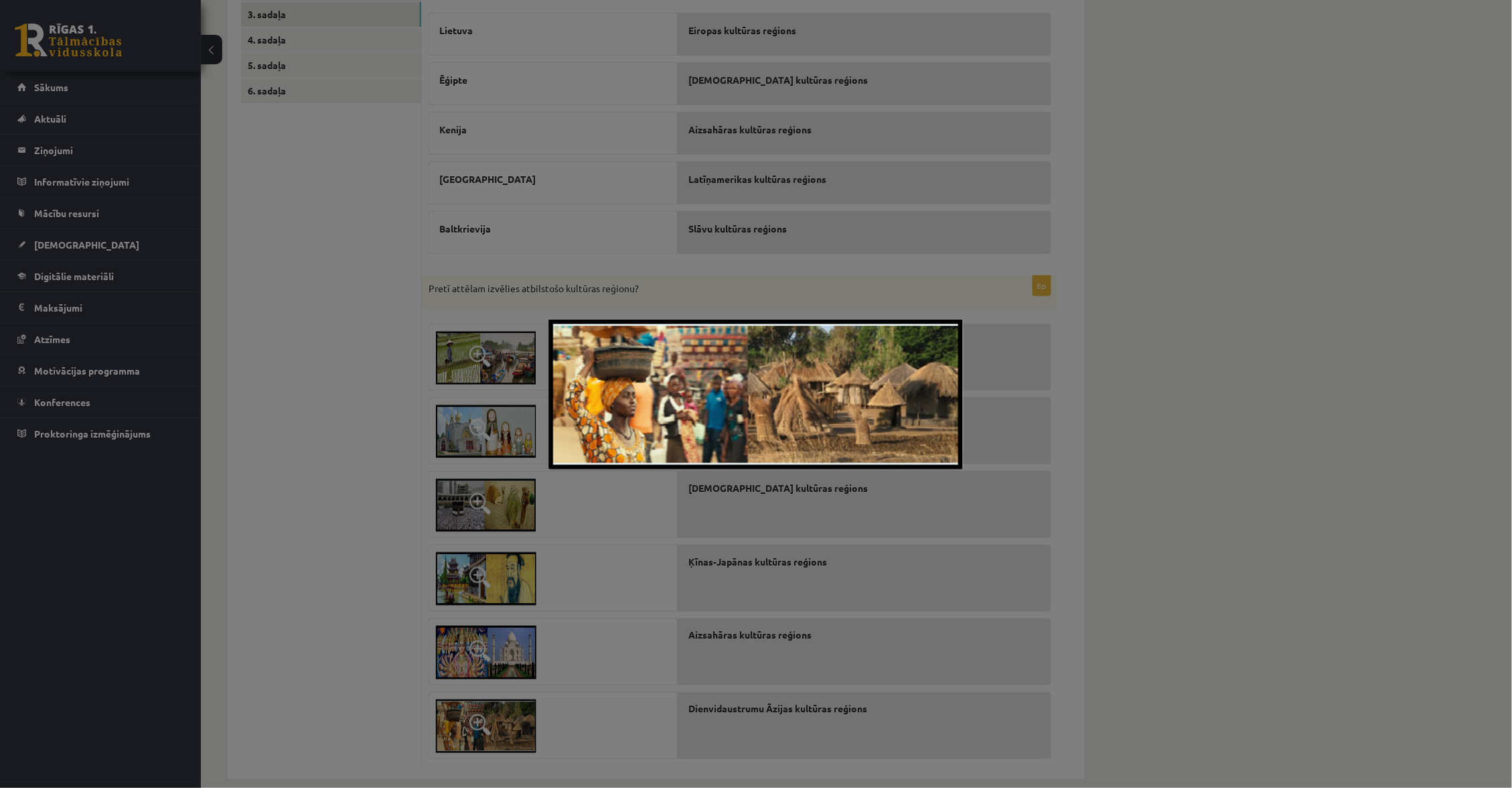
click at [498, 681] on div at bounding box center [756, 394] width 1512 height 788
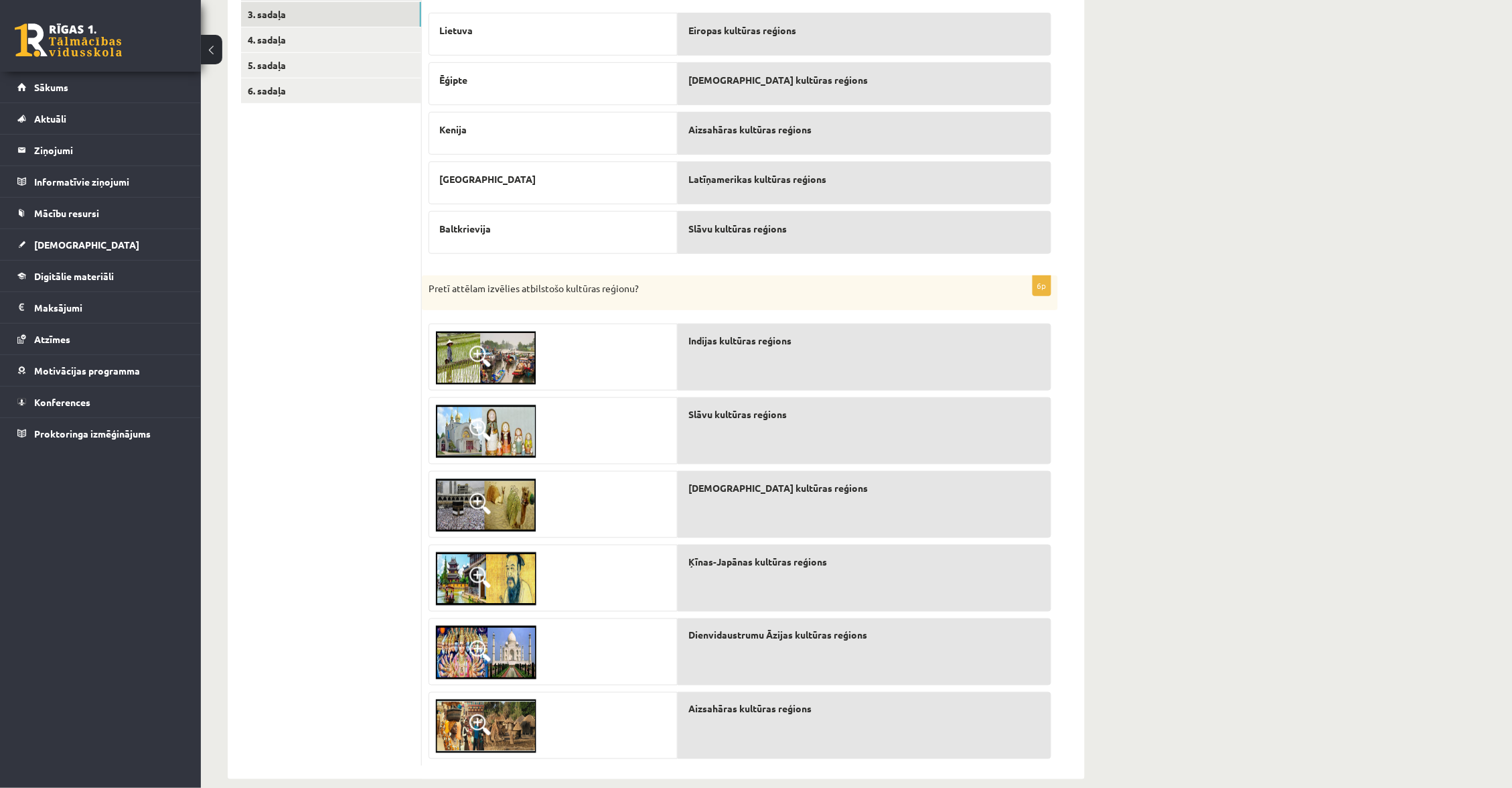
click at [514, 666] on img at bounding box center [486, 652] width 100 height 54
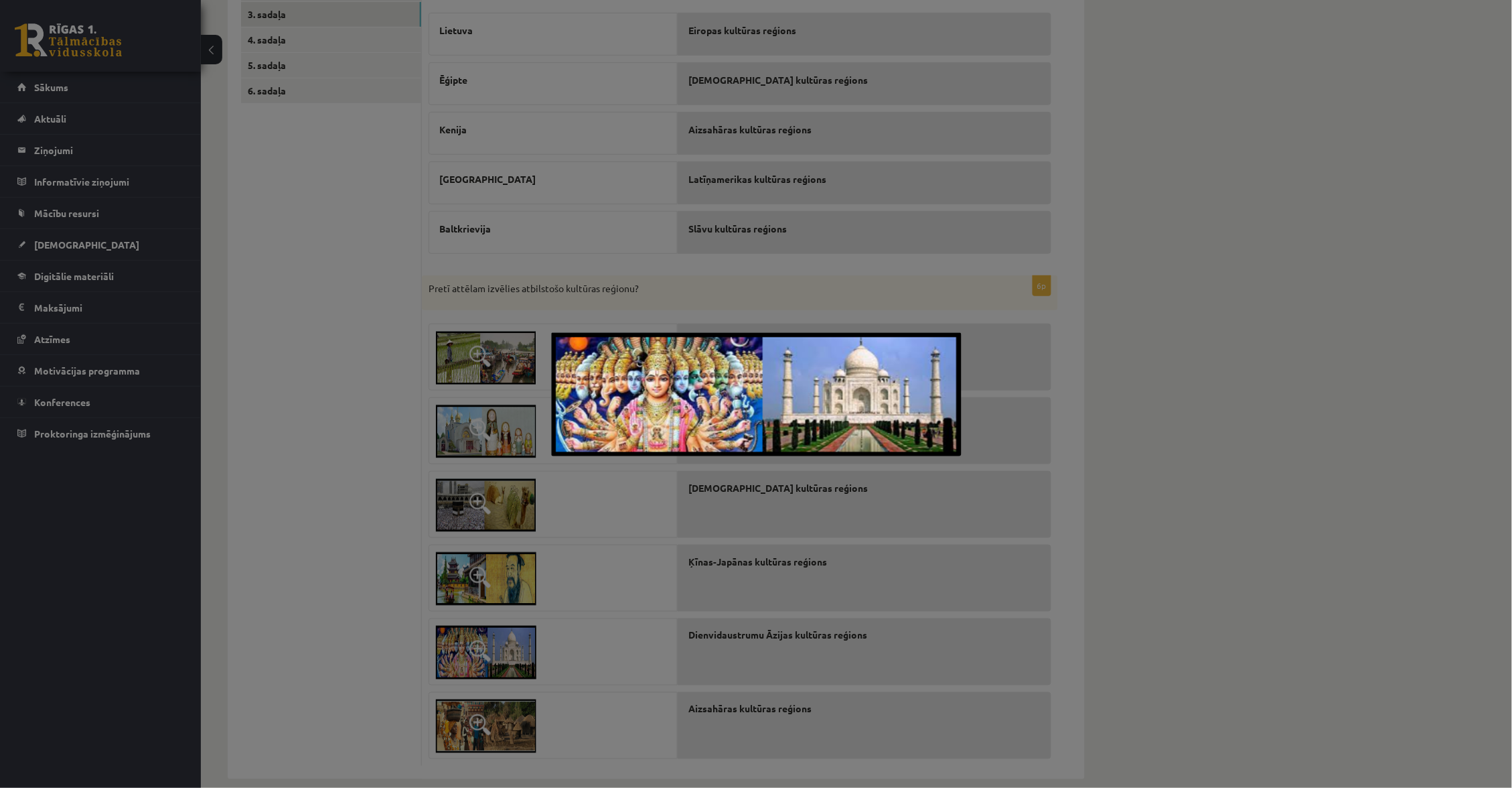
click at [525, 648] on div at bounding box center [756, 394] width 1512 height 788
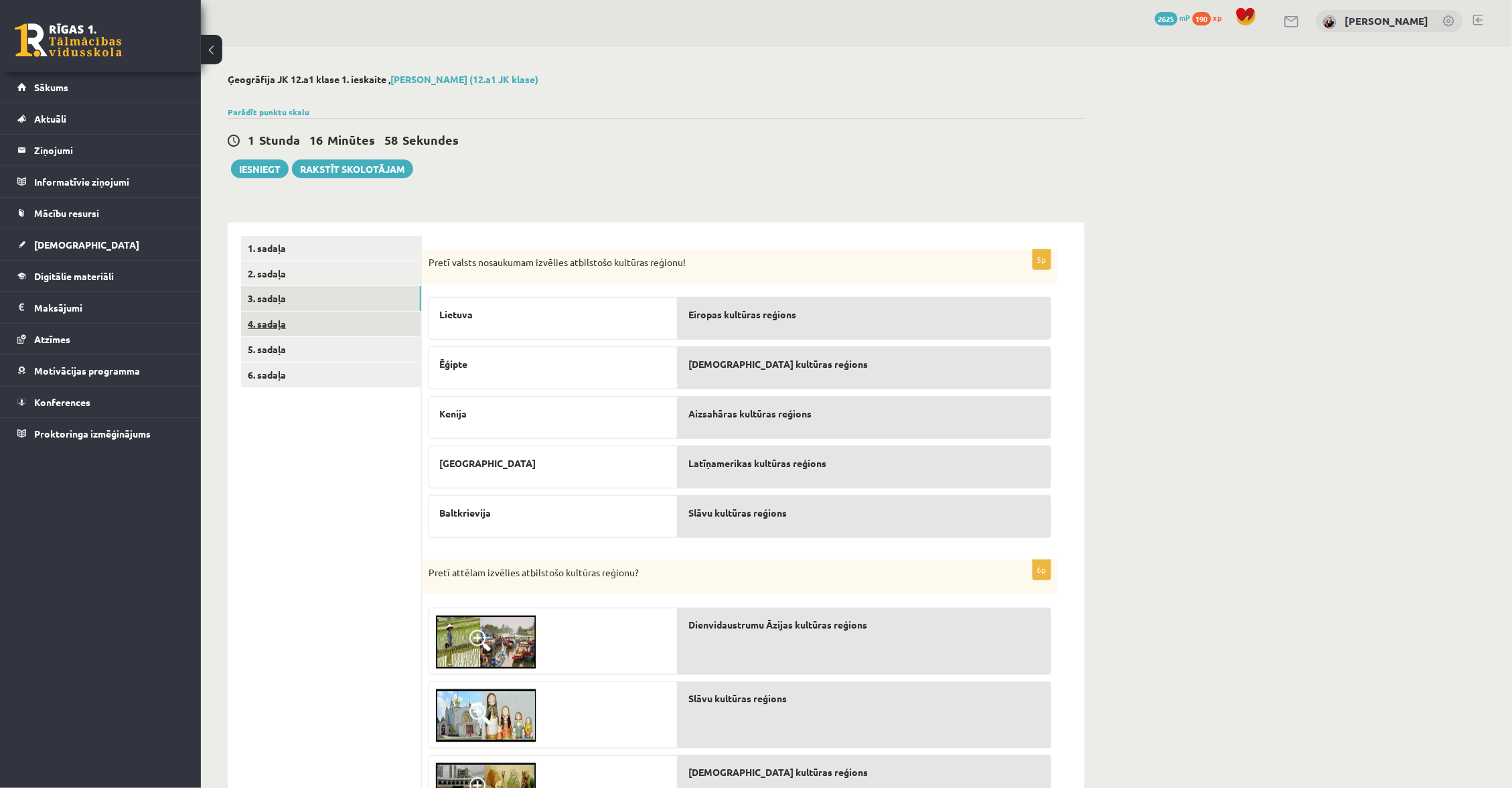
scroll to position [0, 1]
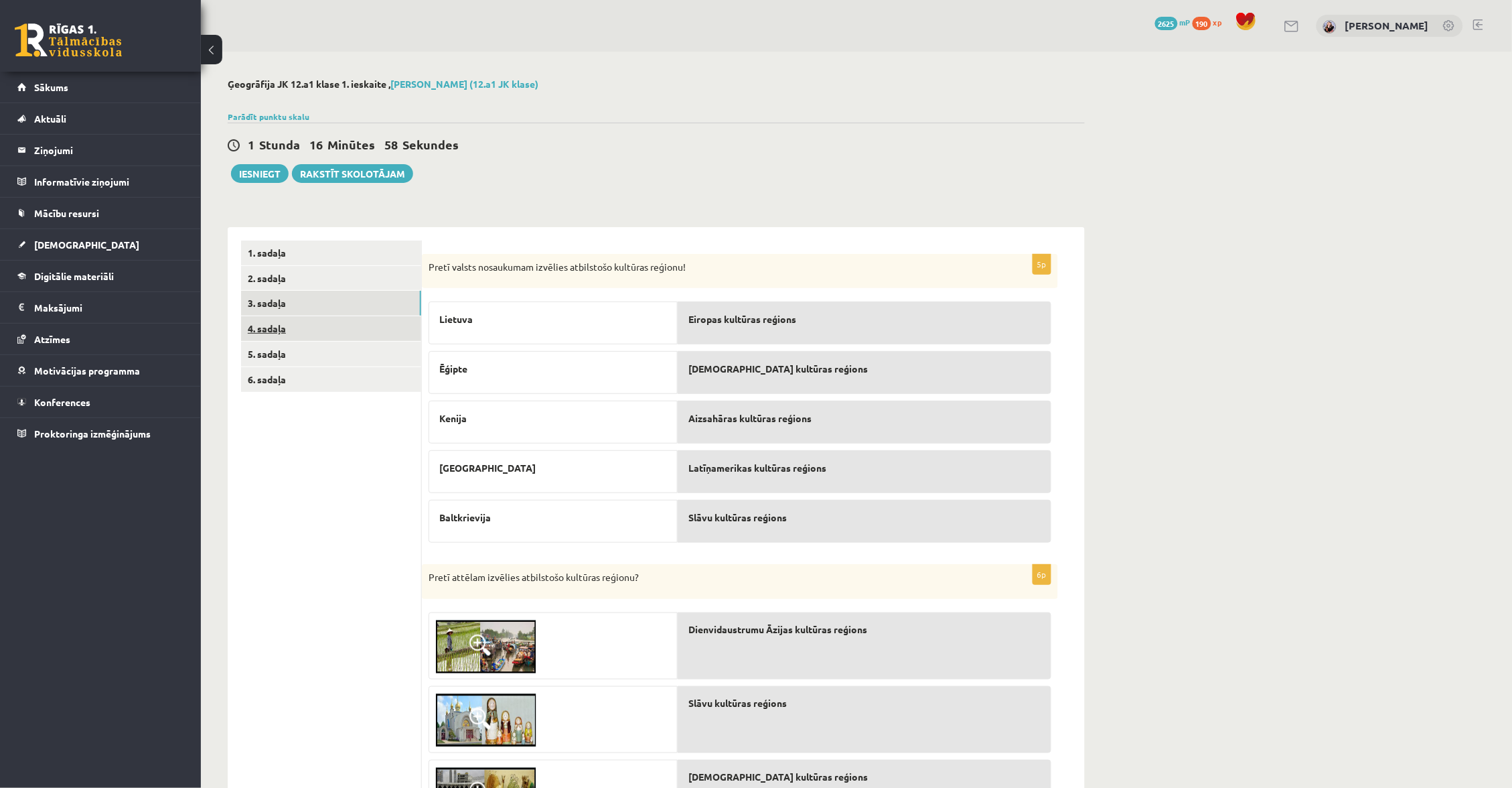
click at [355, 321] on link "4. sadaļa" at bounding box center [331, 328] width 180 height 24
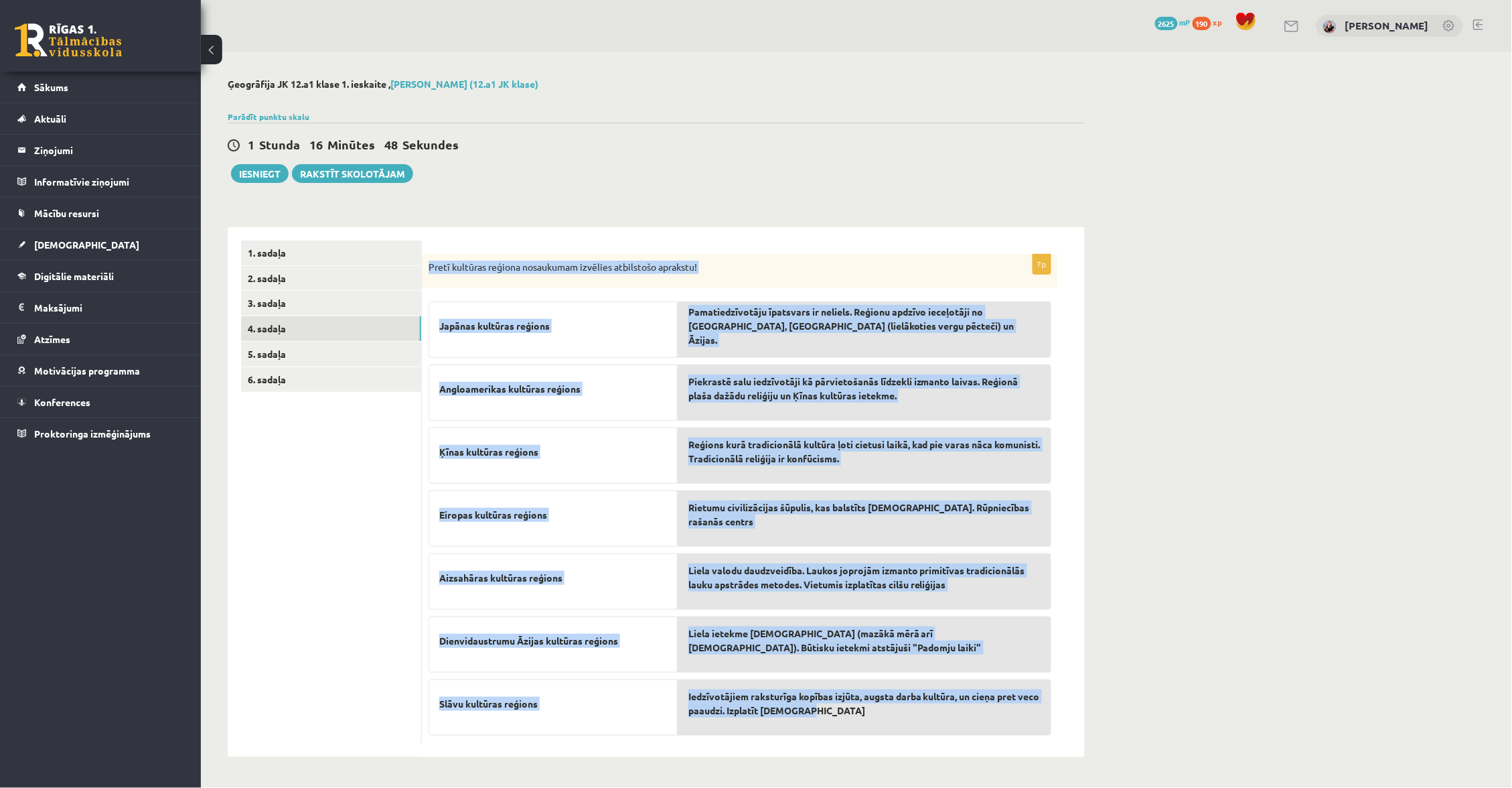
scroll to position [0, 0]
drag, startPoint x: 429, startPoint y: 261, endPoint x: 829, endPoint y: 717, distance: 606.6
click at [829, 681] on div "7p Pretī kultūras reģiona nosaukumam izvēlies atbilstošo aprakstu! Japānas kult…" at bounding box center [740, 499] width 636 height 490
copy div "Pretī kultūras reģiona nosaukumam izvēlies atbilstošo aprakstu! Japānas kultūra…"
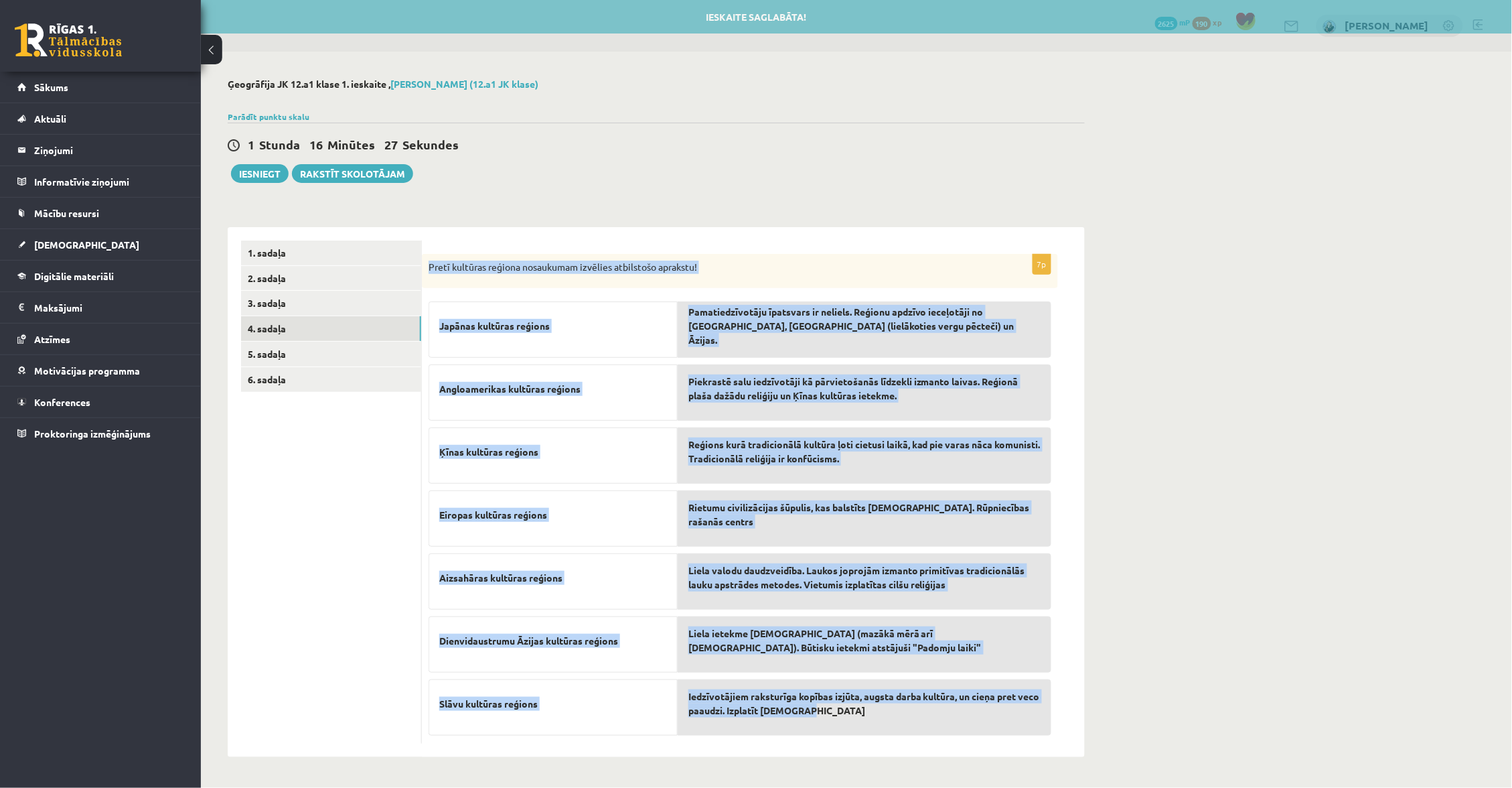
click at [949, 232] on div "7p Pretī kultūras reģiona nosaukumam izvēlies atbilstošo aprakstu! Japānas kult…" at bounding box center [753, 492] width 663 height 531
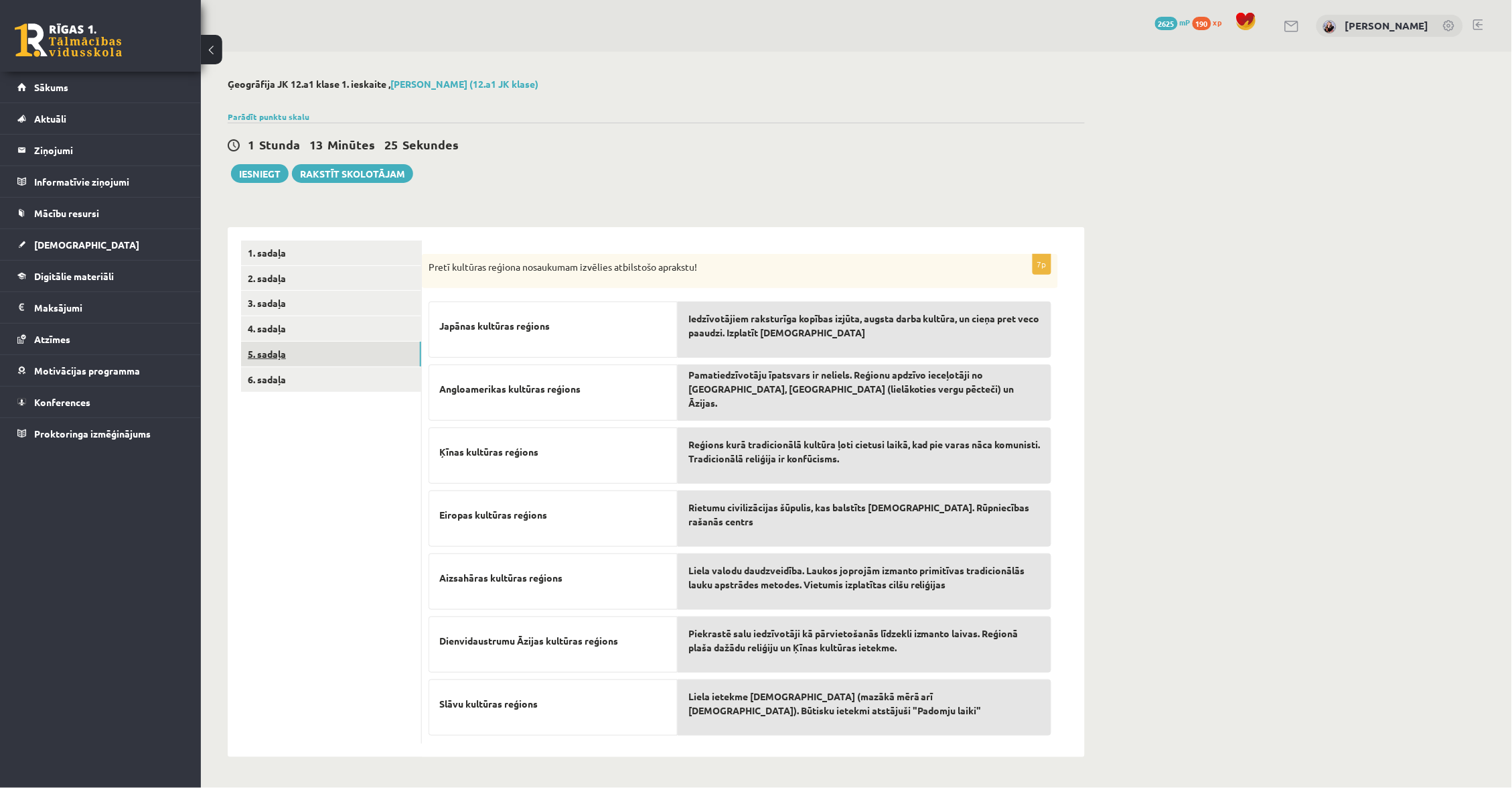
click at [336, 346] on link "5. sadaļa" at bounding box center [331, 354] width 180 height 24
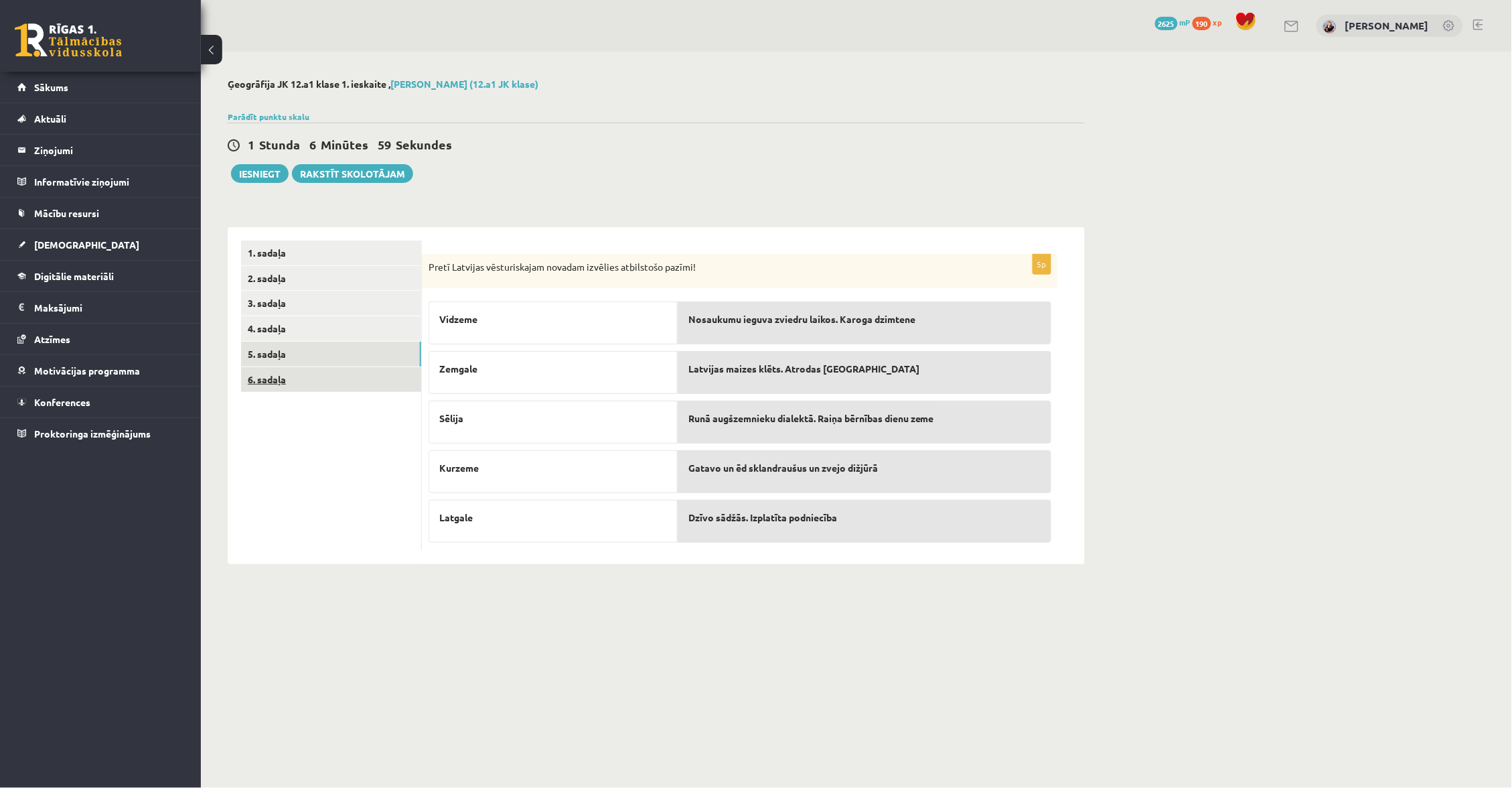
click at [371, 375] on link "6. sadaļa" at bounding box center [331, 379] width 180 height 24
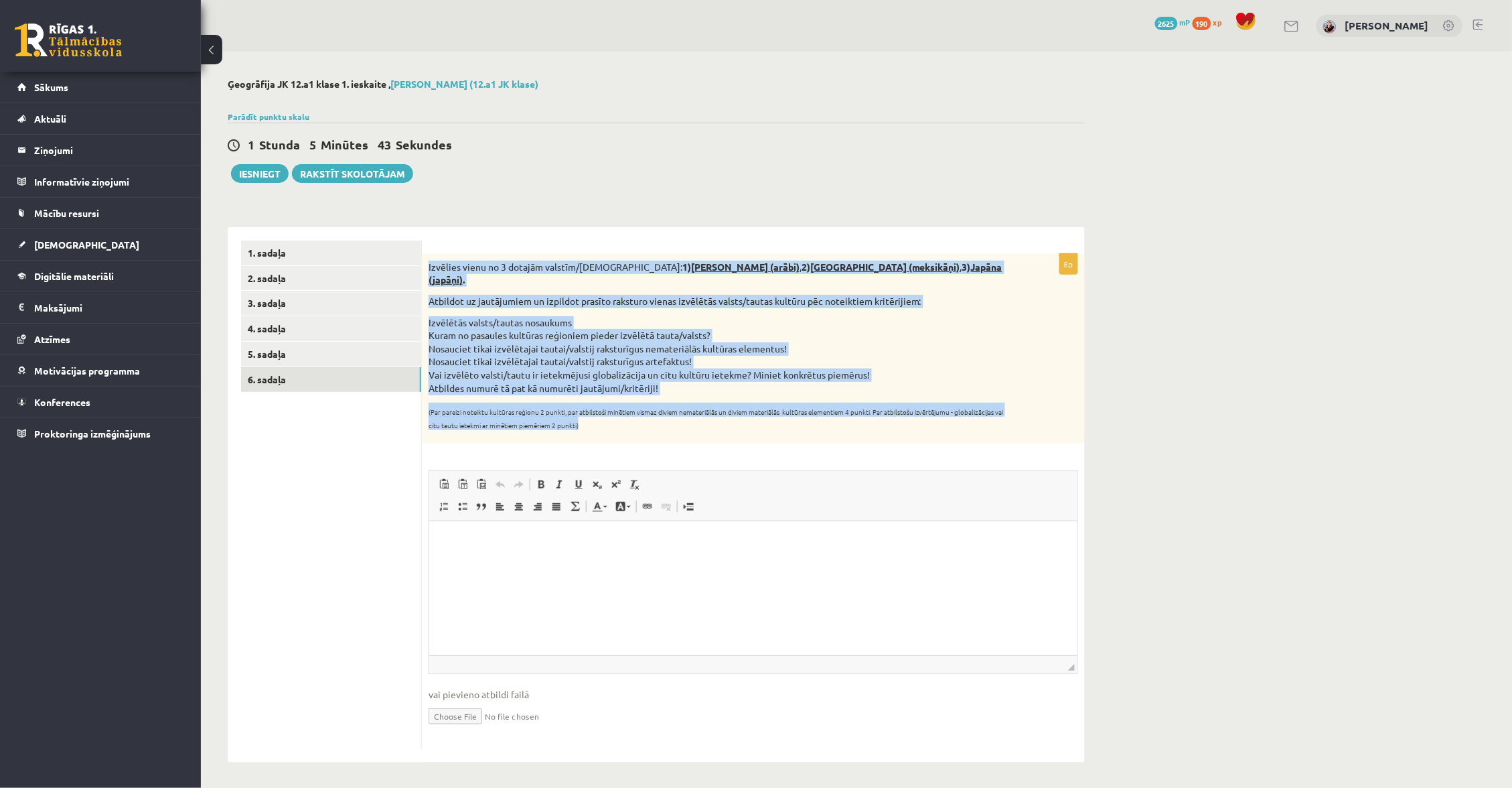
drag, startPoint x: 425, startPoint y: 265, endPoint x: 681, endPoint y: 400, distance: 289.4
click at [697, 405] on div "Izvēlies vienu no 3 dotajām valstīm/tautām: 1) Saūda Arābija (arābi) , 2) Meksi…" at bounding box center [753, 348] width 663 height 190
copy div "Izvēlies vienu no 3 dotajām valstīm/tautām: 1) Saūda Arābija (arābi) , 2) Meksi…"
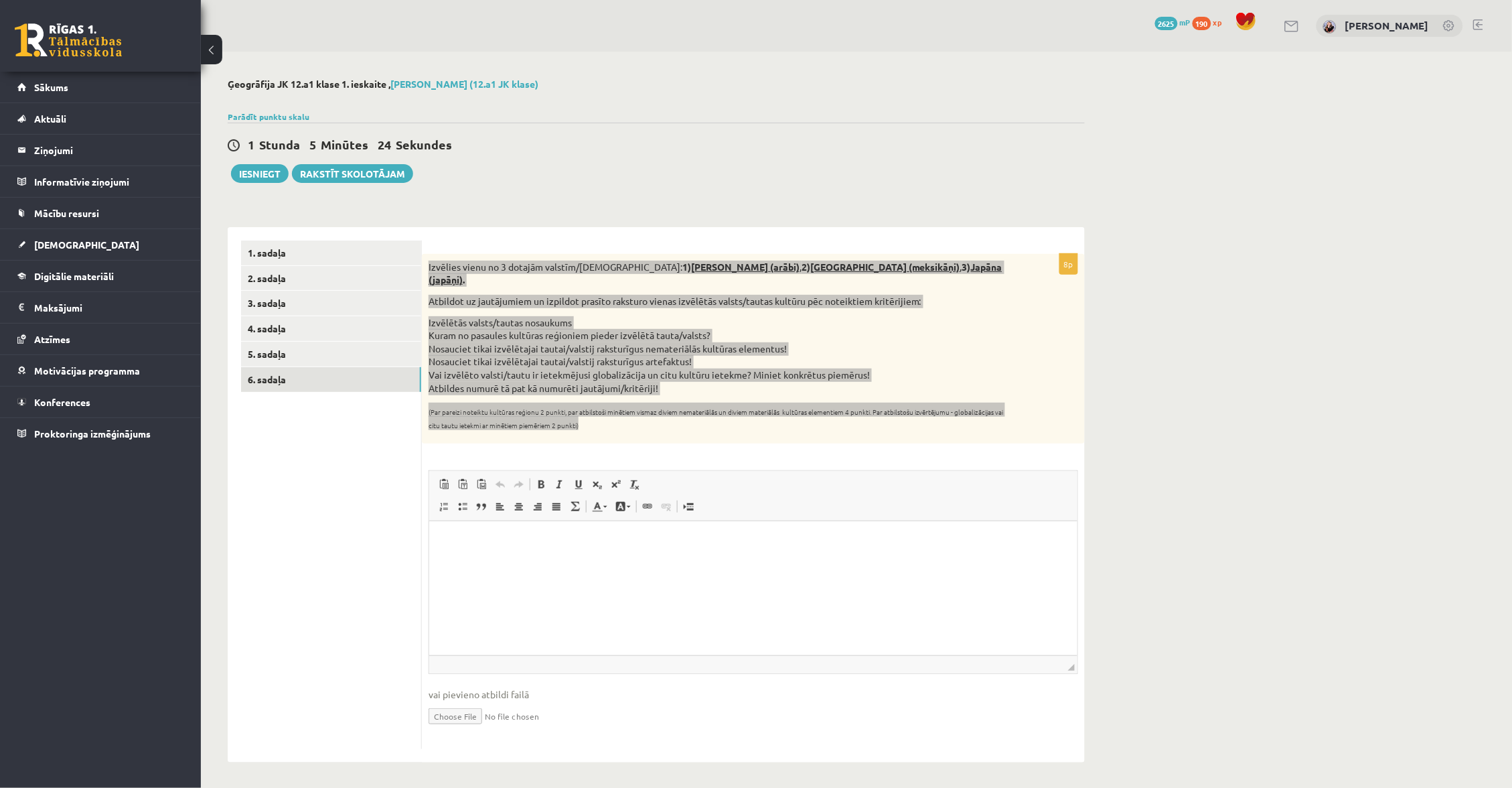
drag, startPoint x: 1025, startPoint y: 1117, endPoint x: 591, endPoint y: 607, distance: 669.7
click at [592, 562] on html at bounding box center [752, 542] width 648 height 40
drag, startPoint x: 690, startPoint y: 584, endPoint x: 662, endPoint y: 578, distance: 28.6
click at [690, 561] on html "**" at bounding box center [752, 542] width 648 height 40
click at [556, 561] on html "**" at bounding box center [752, 542] width 648 height 40
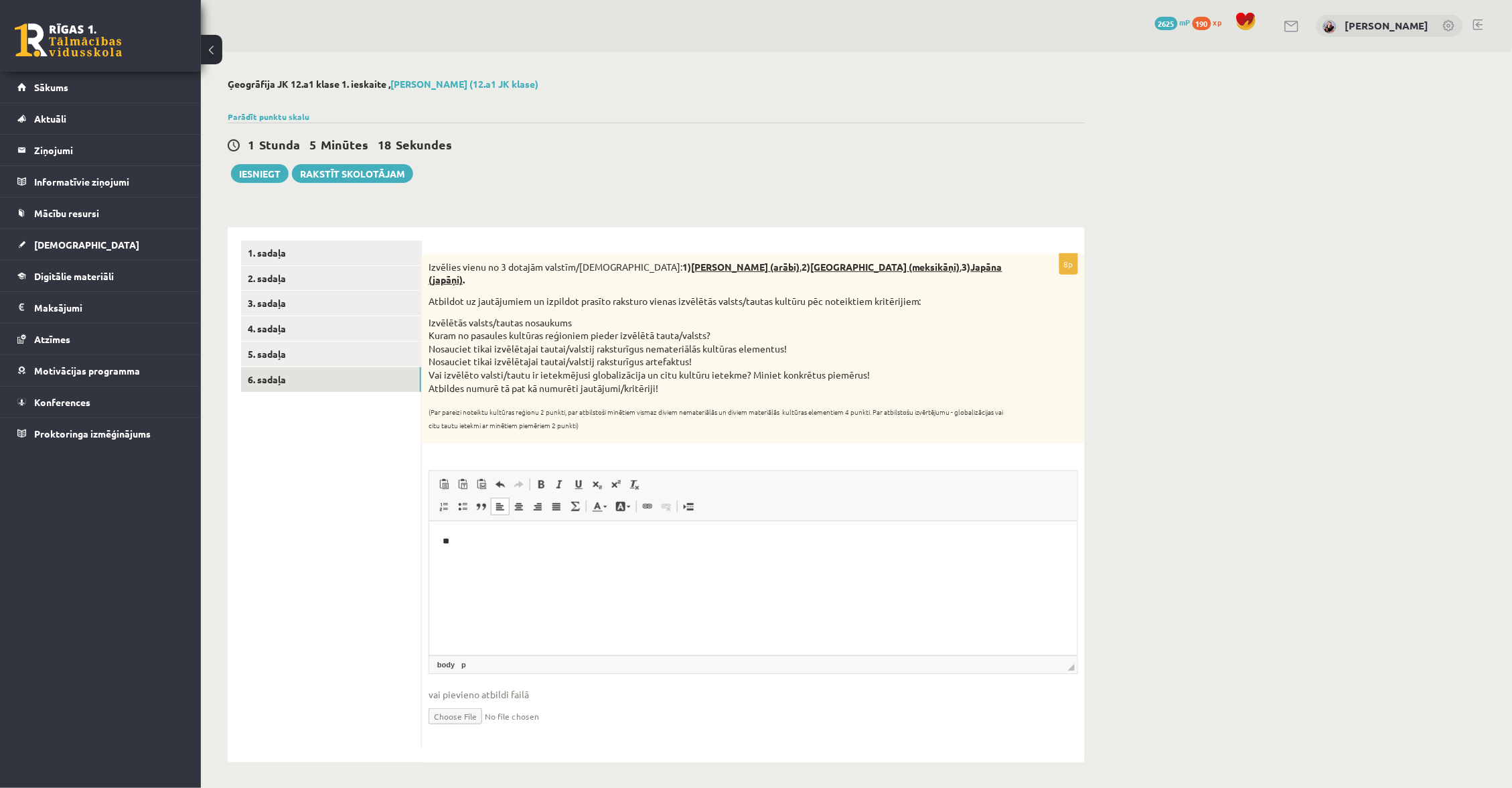
click at [719, 407] on p "(Par pareizi noteiktu kultūras reģionu 2 punkti, par atbilstoši minētiem vismaz…" at bounding box center [719, 415] width 583 height 26
click at [525, 541] on p "**" at bounding box center [752, 542] width 621 height 13
drag, startPoint x: 585, startPoint y: 586, endPoint x: 535, endPoint y: 586, distance: 50.0
click at [535, 586] on p "**********" at bounding box center [752, 586] width 621 height 13
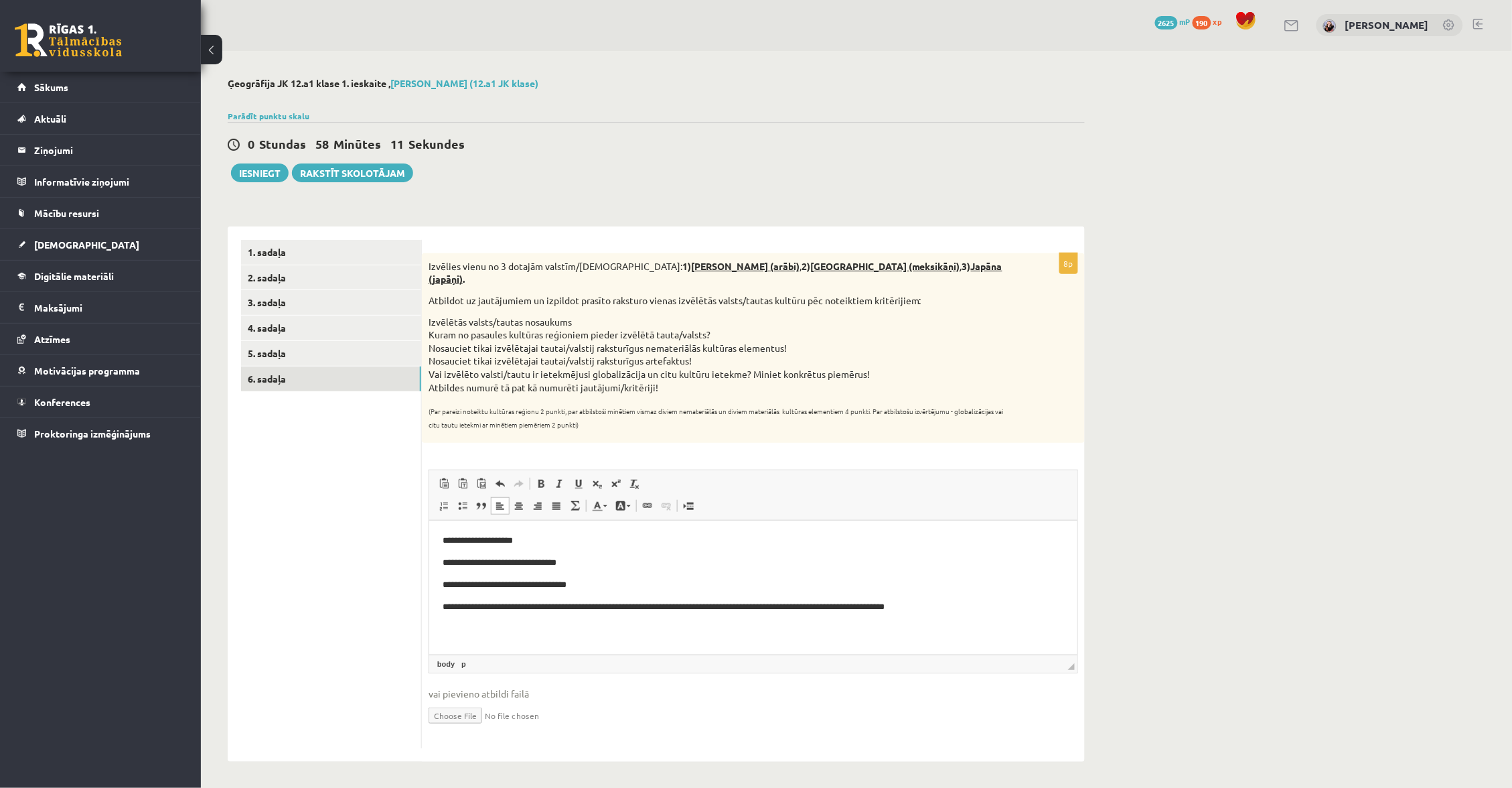
click at [614, 588] on p "**********" at bounding box center [752, 585] width 621 height 13
drag, startPoint x: 749, startPoint y: 583, endPoint x: 702, endPoint y: 585, distance: 47.0
click at [702, 585] on p "**********" at bounding box center [752, 585] width 621 height 13
click at [655, 584] on p "**********" at bounding box center [752, 586] width 621 height 13
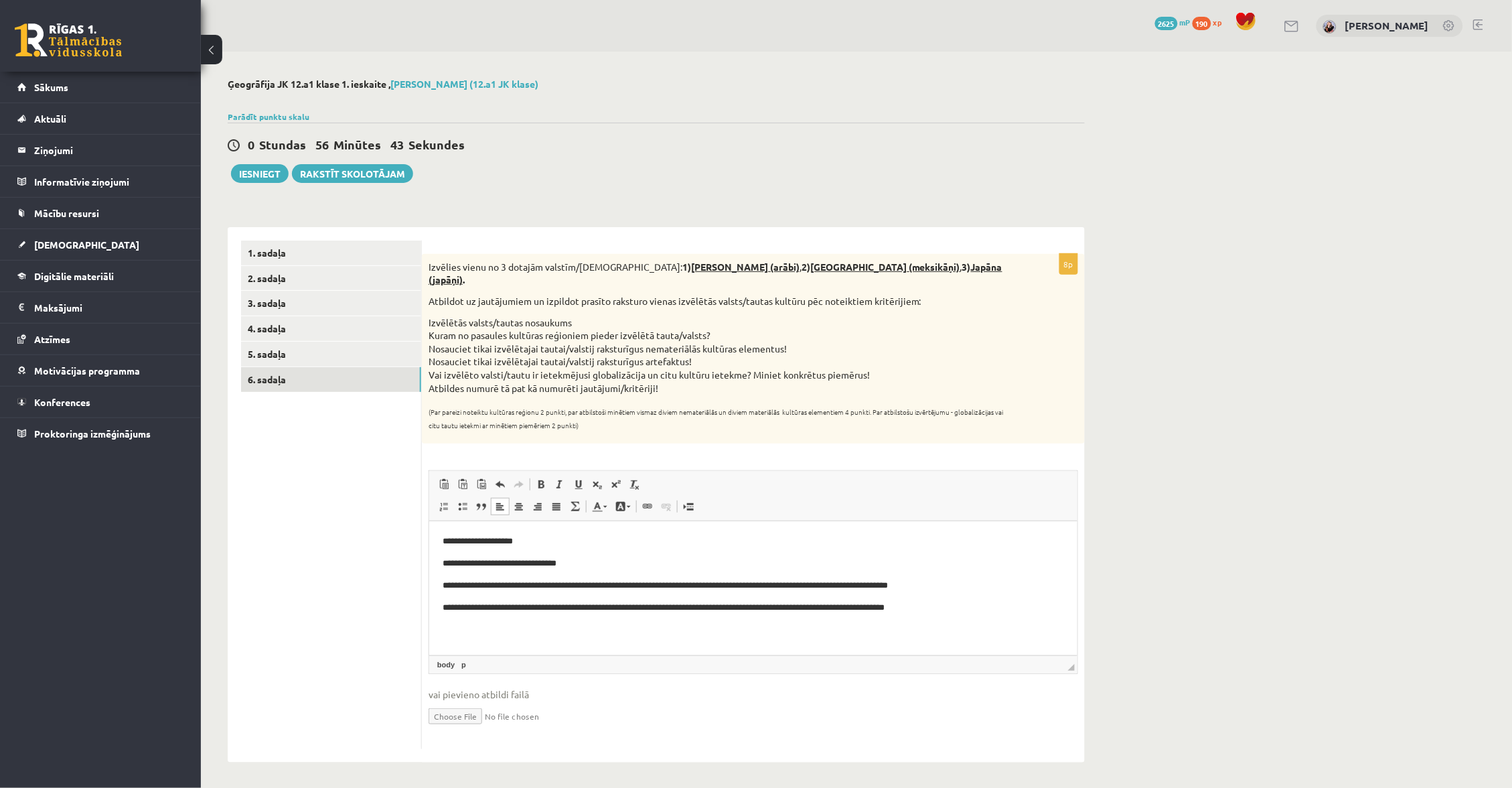
click at [888, 585] on p "**********" at bounding box center [752, 586] width 621 height 13
click at [978, 581] on p "**********" at bounding box center [752, 585] width 621 height 13
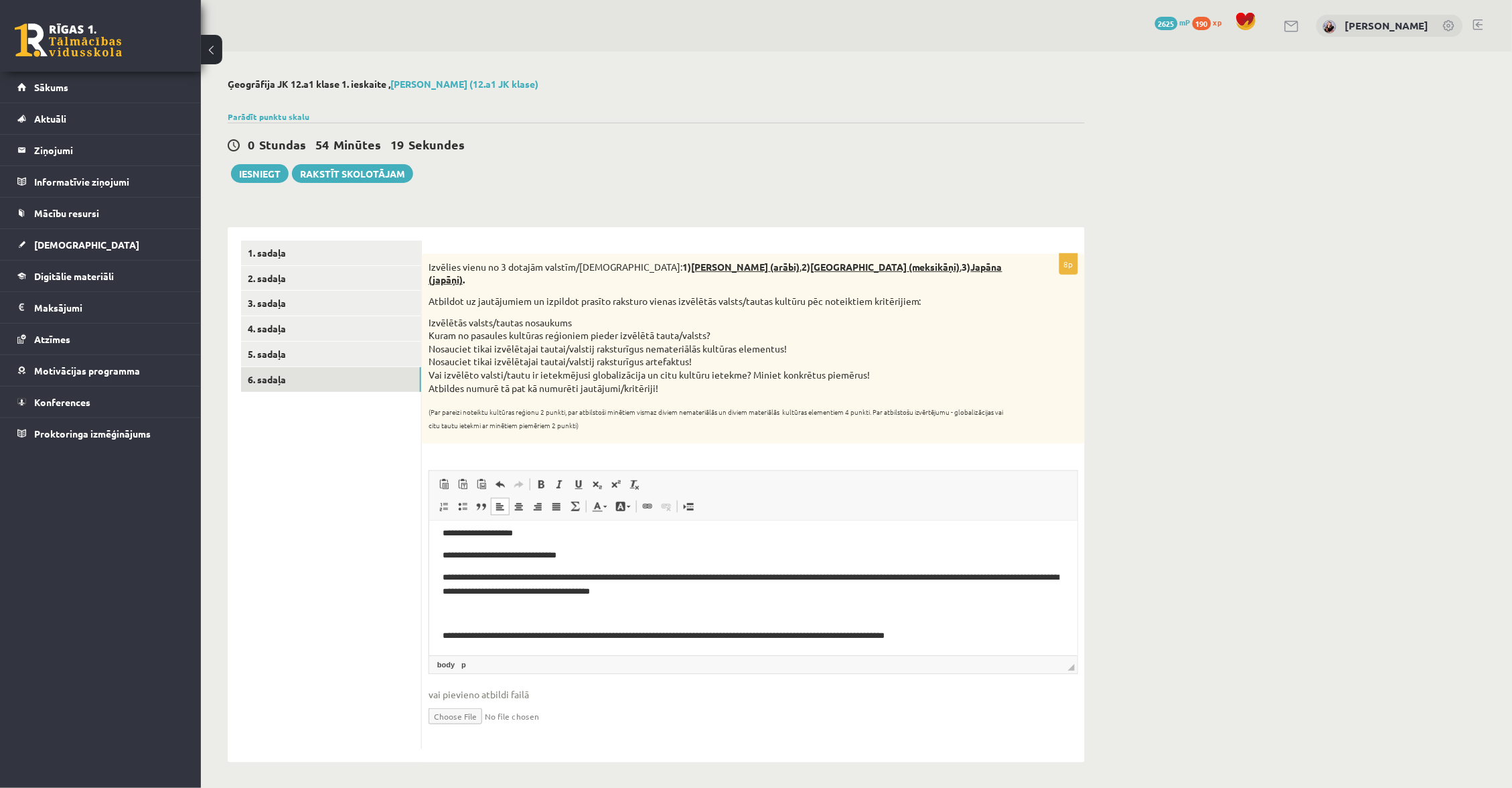
scroll to position [8, 0]
click at [452, 635] on p "**********" at bounding box center [752, 636] width 621 height 13
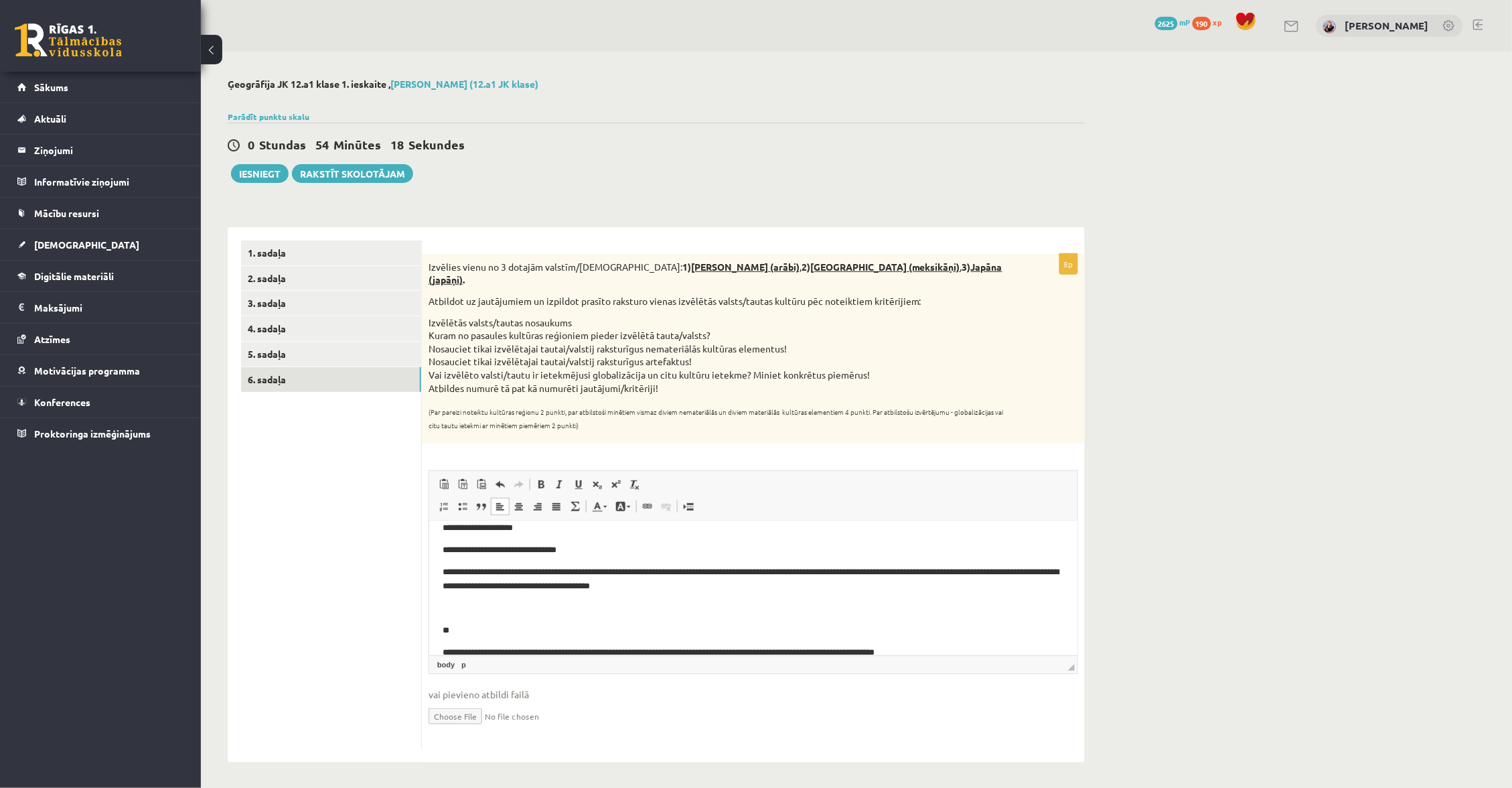
scroll to position [1, 0]
click at [444, 613] on p "Rich Text Editor, wiswyg-editor-user-answer-47024905840820" at bounding box center [752, 607] width 621 height 14
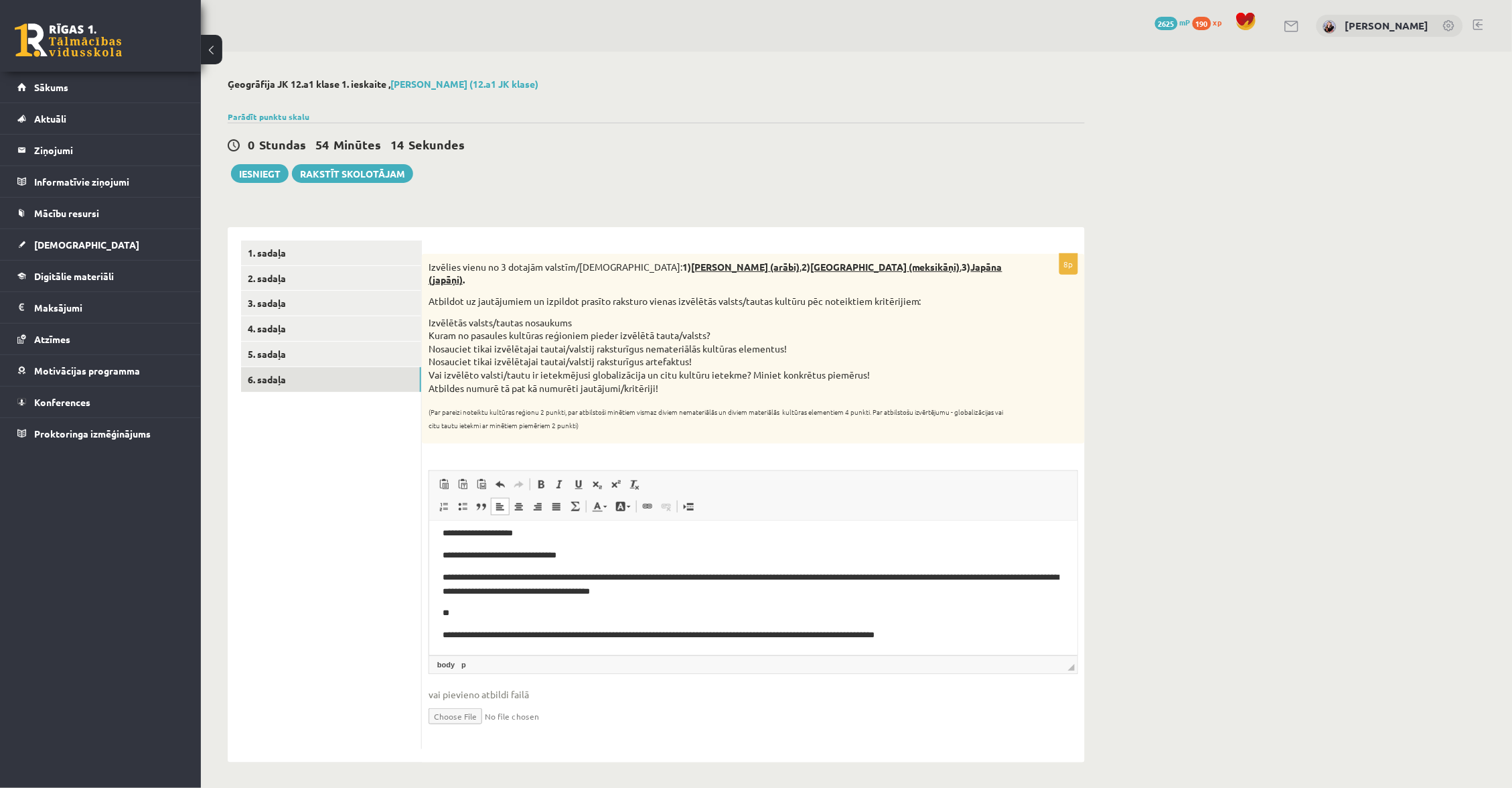
drag, startPoint x: 439, startPoint y: 627, endPoint x: 449, endPoint y: 631, distance: 10.8
click at [439, 627] on html "**********" at bounding box center [752, 584] width 648 height 142
click at [501, 607] on p "**" at bounding box center [752, 613] width 621 height 13
click at [993, 611] on p "**********" at bounding box center [752, 613] width 621 height 13
click at [1010, 613] on p "**********" at bounding box center [752, 613] width 621 height 13
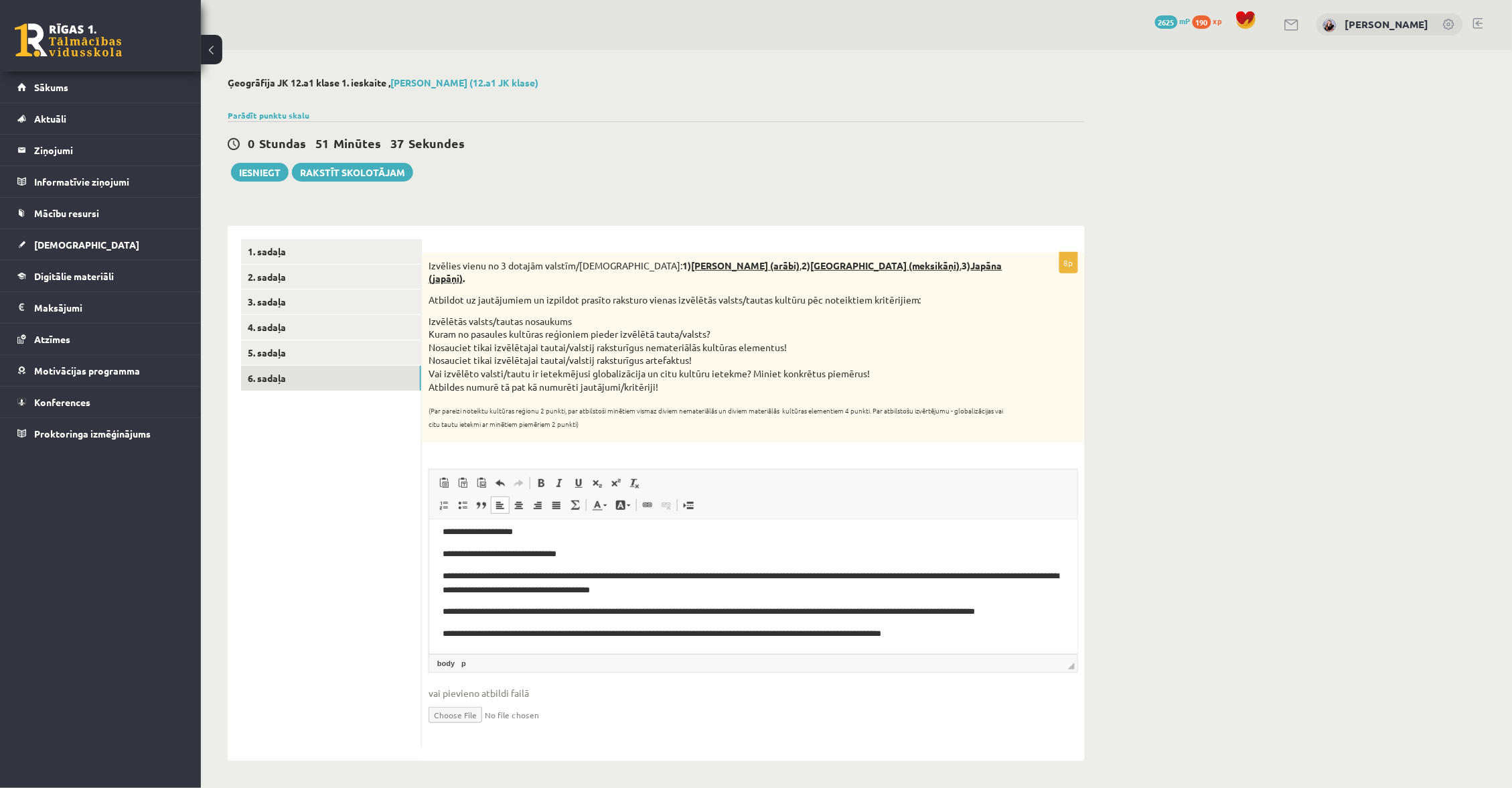
scroll to position [0, 0]
click at [530, 532] on p "**********" at bounding box center [752, 533] width 621 height 13
click at [1010, 615] on p "**********" at bounding box center [752, 613] width 621 height 13
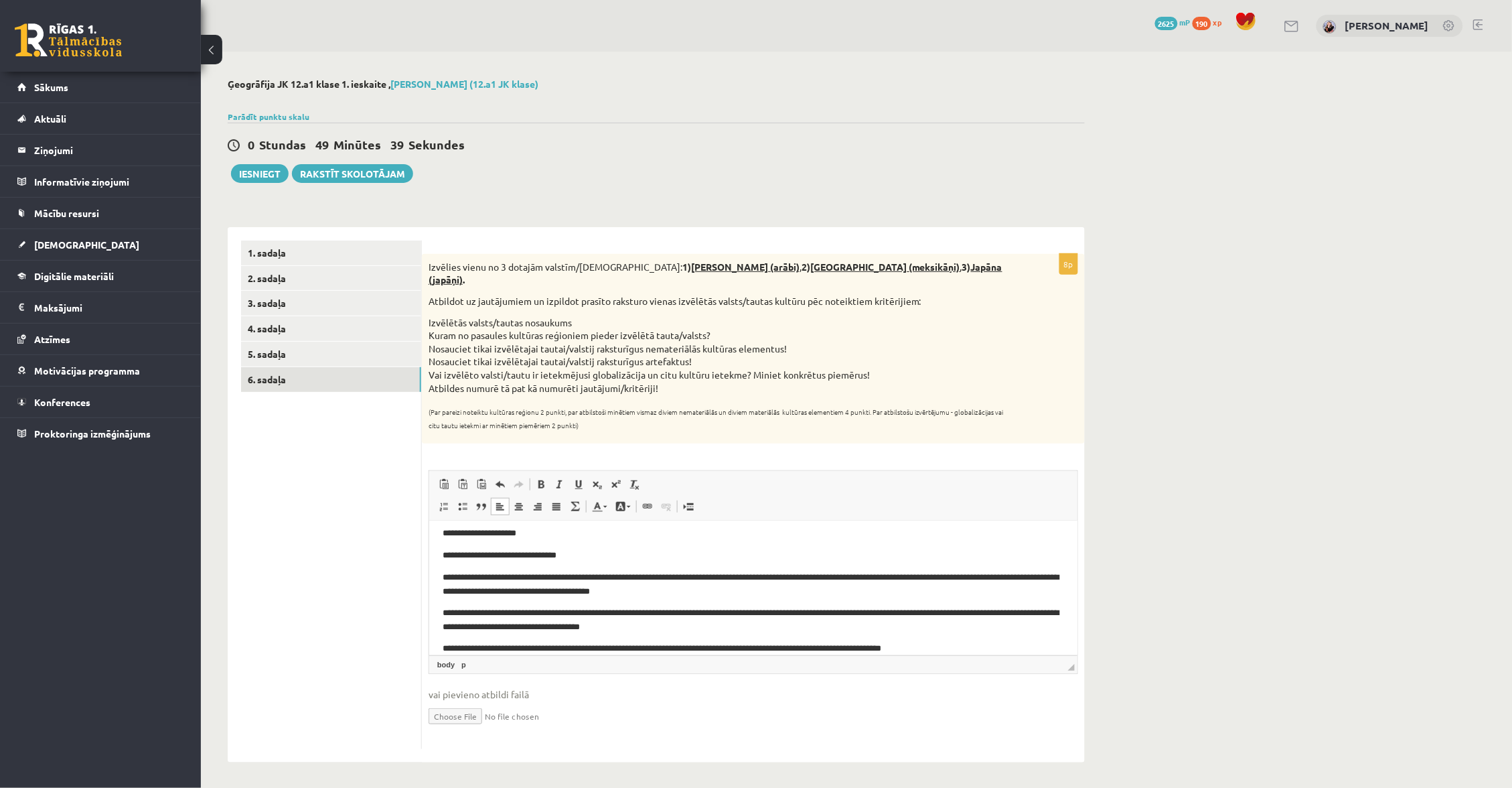
drag, startPoint x: 624, startPoint y: 625, endPoint x: 640, endPoint y: 629, distance: 16.5
click at [625, 626] on p "**********" at bounding box center [752, 619] width 621 height 27
click at [721, 625] on p "**********" at bounding box center [752, 619] width 621 height 27
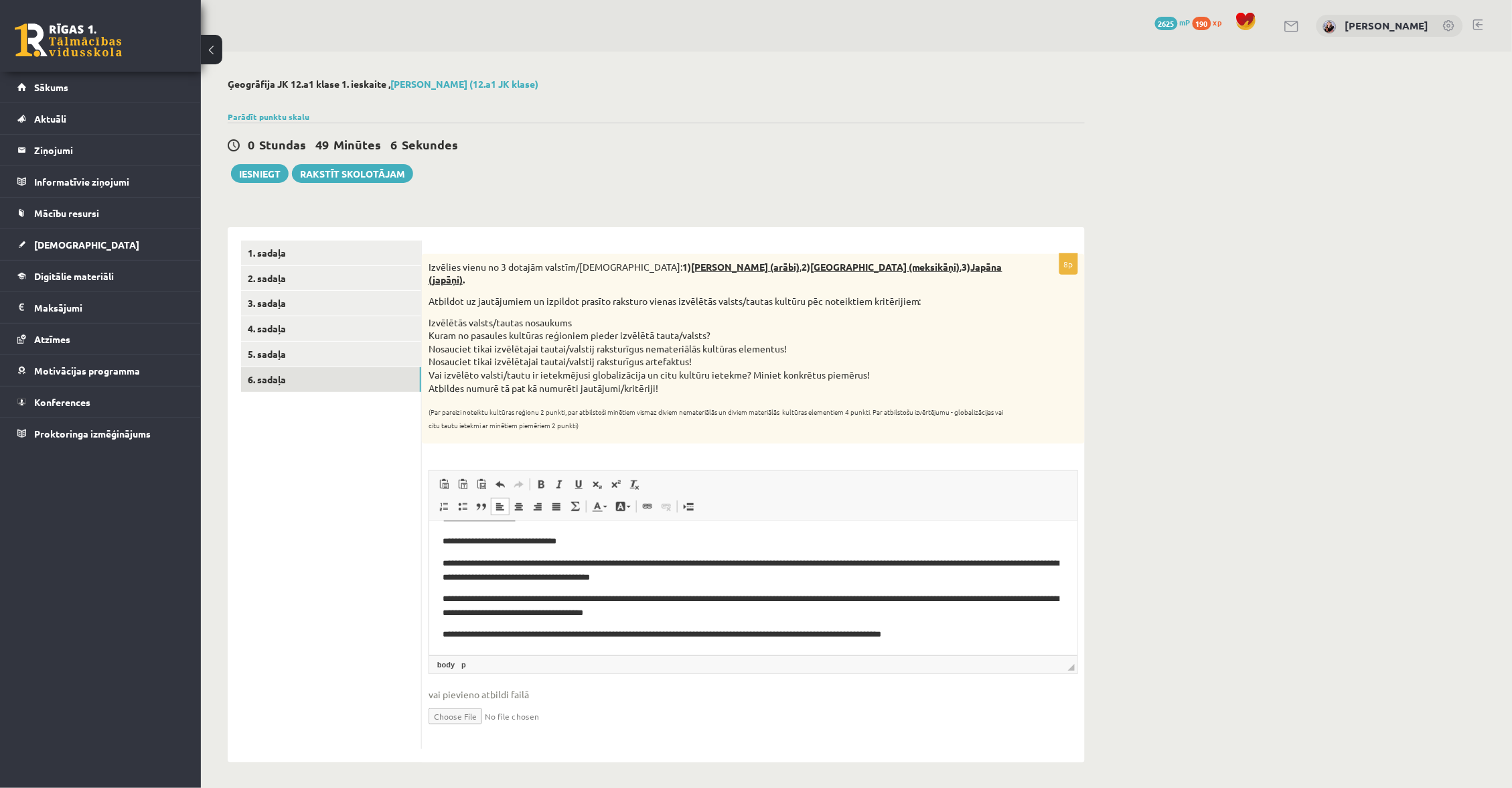
scroll to position [21, 0]
click at [918, 635] on p "**********" at bounding box center [752, 635] width 621 height 13
click at [791, 583] on p "**********" at bounding box center [752, 574] width 621 height 27
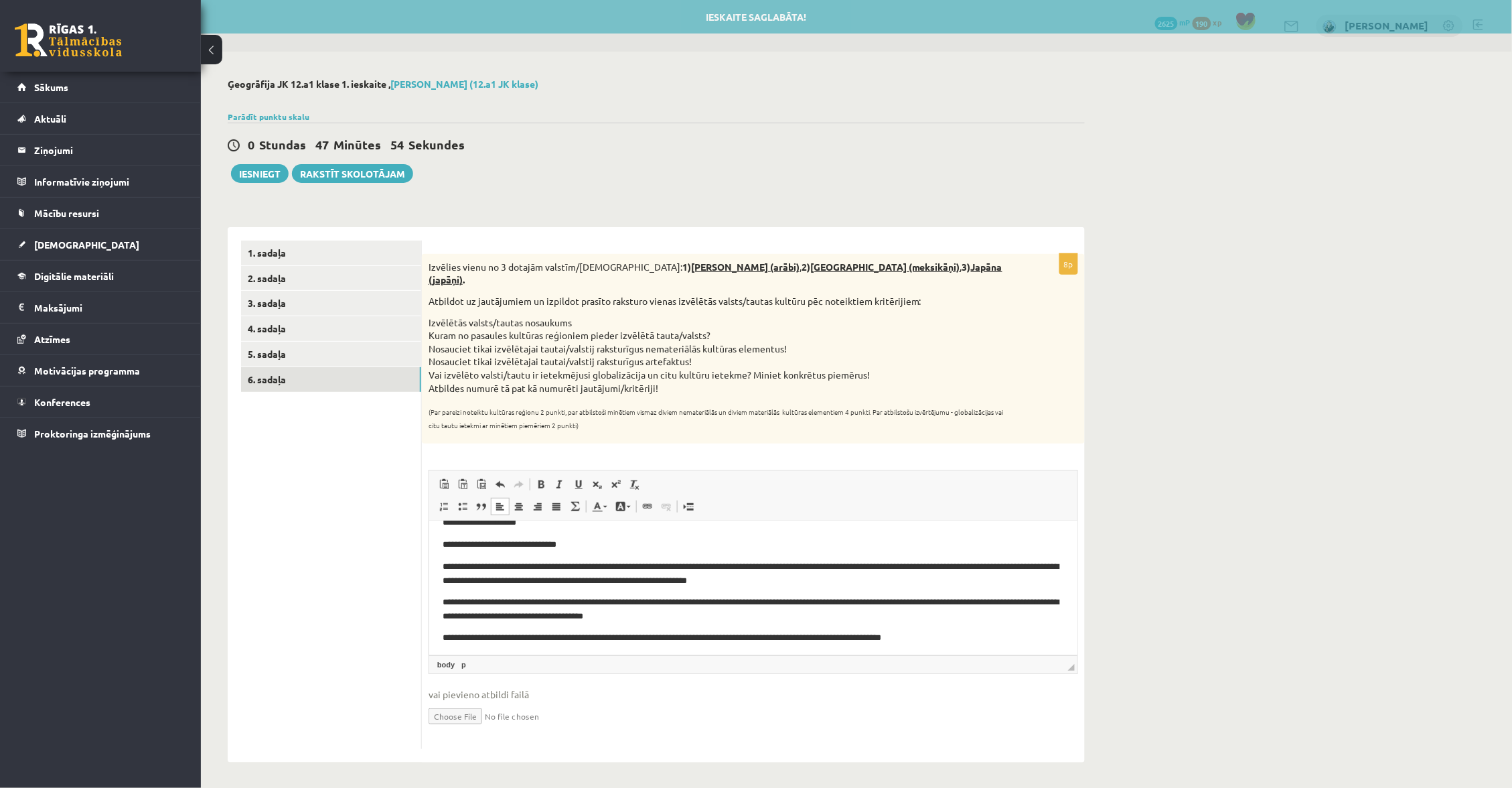
click at [846, 581] on p "**********" at bounding box center [752, 574] width 621 height 27
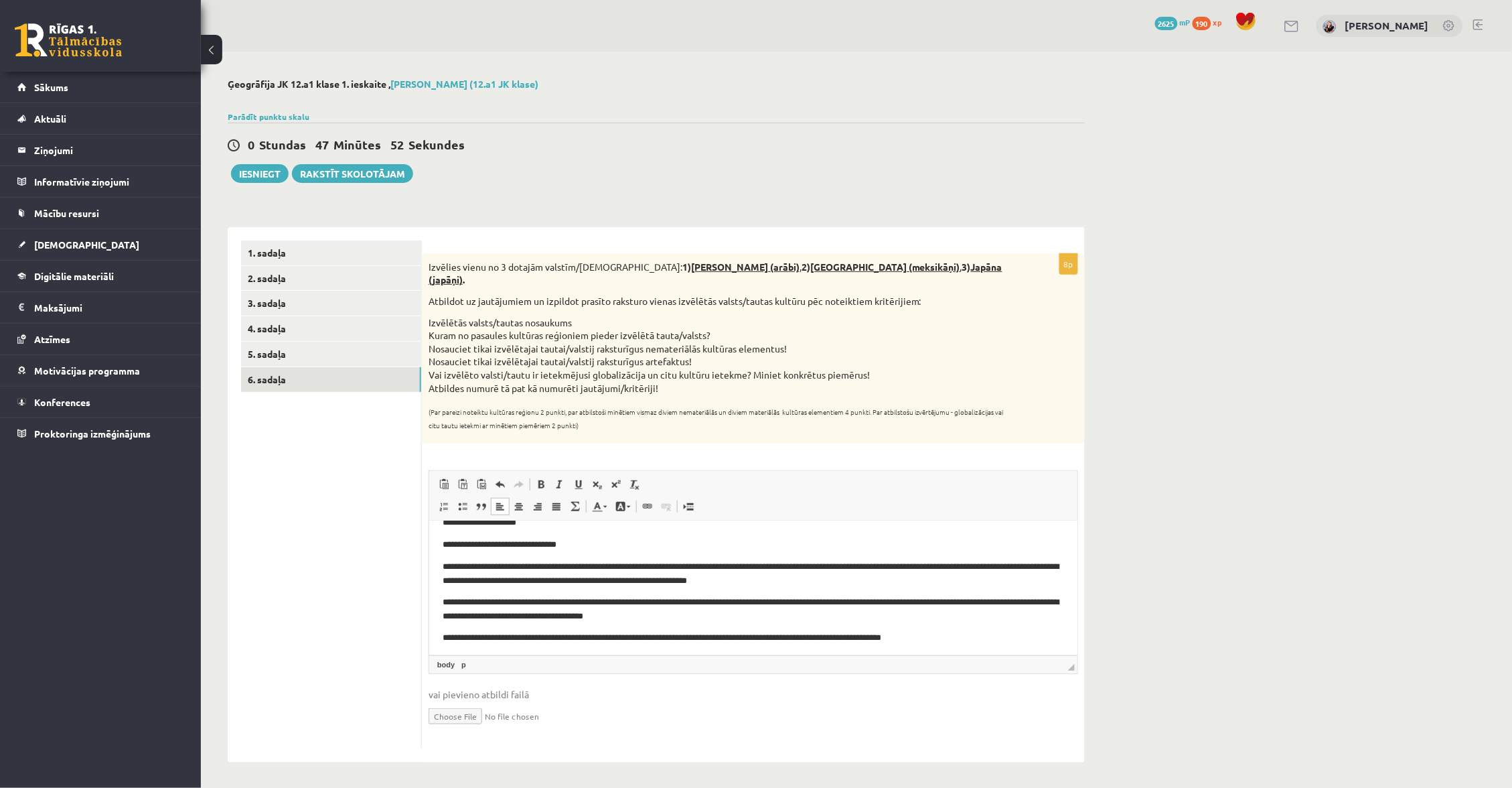
click at [896, 577] on p "**********" at bounding box center [752, 574] width 621 height 27
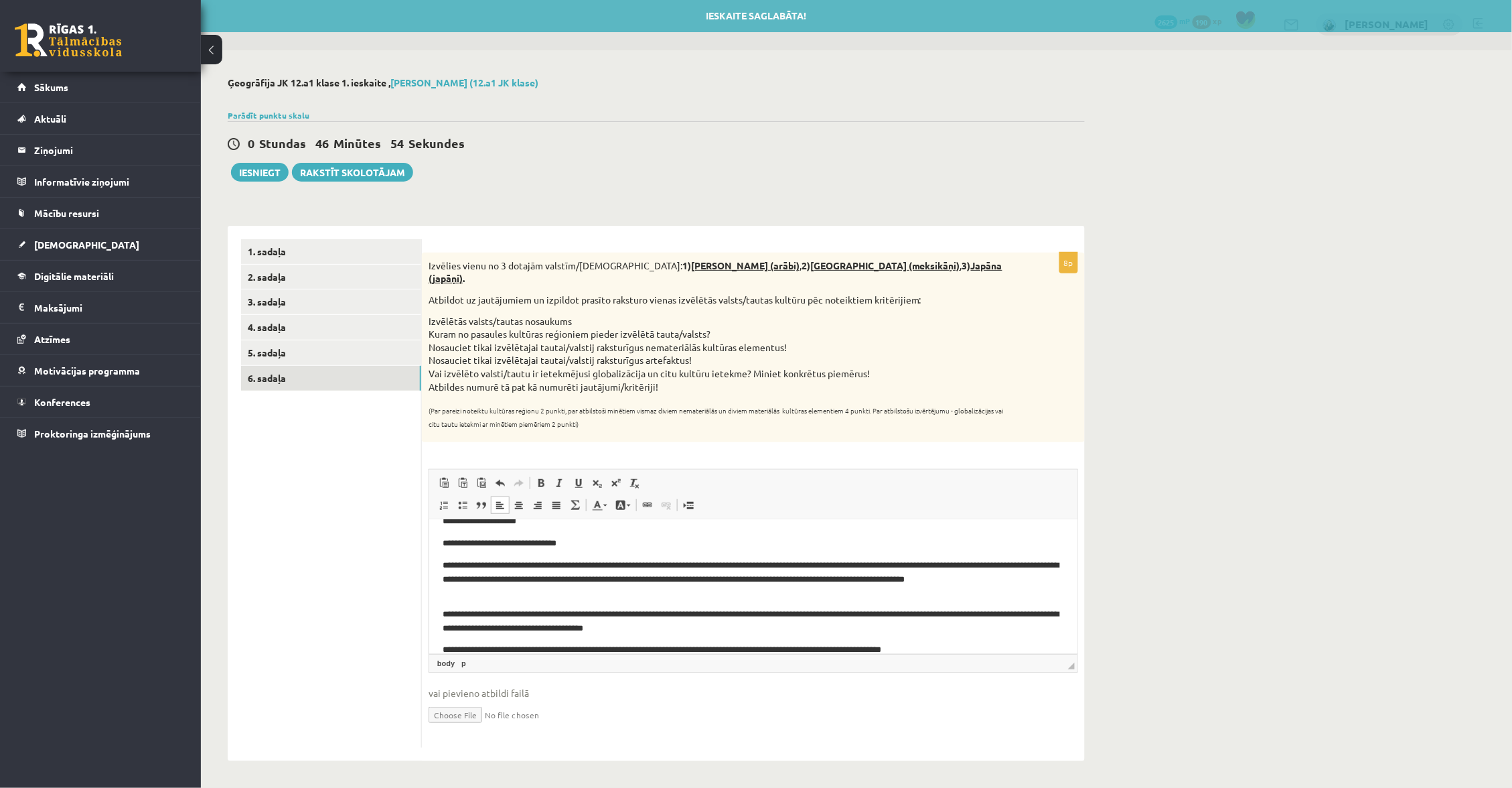
scroll to position [0, 0]
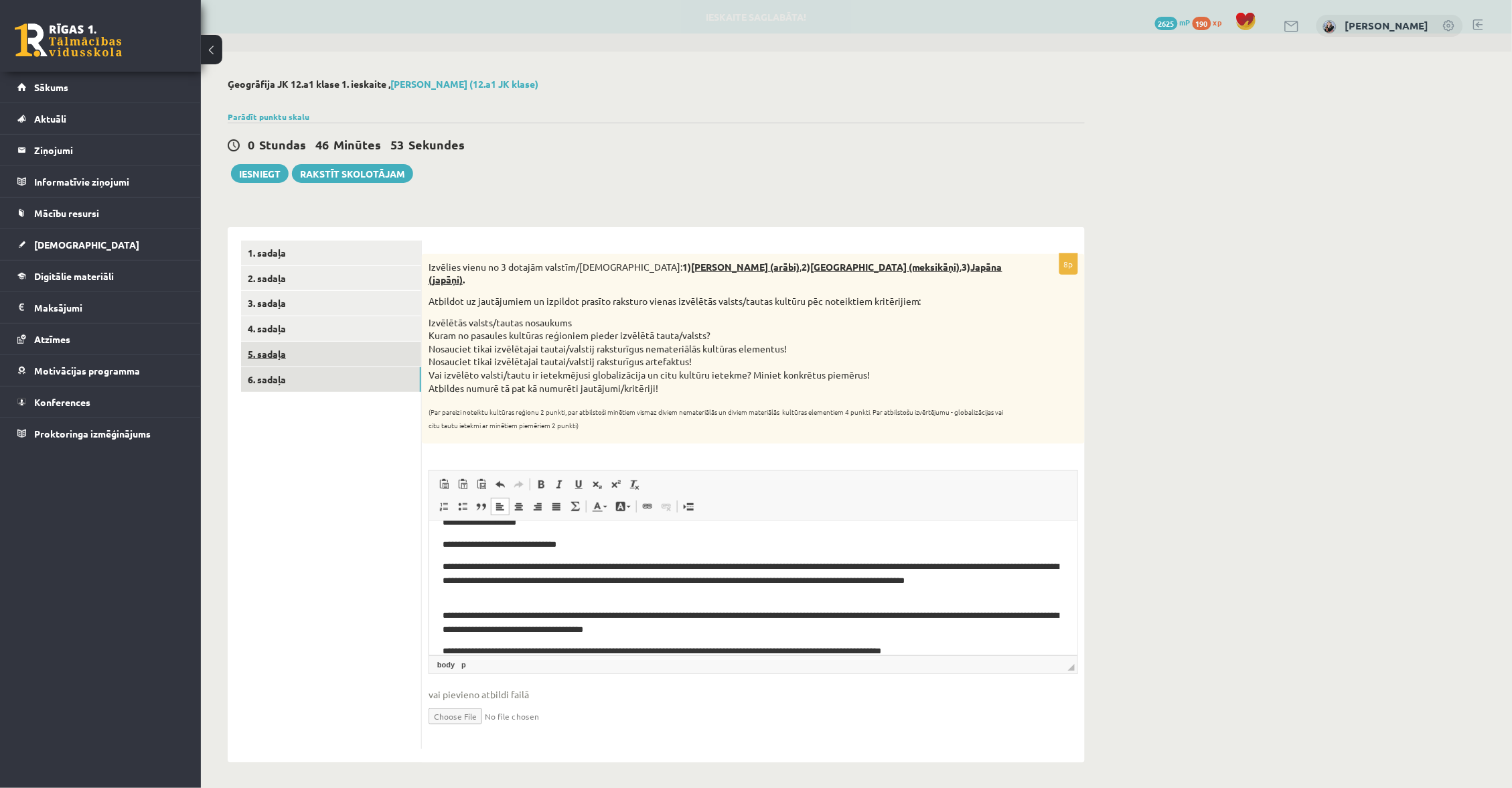
click at [330, 342] on link "5. sadaļa" at bounding box center [331, 354] width 180 height 24
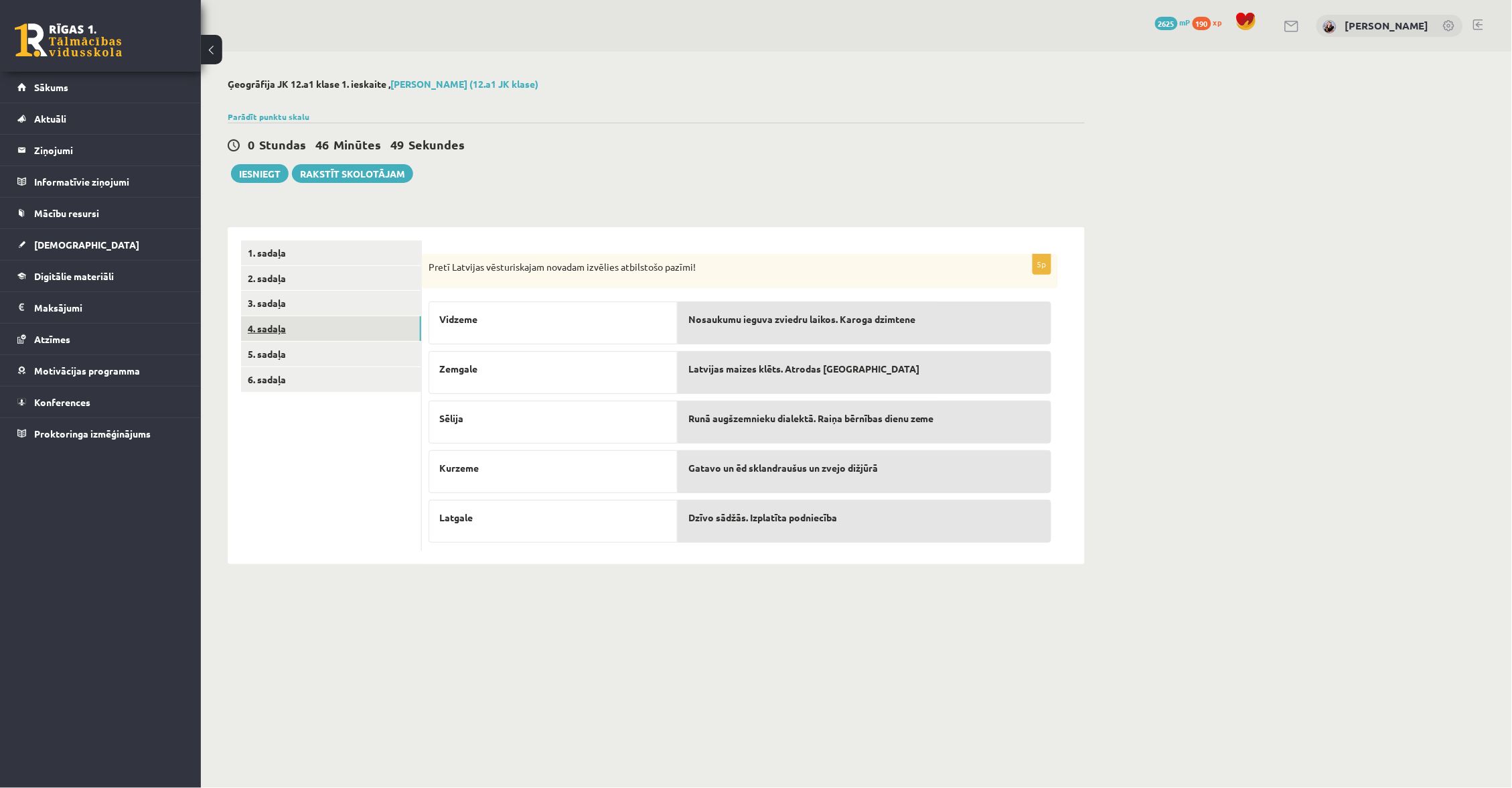
click at [360, 319] on link "4. sadaļa" at bounding box center [331, 328] width 180 height 24
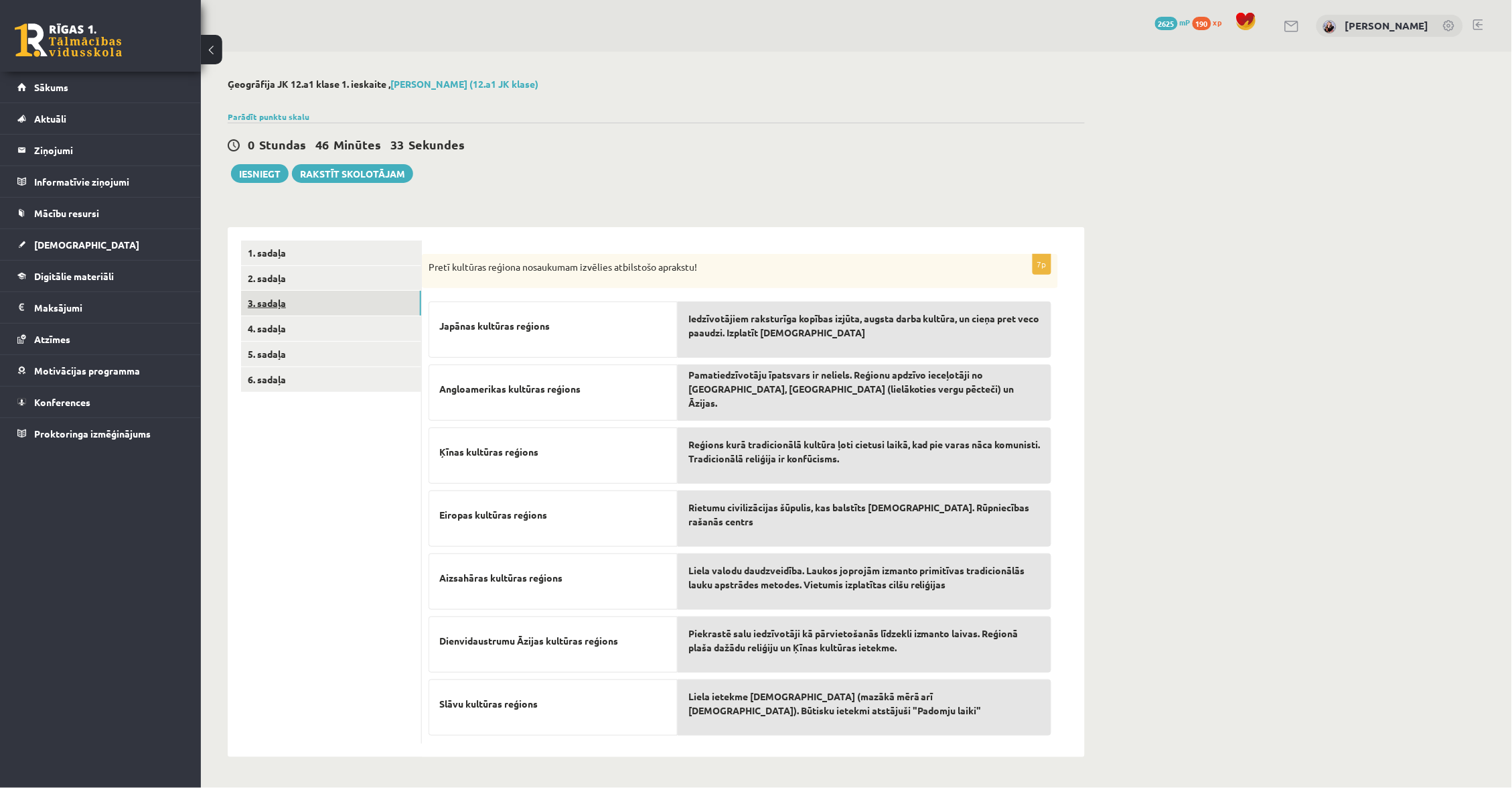
click at [320, 292] on link "3. sadaļa" at bounding box center [331, 303] width 180 height 24
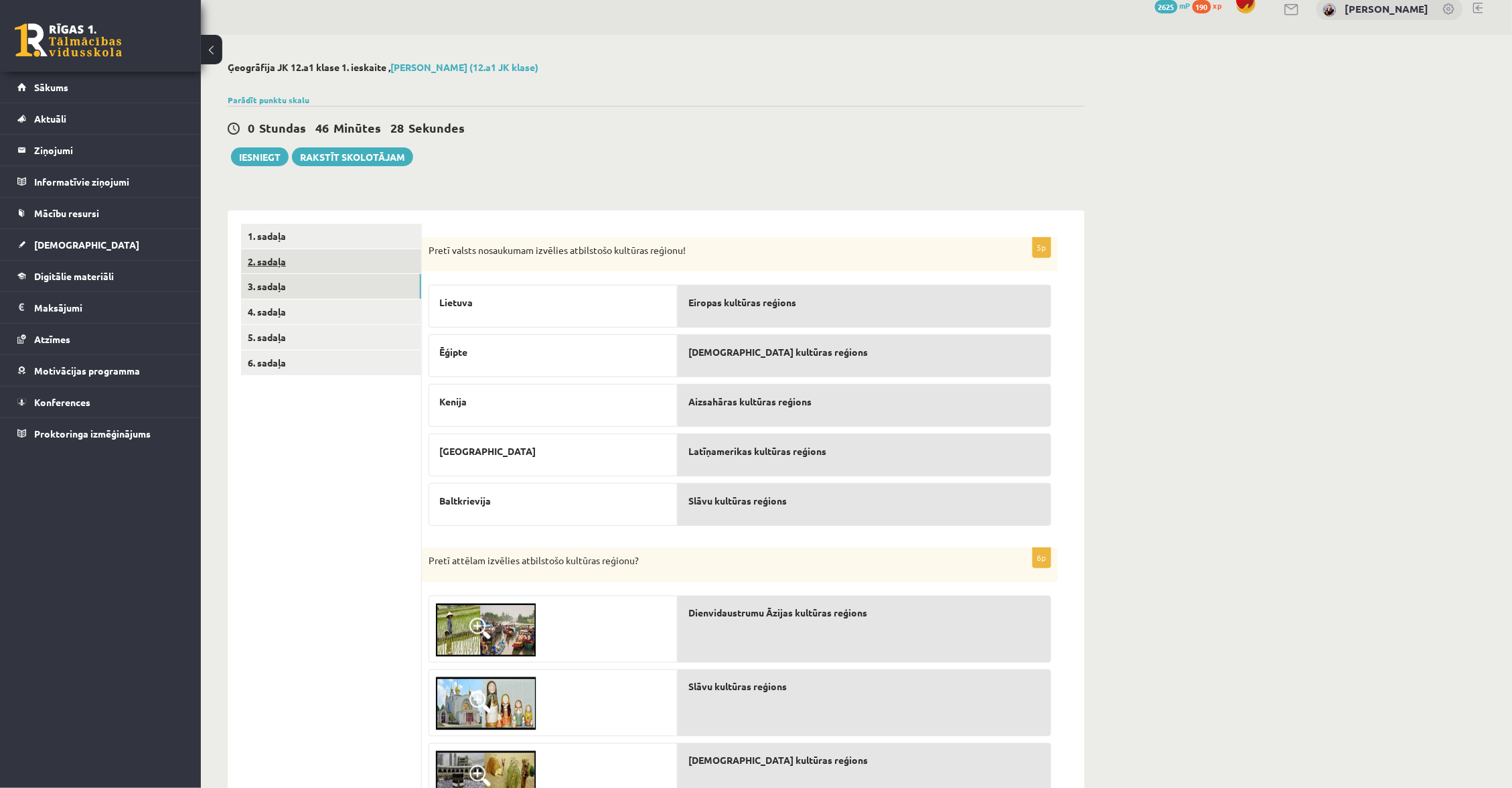
click at [319, 267] on link "2. sadaļa" at bounding box center [331, 261] width 180 height 24
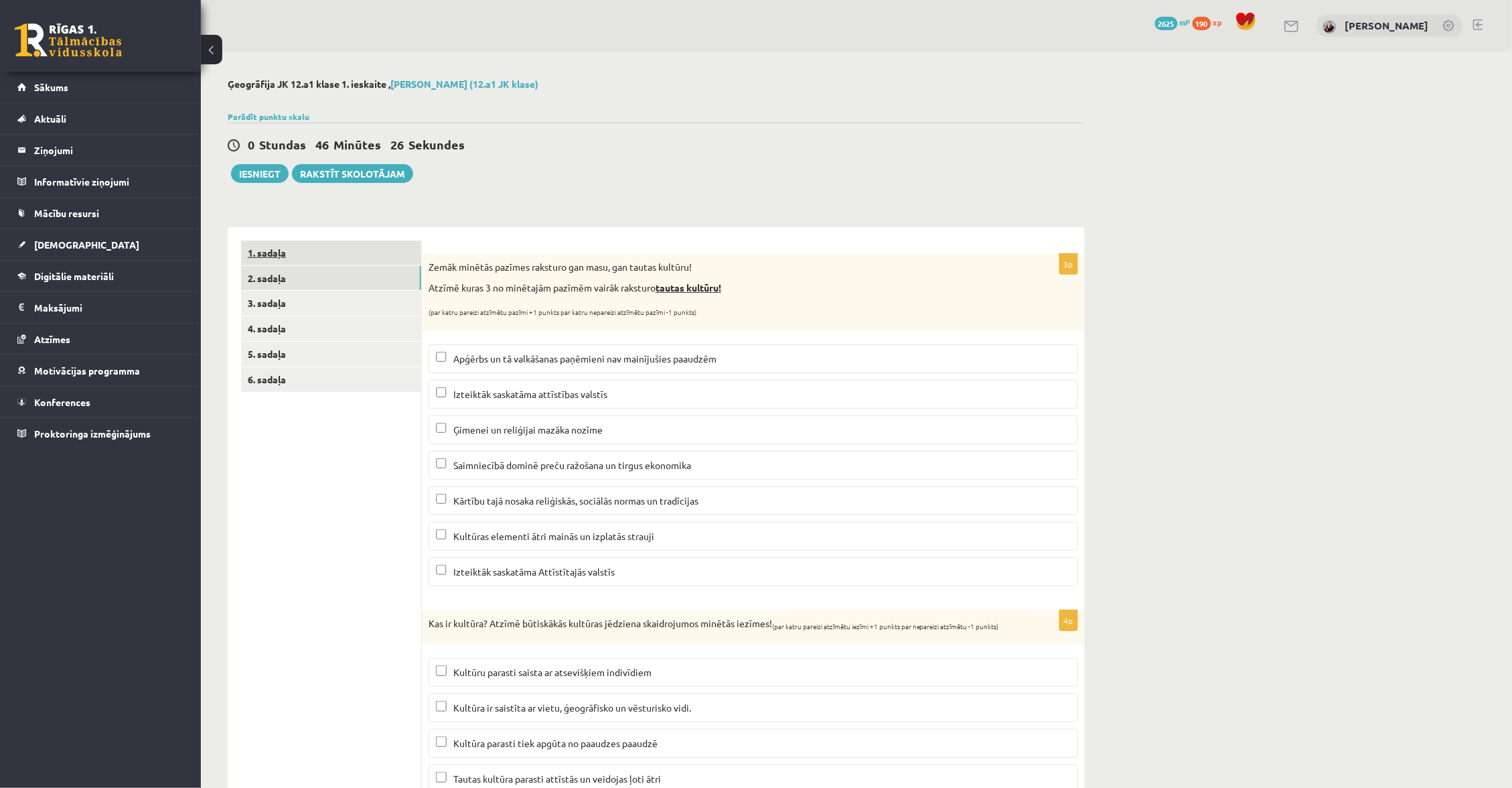
click at [352, 257] on link "1. sadaļa" at bounding box center [331, 252] width 180 height 24
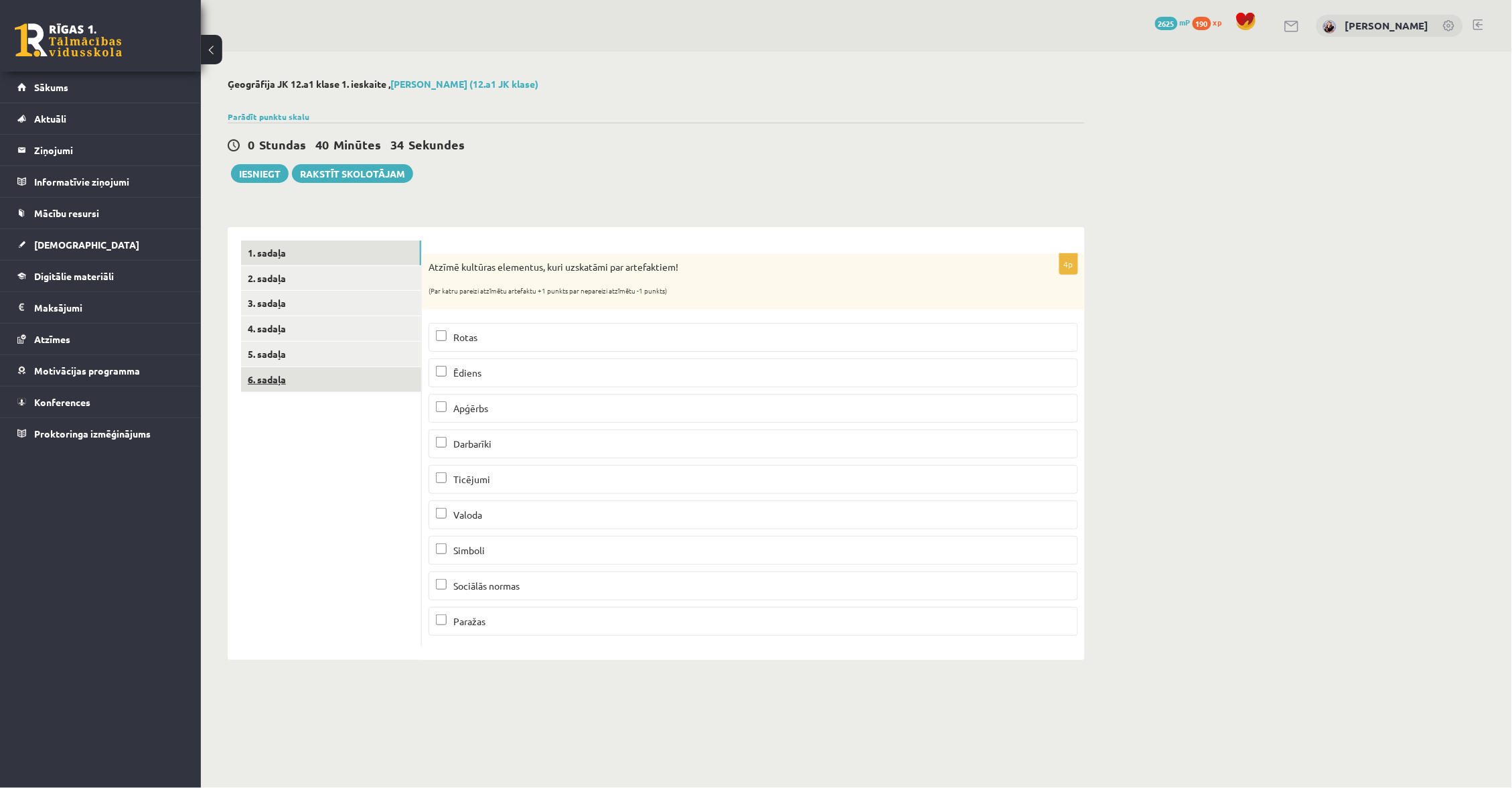
click at [331, 379] on link "6. sadaļa" at bounding box center [331, 379] width 180 height 24
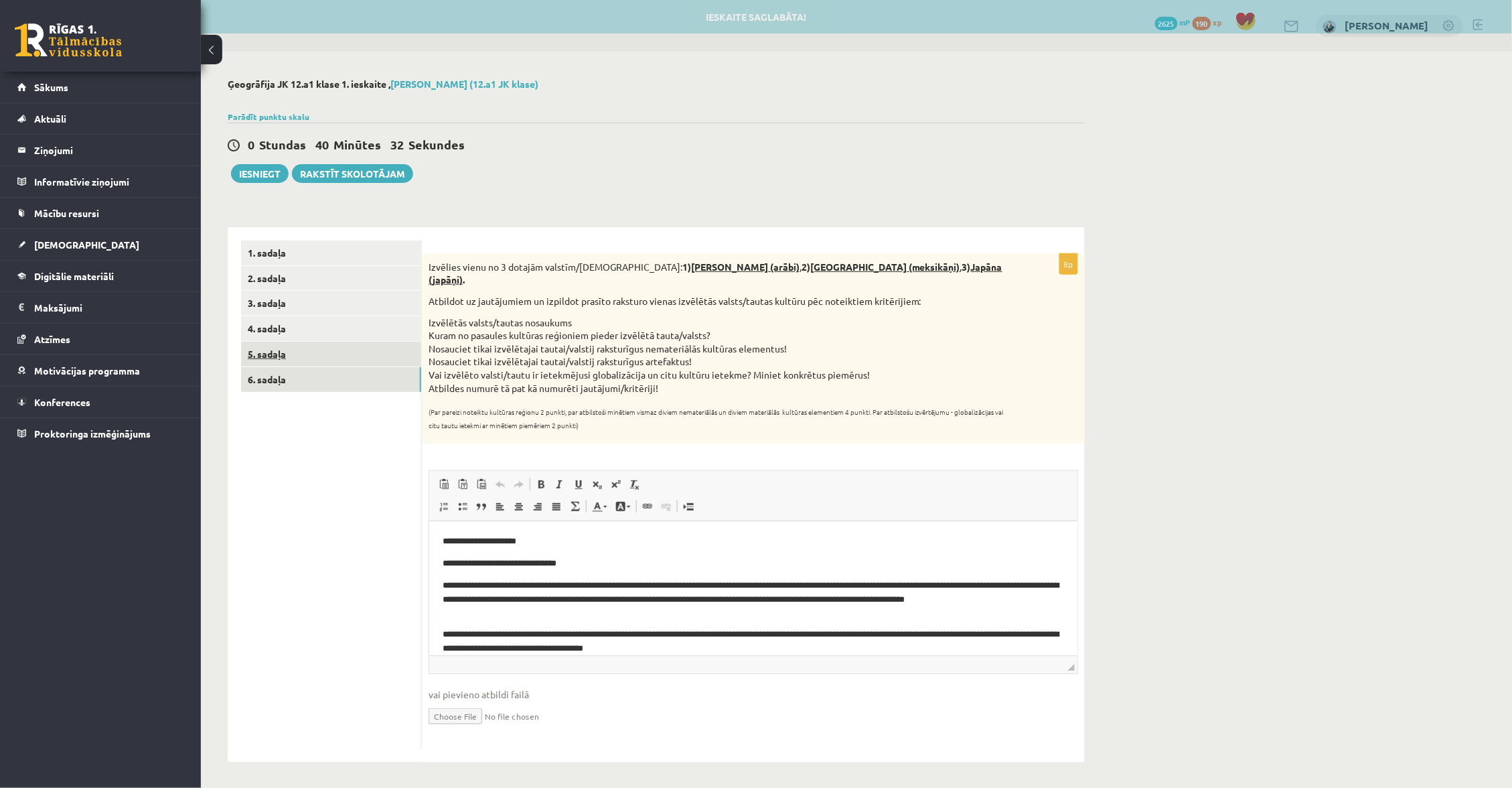
click at [341, 342] on link "5. sadaļa" at bounding box center [331, 354] width 180 height 24
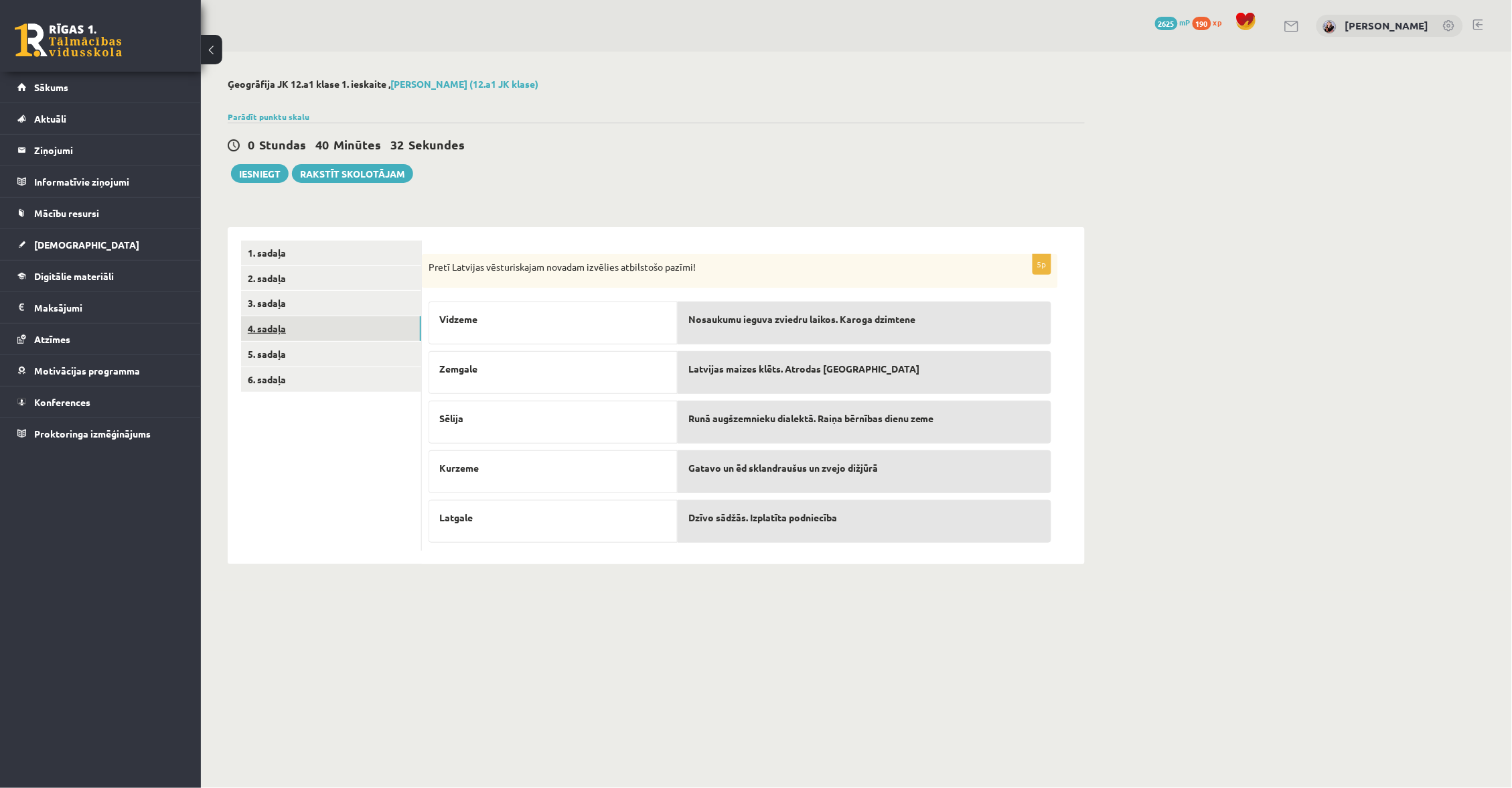
click at [340, 331] on link "4. sadaļa" at bounding box center [331, 328] width 180 height 24
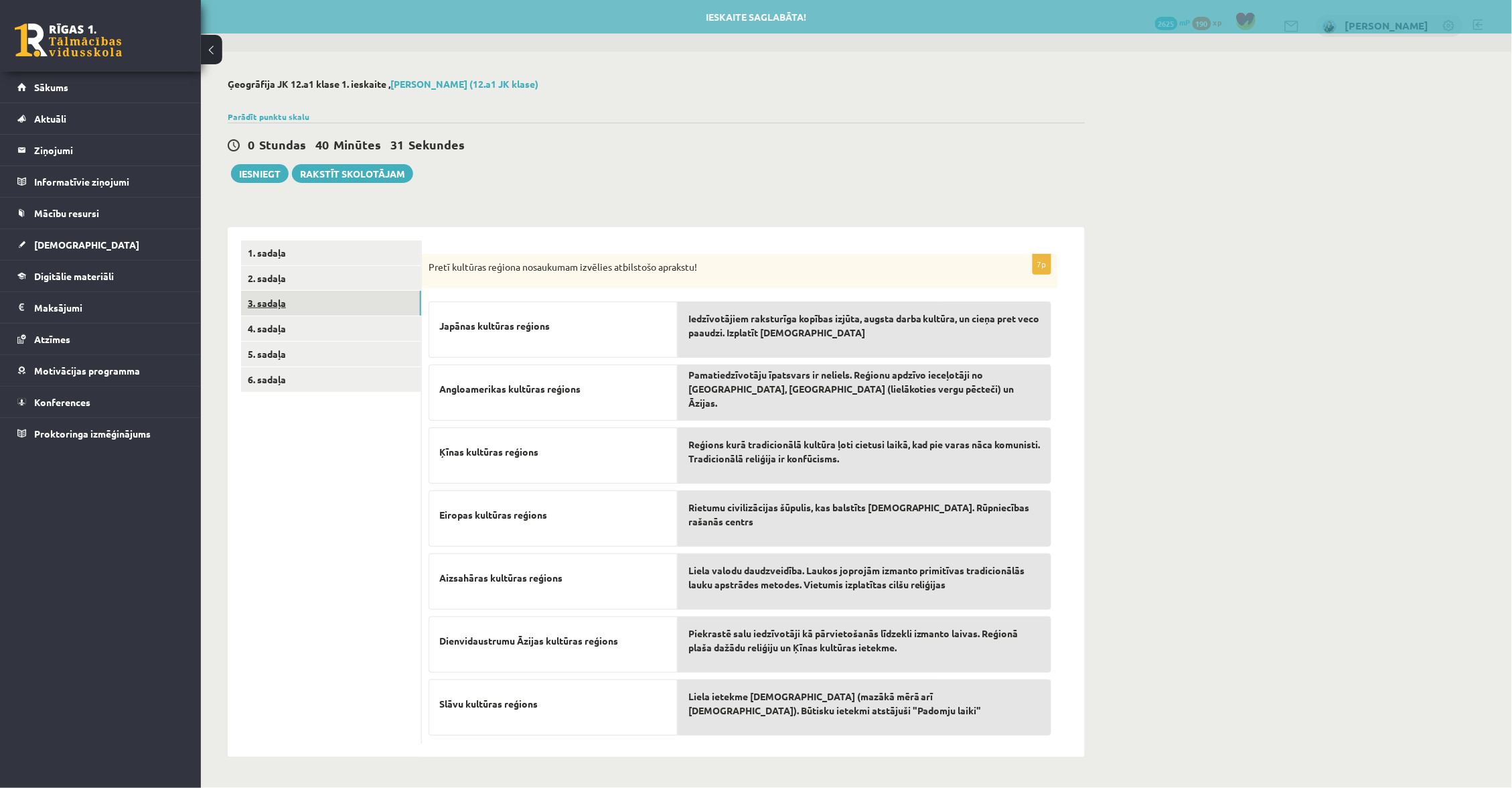
click at [342, 306] on link "3. sadaļa" at bounding box center [331, 303] width 180 height 24
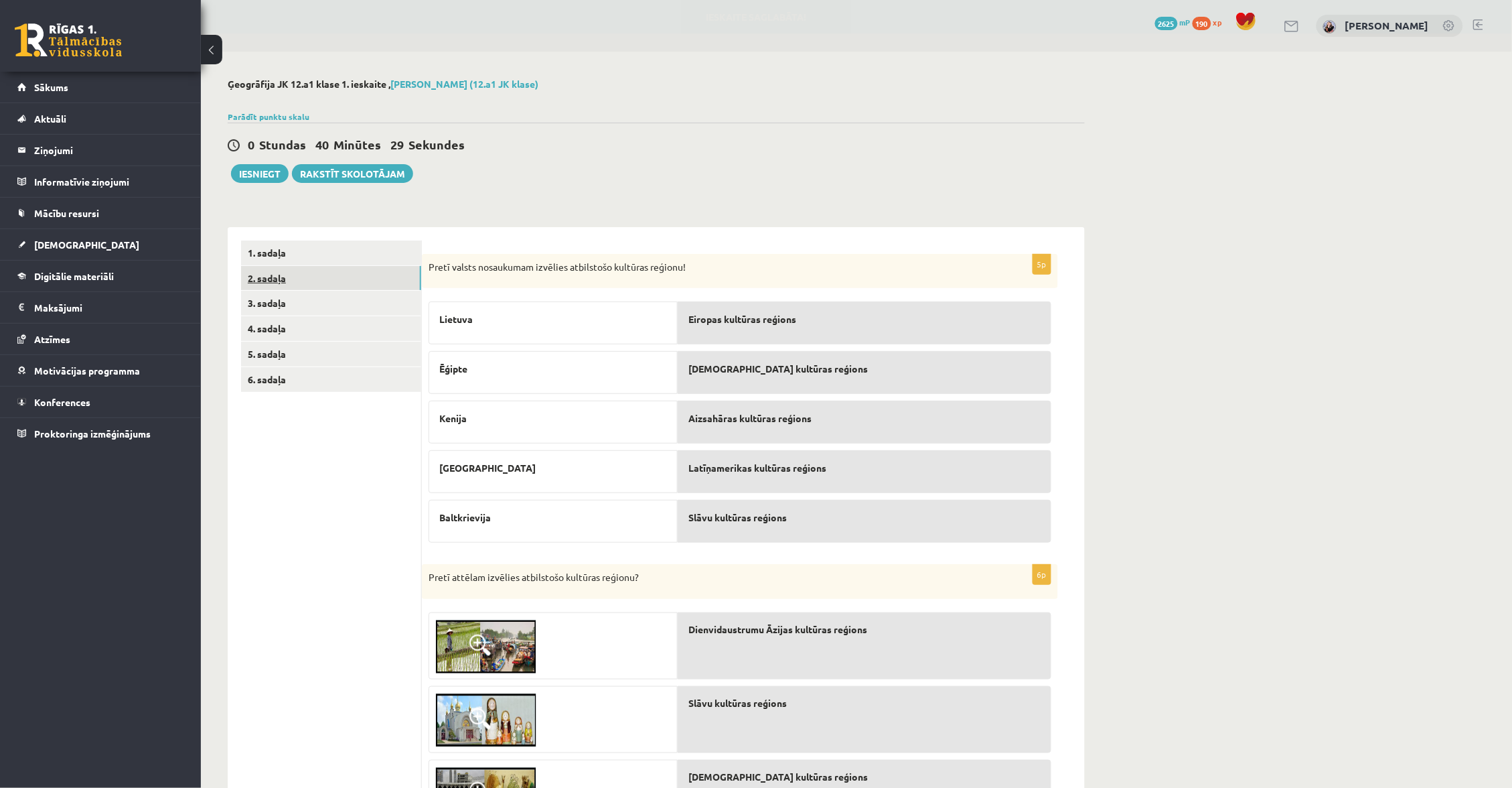
click at [364, 278] on link "2. sadaļa" at bounding box center [331, 278] width 180 height 24
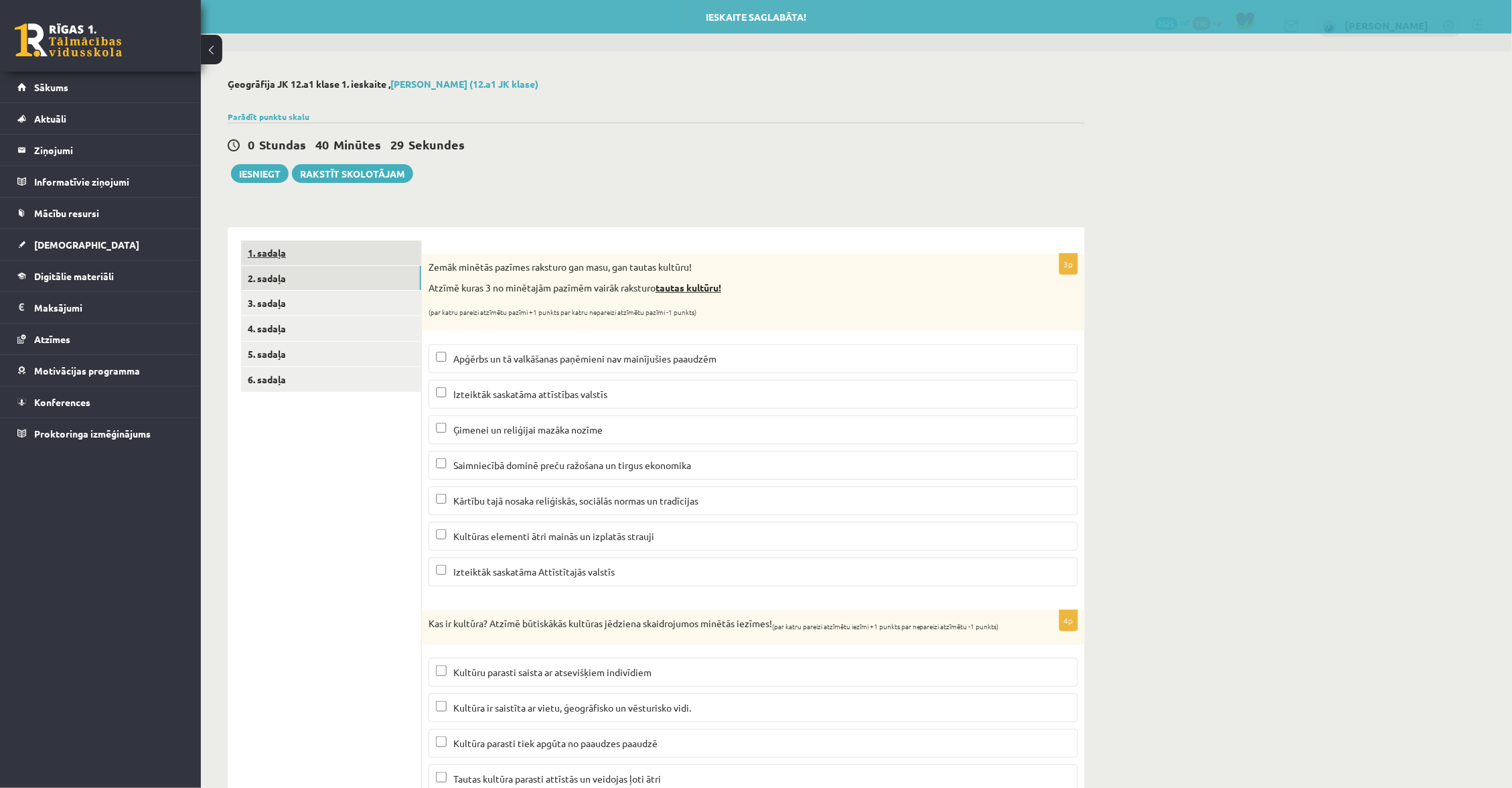
click at [382, 255] on link "1. sadaļa" at bounding box center [331, 252] width 180 height 24
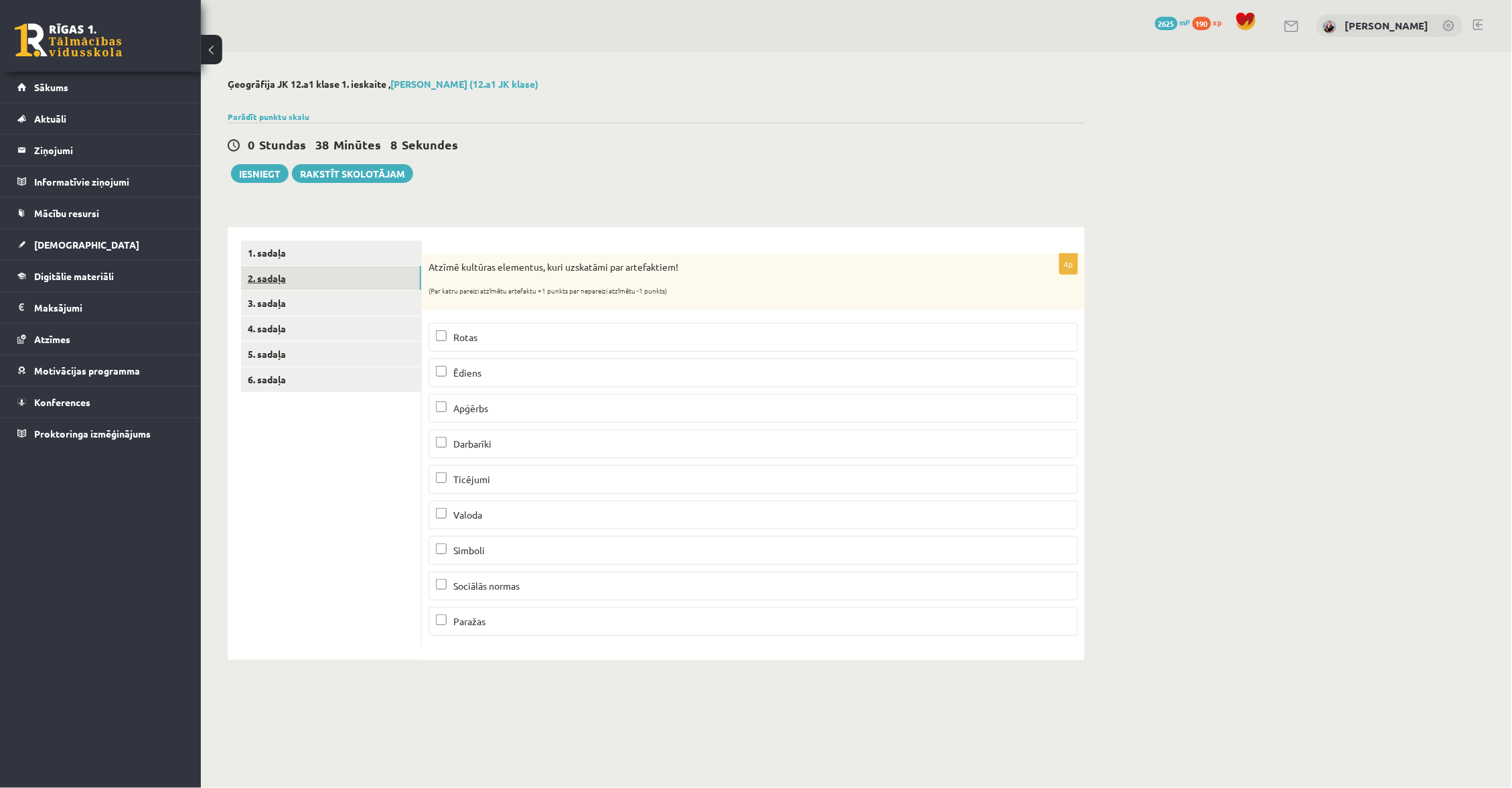
click at [277, 283] on link "2. sadaļa" at bounding box center [331, 278] width 180 height 24
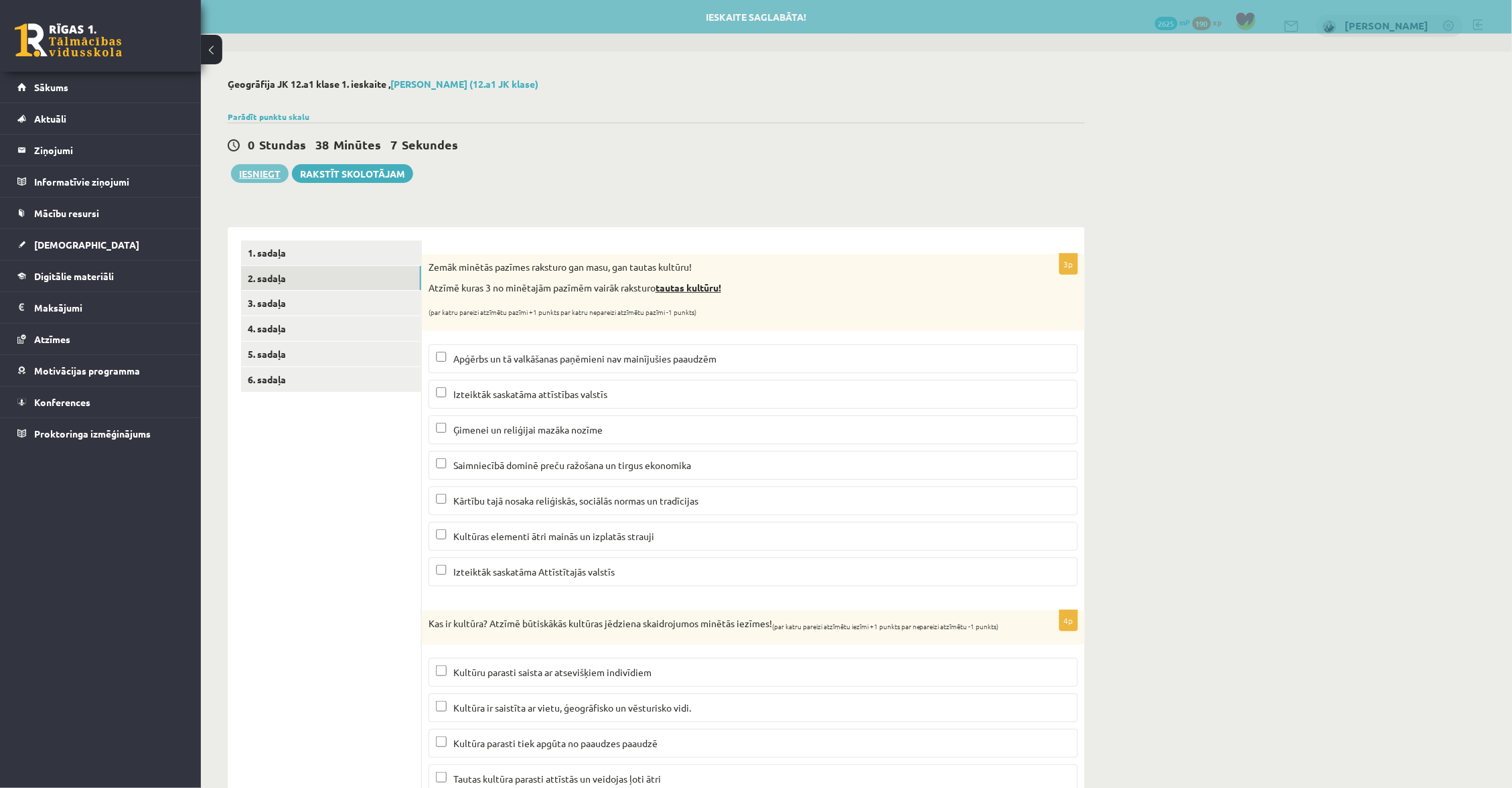
click at [260, 167] on button "Iesniegt" at bounding box center [260, 173] width 57 height 19
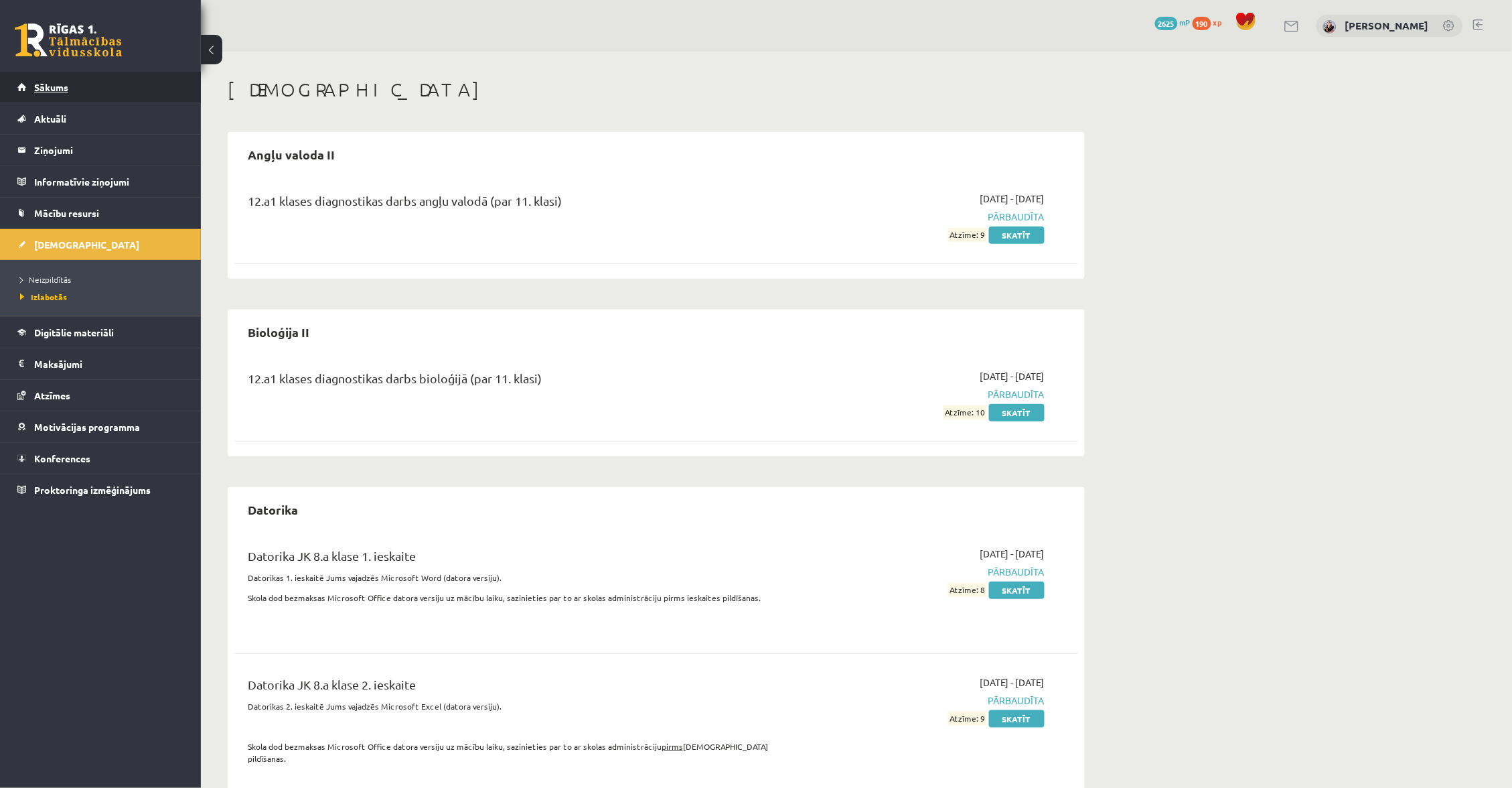
click at [93, 86] on link "Sākums" at bounding box center [101, 87] width 167 height 31
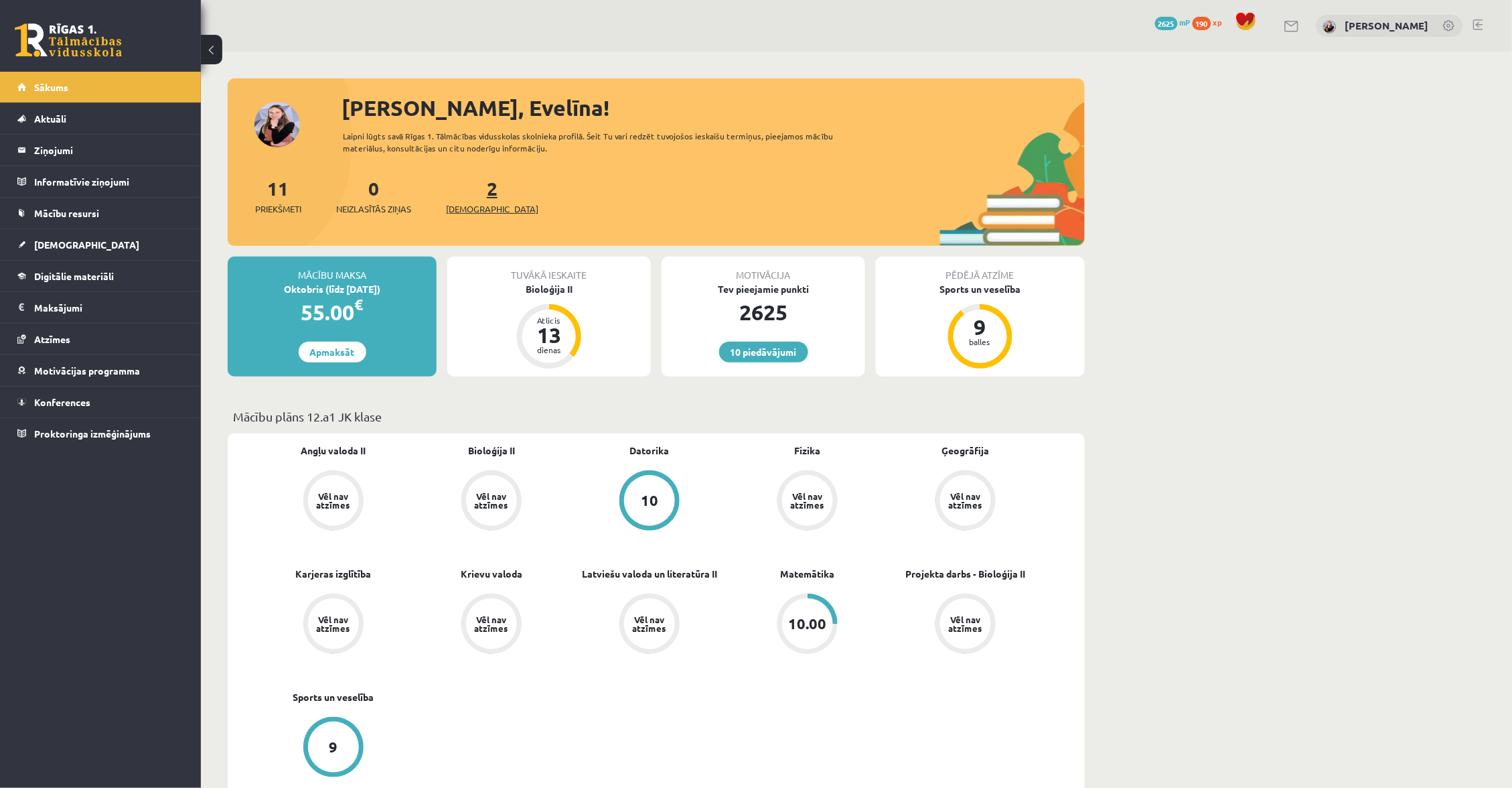
click at [468, 186] on link "2 Ieskaites" at bounding box center [492, 196] width 93 height 40
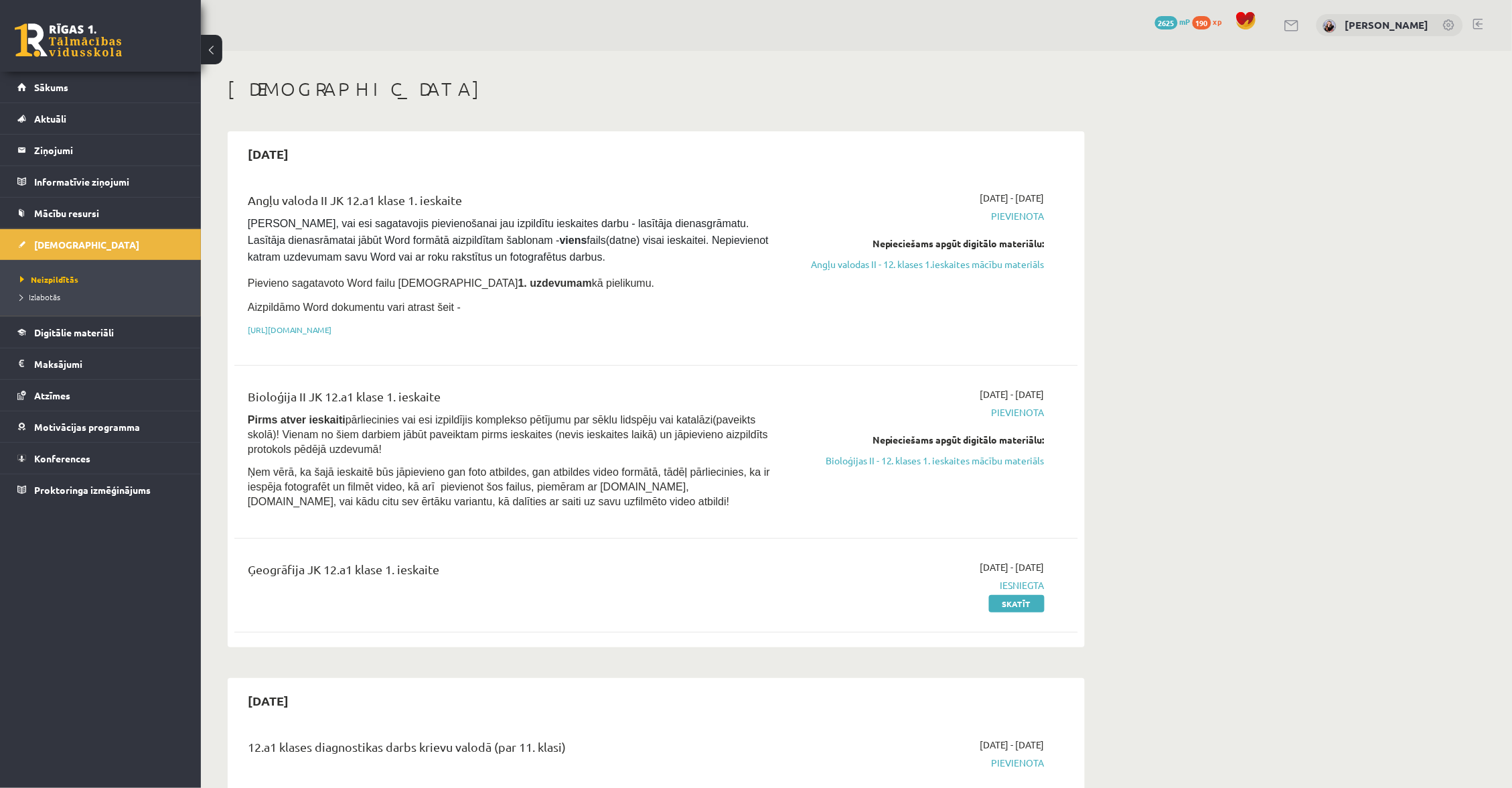
scroll to position [3, 0]
